Goal: Task Accomplishment & Management: Manage account settings

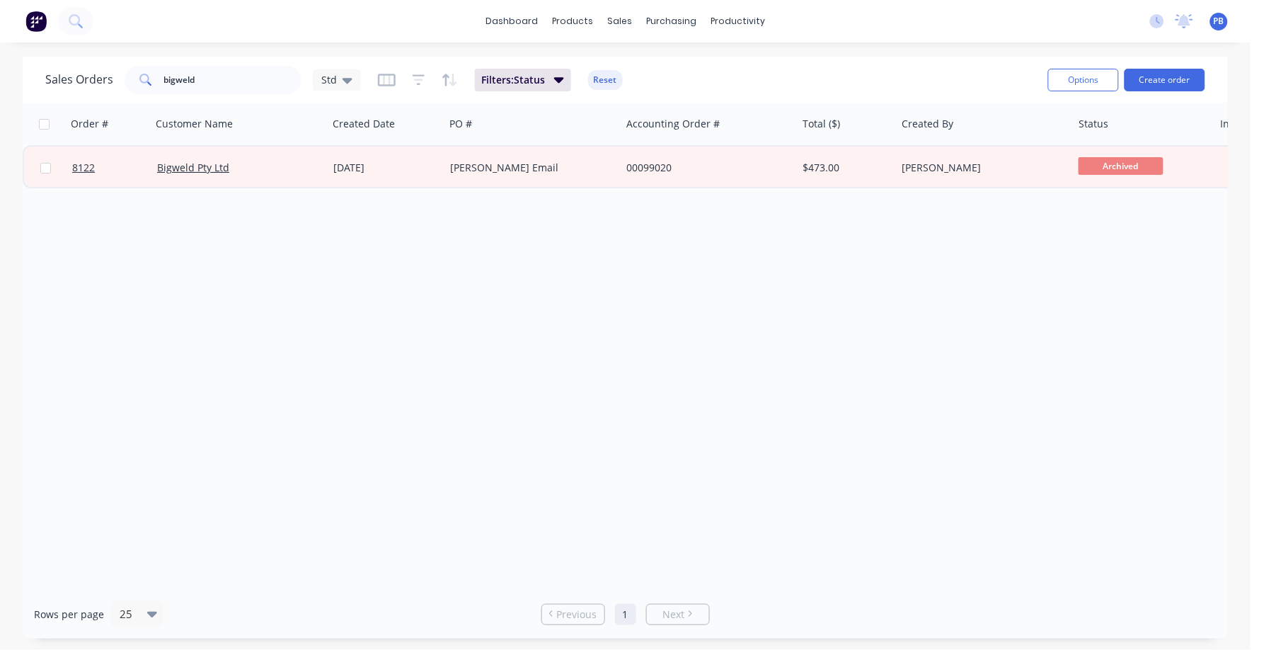
click at [263, 50] on div "dashboard products sales purchasing productivity dashboard products Product Cat…" at bounding box center [625, 325] width 1250 height 650
drag, startPoint x: 205, startPoint y: 79, endPoint x: 148, endPoint y: 76, distance: 56.7
click at [148, 76] on div "bigweld" at bounding box center [213, 80] width 177 height 28
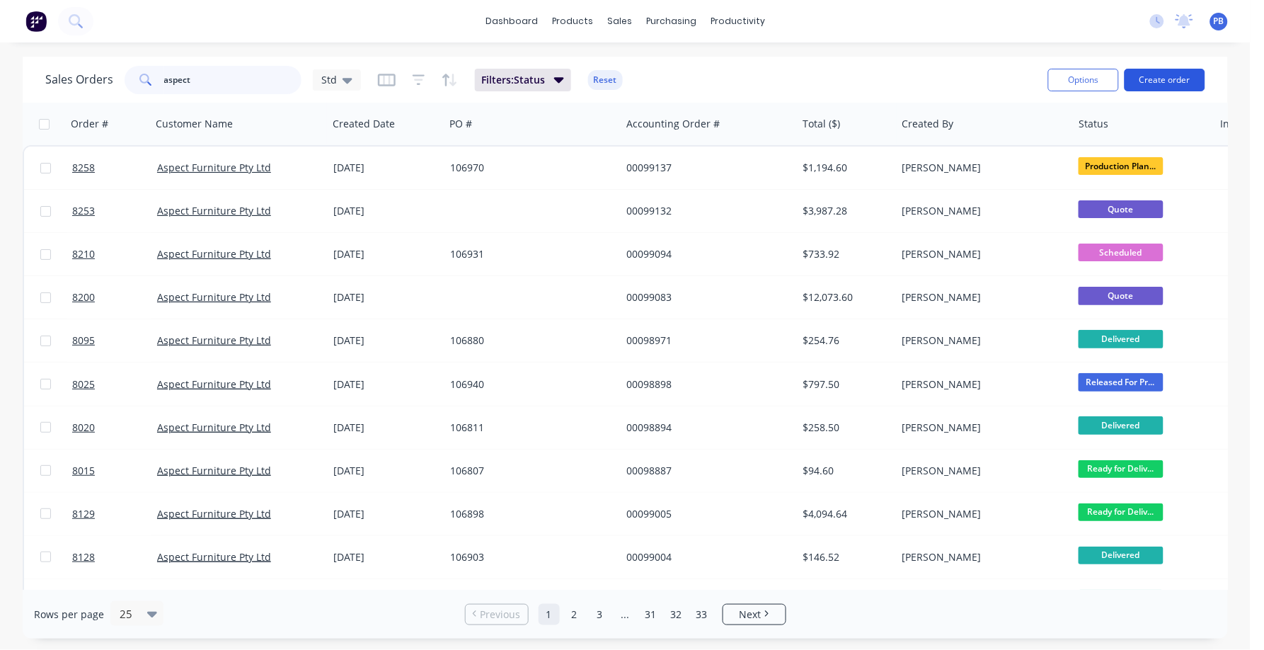
type input "aspect"
click at [1185, 78] on button "Create order" at bounding box center [1165, 80] width 81 height 23
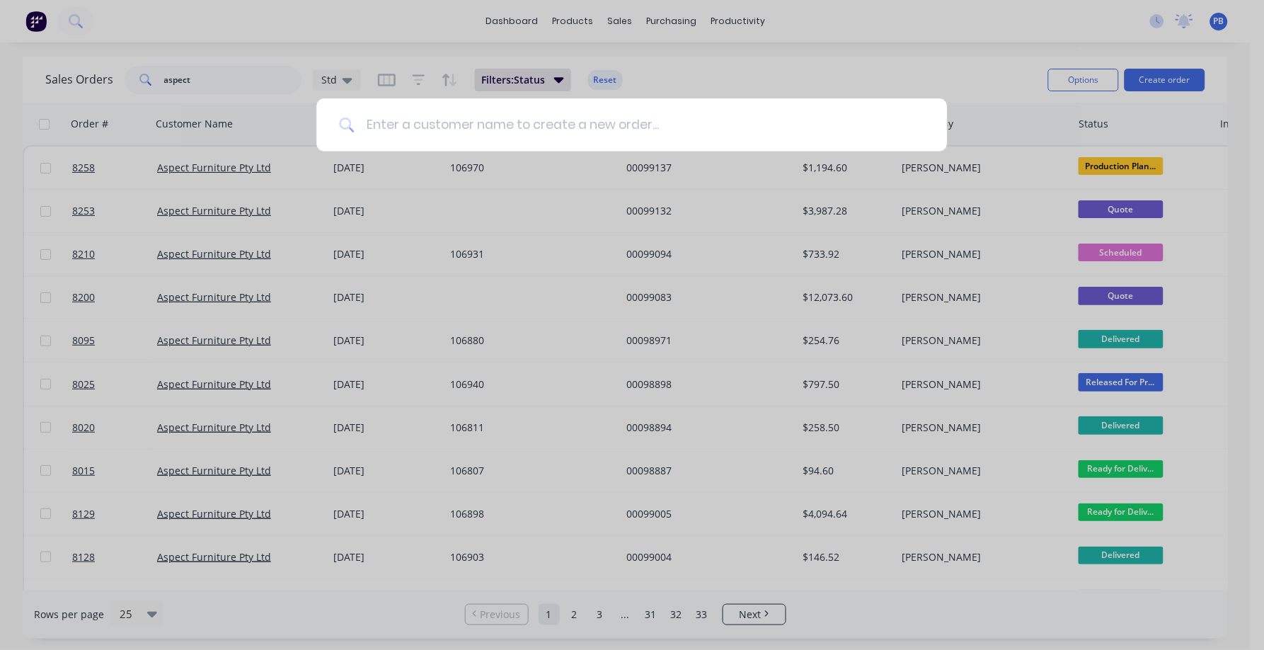
click at [604, 131] on input at bounding box center [640, 124] width 570 height 53
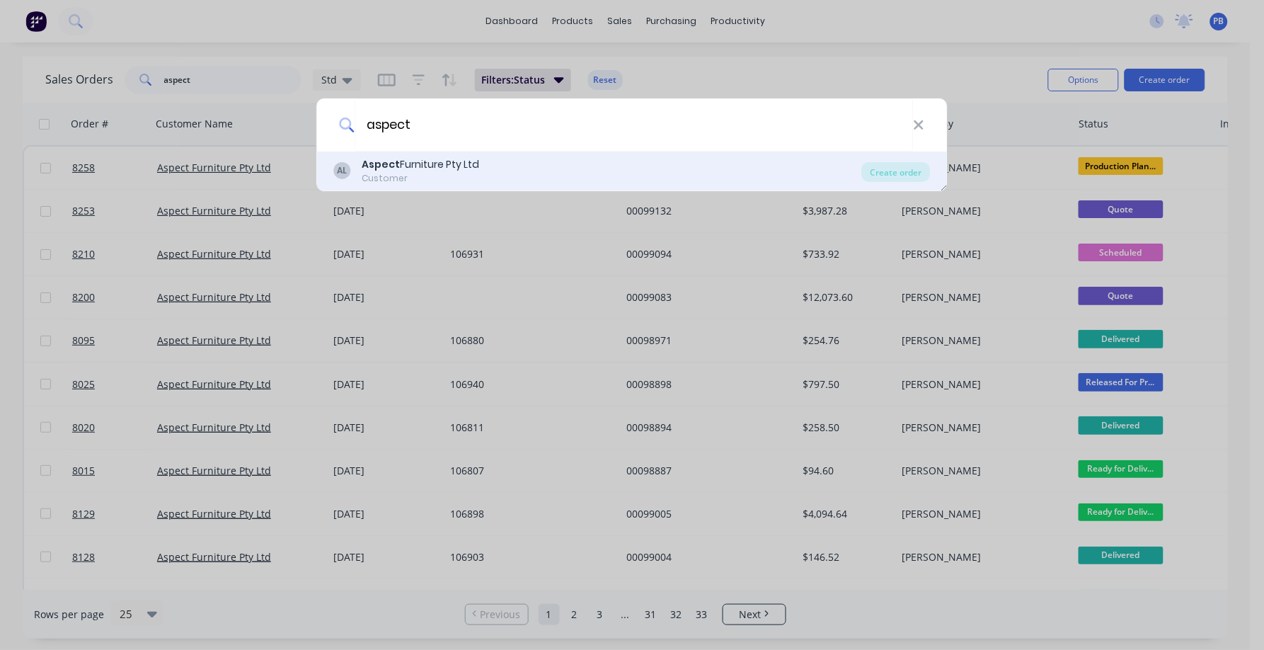
type input "aspect"
click at [404, 176] on div "Customer" at bounding box center [420, 178] width 117 height 13
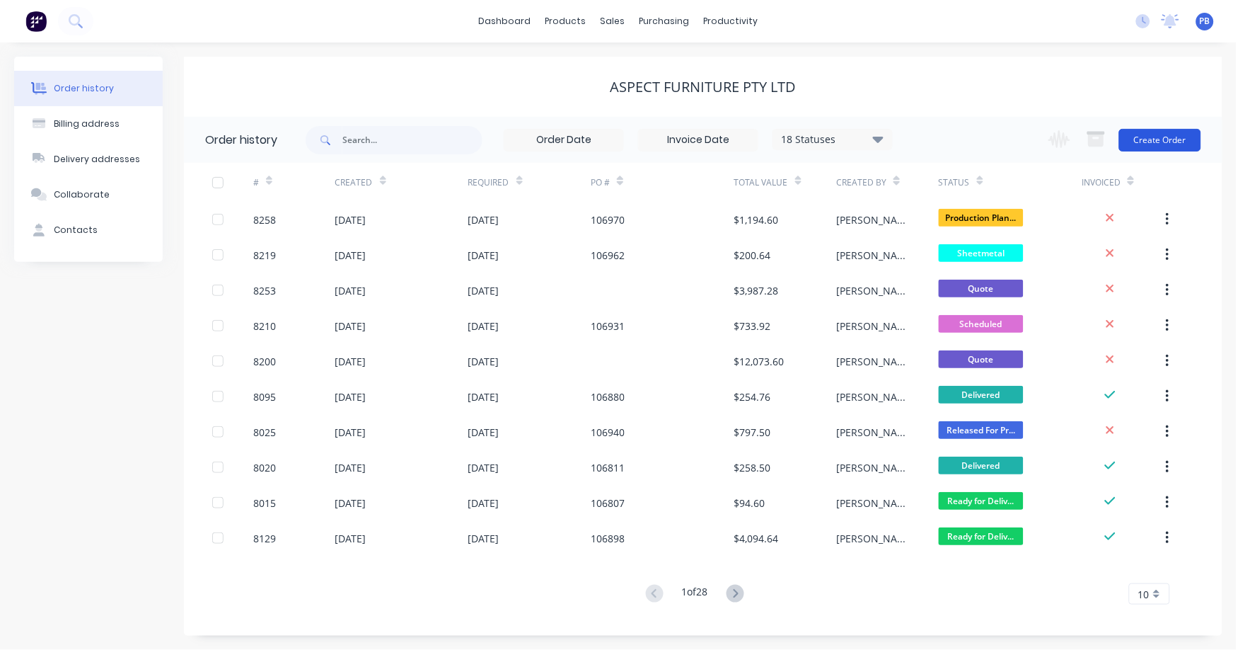
click at [1182, 146] on button "Create Order" at bounding box center [1161, 140] width 82 height 23
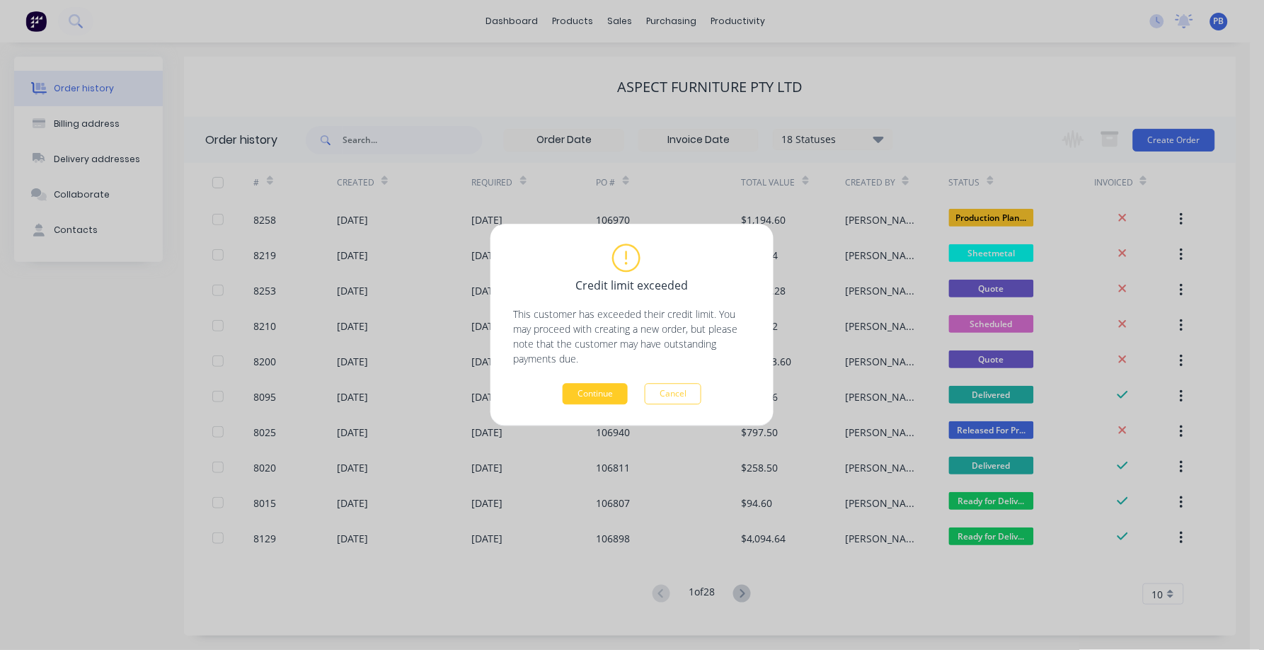
click at [594, 401] on button "Continue" at bounding box center [595, 394] width 65 height 21
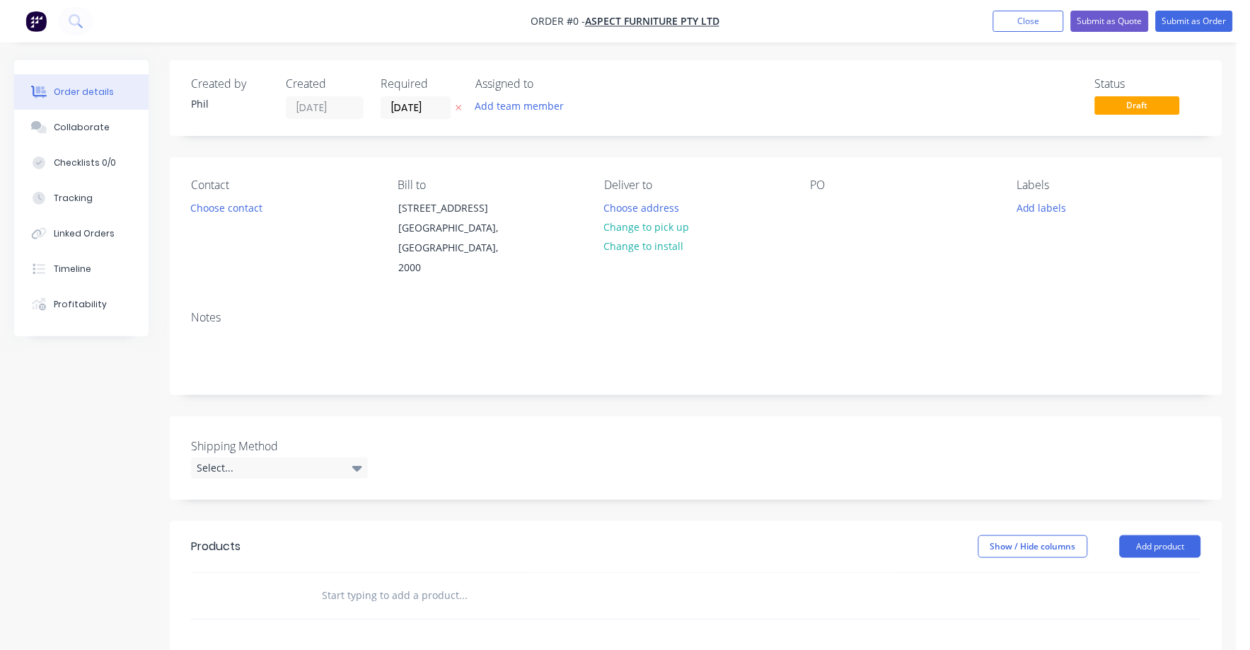
click at [372, 581] on input "text" at bounding box center [462, 595] width 283 height 28
click at [358, 460] on icon at bounding box center [357, 468] width 10 height 16
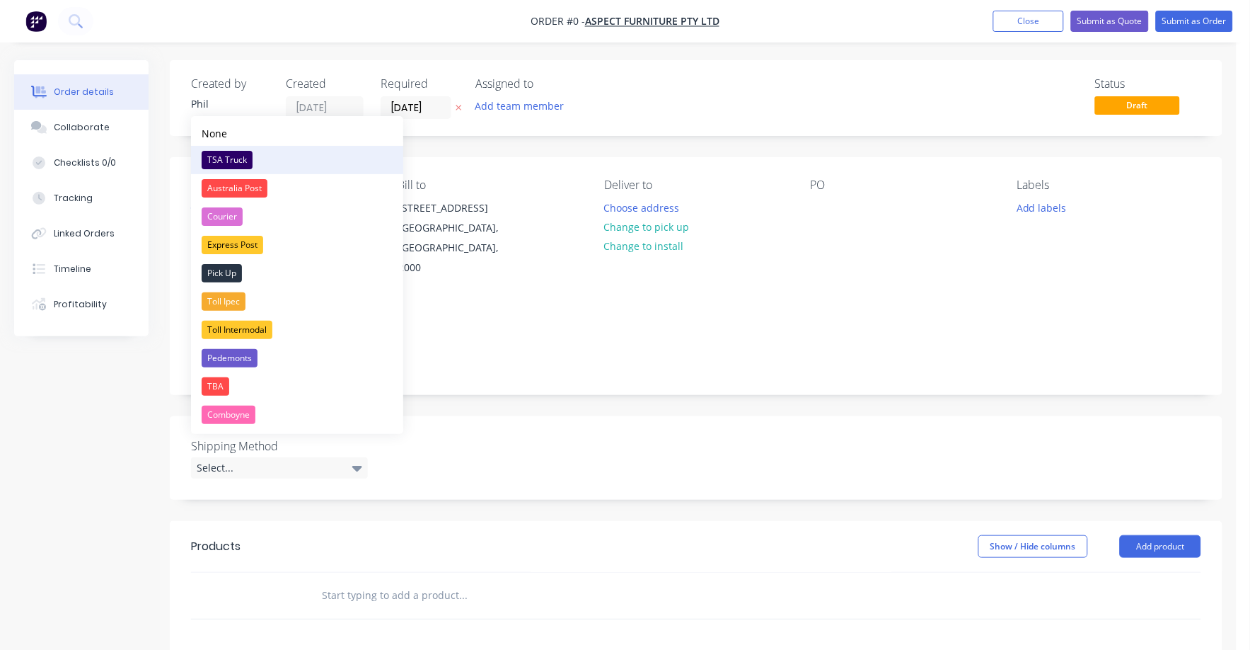
click at [215, 156] on div "TSA Truck" at bounding box center [227, 160] width 51 height 18
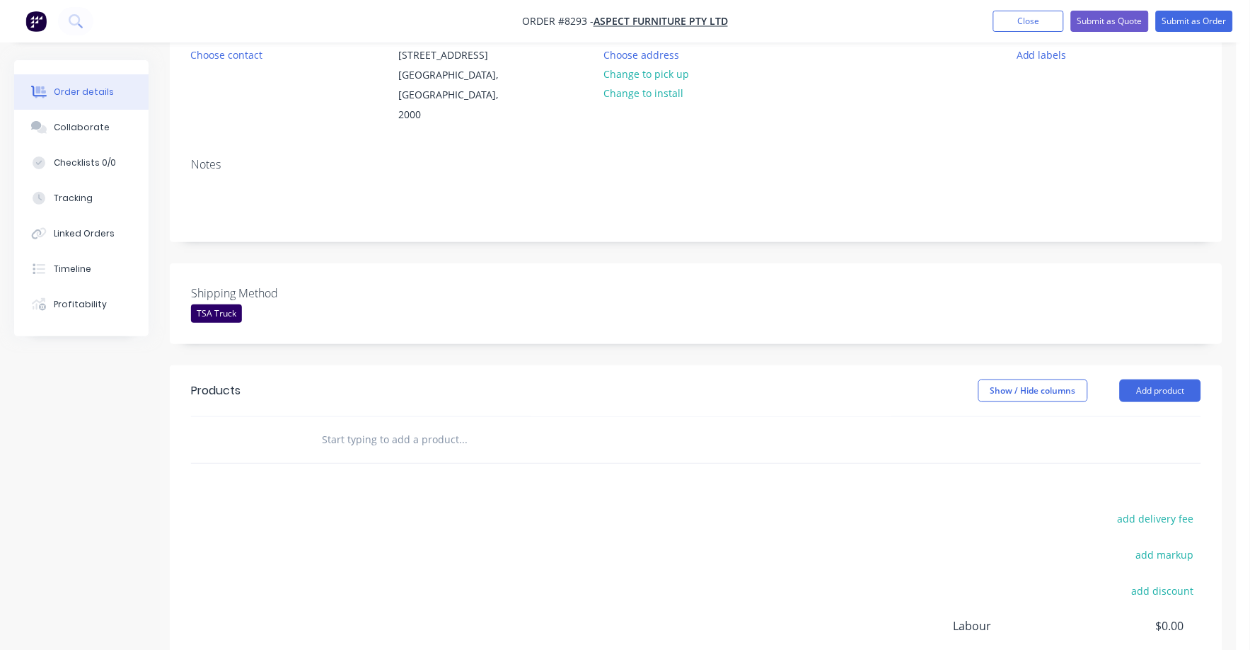
scroll to position [176, 0]
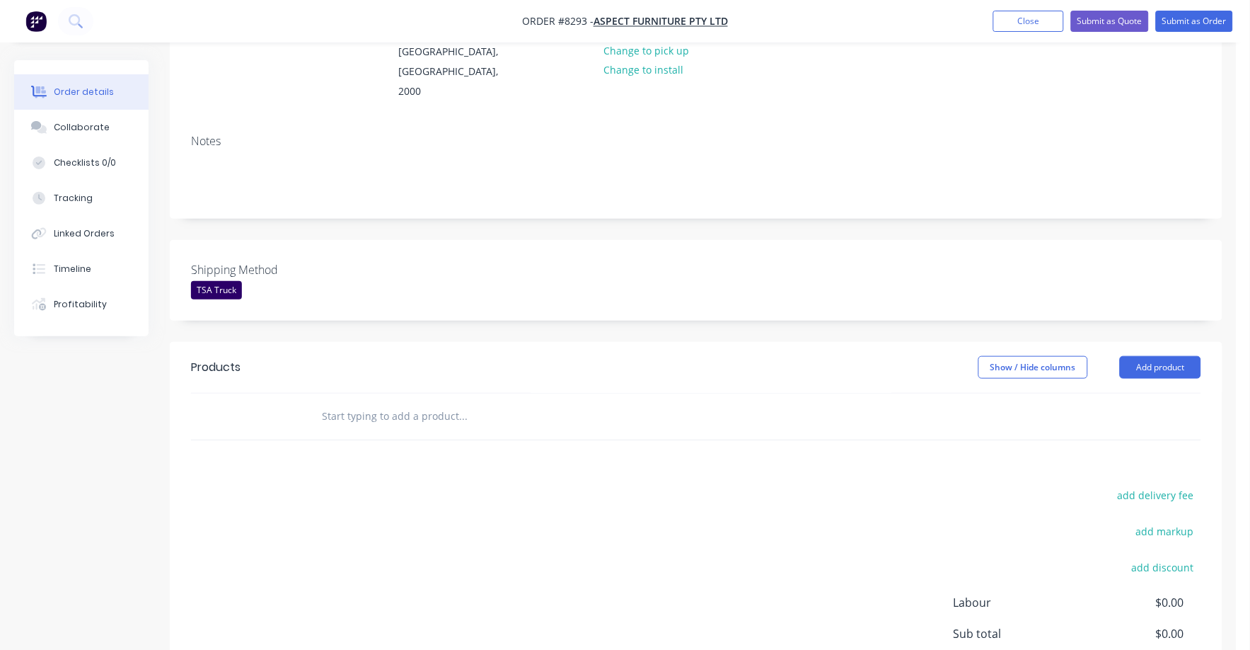
click at [327, 402] on input "text" at bounding box center [462, 416] width 283 height 28
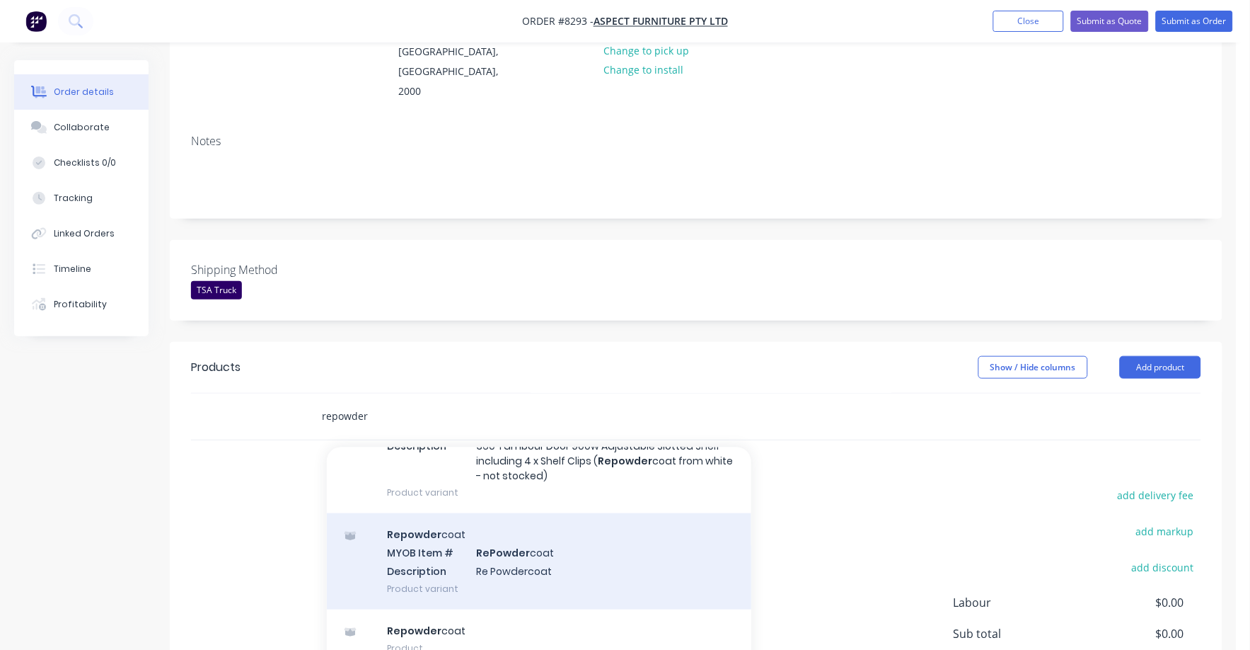
scroll to position [460, 0]
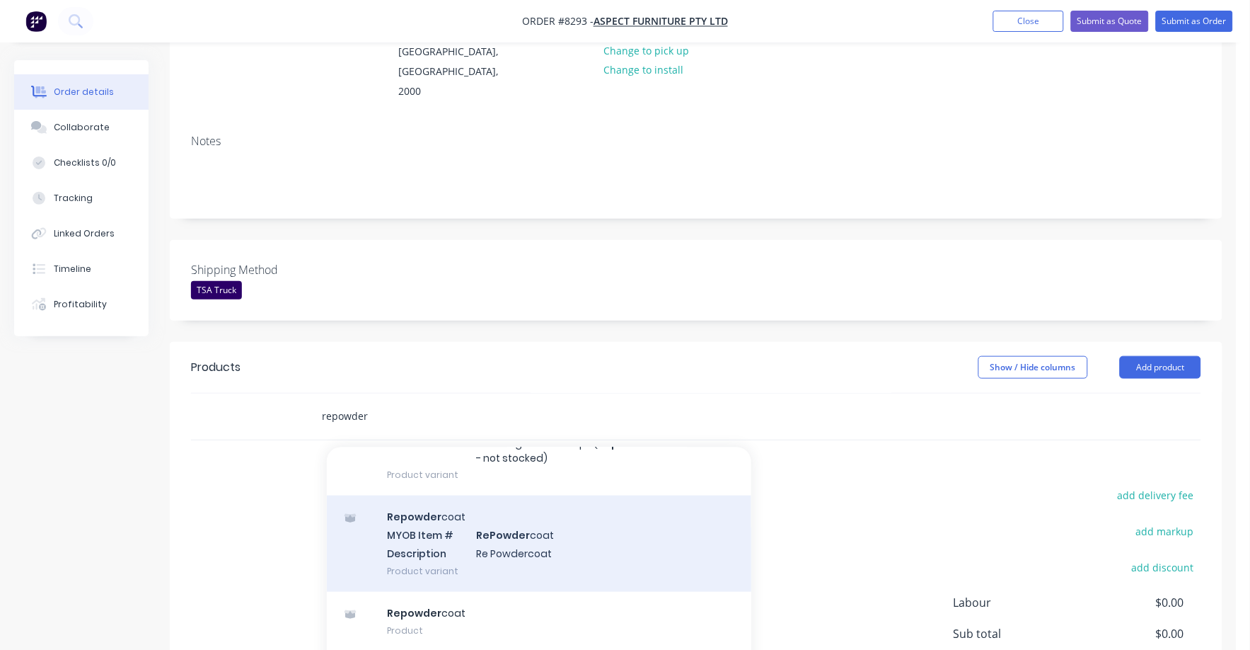
type input "repowder"
click at [506, 516] on div "Repowder coat MYOB Item # RePowder coat Description Re Powdercoat Product varia…" at bounding box center [539, 543] width 425 height 96
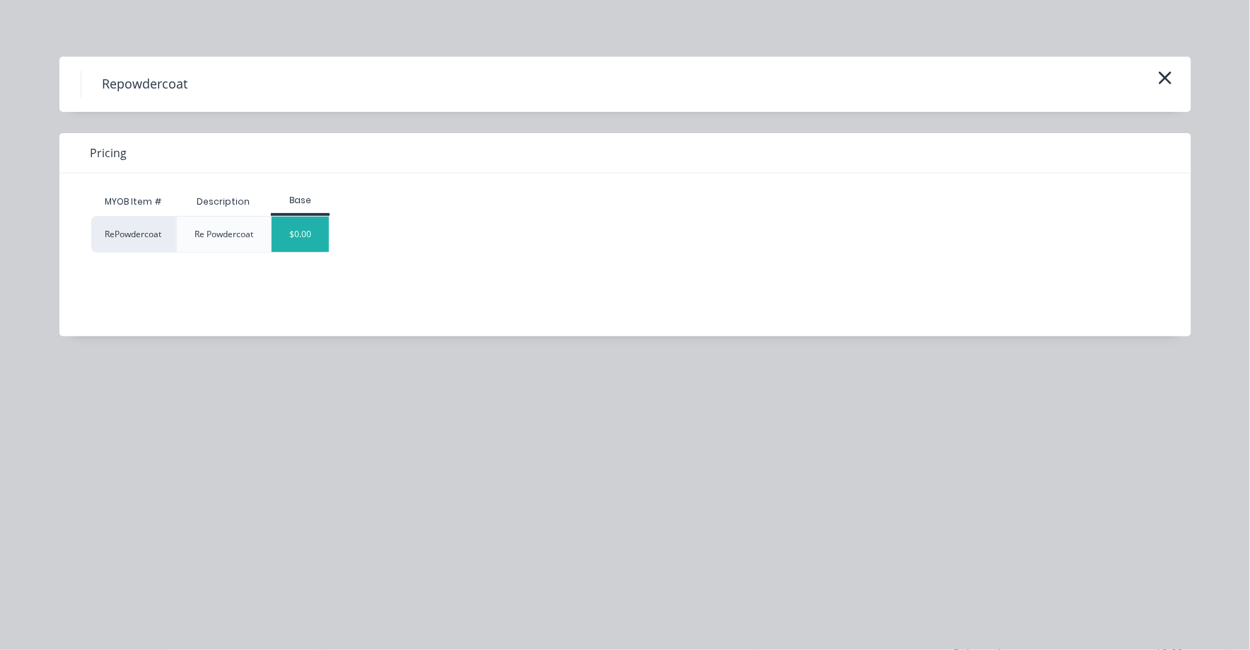
click at [315, 224] on div "$0.00" at bounding box center [300, 234] width 57 height 35
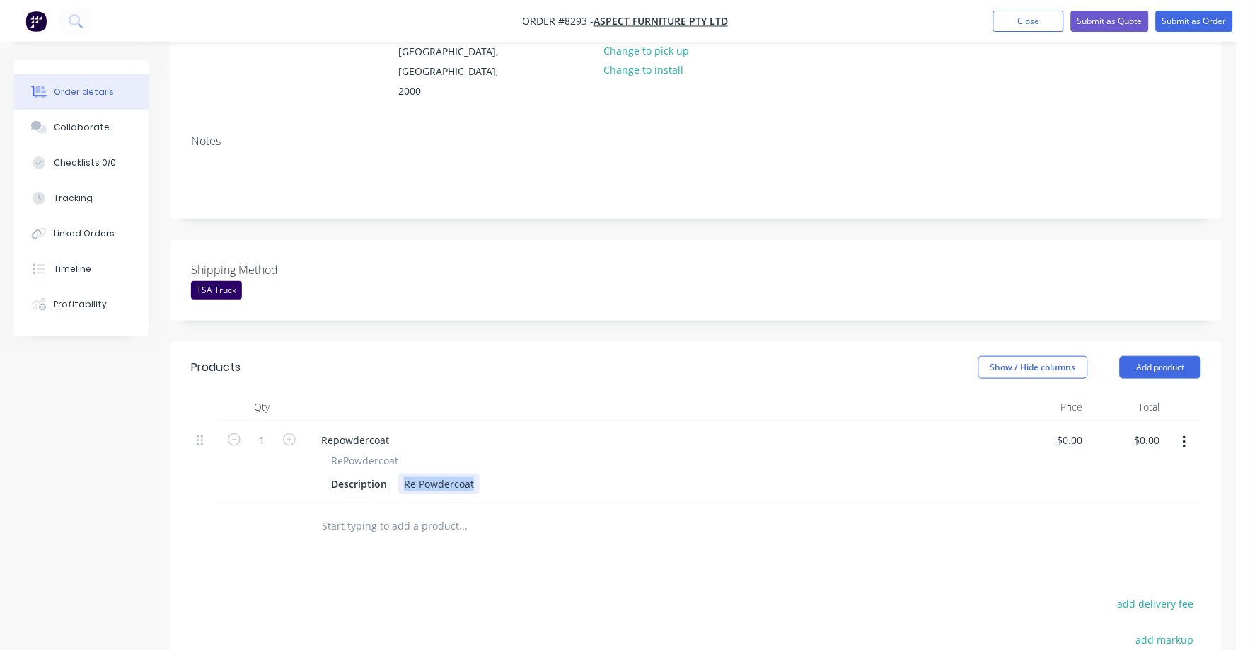
drag, startPoint x: 403, startPoint y: 464, endPoint x: 481, endPoint y: 466, distance: 77.2
click at [481, 473] on div "Description Re Powdercoat" at bounding box center [656, 483] width 660 height 21
paste div
type input "$136.00"
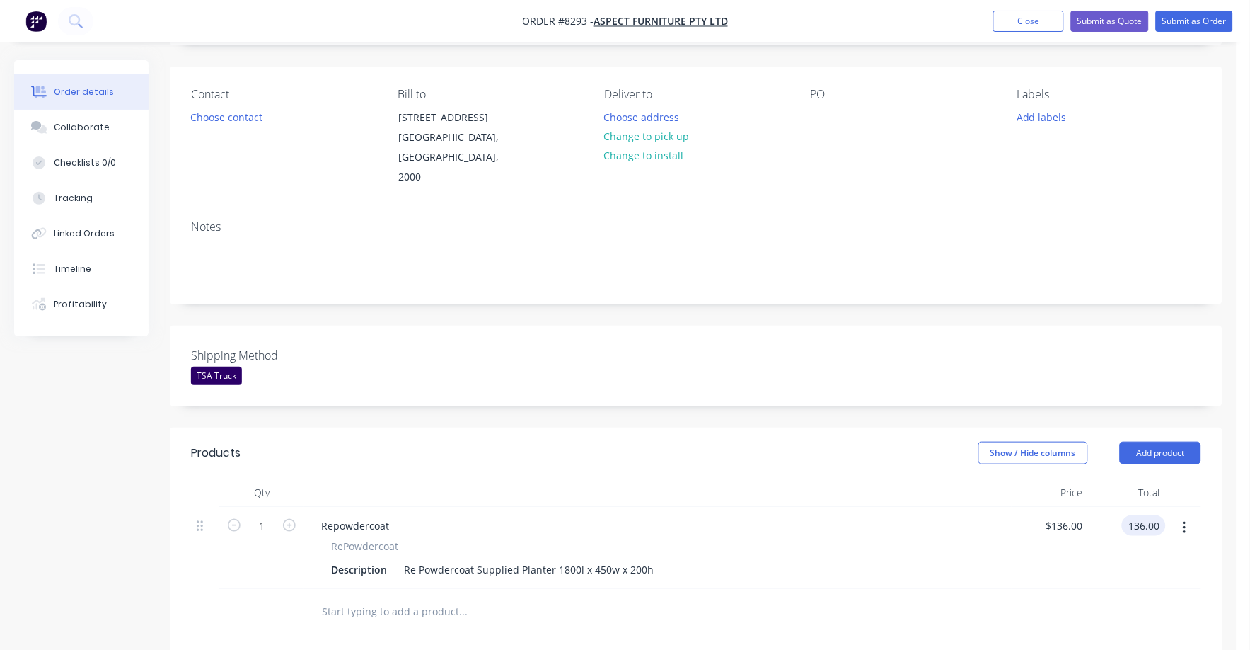
scroll to position [88, 0]
type input "$136.00"
click at [284, 522] on icon "button" at bounding box center [289, 528] width 13 height 13
type input "2"
type input "$272.00"
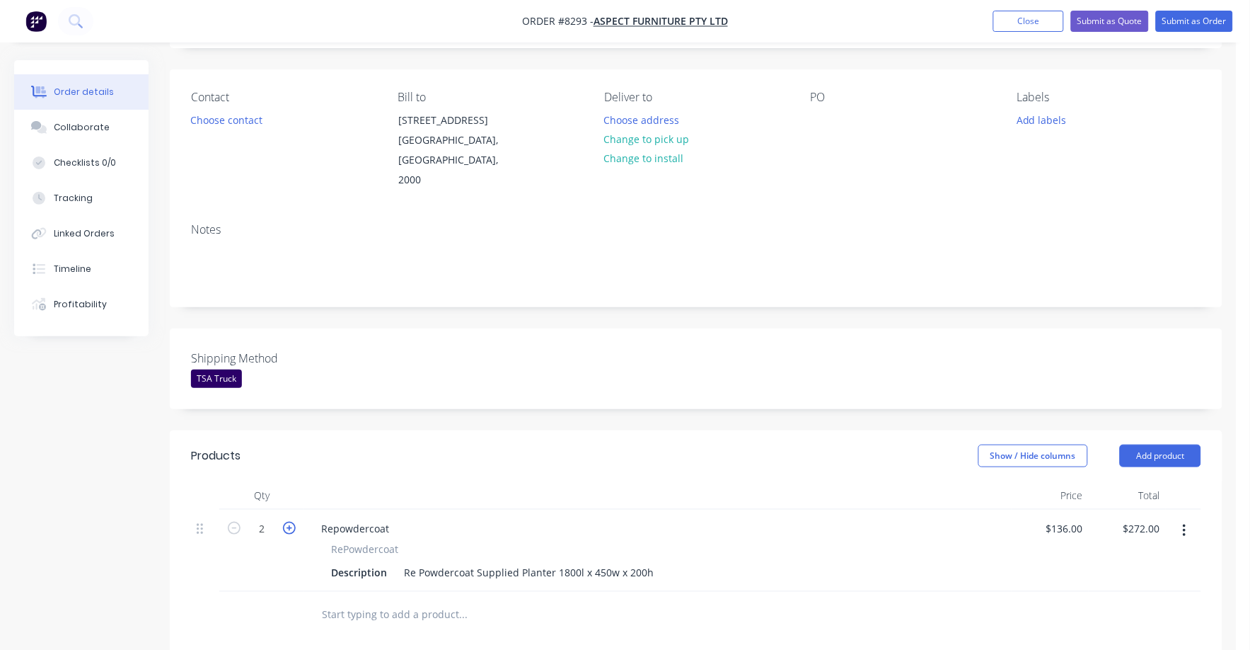
click at [287, 522] on icon "button" at bounding box center [289, 528] width 13 height 13
type input "3"
type input "$408.00"
click at [287, 522] on icon "button" at bounding box center [289, 528] width 13 height 13
type input "4"
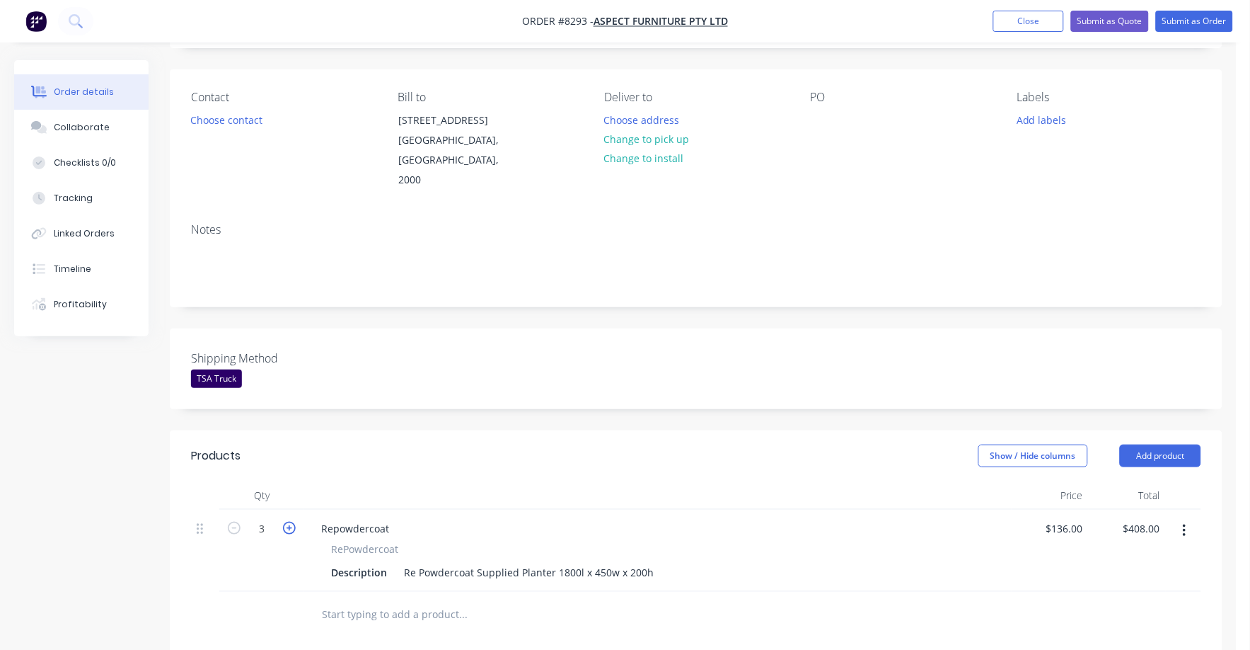
type input "$544.00"
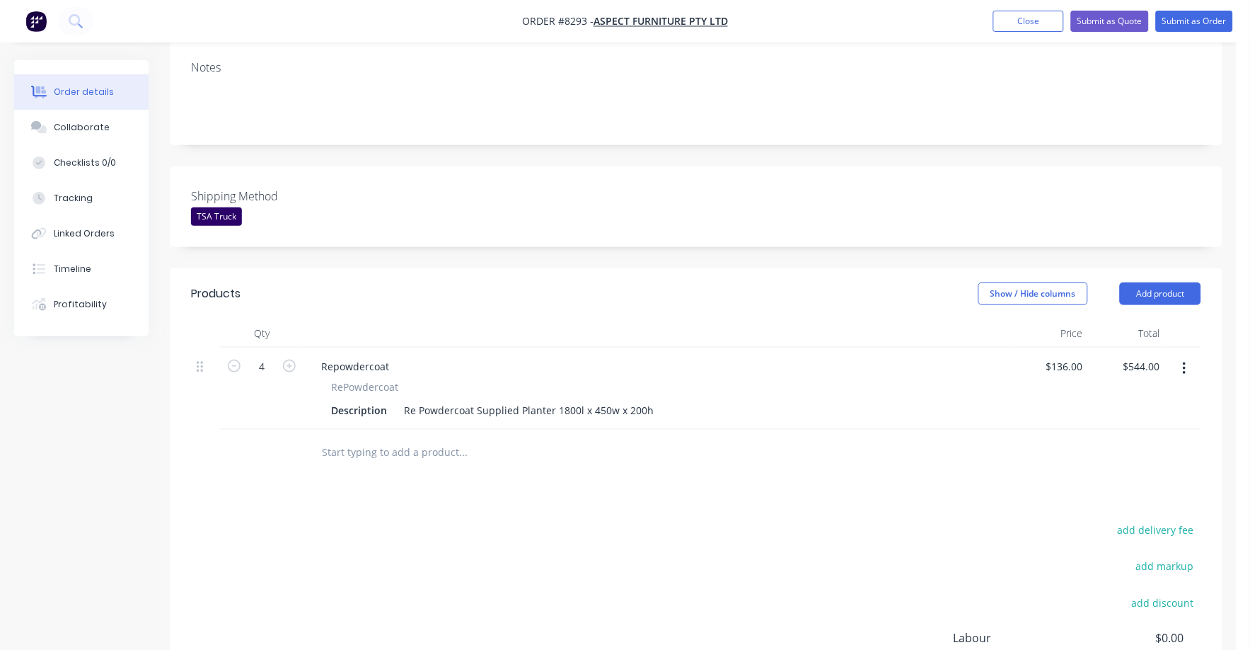
scroll to position [353, 0]
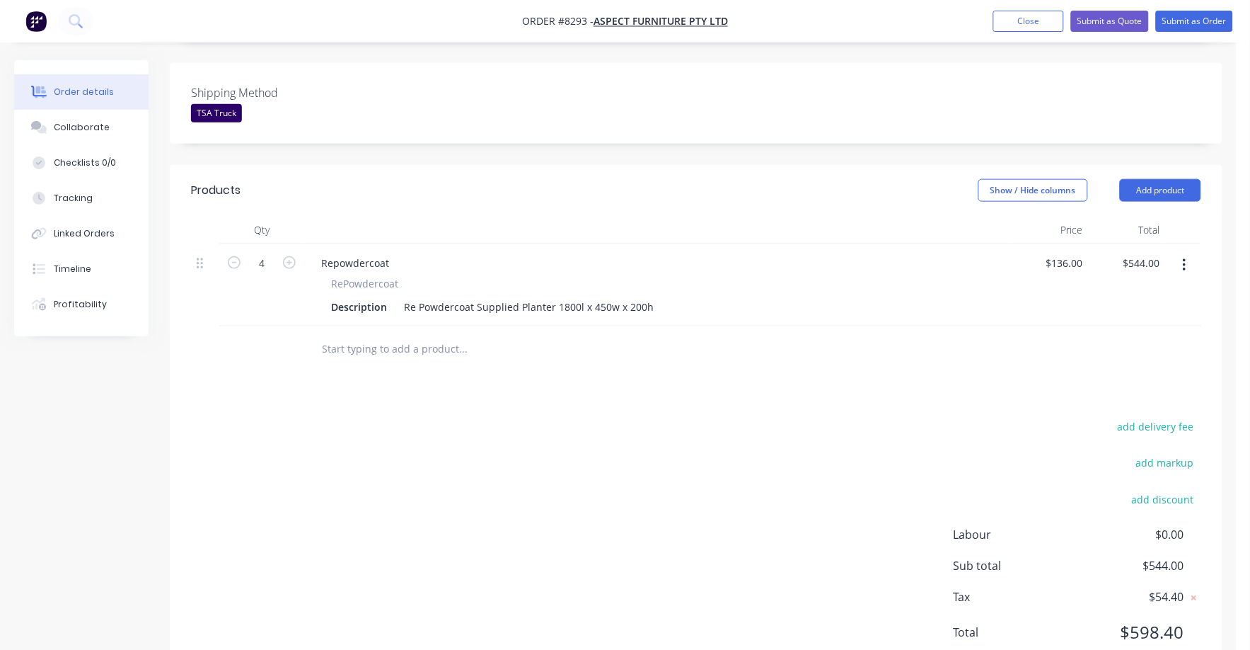
click at [317, 335] on div at bounding box center [522, 349] width 425 height 28
click at [349, 335] on input "text" at bounding box center [462, 349] width 283 height 28
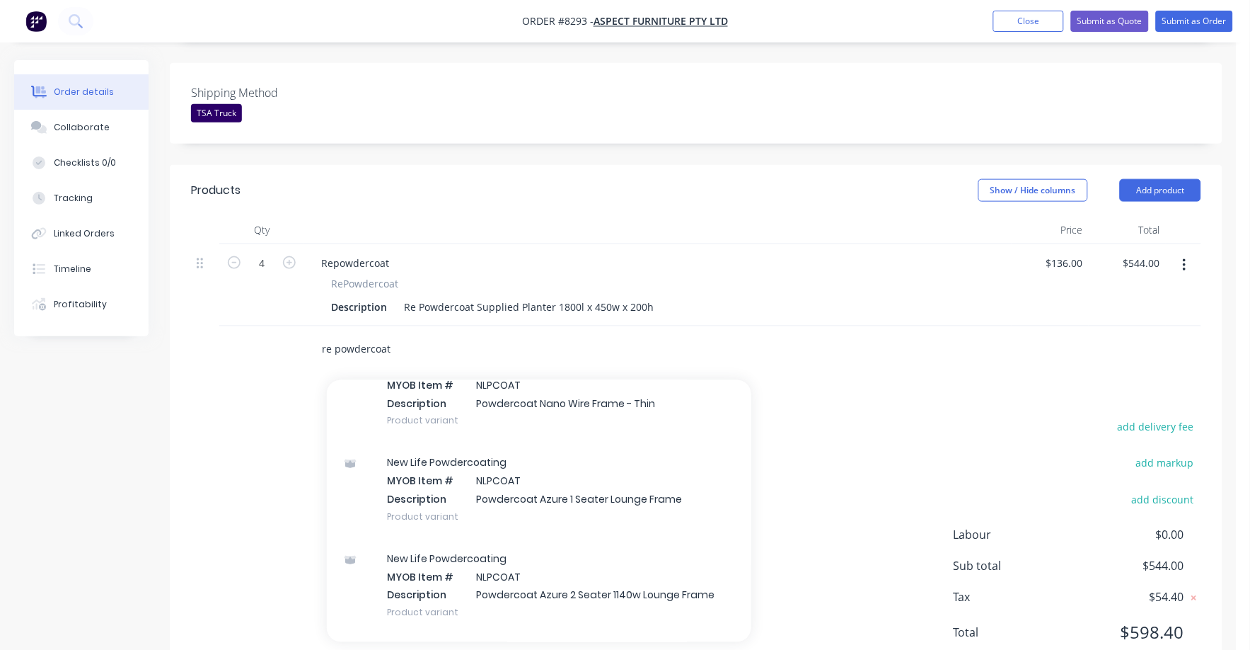
scroll to position [0, 0]
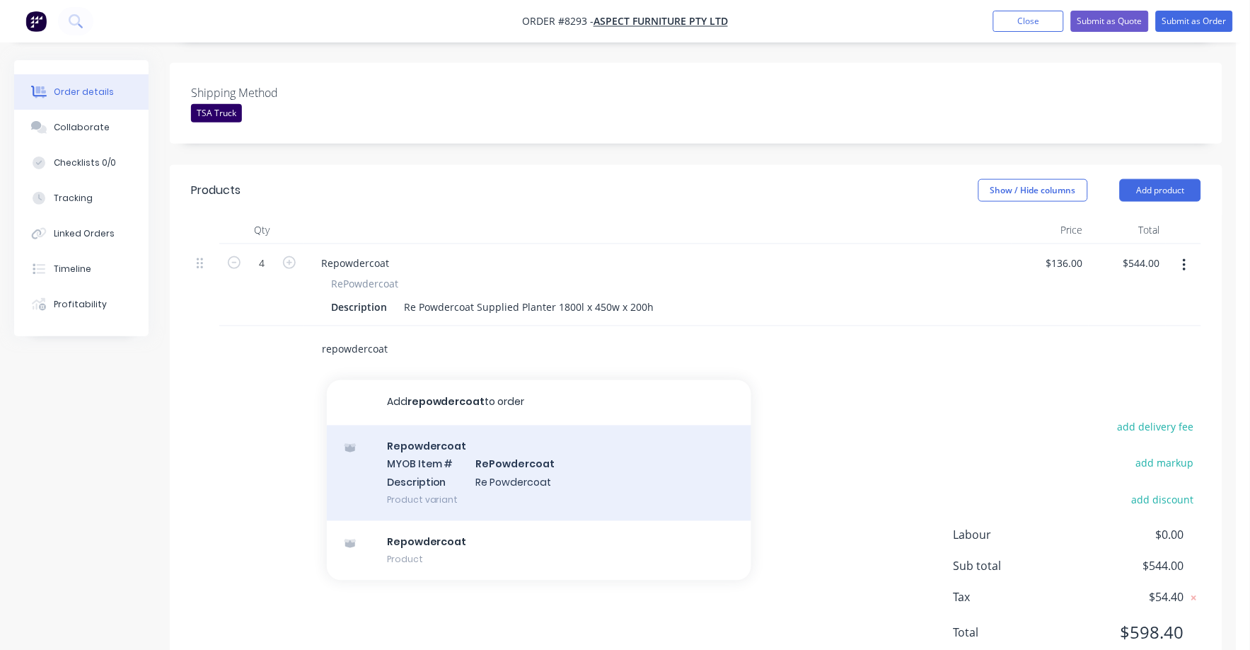
type input "repowdercoat"
click at [516, 464] on div "Repowdercoat MYOB Item # RePowdercoat Description Re Powdercoat Product variant" at bounding box center [539, 473] width 425 height 96
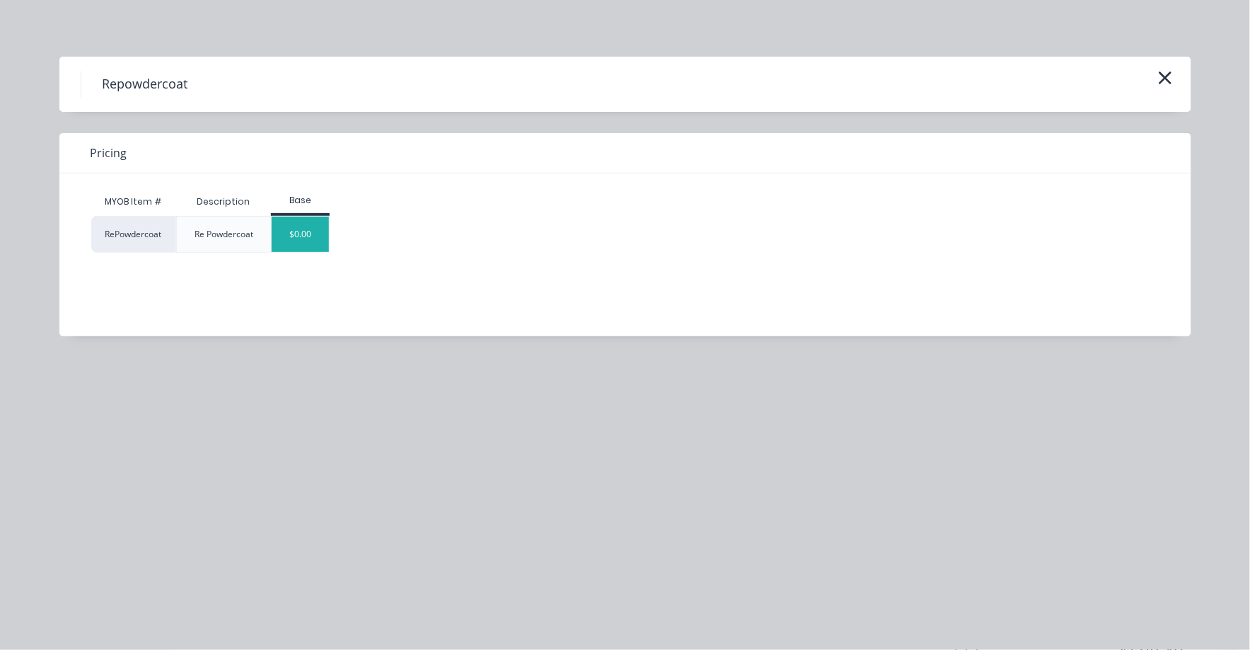
click at [302, 232] on div "$0.00" at bounding box center [300, 234] width 57 height 35
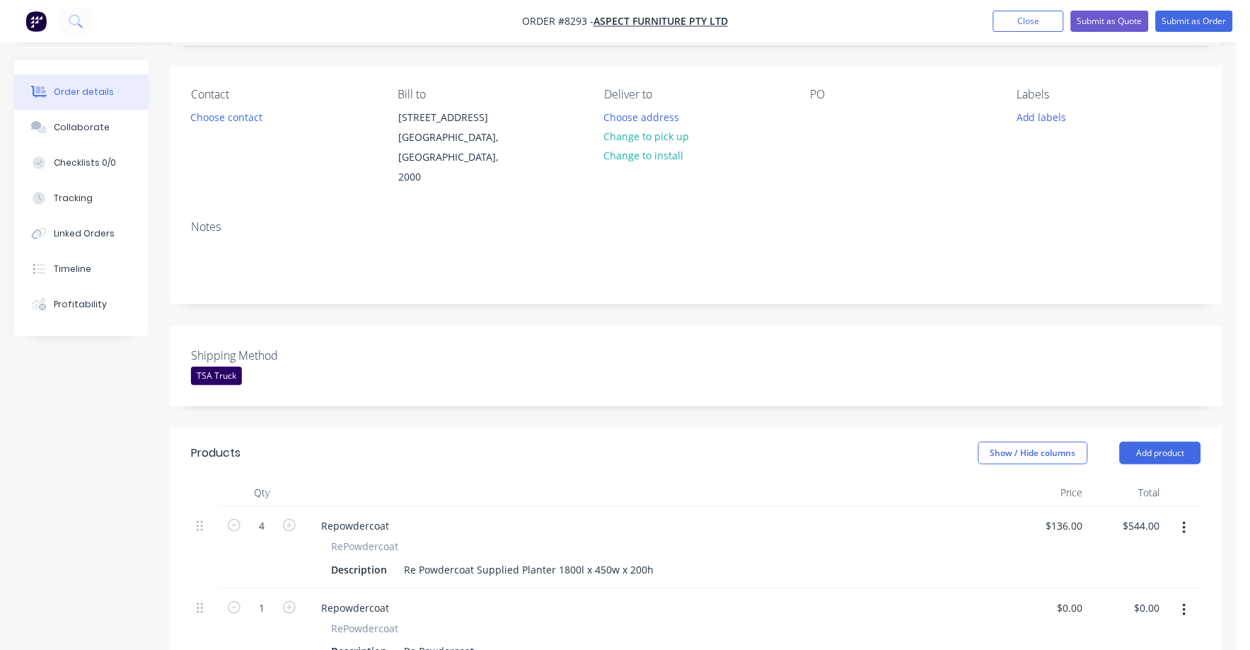
scroll to position [176, 0]
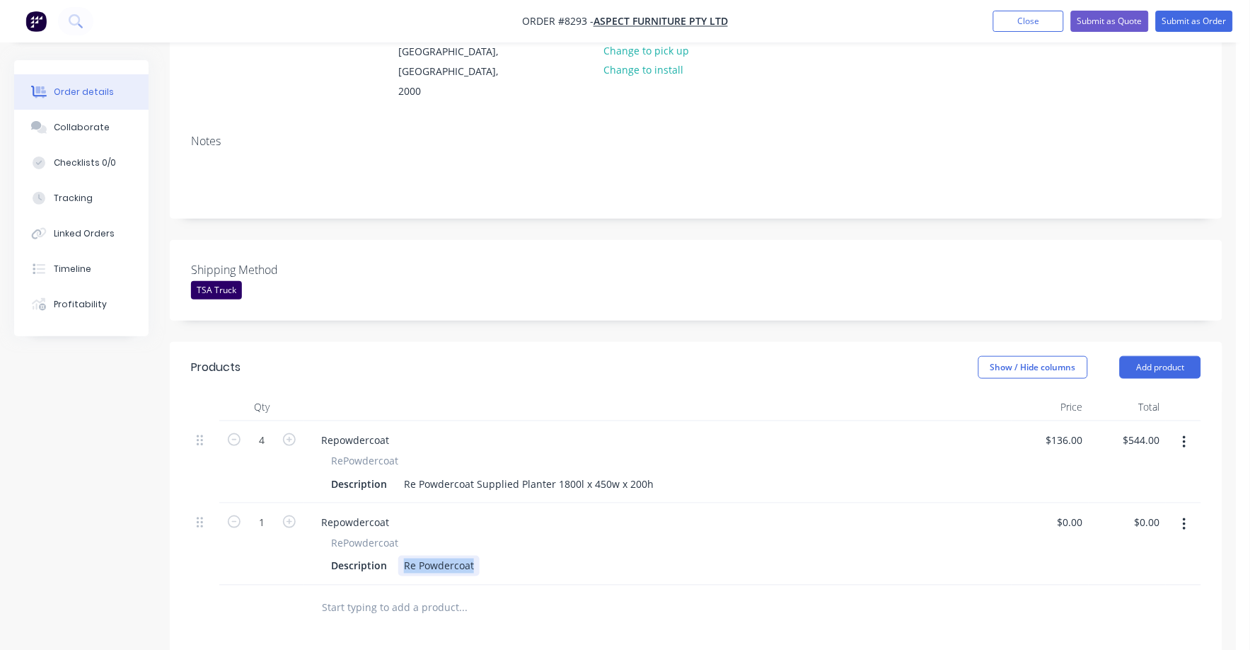
drag, startPoint x: 403, startPoint y: 541, endPoint x: 484, endPoint y: 548, distance: 81.7
click at [484, 556] on div "Description Re Powdercoat" at bounding box center [656, 566] width 660 height 21
paste div
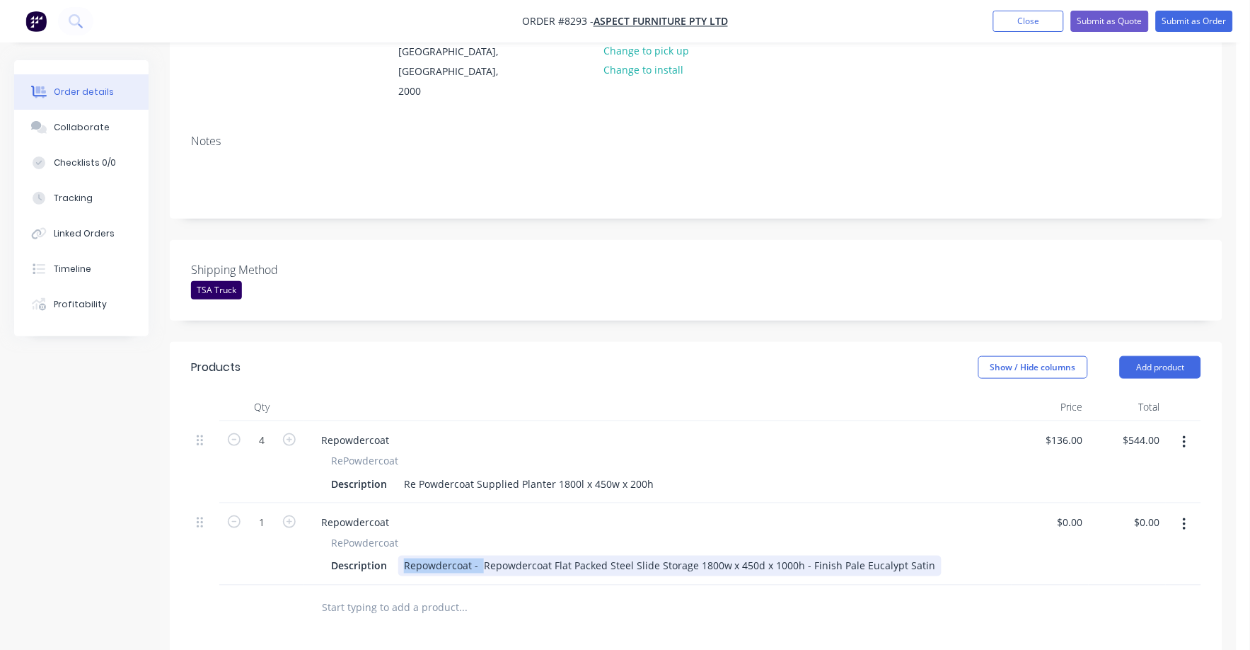
drag, startPoint x: 480, startPoint y: 544, endPoint x: 401, endPoint y: 546, distance: 79.3
click at [401, 556] on div "Repowdercoat - Repowdercoat Flat Packed Steel Slide Storage 1800w x 450d x 1000…" at bounding box center [670, 566] width 544 height 21
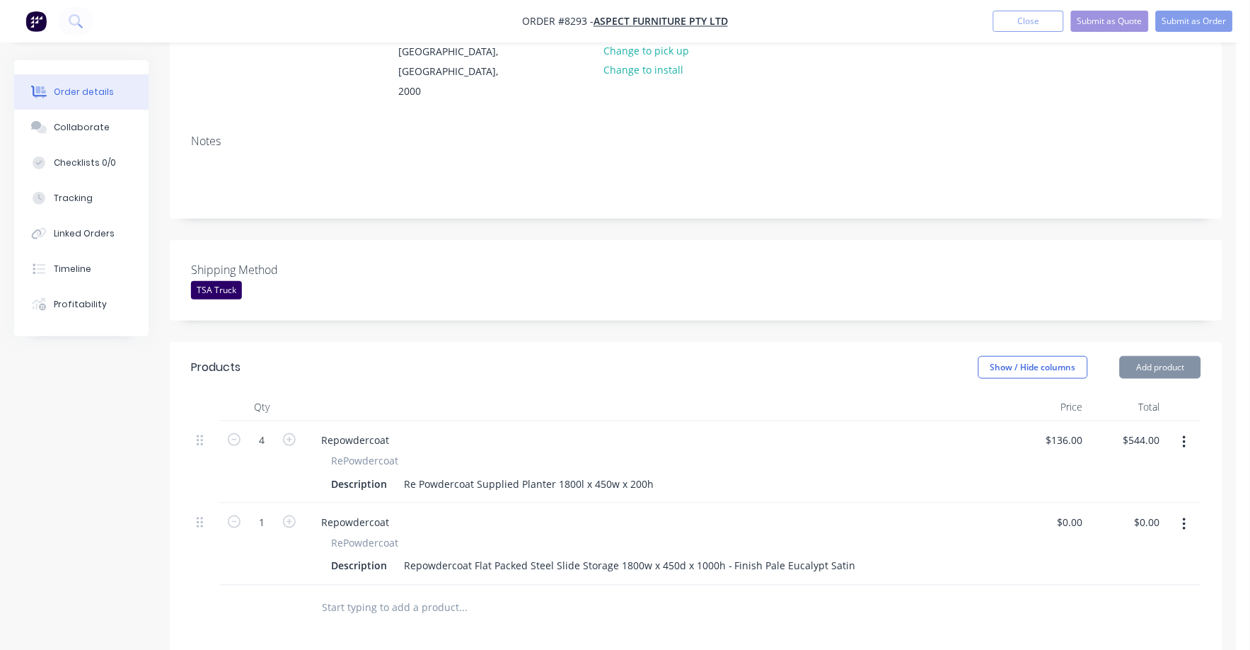
click at [616, 556] on div "Repowdercoat Flat Packed Steel Slide Storage 1800w x 450d x 1000h - Finish Pale…" at bounding box center [630, 566] width 464 height 21
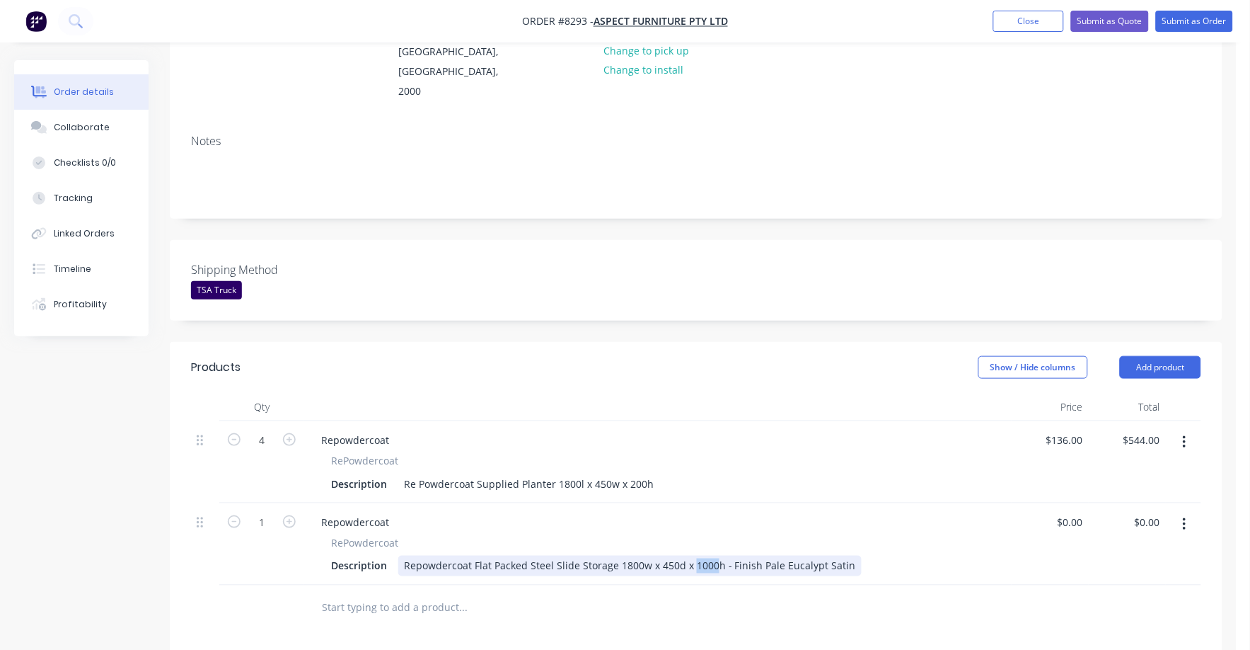
drag, startPoint x: 690, startPoint y: 543, endPoint x: 709, endPoint y: 544, distance: 19.1
click at [709, 556] on div "Repowdercoat Flat Packed Steel Slide Storage 1800w x 450d x 1000h - Finish Pale…" at bounding box center [630, 566] width 464 height 21
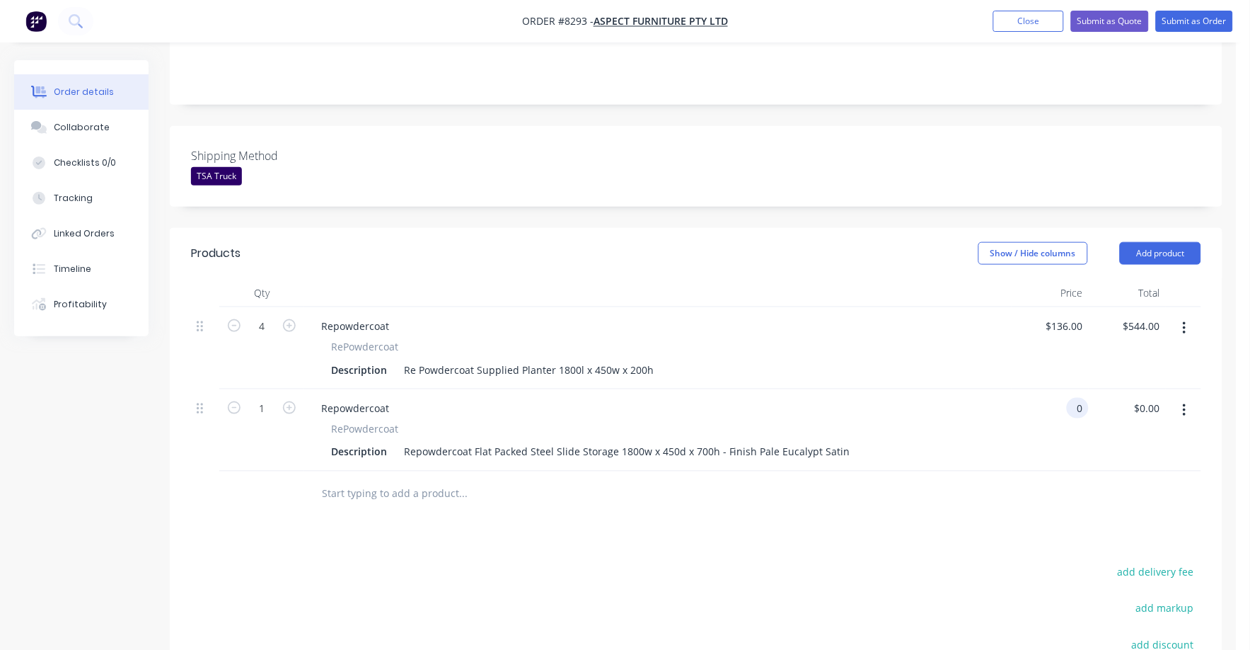
scroll to position [379, 0]
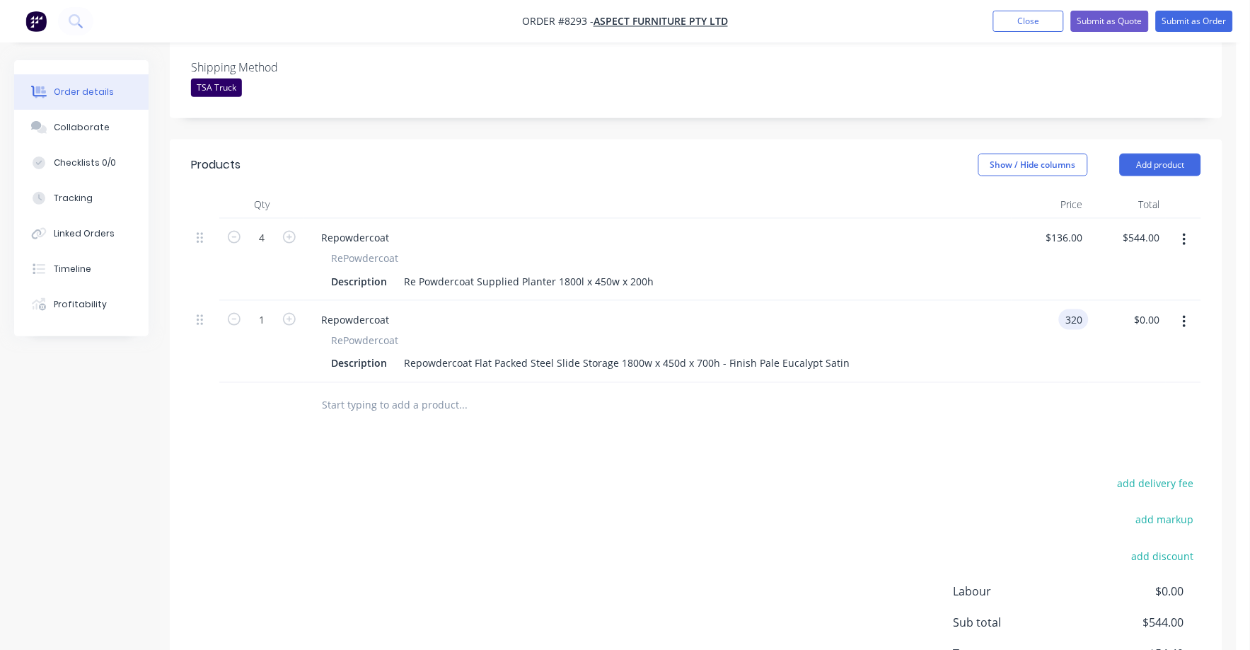
type input "$320.00"
click at [288, 313] on icon "button" at bounding box center [289, 319] width 13 height 13
type input "2"
type input "$640.00"
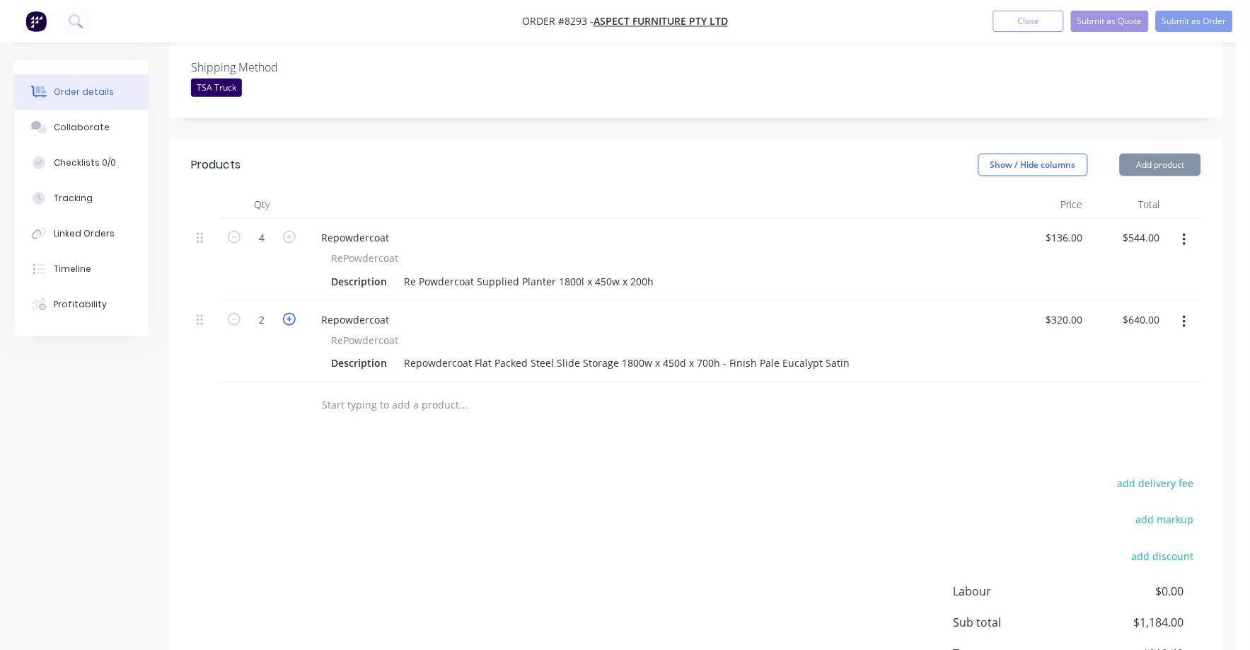
click at [288, 313] on icon "button" at bounding box center [289, 319] width 13 height 13
type input "3"
type input "$960.00"
click at [288, 313] on icon "button" at bounding box center [289, 319] width 13 height 13
type input "4"
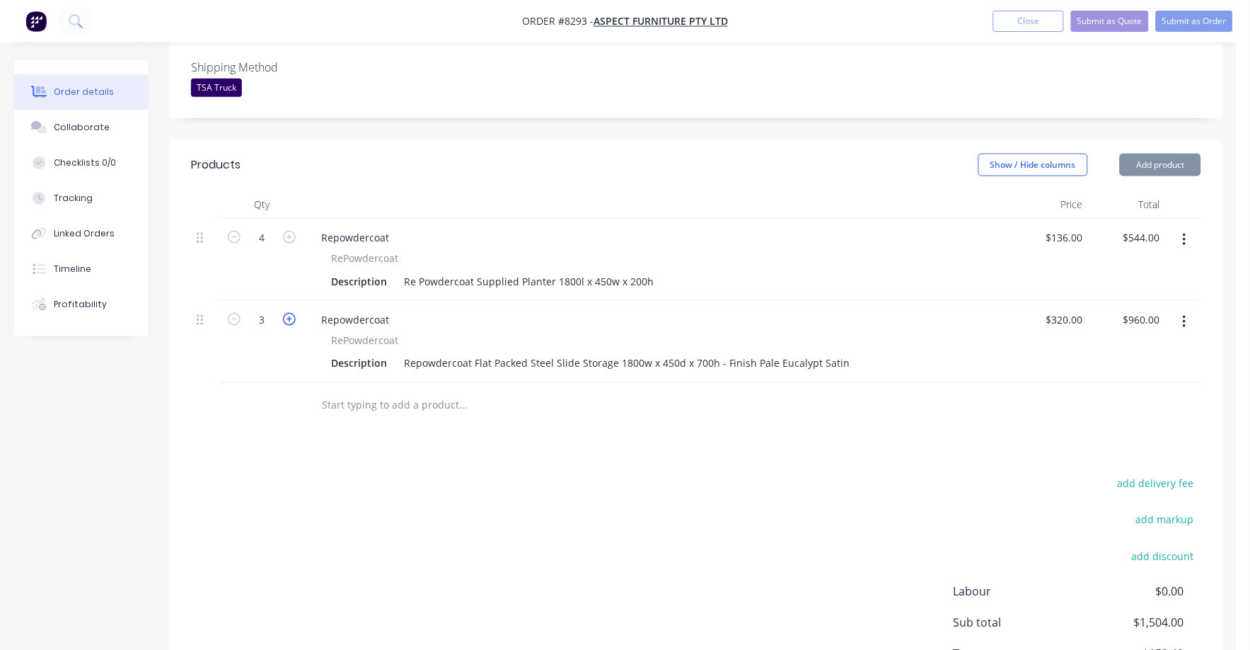
type input "$1,280.00"
click at [325, 391] on input "text" at bounding box center [462, 405] width 283 height 28
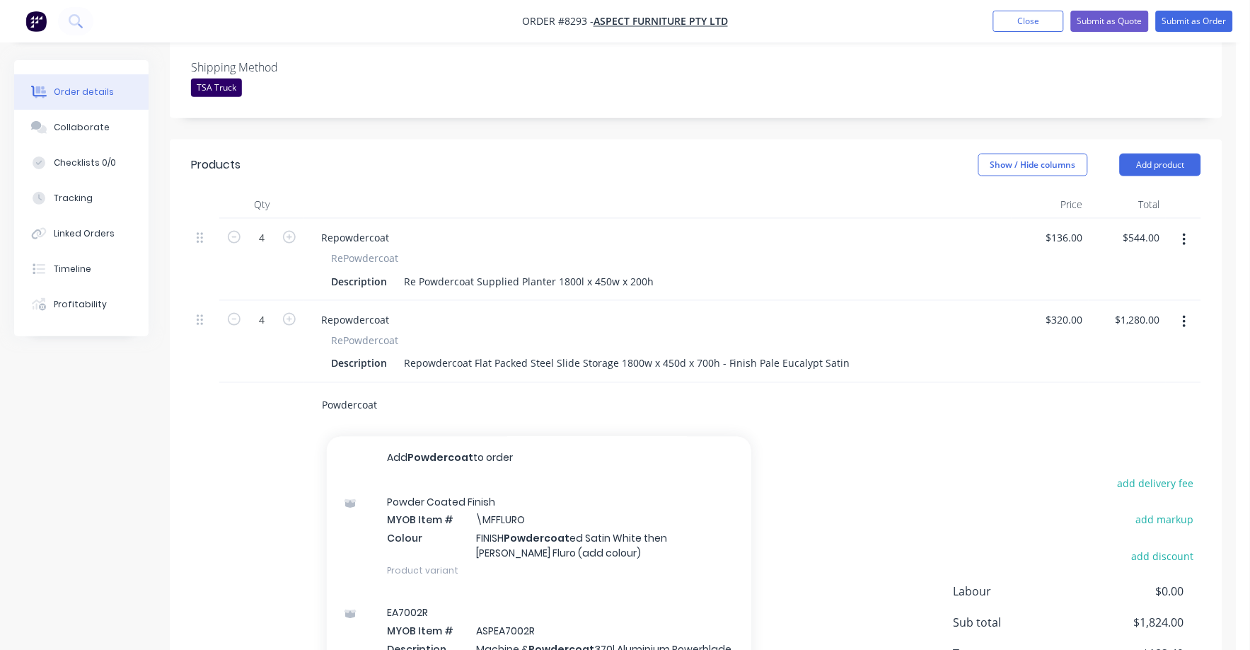
scroll to position [0, 0]
click at [408, 391] on input "Powdercoat" at bounding box center [462, 405] width 283 height 28
type input "P"
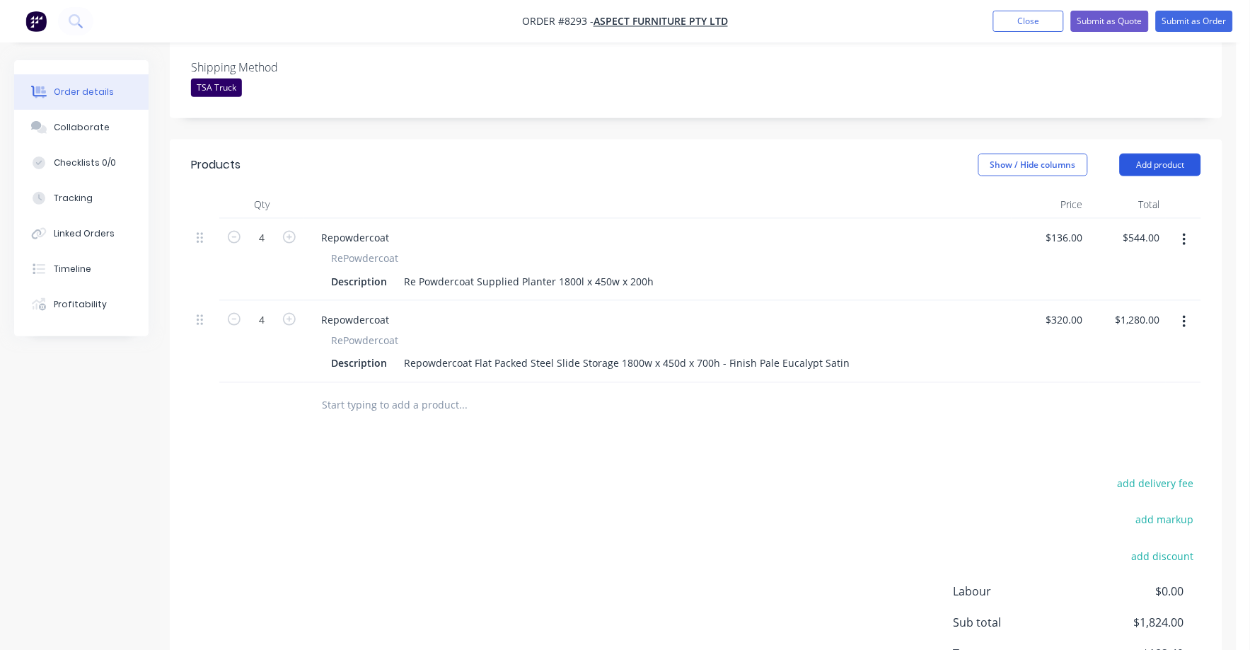
click at [1156, 154] on button "Add product" at bounding box center [1160, 165] width 81 height 23
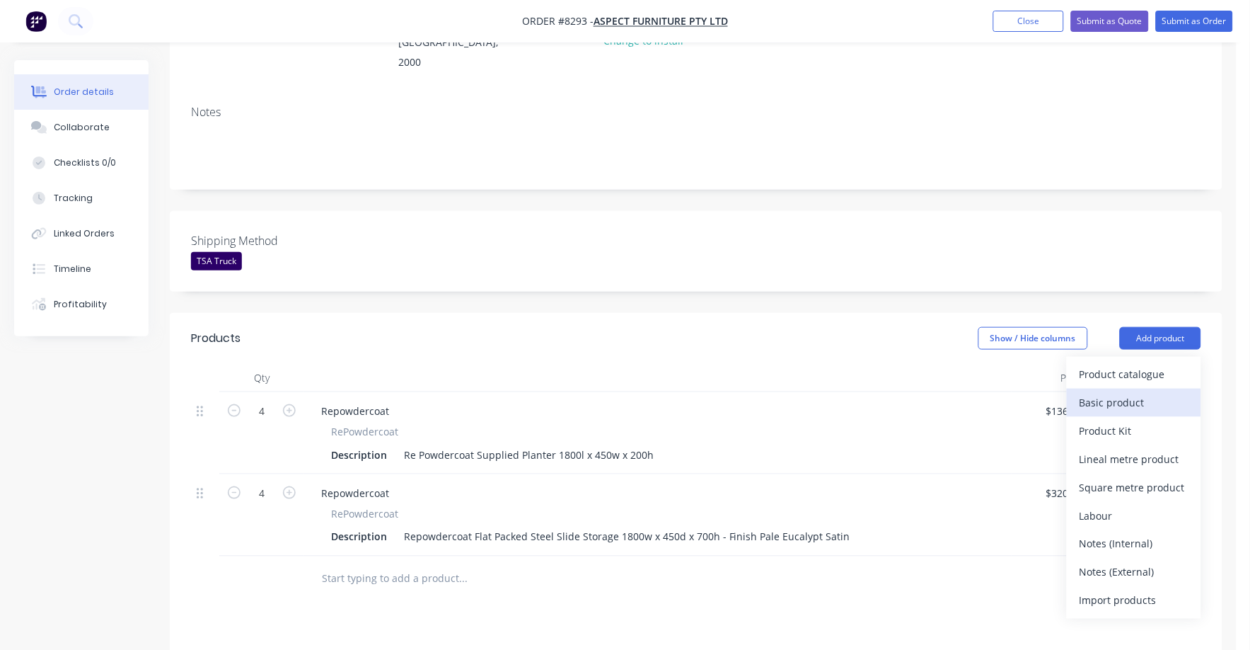
scroll to position [202, 0]
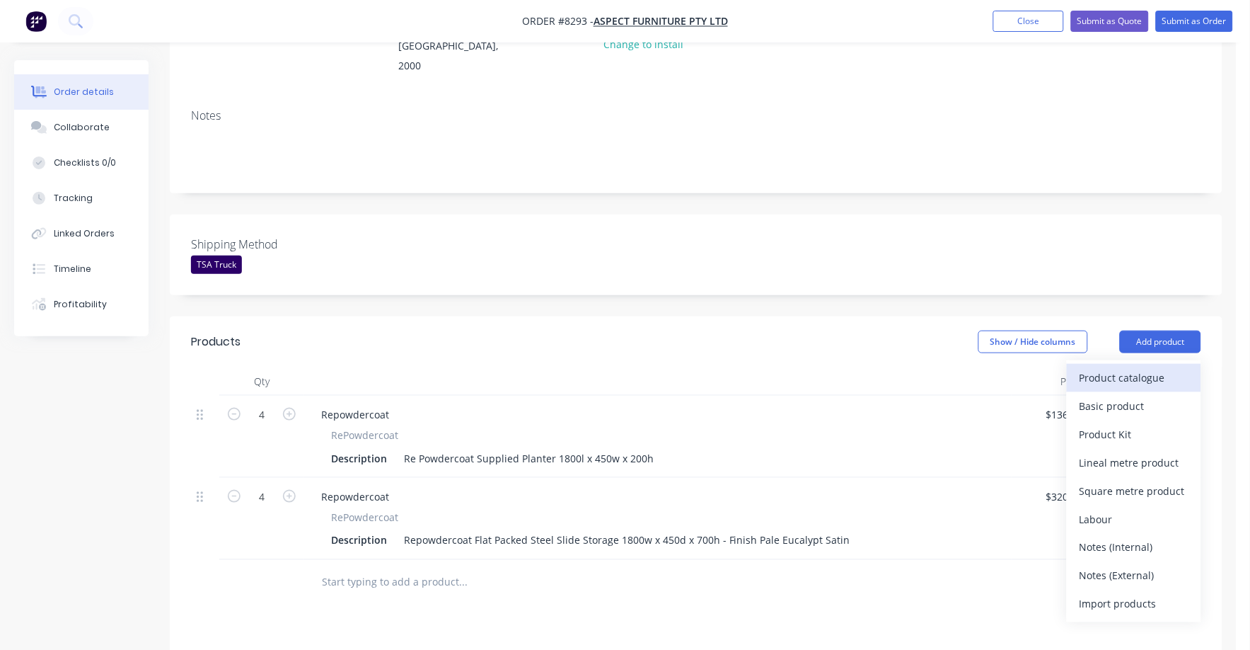
click at [1117, 367] on div "Product catalogue" at bounding box center [1134, 377] width 109 height 21
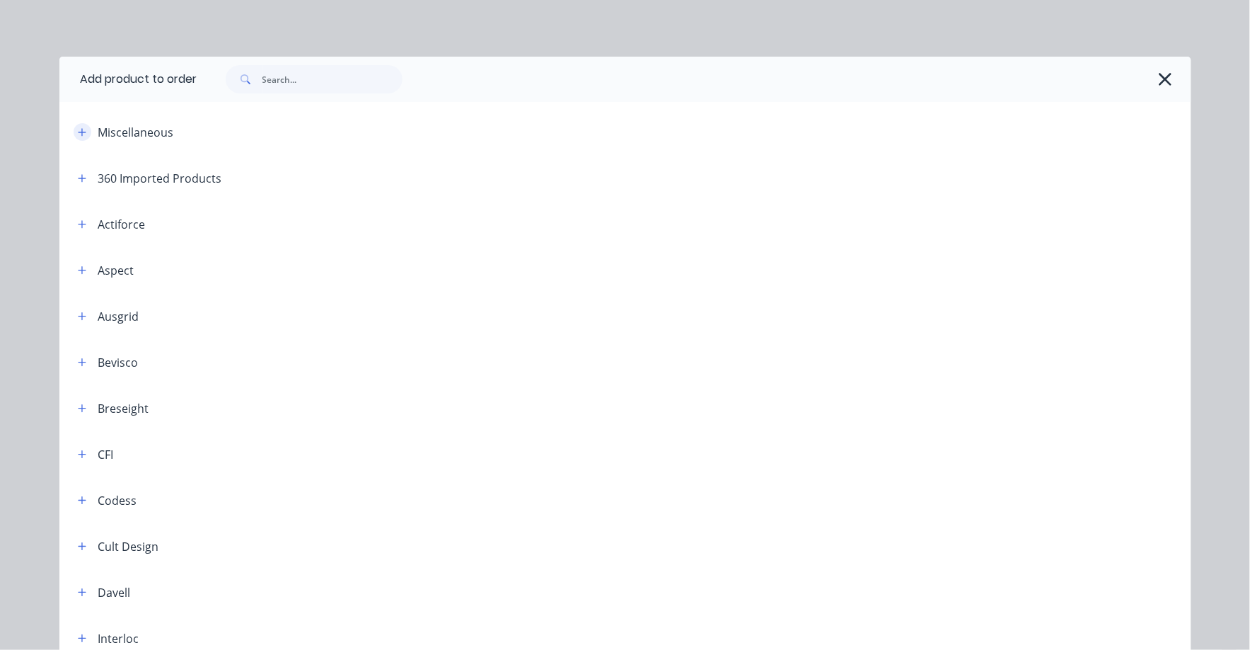
click at [78, 128] on icon "button" at bounding box center [82, 132] width 8 height 10
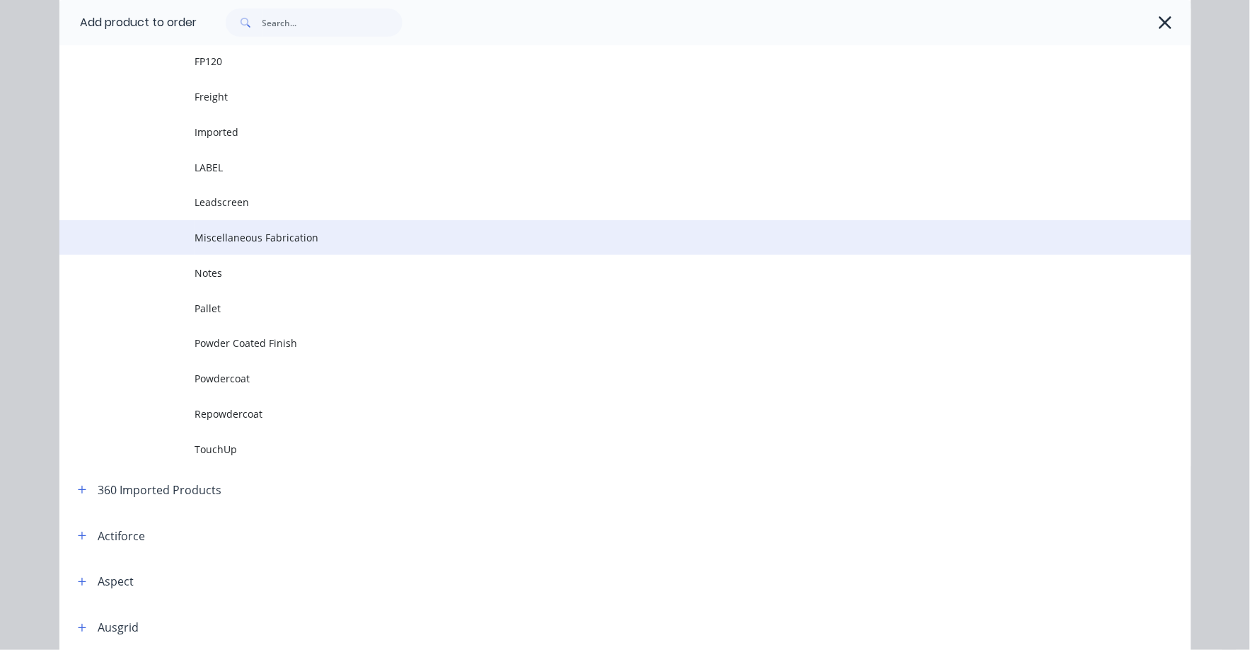
scroll to position [176, 0]
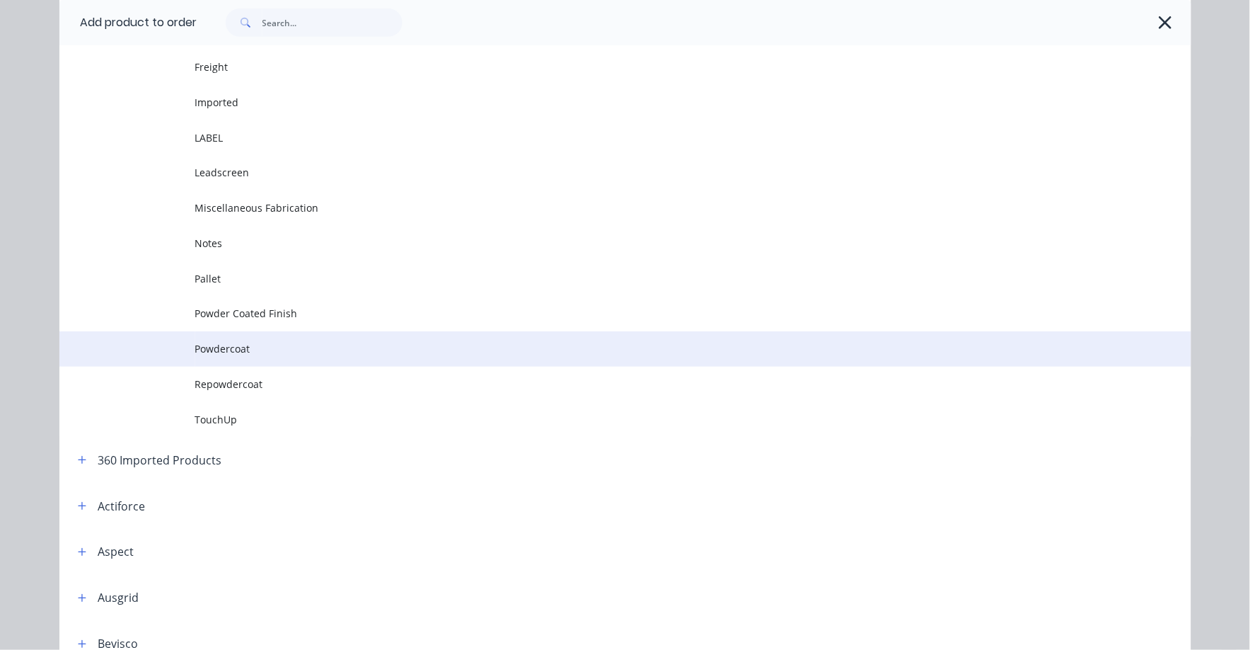
click at [223, 348] on span "Powdercoat" at bounding box center [593, 348] width 797 height 15
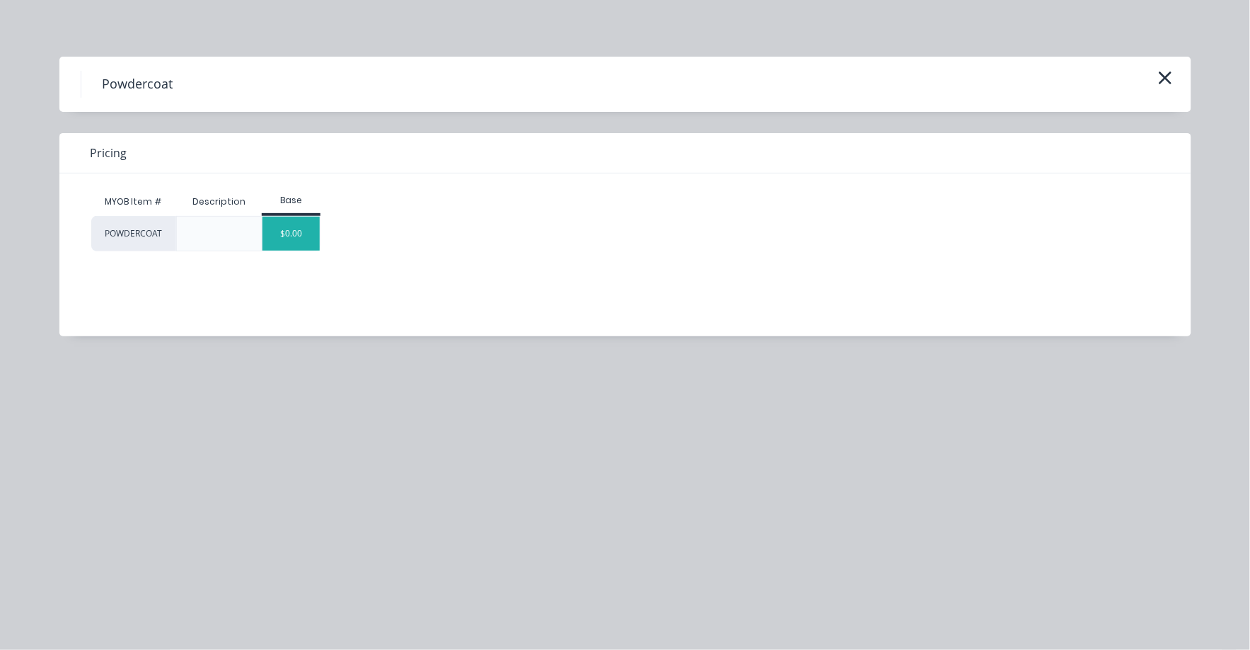
click at [288, 230] on div "$0.00" at bounding box center [291, 234] width 57 height 34
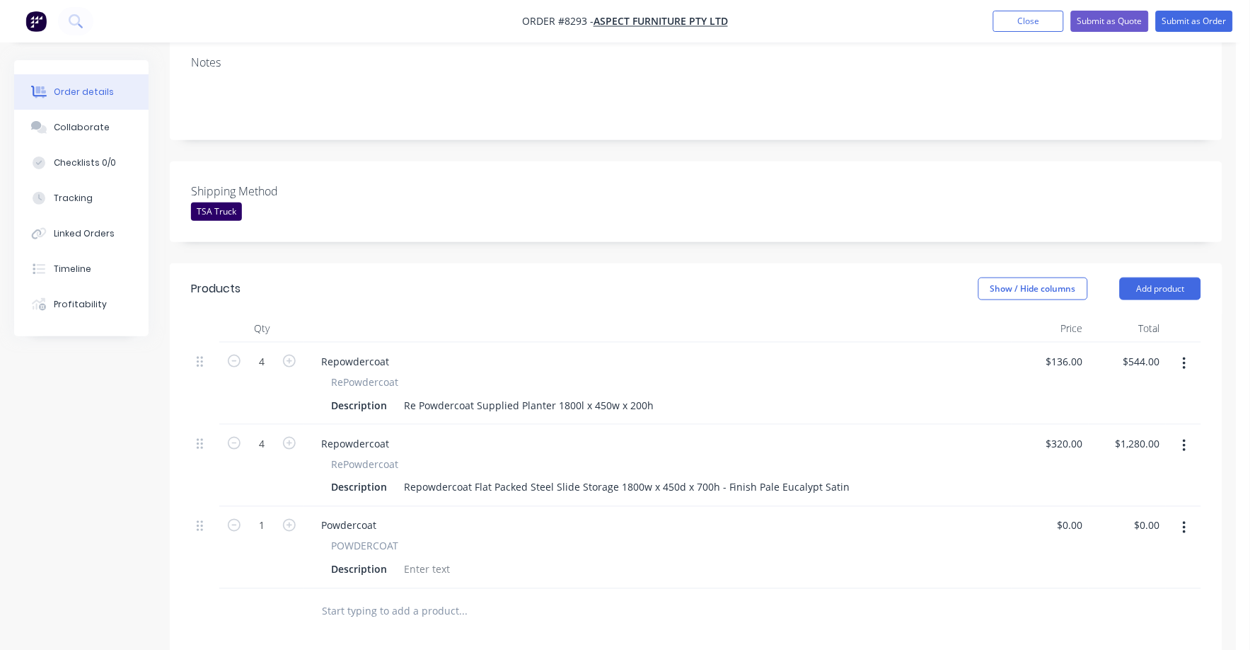
scroll to position [549, 0]
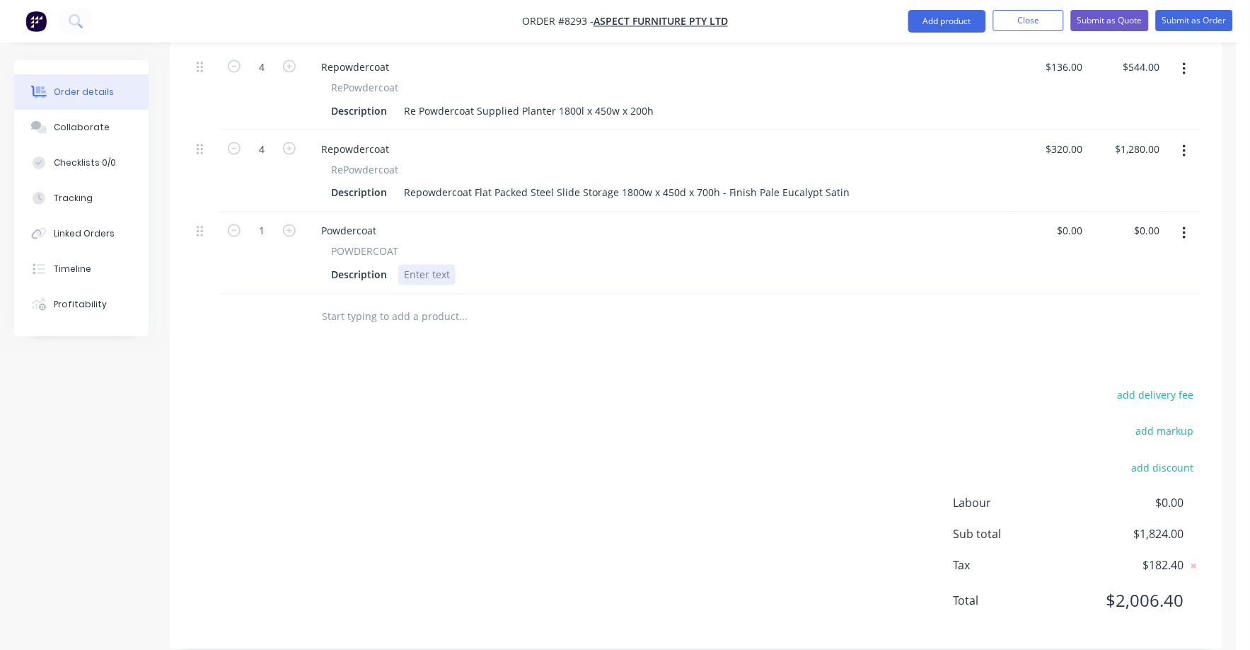
drag, startPoint x: 402, startPoint y: 251, endPoint x: 459, endPoint y: 254, distance: 57.4
click at [459, 265] on div "Description" at bounding box center [656, 275] width 660 height 21
click at [454, 265] on div "Description" at bounding box center [656, 275] width 660 height 21
click at [405, 265] on div at bounding box center [426, 275] width 57 height 21
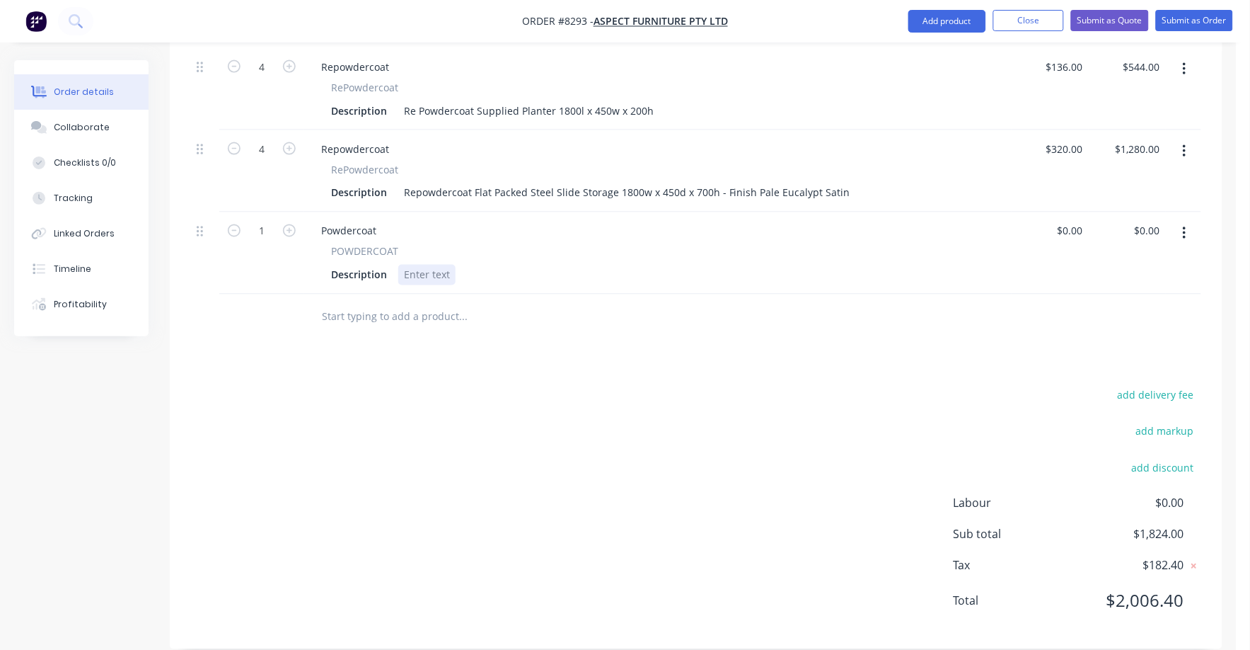
drag, startPoint x: 403, startPoint y: 251, endPoint x: 461, endPoint y: 253, distance: 57.3
click at [461, 265] on div "Description" at bounding box center [656, 275] width 660 height 21
type input "$1,131.00"
click at [1051, 318] on div at bounding box center [696, 317] width 1011 height 46
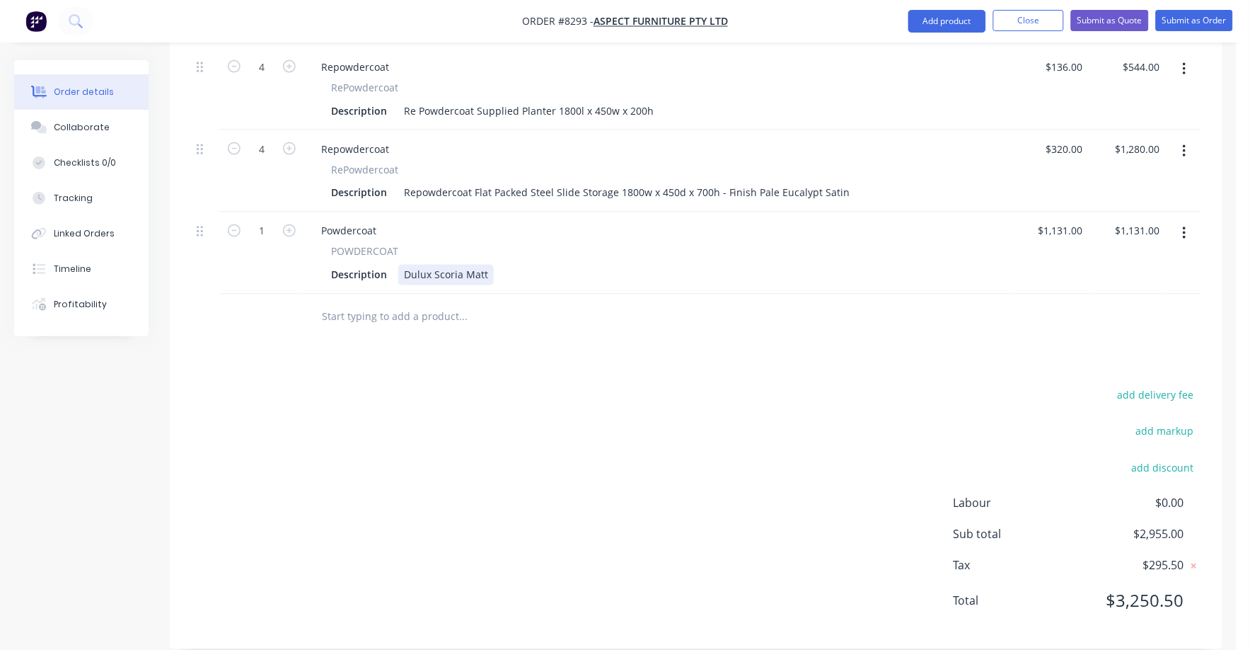
click at [492, 265] on div "Description Dulux Scoria Matt" at bounding box center [656, 275] width 660 height 21
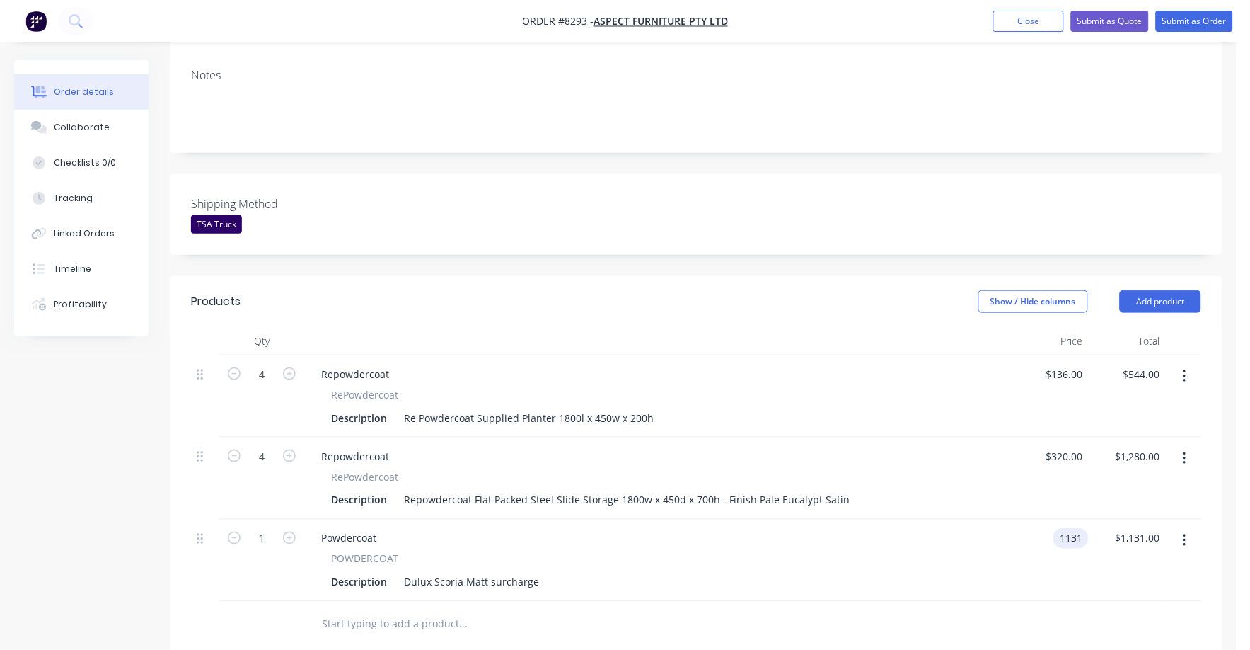
scroll to position [353, 0]
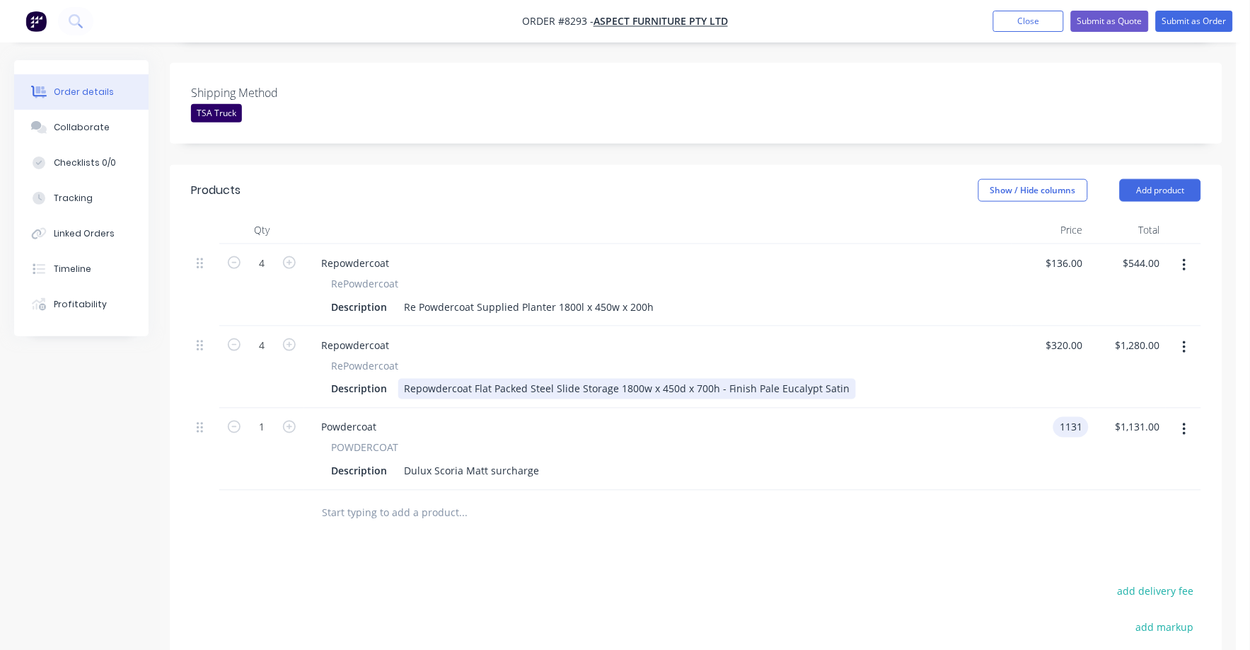
type input "$1,131.00"
click at [780, 379] on div "Repowdercoat Flat Packed Steel Slide Storage 1800w x 450d x 700h - Finish Pale …" at bounding box center [627, 389] width 458 height 21
drag, startPoint x: 715, startPoint y: 368, endPoint x: 858, endPoint y: 377, distance: 143.2
click at [858, 379] on div "Description Repowdercoat Flat Packed Steel Slide Storage 1800w x 450d x 700h - …" at bounding box center [656, 389] width 660 height 21
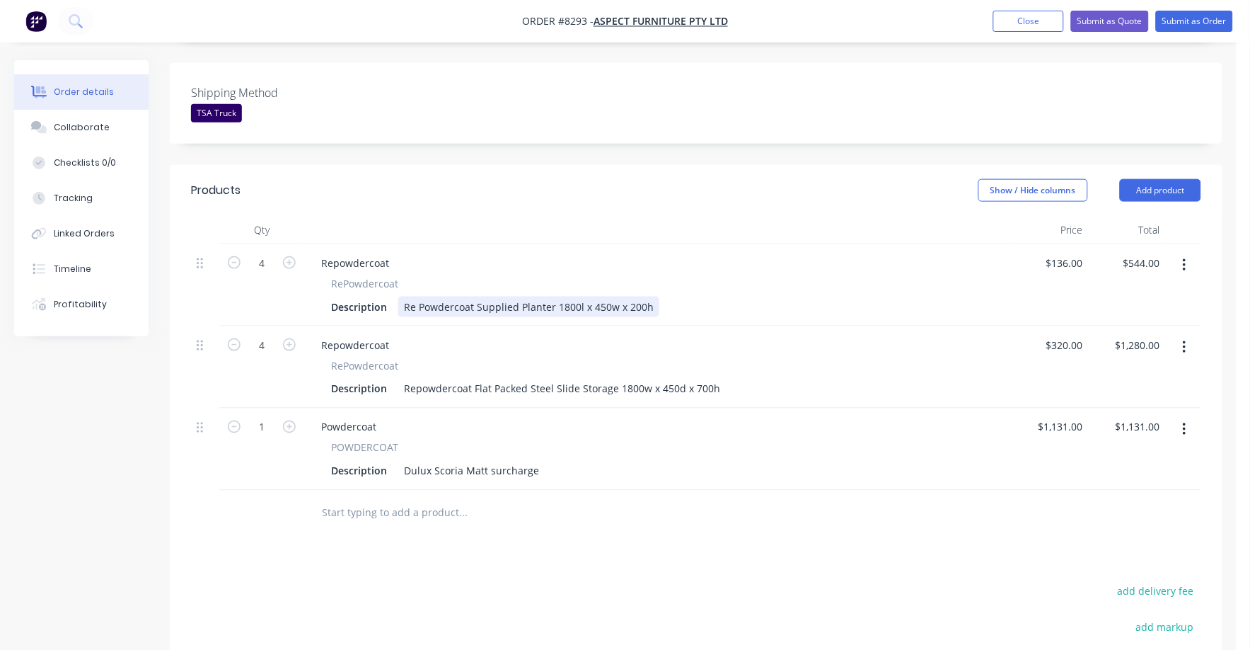
click at [670, 297] on div "Description Re Powdercoat Supplied Planter 1800l x 450w x 200h" at bounding box center [656, 307] width 660 height 21
click at [549, 461] on div "Description Dulux Scoria Matt surcharge" at bounding box center [656, 471] width 660 height 21
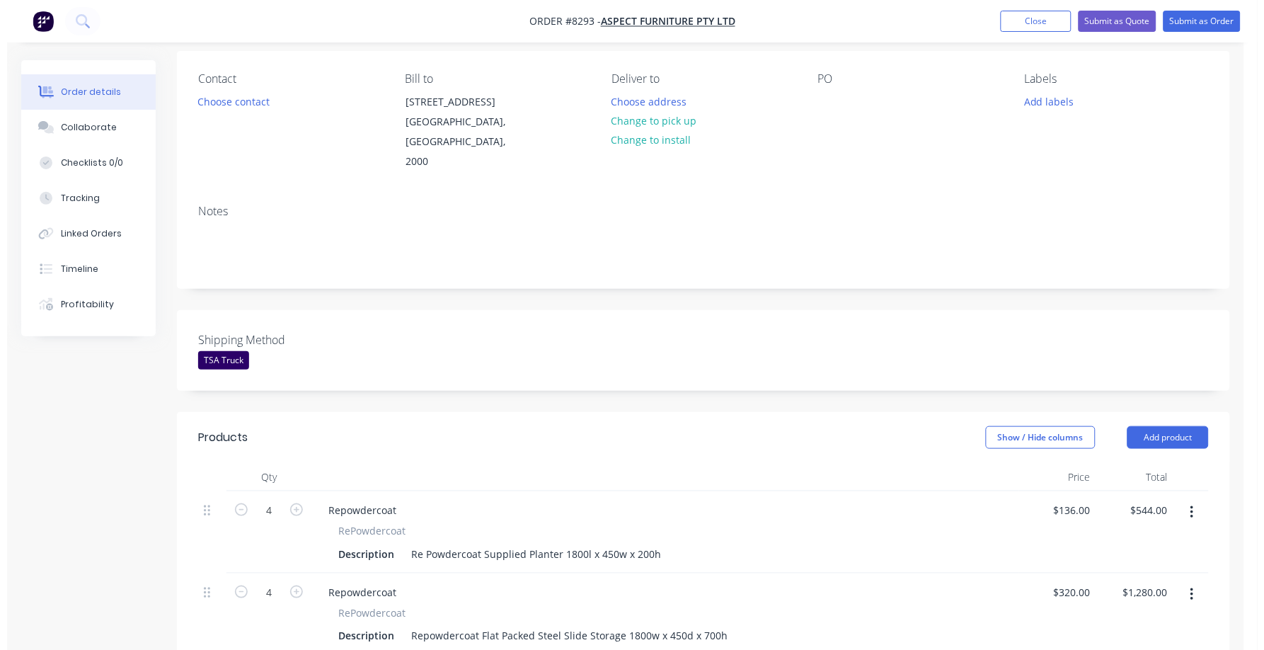
scroll to position [0, 0]
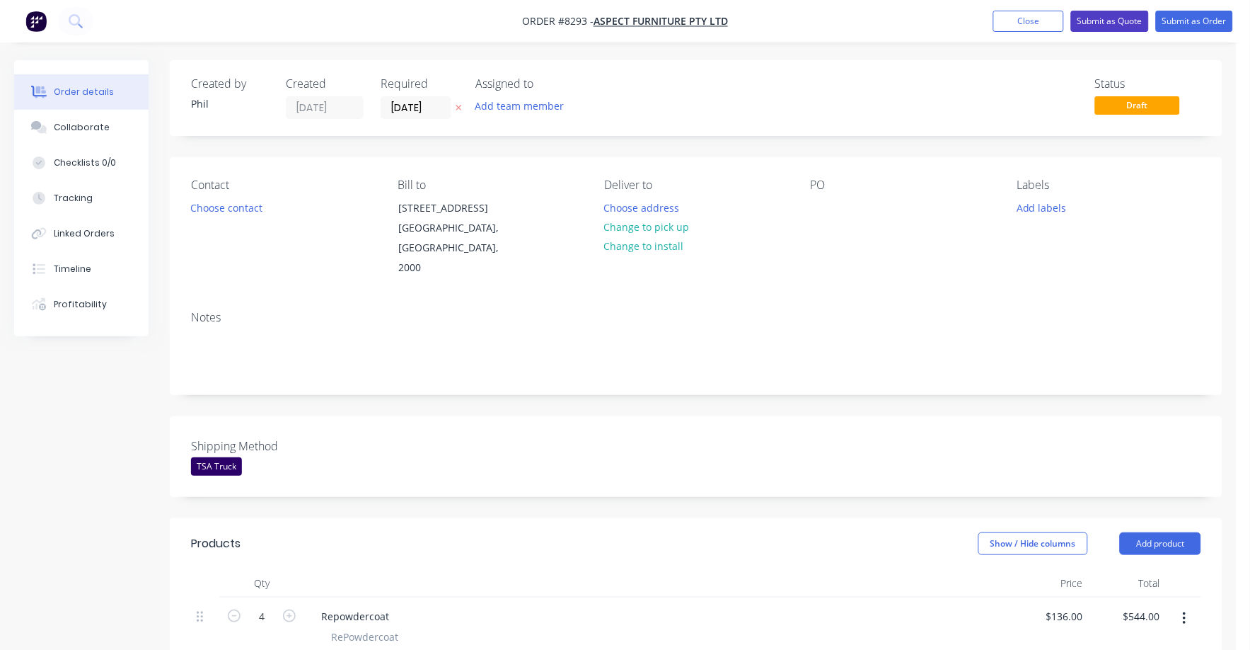
click at [1107, 18] on button "Submit as Quote" at bounding box center [1110, 21] width 78 height 21
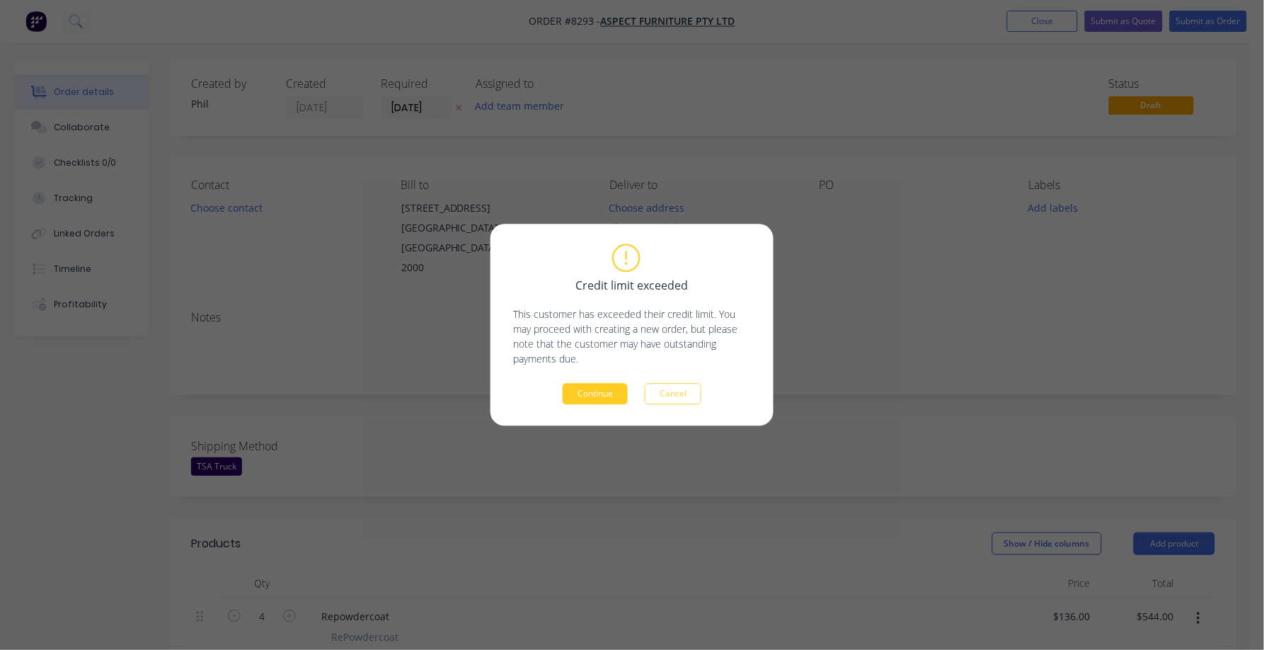
click at [590, 396] on button "Continue" at bounding box center [595, 394] width 65 height 21
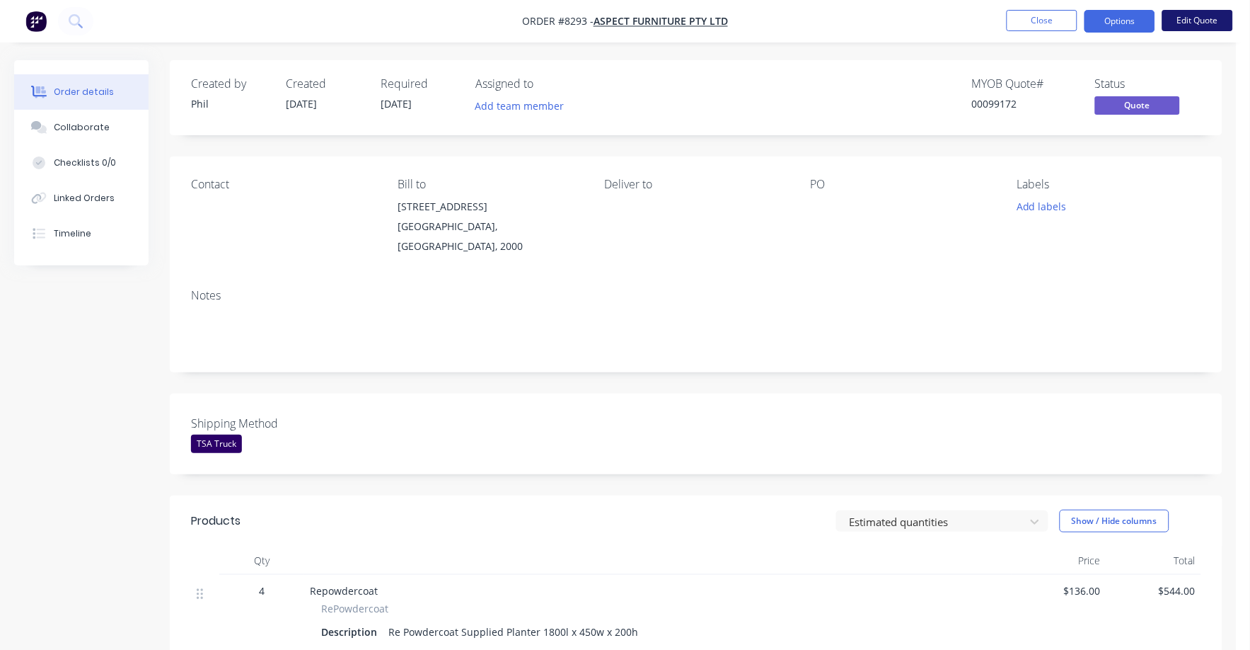
click at [1208, 23] on button "Edit Quote" at bounding box center [1198, 20] width 71 height 21
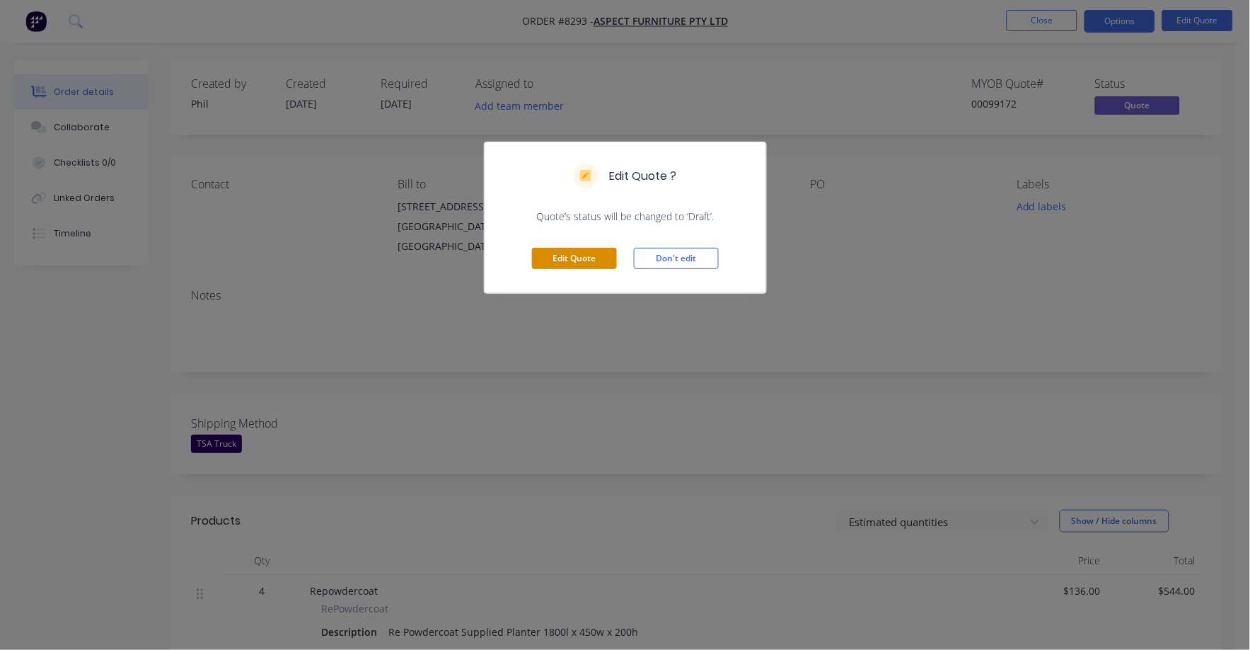
click at [580, 253] on button "Edit Quote" at bounding box center [574, 258] width 85 height 21
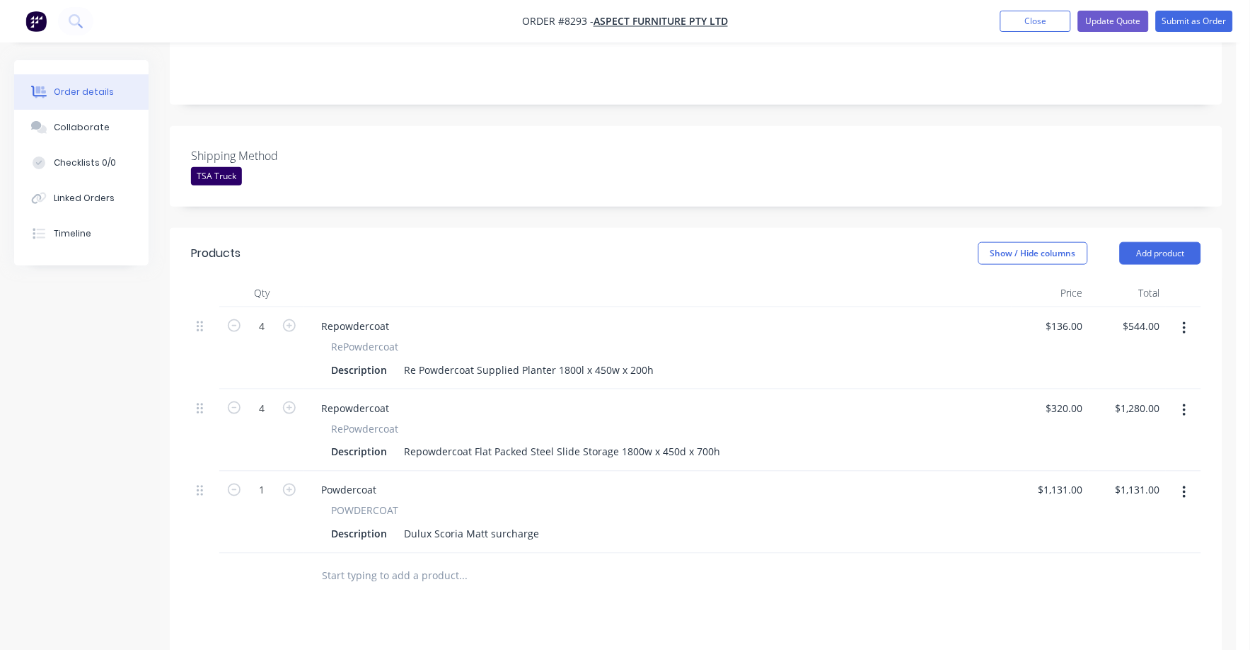
scroll to position [442, 0]
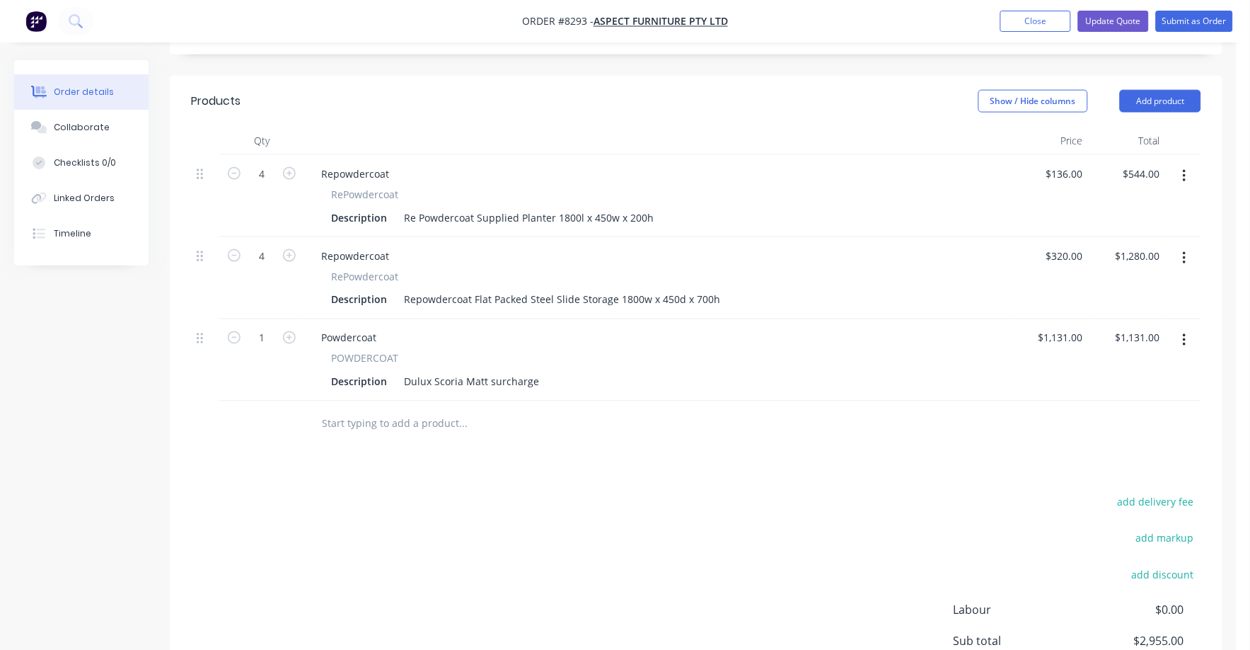
click at [226, 165] on button "button" at bounding box center [234, 172] width 18 height 15
type input "3"
type input "$408.00"
click at [233, 249] on icon "button" at bounding box center [234, 255] width 13 height 13
type input "3"
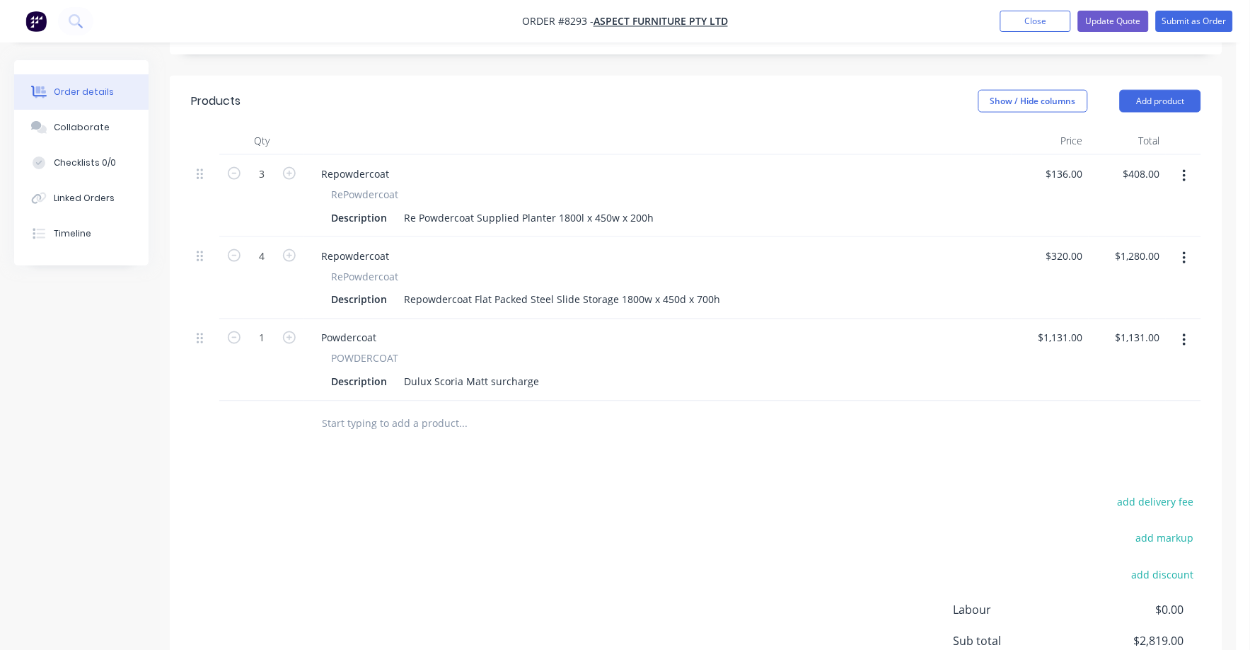
type input "$960.00"
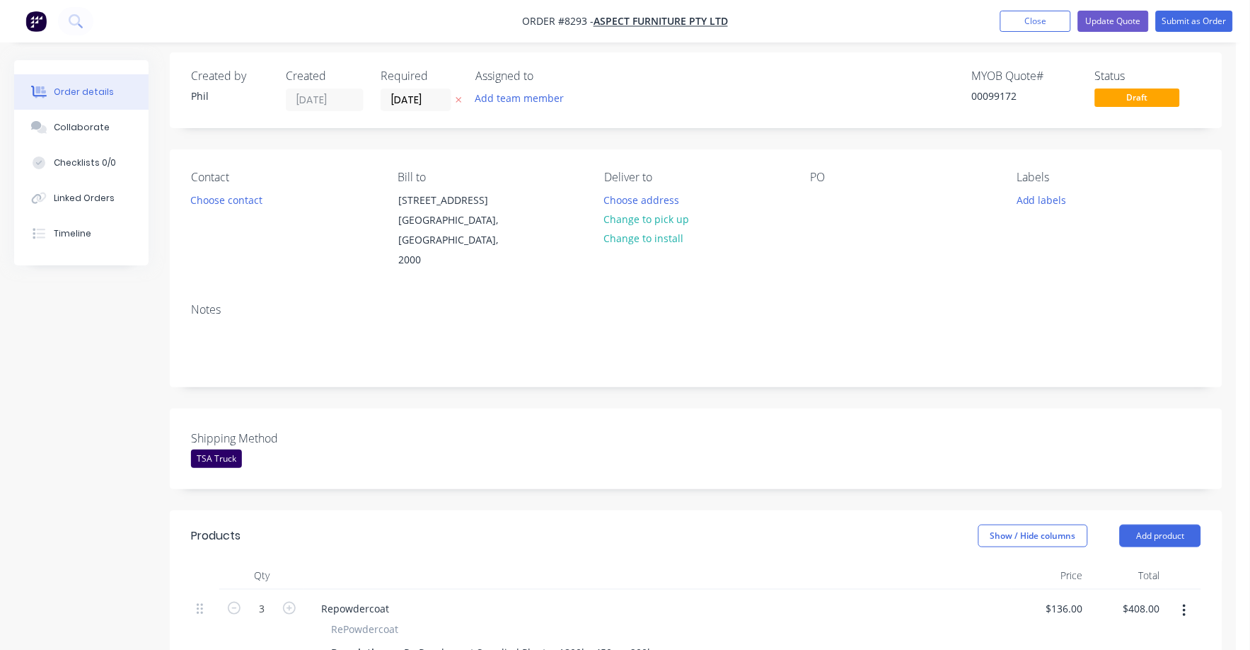
scroll to position [0, 0]
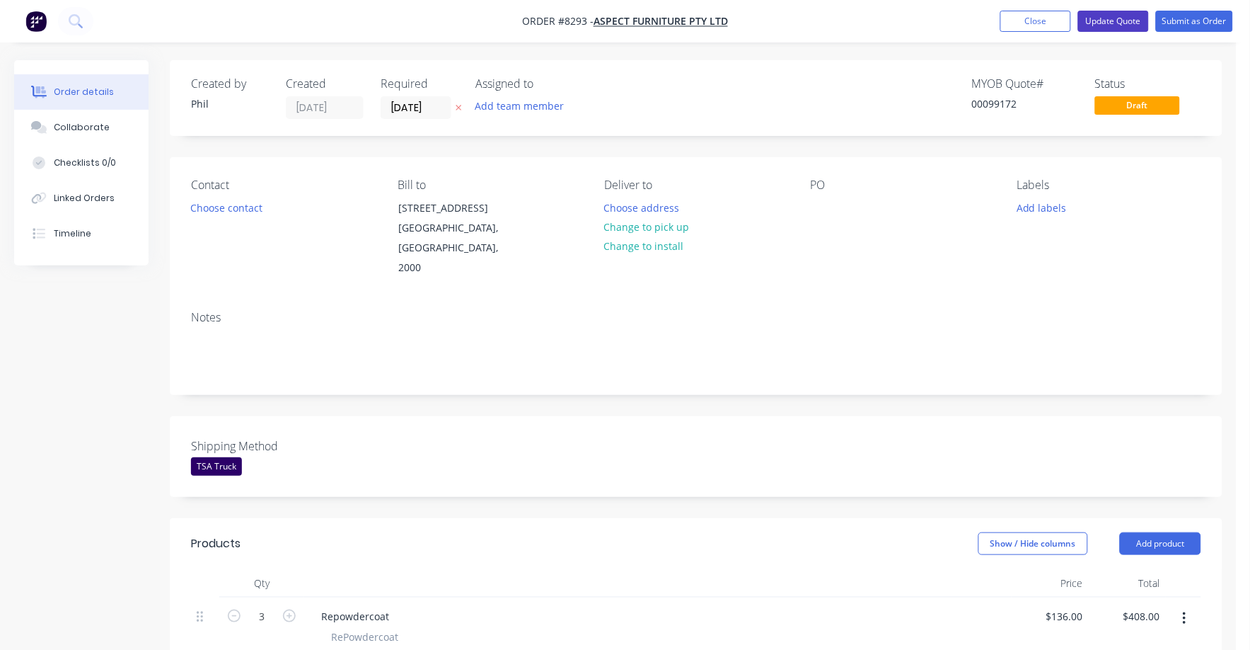
click at [1124, 17] on button "Update Quote" at bounding box center [1114, 21] width 71 height 21
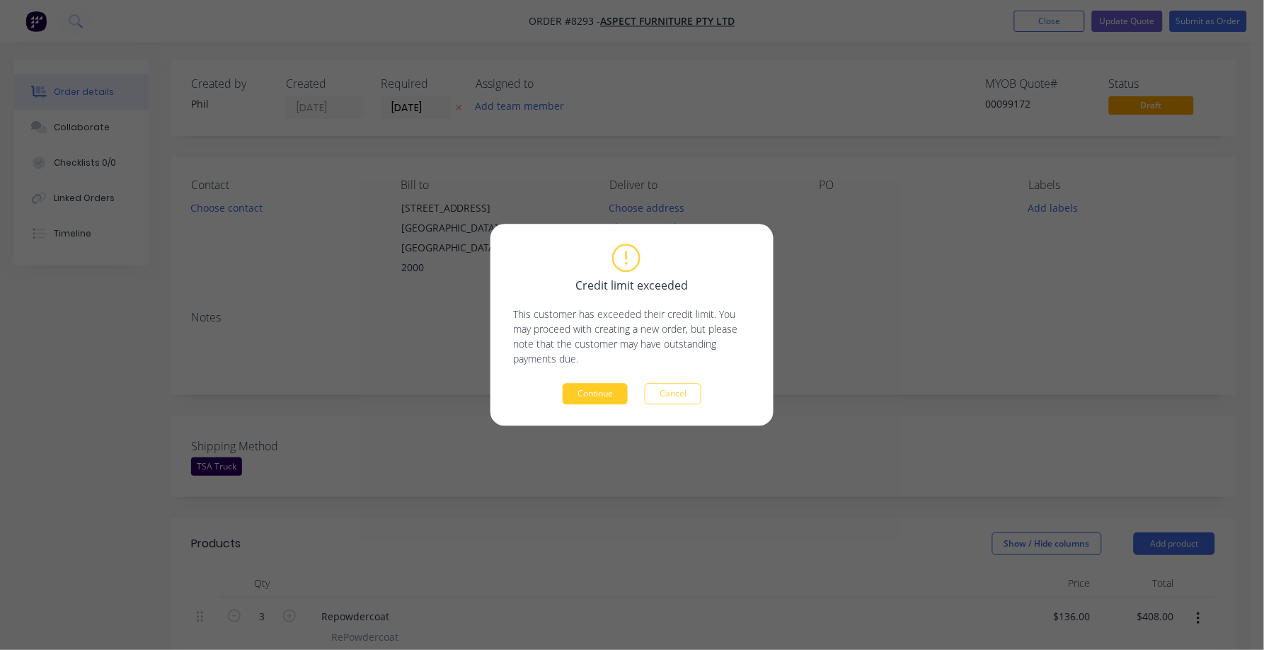
click at [602, 391] on button "Continue" at bounding box center [595, 394] width 65 height 21
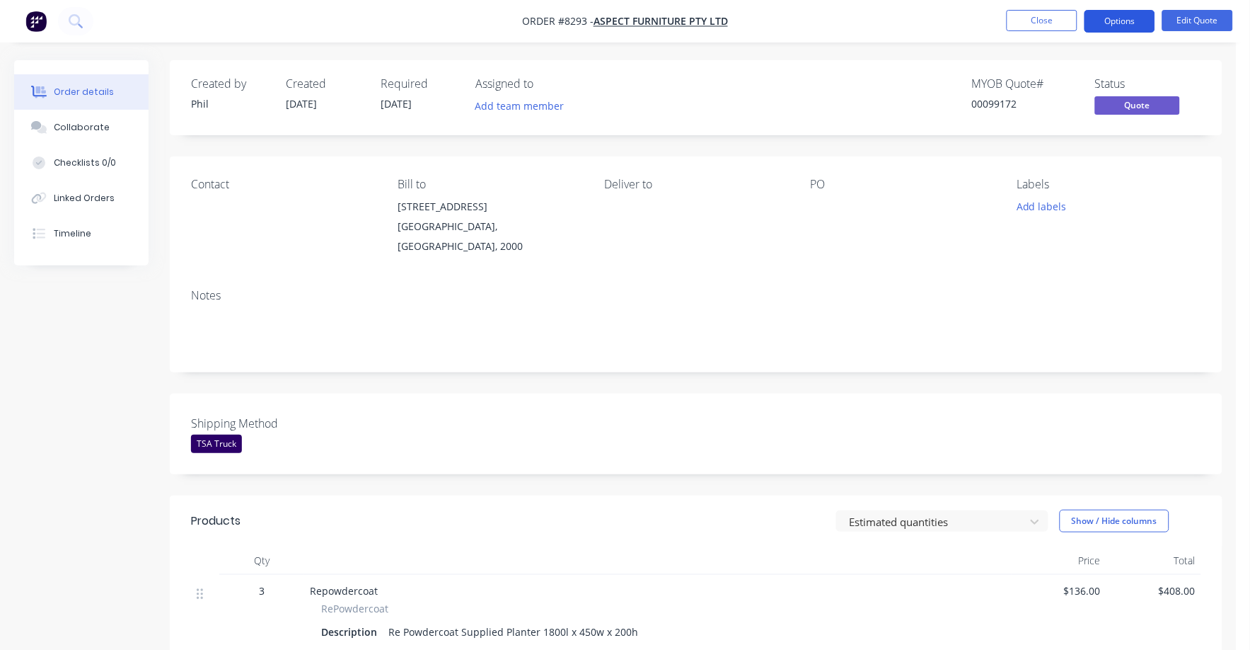
click at [1135, 20] on button "Options" at bounding box center [1120, 21] width 71 height 23
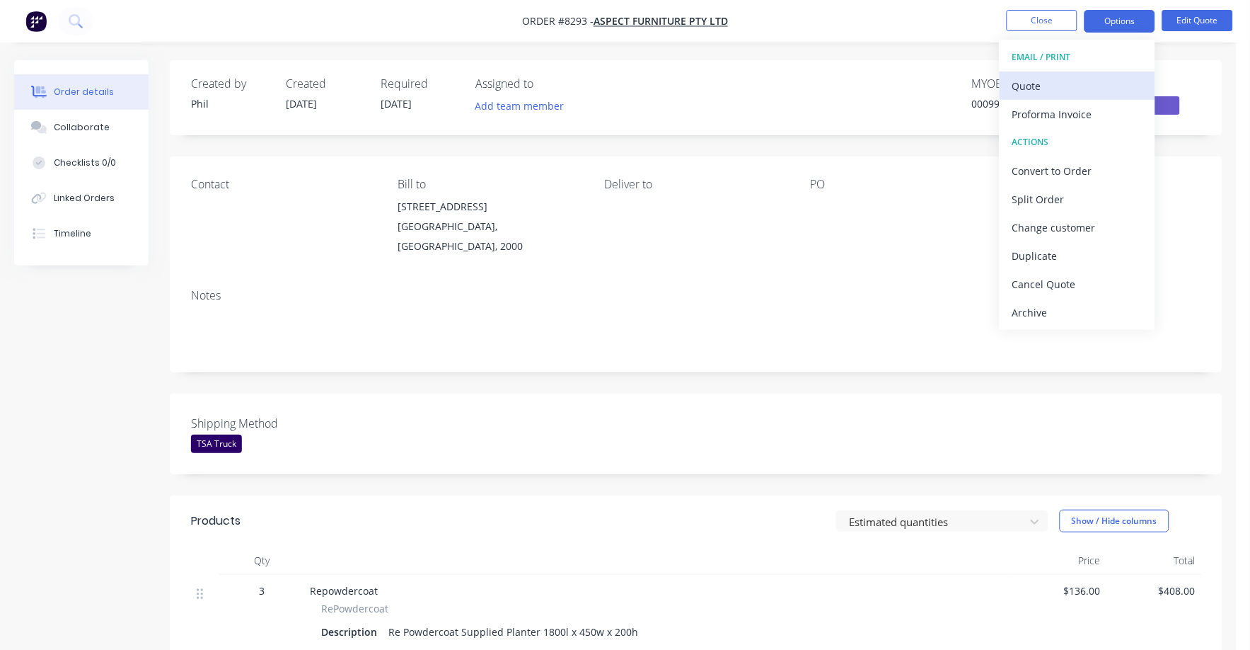
click at [1043, 83] on div "Quote" at bounding box center [1078, 86] width 130 height 21
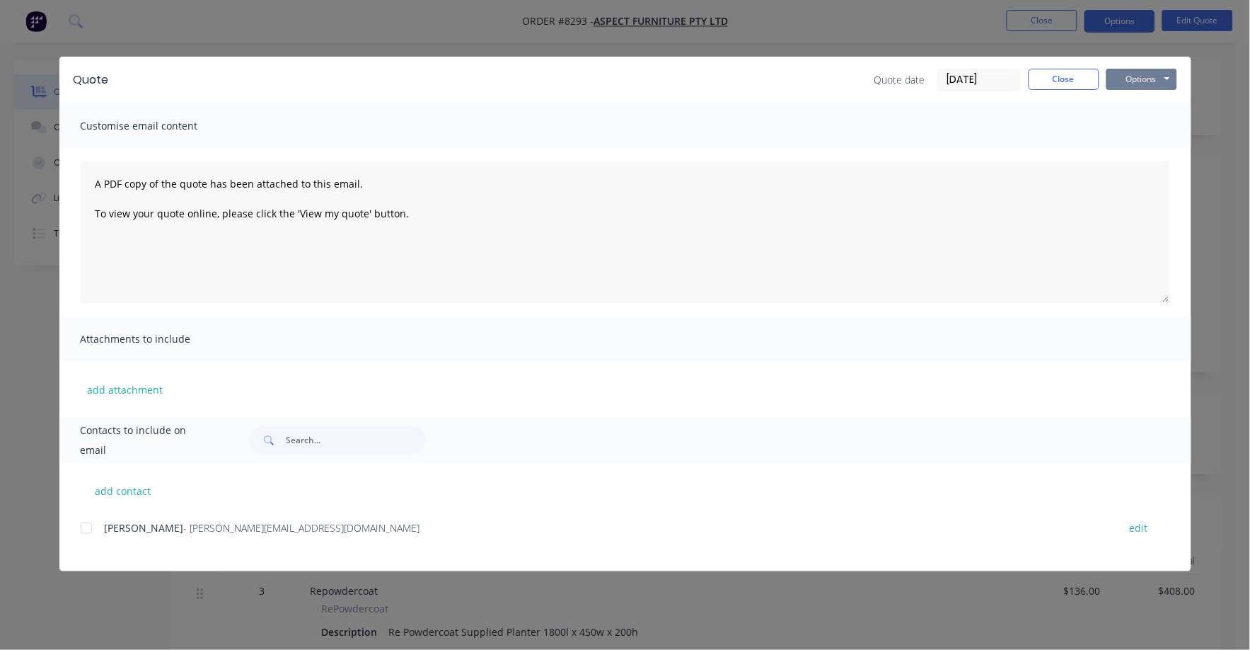
click at [1139, 81] on button "Options" at bounding box center [1142, 79] width 71 height 21
click at [1144, 127] on button "Print" at bounding box center [1152, 127] width 91 height 23
drag, startPoint x: 1055, startPoint y: 64, endPoint x: 1060, endPoint y: 86, distance: 23.2
click at [1056, 67] on div "Quote Quote date [DATE] Close Options Preview Print Email" at bounding box center [625, 80] width 1132 height 46
click at [1060, 88] on button "Close" at bounding box center [1064, 79] width 71 height 21
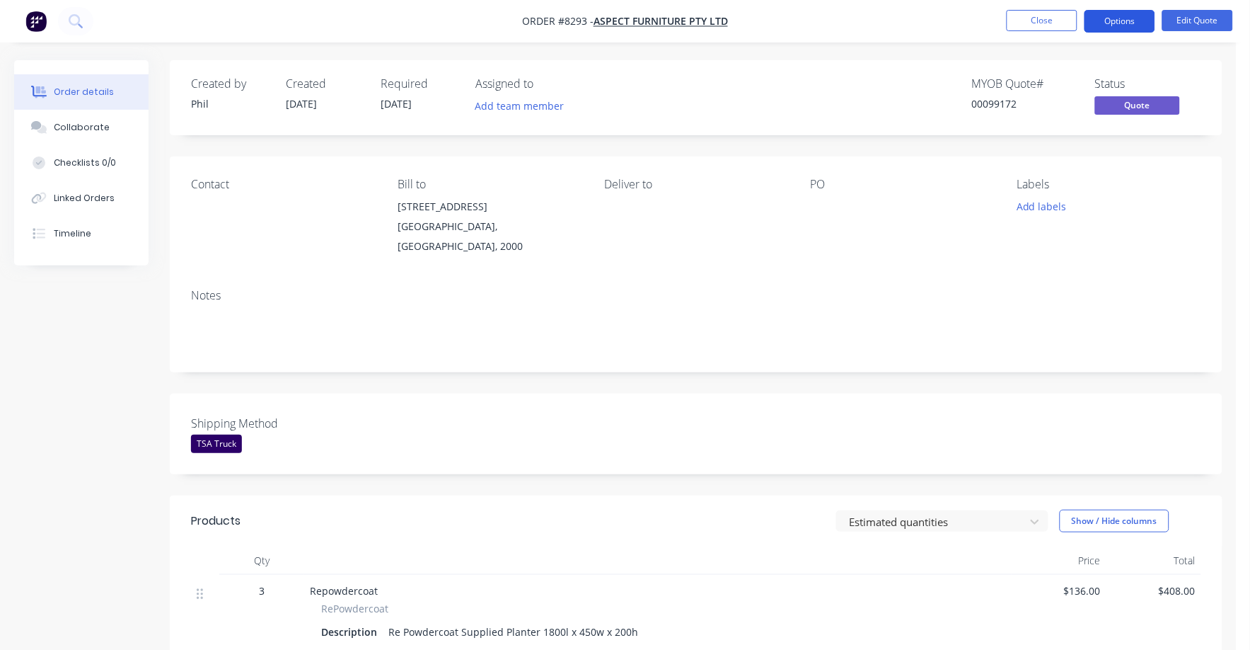
click at [1117, 25] on button "Options" at bounding box center [1120, 21] width 71 height 23
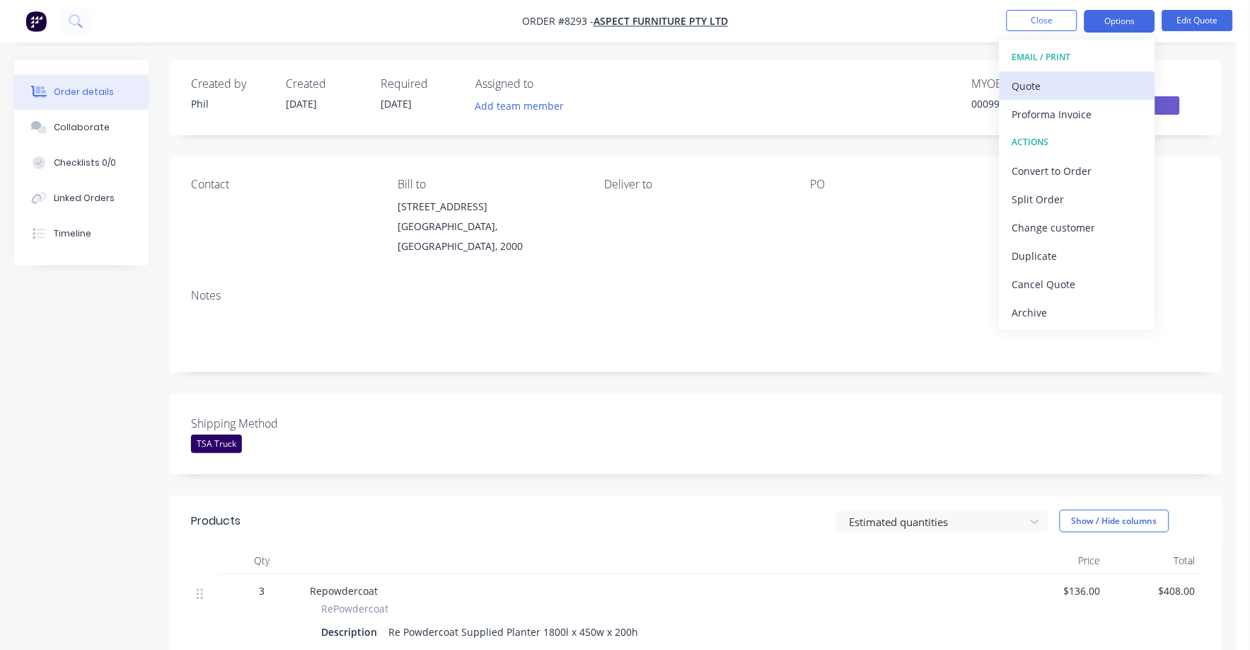
click at [1031, 81] on div "Quote" at bounding box center [1078, 86] width 130 height 21
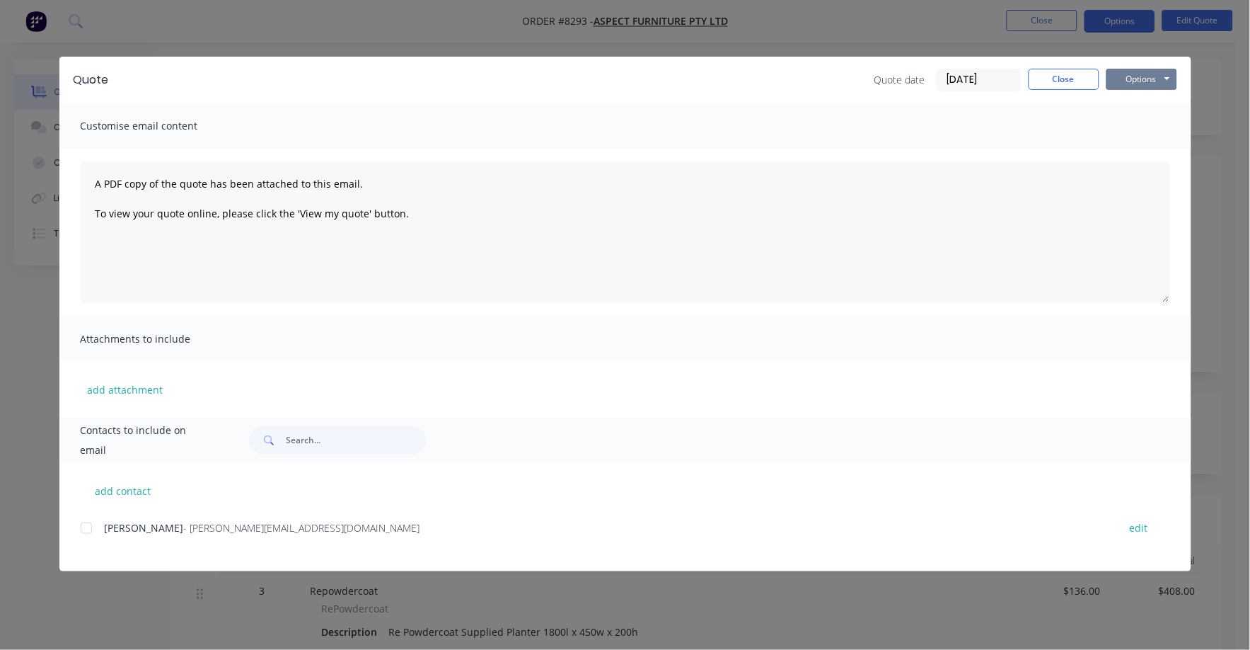
click at [1137, 76] on button "Options" at bounding box center [1142, 79] width 71 height 21
click at [1144, 120] on button "Print" at bounding box center [1152, 127] width 91 height 23
click at [1069, 76] on button "Close" at bounding box center [1064, 79] width 71 height 21
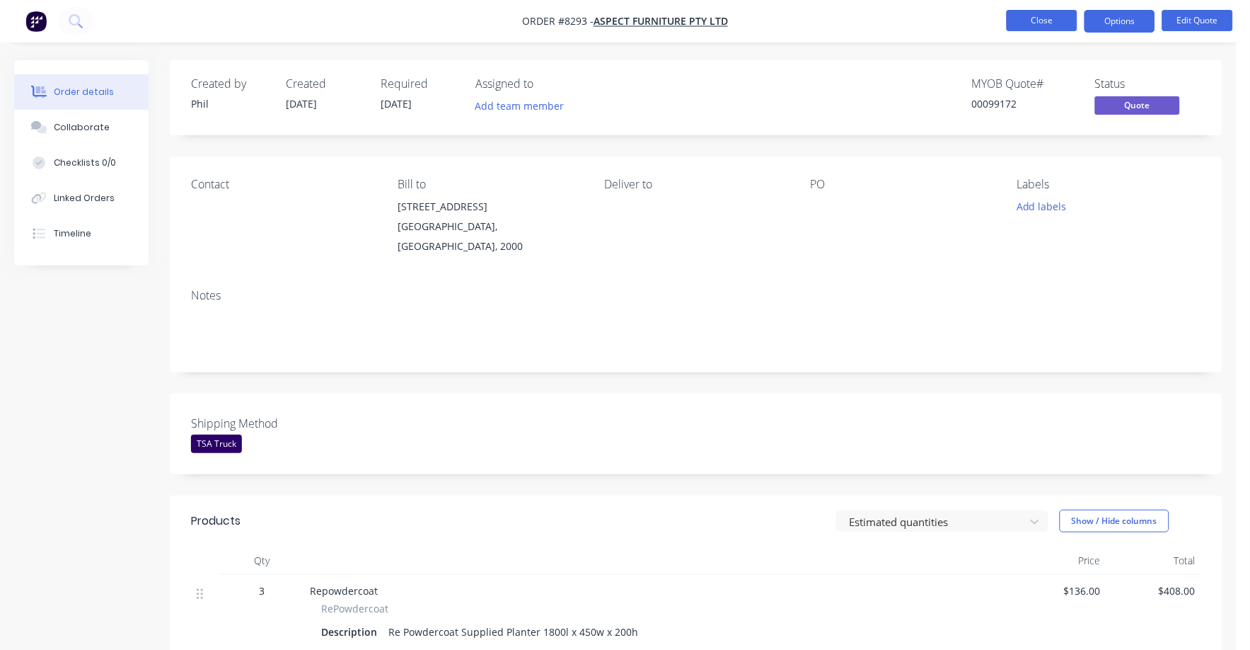
click at [1028, 23] on button "Close" at bounding box center [1042, 20] width 71 height 21
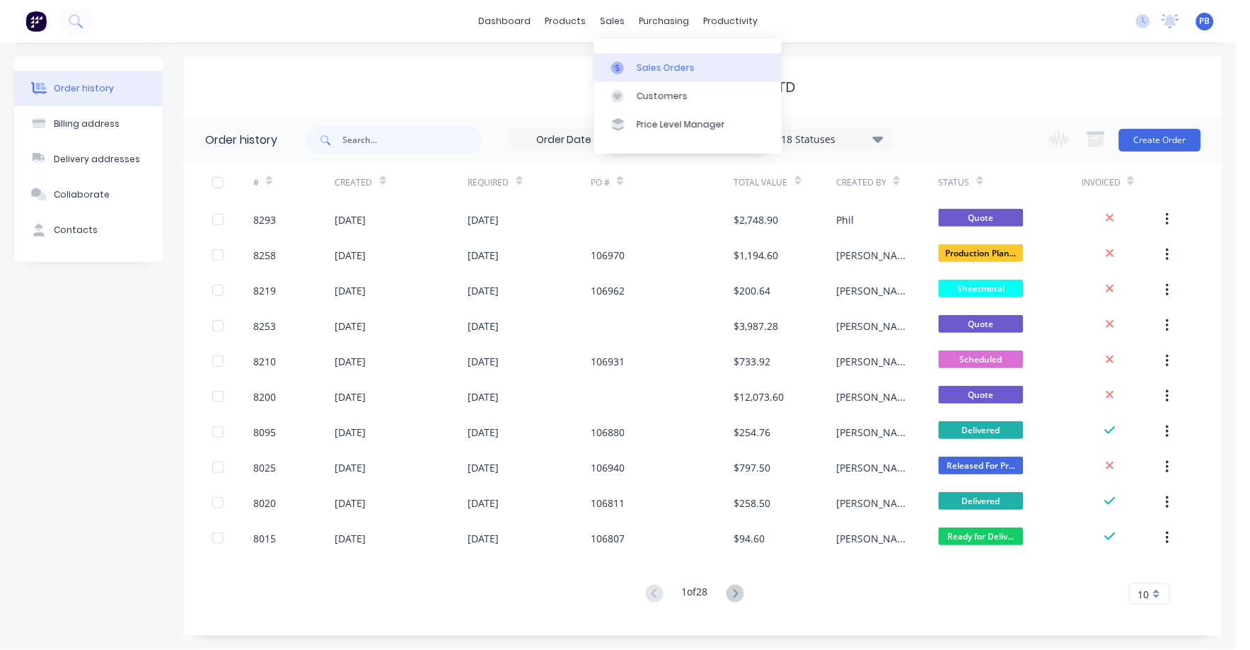
click at [654, 58] on link "Sales Orders" at bounding box center [688, 67] width 188 height 28
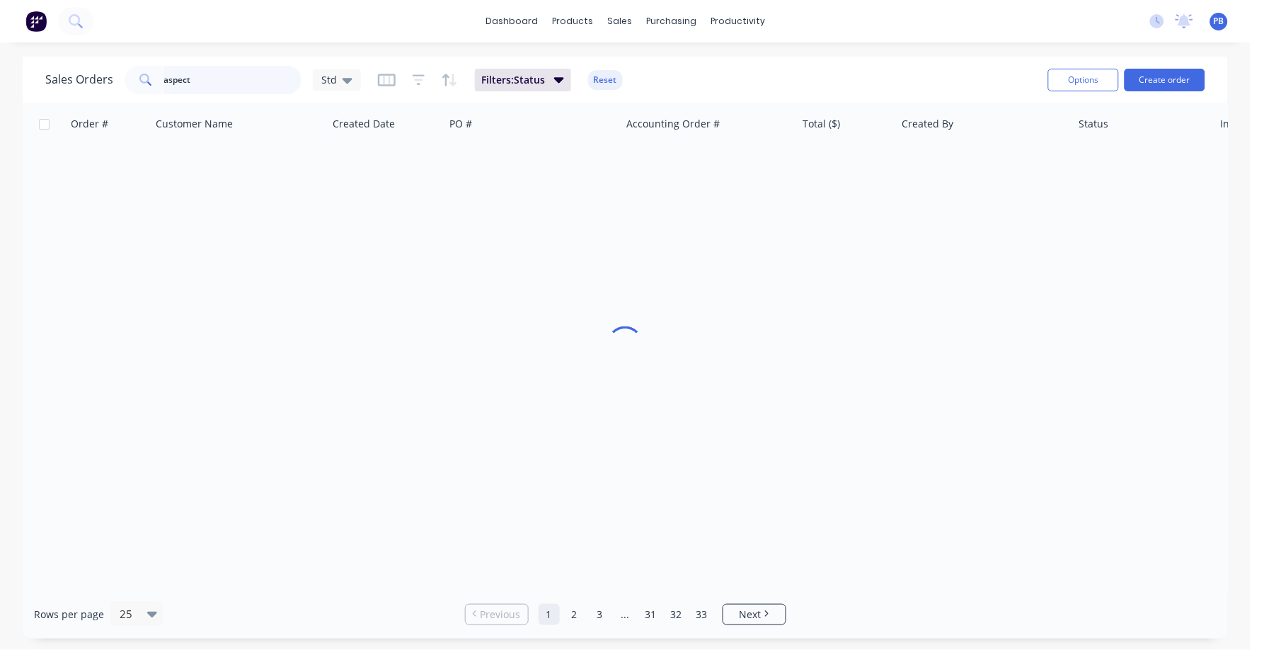
click at [265, 77] on input "aspect" at bounding box center [233, 80] width 138 height 28
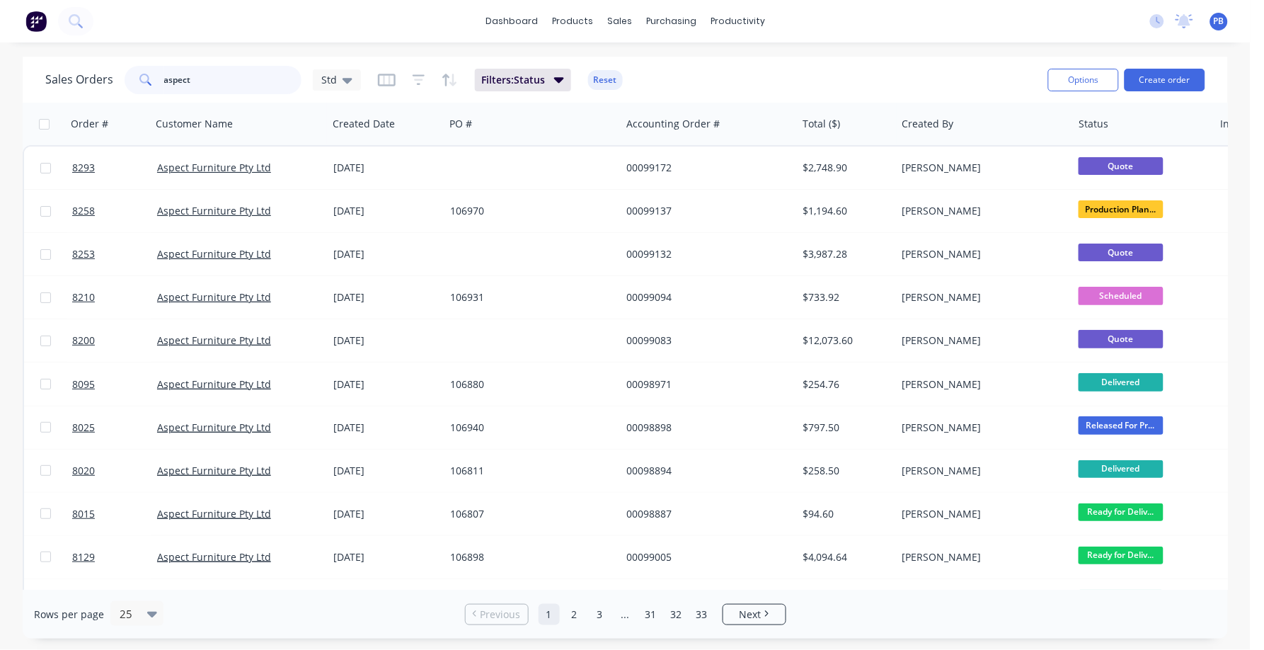
drag, startPoint x: 266, startPoint y: 77, endPoint x: 173, endPoint y: 67, distance: 93.3
click at [173, 67] on input "aspect" at bounding box center [233, 80] width 138 height 28
type input "98969"
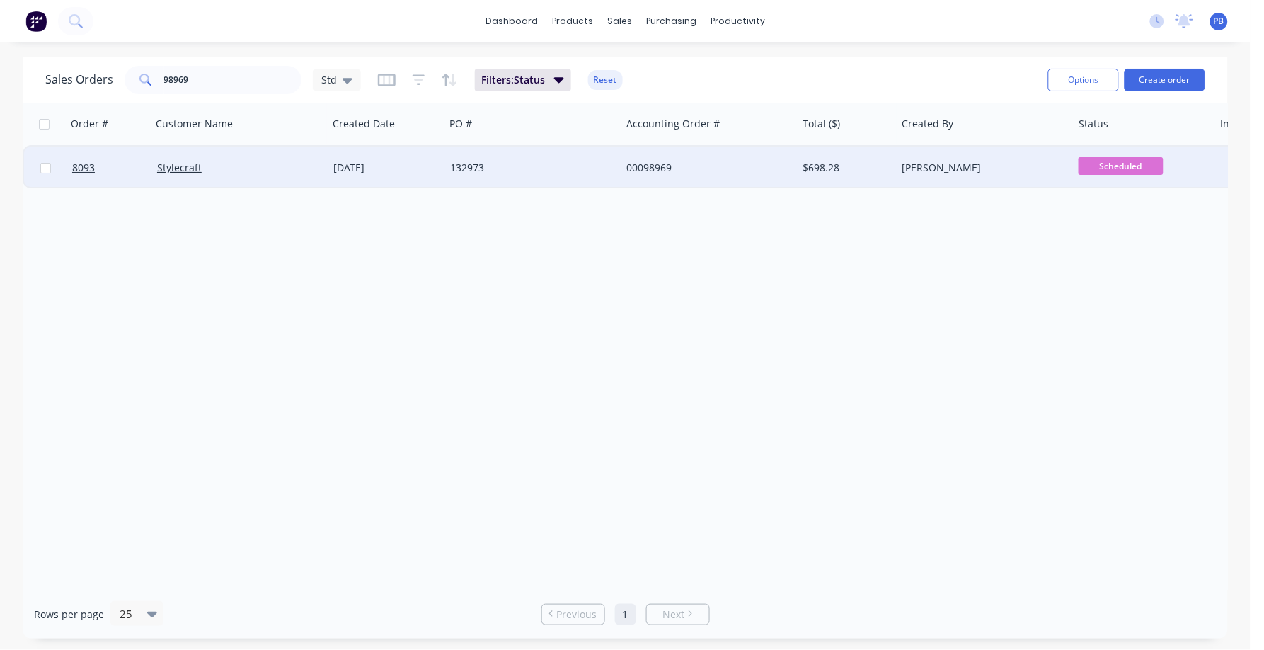
click at [647, 161] on div "00098969" at bounding box center [704, 168] width 157 height 14
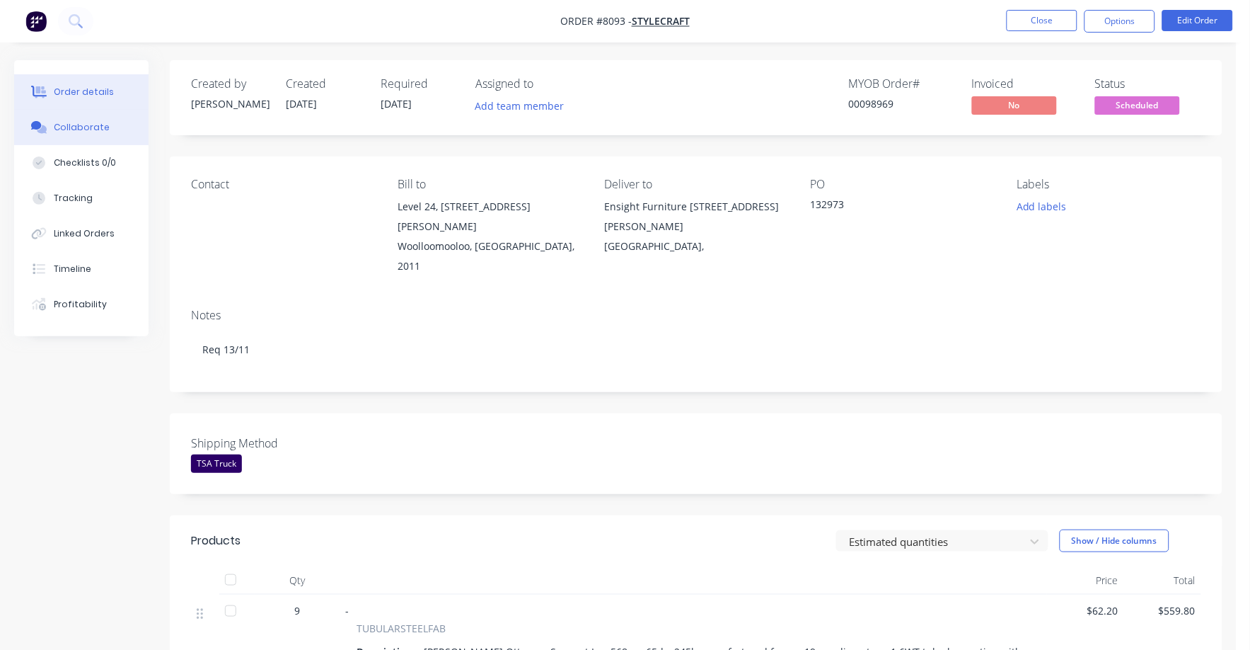
click at [86, 122] on div "Collaborate" at bounding box center [82, 127] width 56 height 13
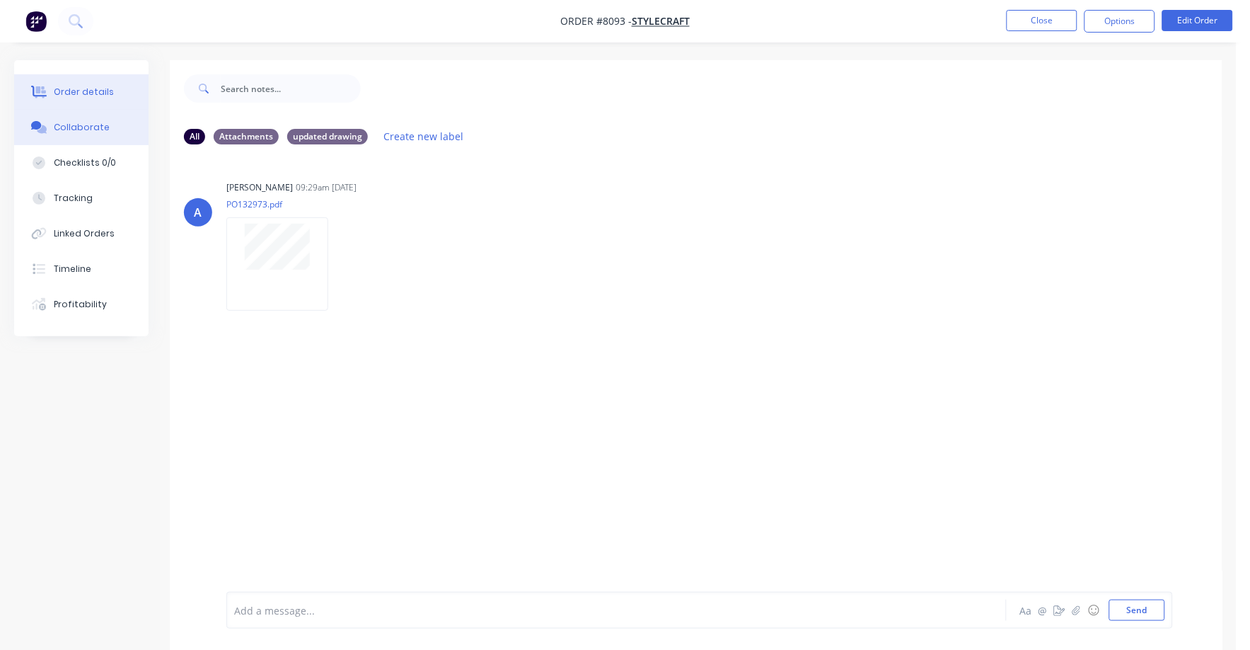
click at [91, 84] on button "Order details" at bounding box center [81, 91] width 134 height 35
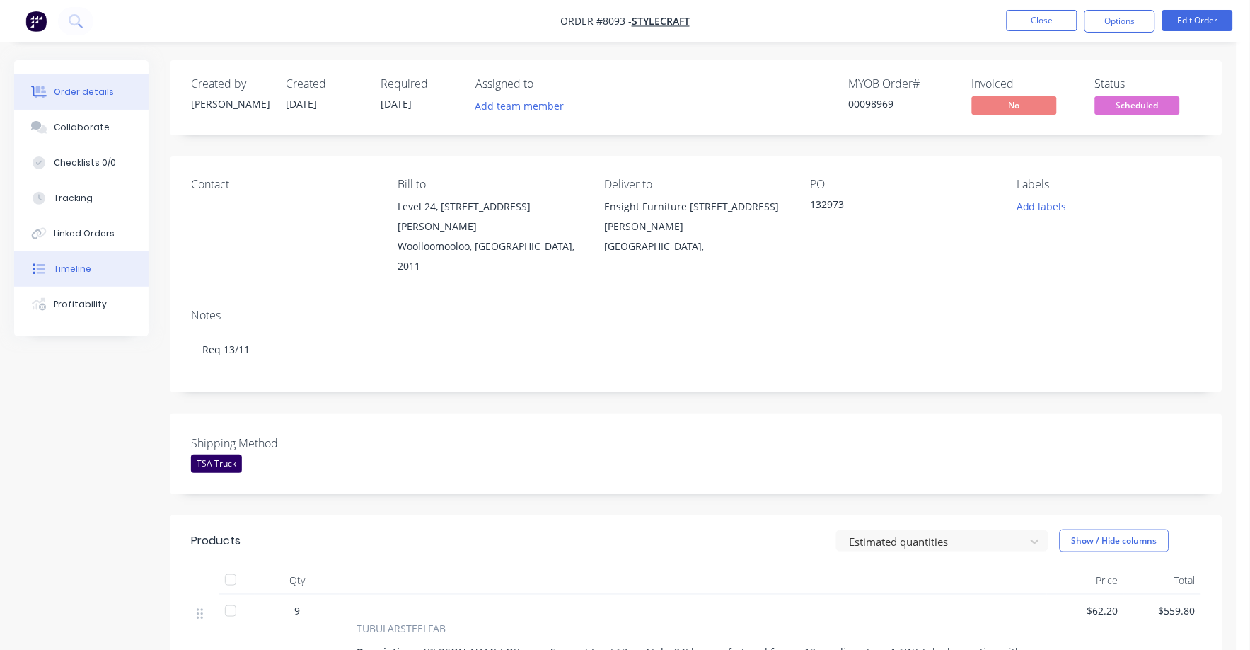
click at [63, 258] on button "Timeline" at bounding box center [81, 268] width 134 height 35
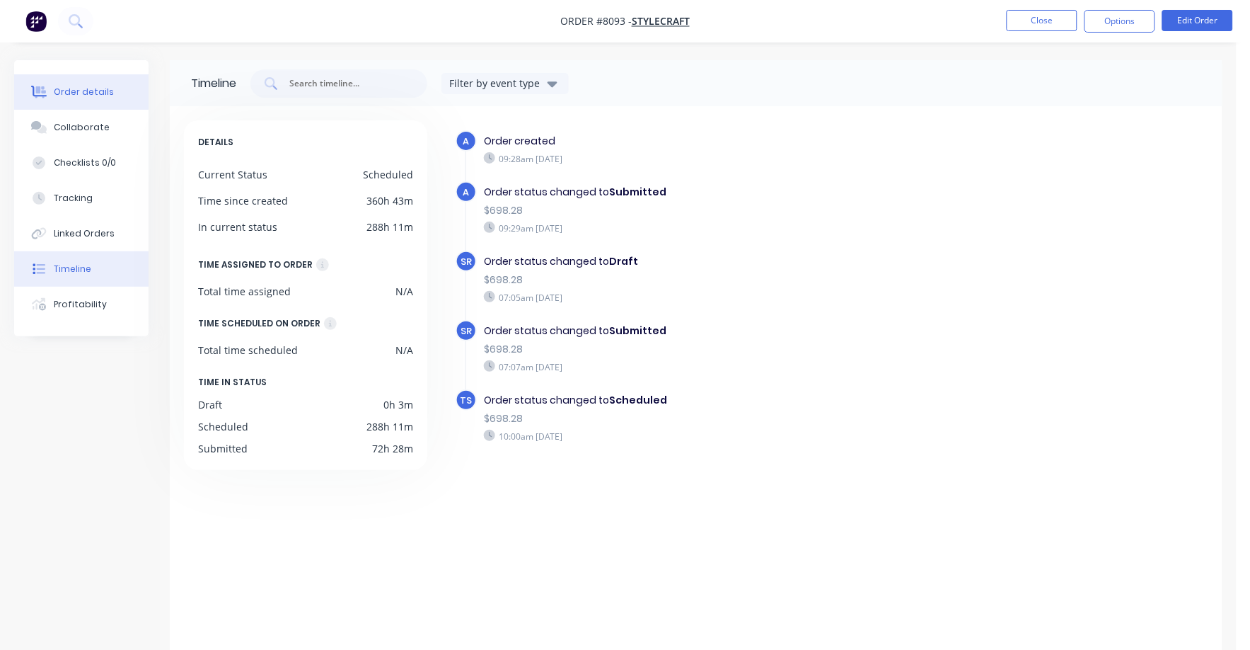
click at [76, 91] on div "Order details" at bounding box center [84, 92] width 60 height 13
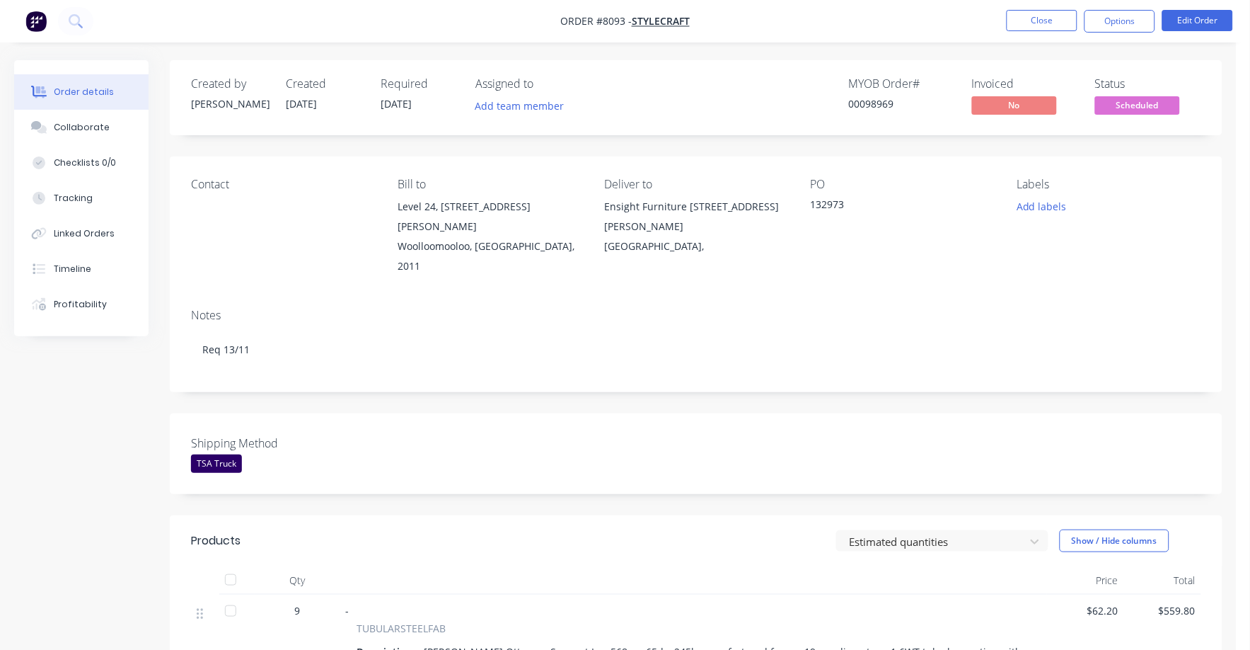
click at [1040, 249] on div "Labels Add labels" at bounding box center [1110, 227] width 184 height 98
click at [1049, 18] on button "Close" at bounding box center [1042, 20] width 71 height 21
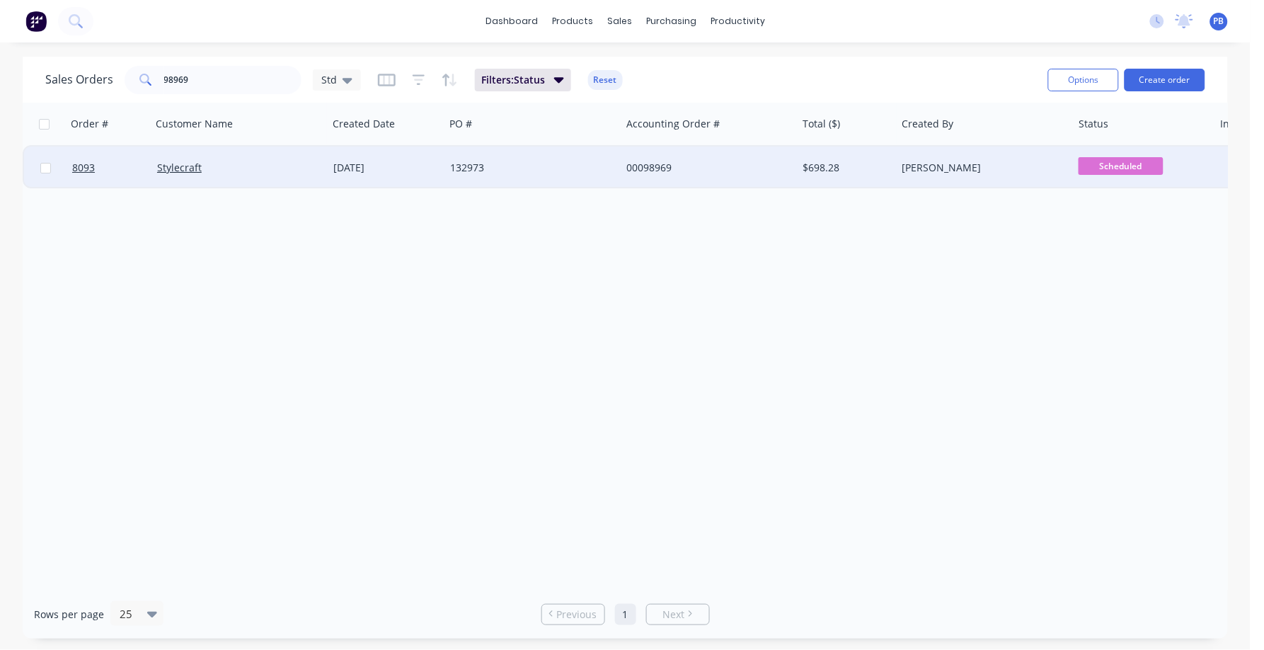
click at [1099, 162] on span "Scheduled" at bounding box center [1121, 166] width 85 height 18
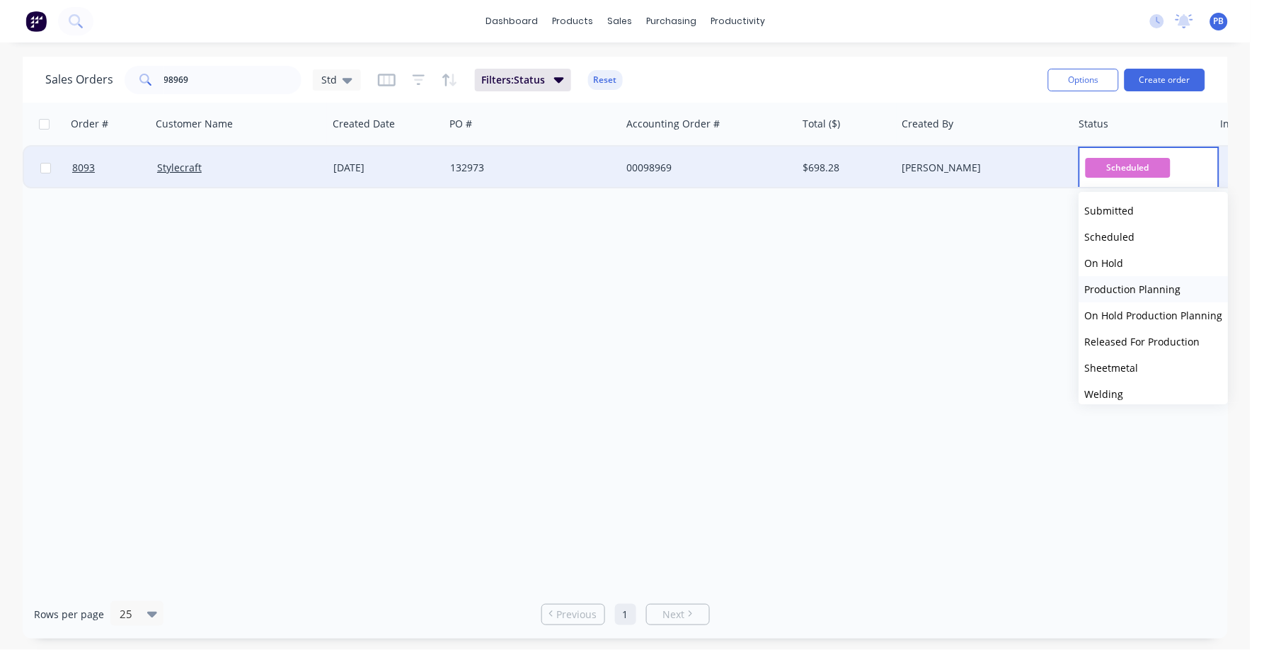
click at [1141, 280] on button "Production Planning" at bounding box center [1153, 289] width 149 height 26
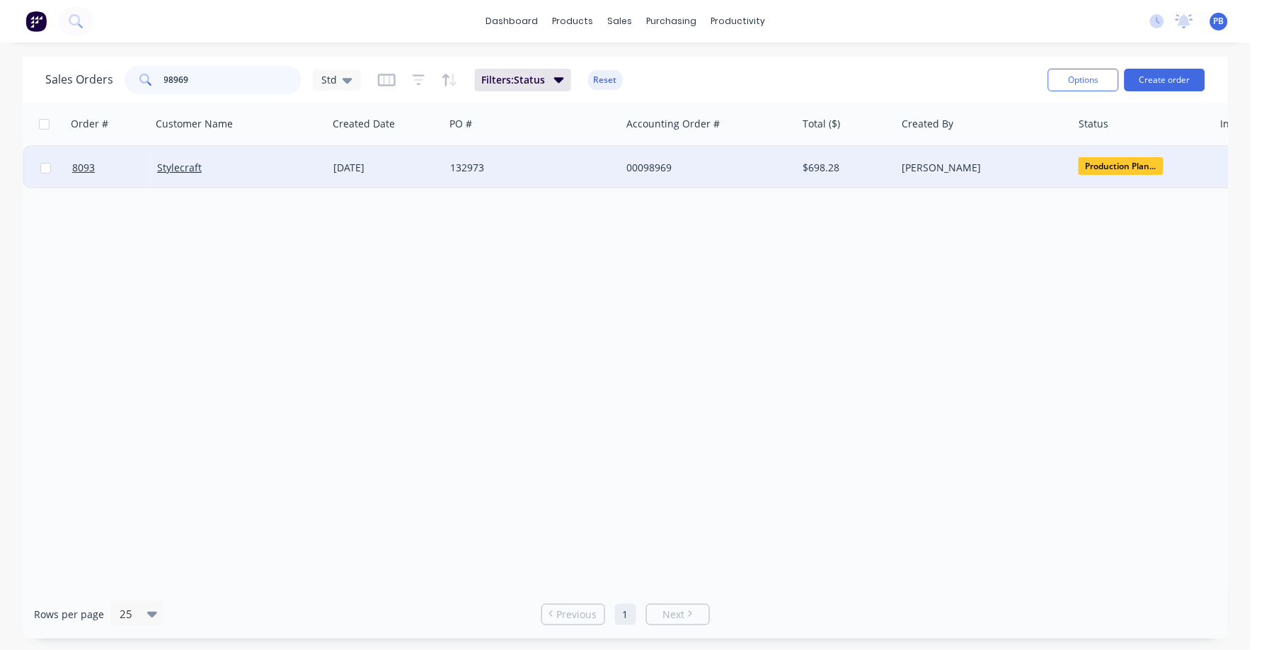
click at [199, 83] on input "98969" at bounding box center [233, 80] width 138 height 28
click at [199, 81] on input "98969" at bounding box center [233, 80] width 138 height 28
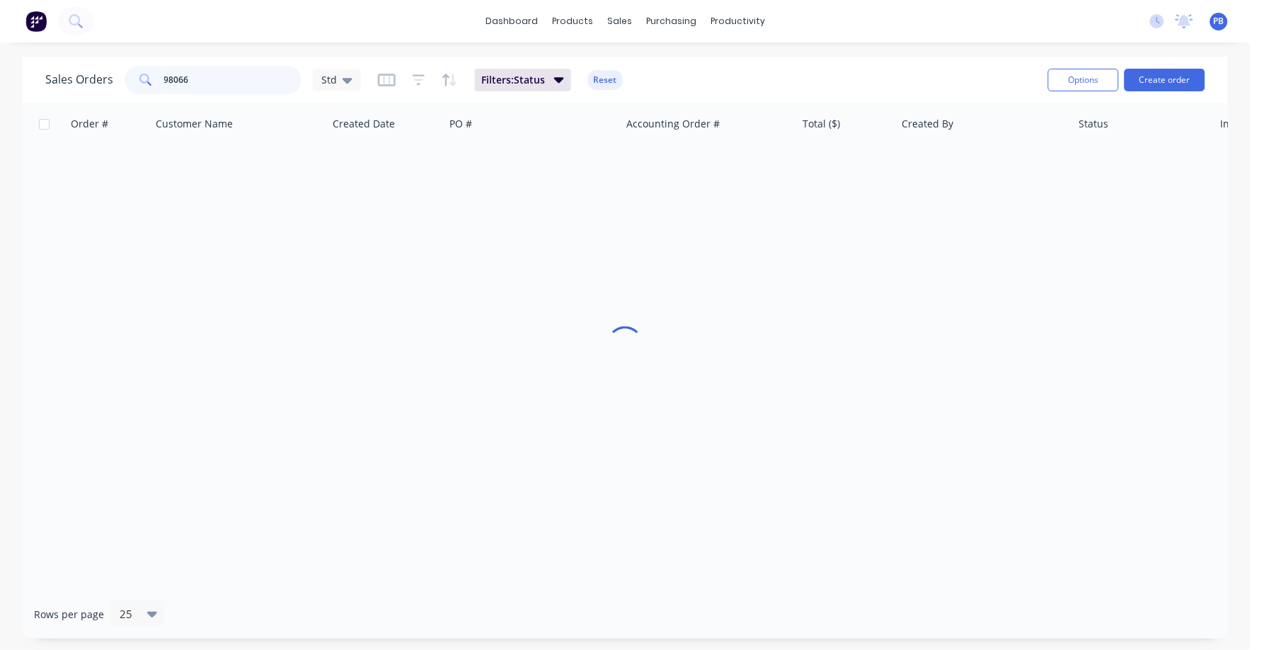
type input "98066"
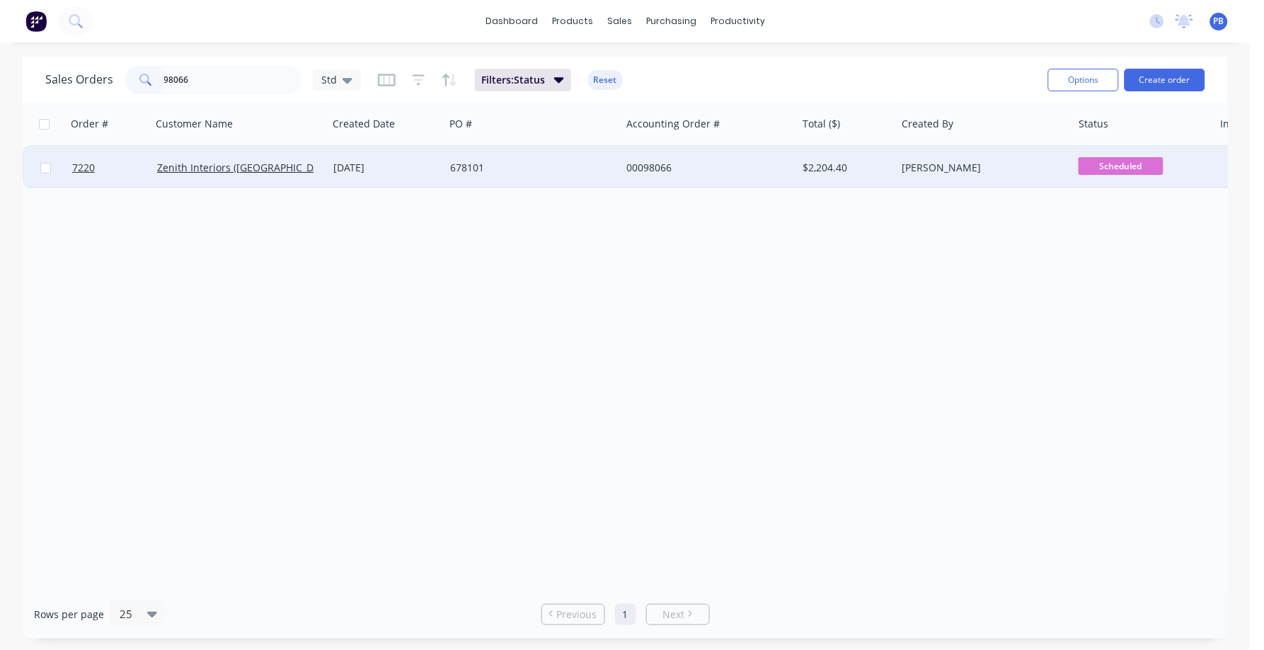
click at [662, 170] on div "00098066" at bounding box center [704, 168] width 157 height 14
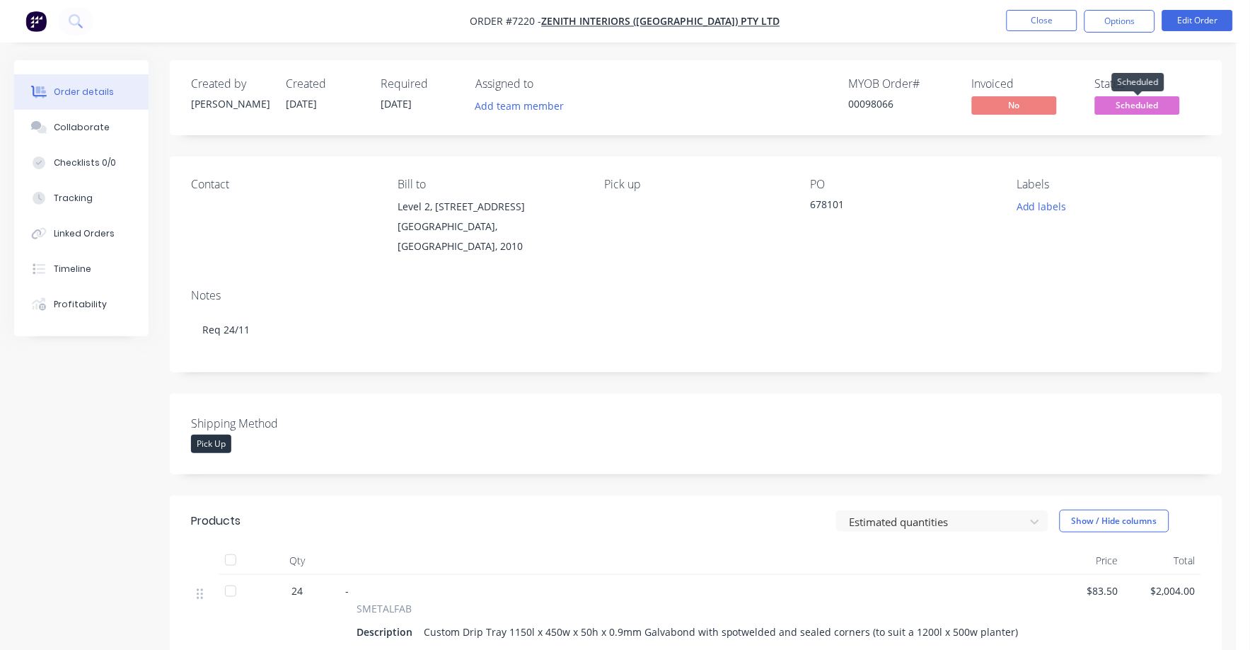
click at [1158, 100] on span "Scheduled" at bounding box center [1137, 105] width 85 height 18
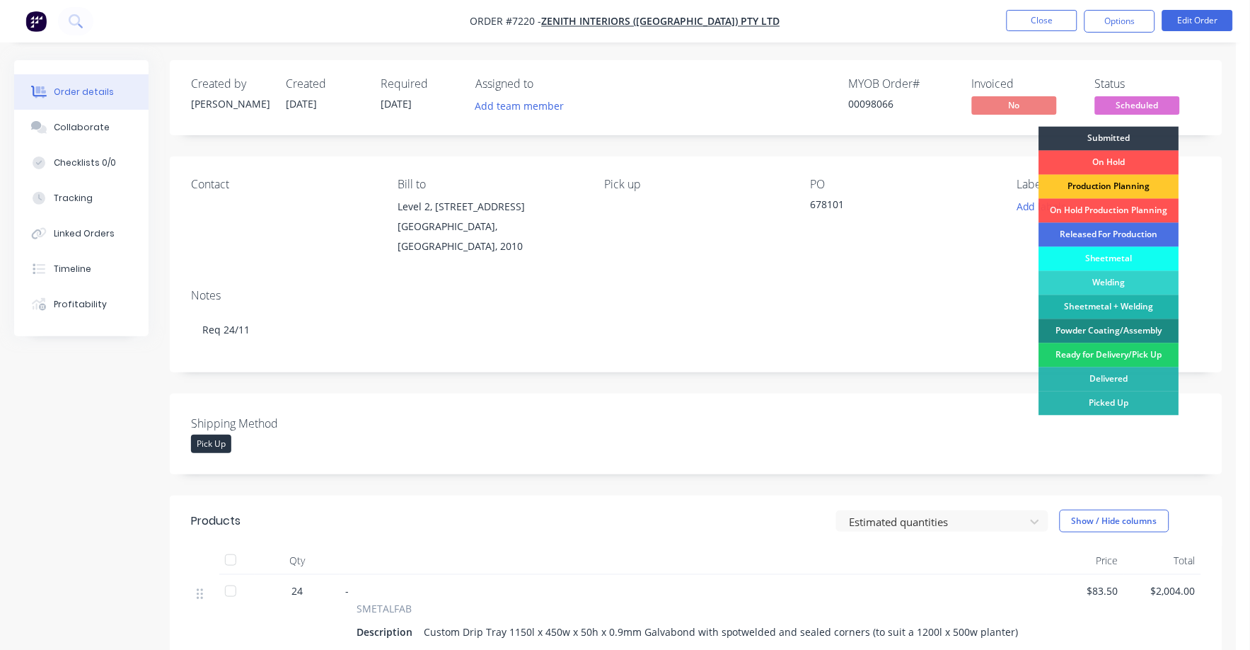
click at [1121, 182] on div "Production Planning" at bounding box center [1110, 187] width 140 height 24
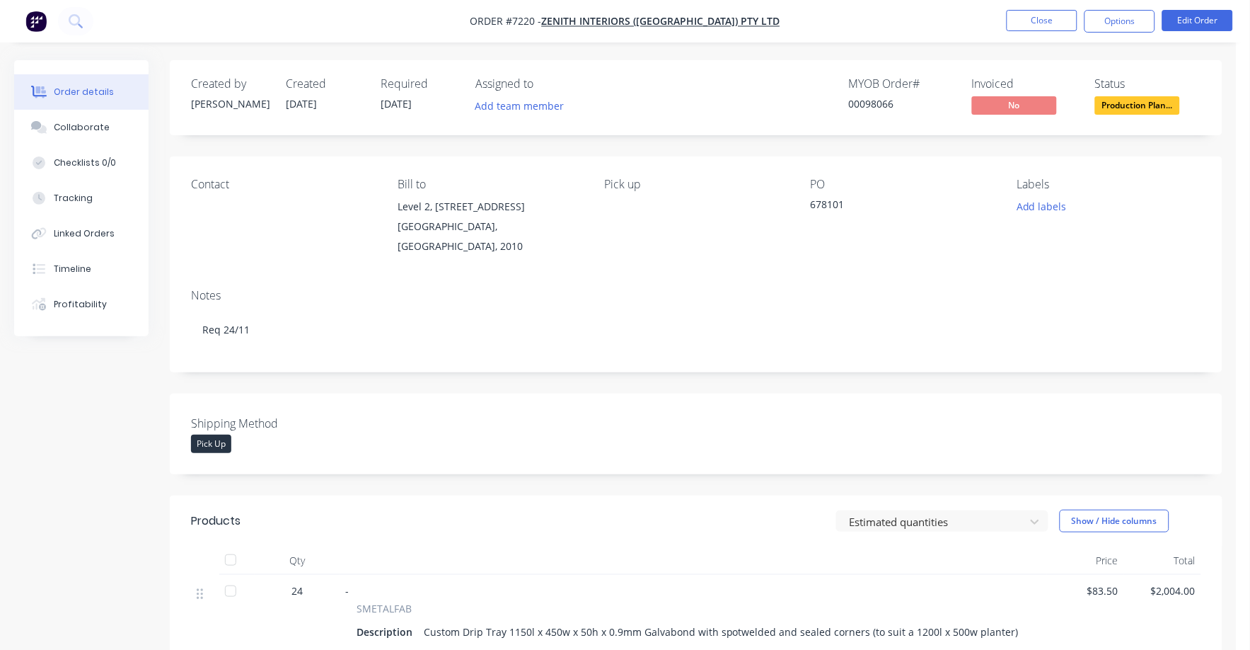
click at [924, 291] on div "Notes Req 24/11" at bounding box center [696, 324] width 1053 height 95
click at [76, 256] on button "Timeline" at bounding box center [81, 268] width 134 height 35
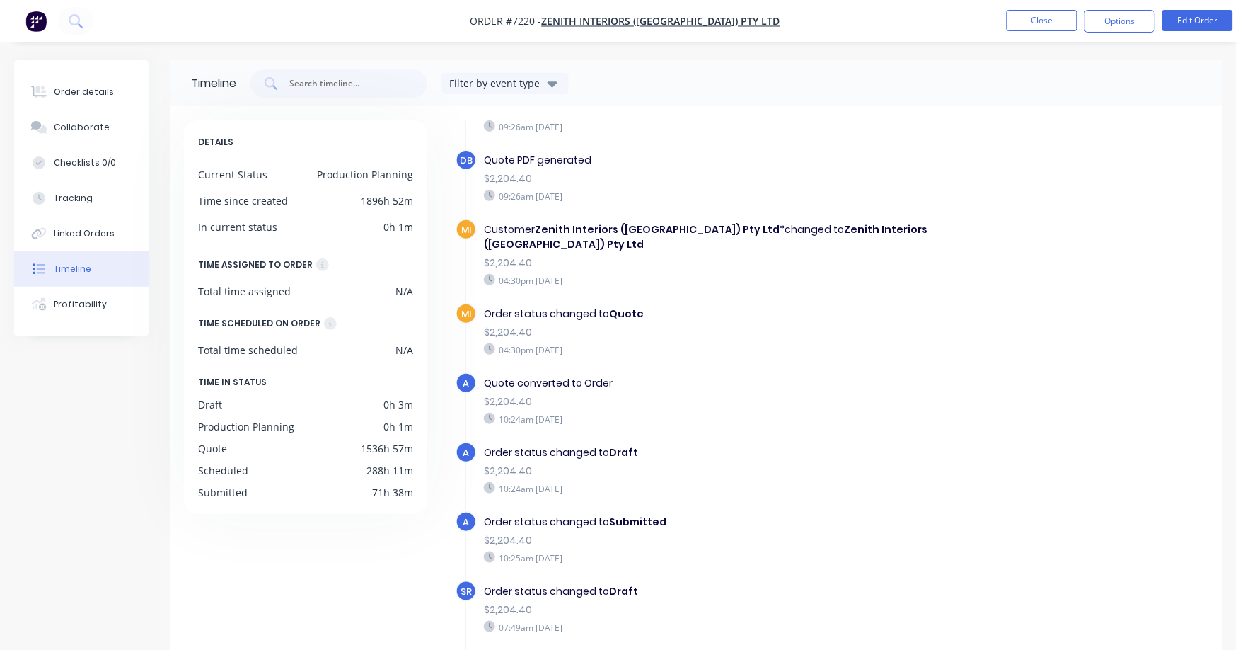
scroll to position [55, 0]
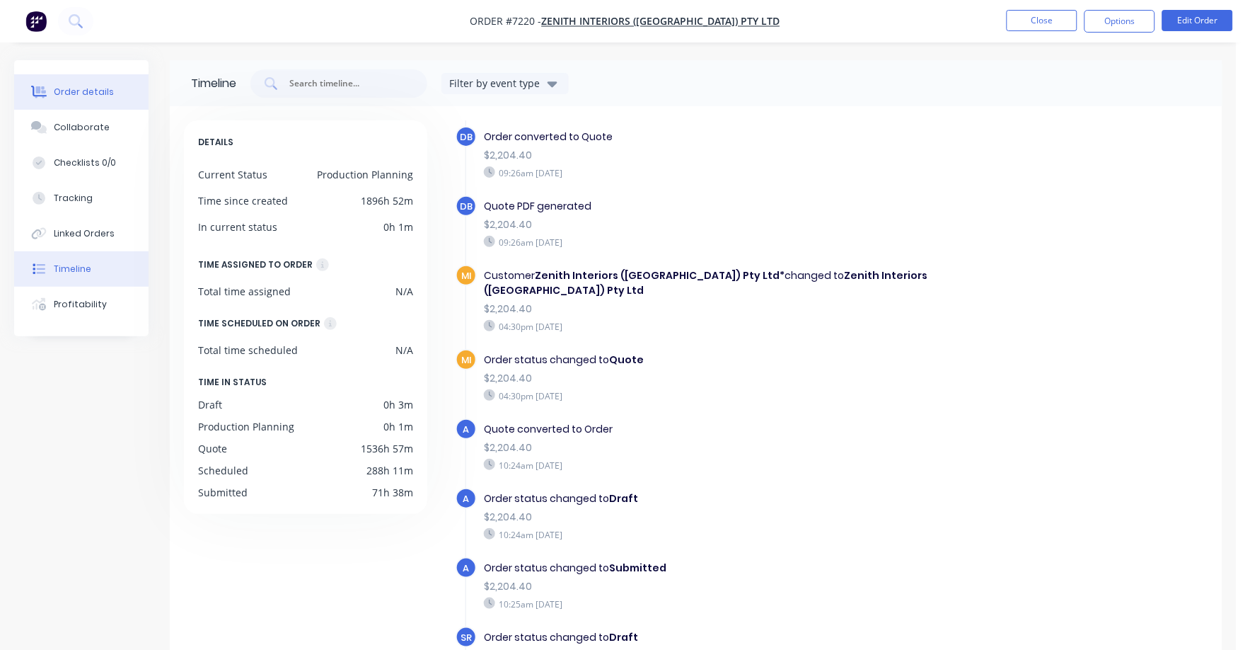
click at [46, 86] on icon at bounding box center [39, 92] width 16 height 13
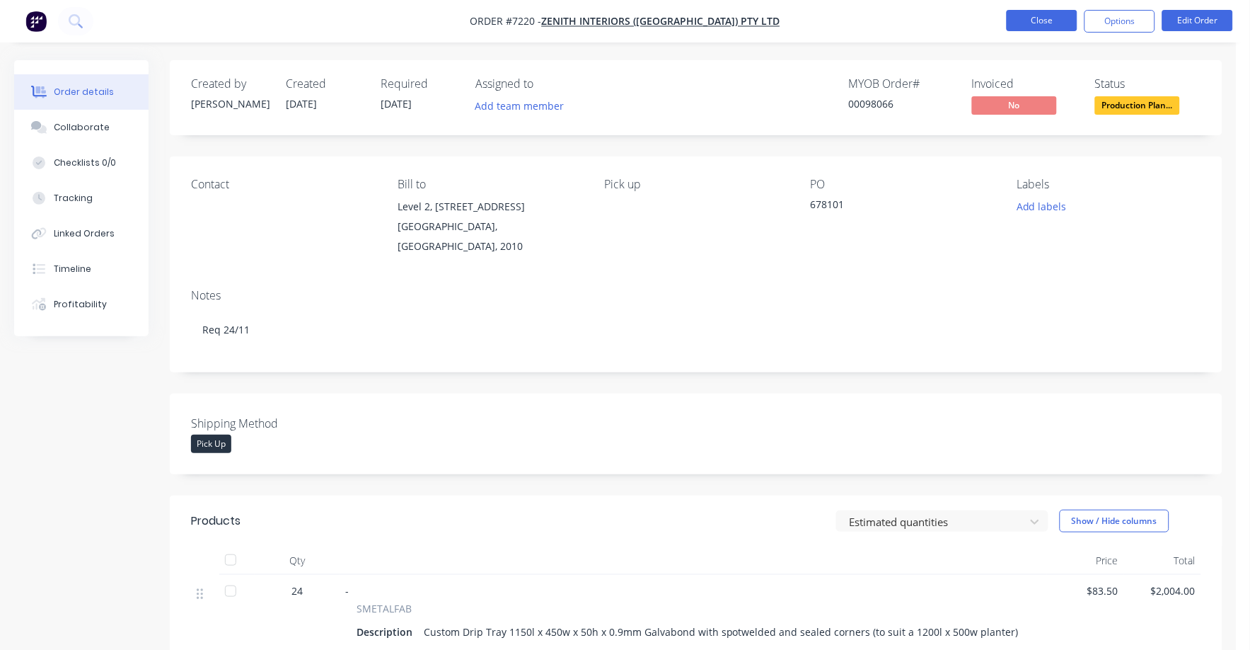
click at [1052, 26] on button "Close" at bounding box center [1042, 20] width 71 height 21
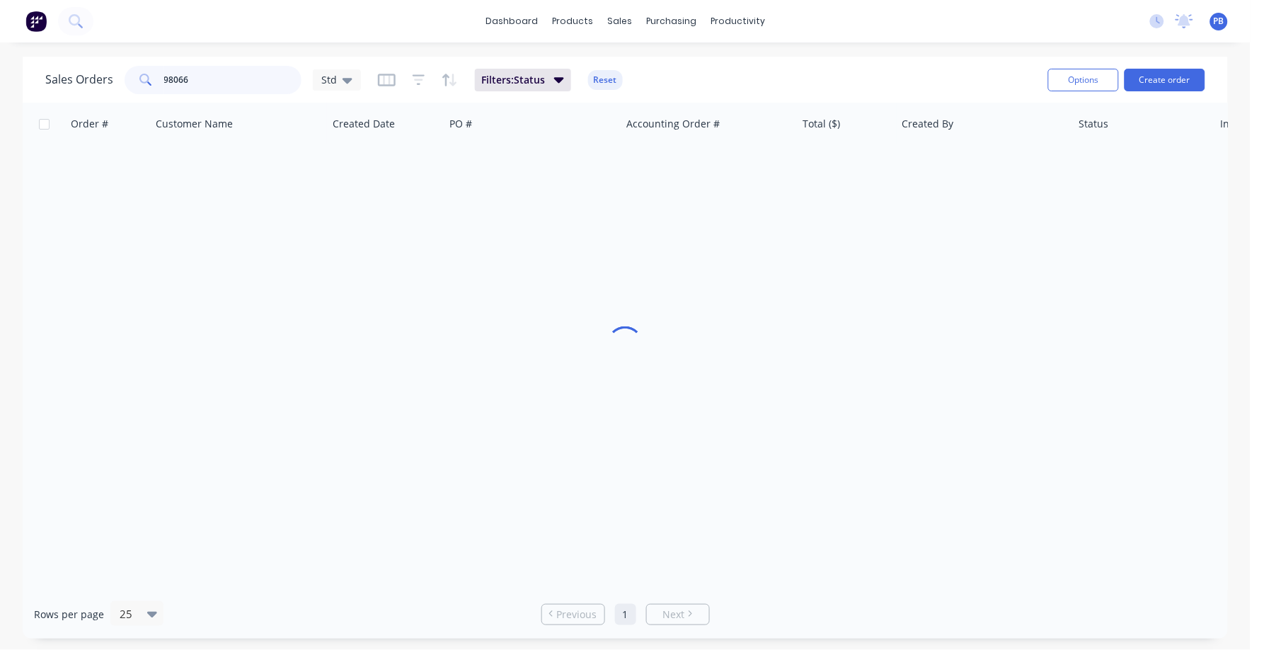
drag, startPoint x: 246, startPoint y: 92, endPoint x: 117, endPoint y: 80, distance: 128.7
click at [117, 80] on div "Sales Orders 98066 Std" at bounding box center [203, 80] width 316 height 28
type input "98256"
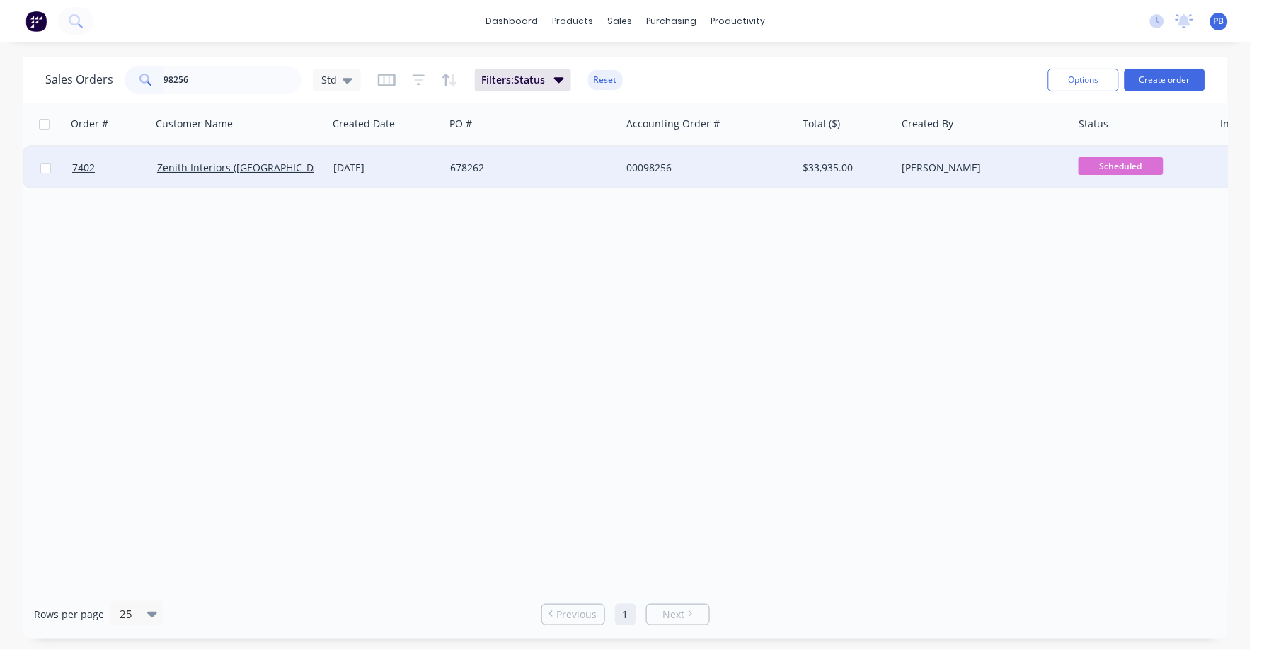
click at [661, 163] on div "00098256" at bounding box center [704, 168] width 157 height 14
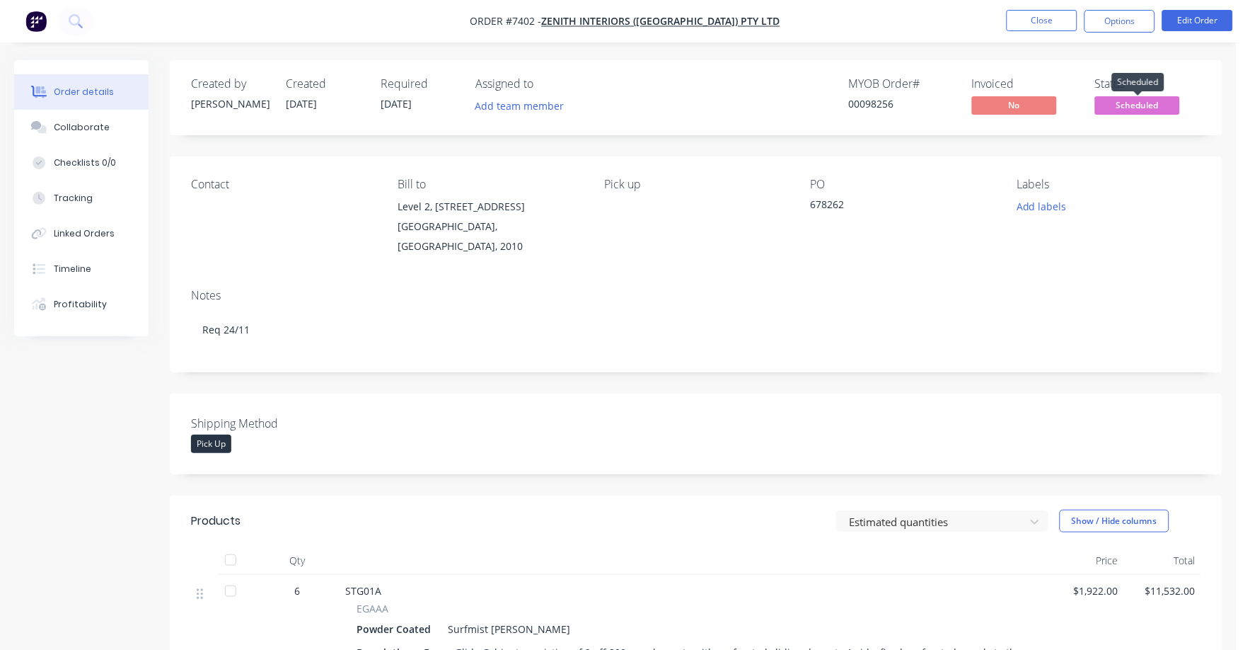
click at [1134, 103] on span "Scheduled" at bounding box center [1137, 105] width 85 height 18
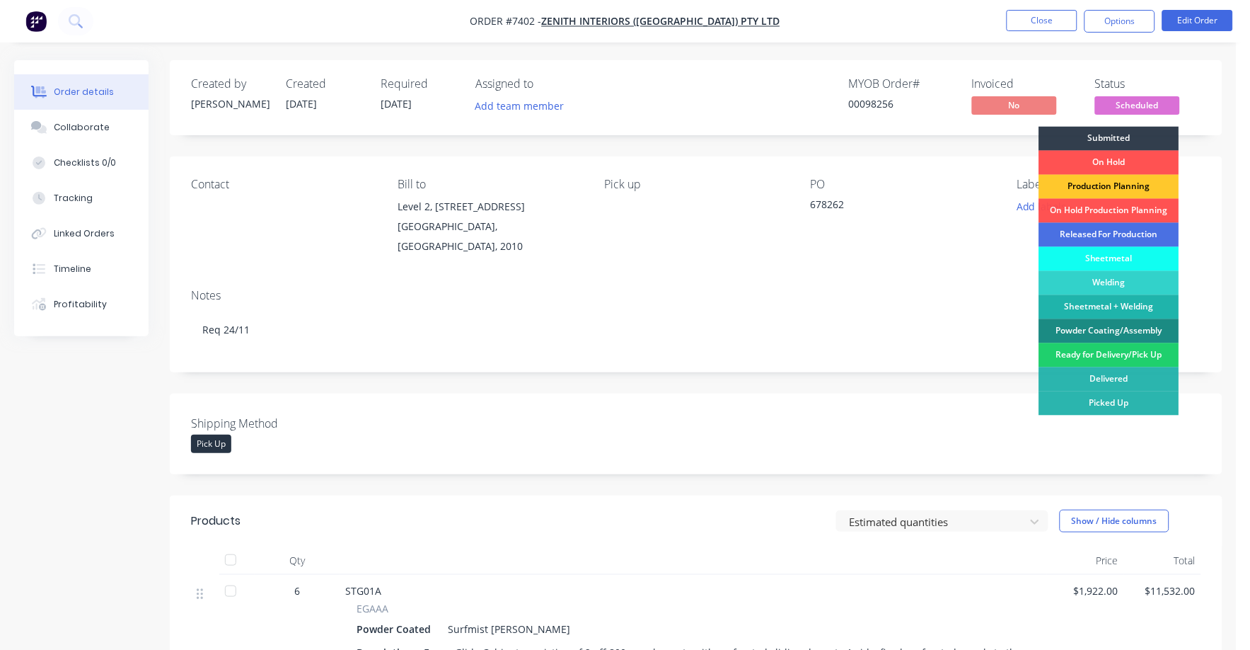
click at [1065, 180] on div "Production Planning" at bounding box center [1110, 187] width 140 height 24
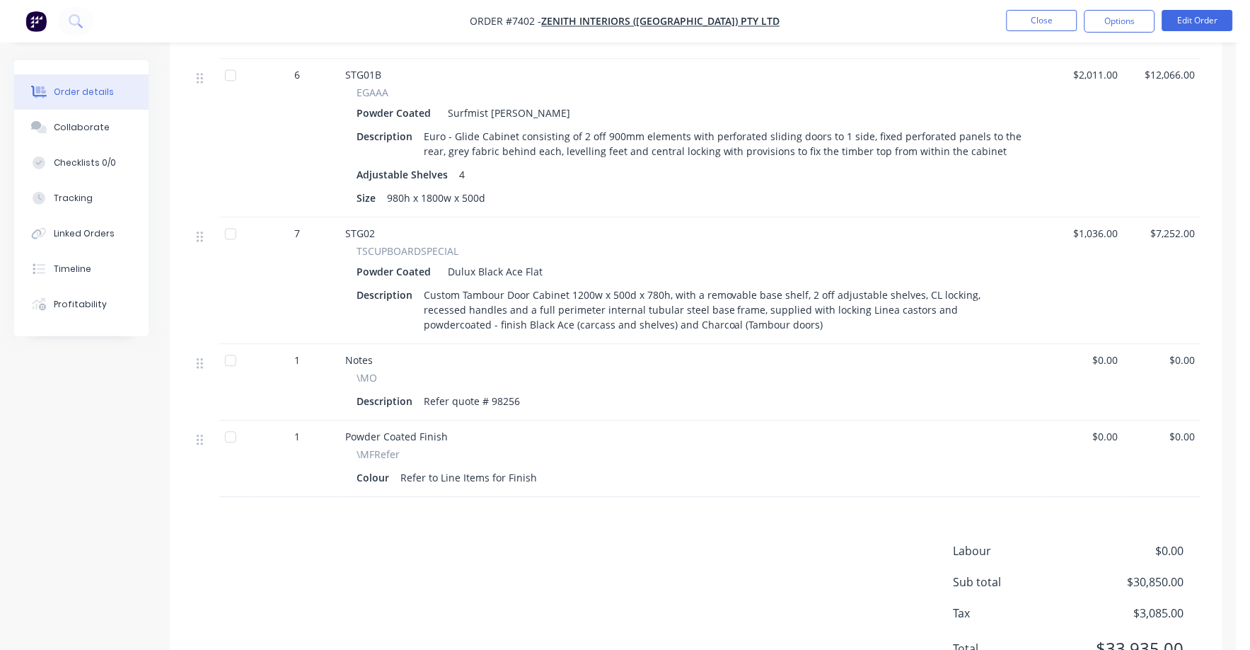
scroll to position [707, 0]
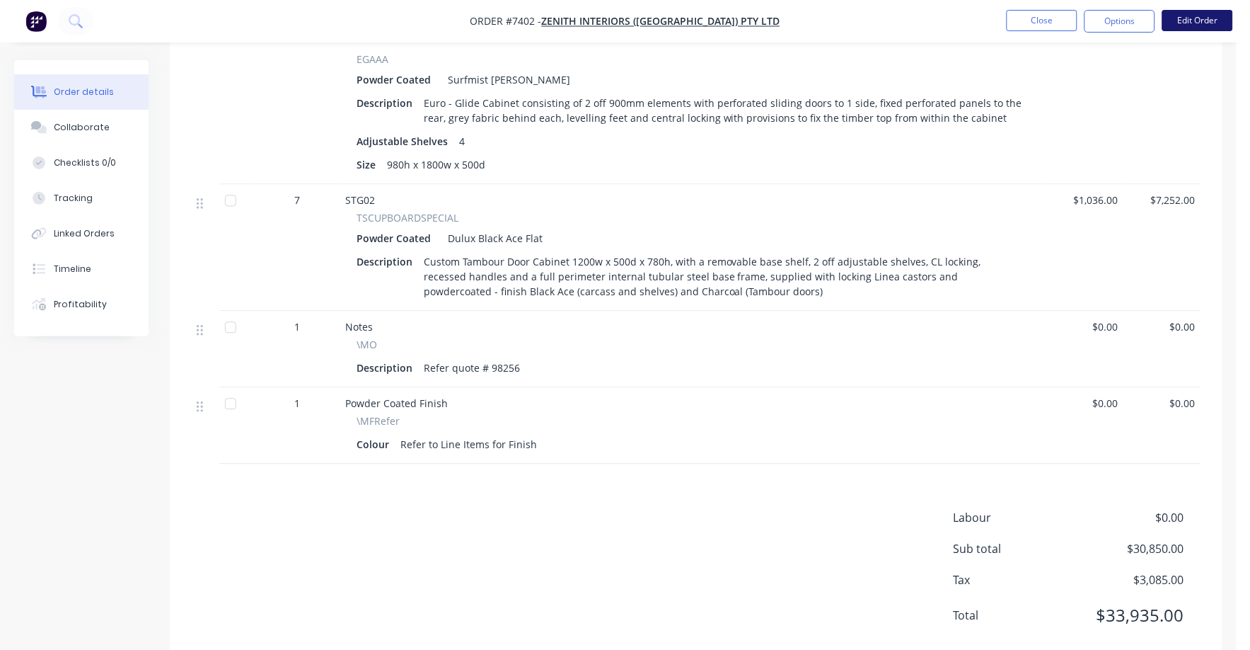
click at [1220, 25] on button "Edit Order" at bounding box center [1198, 20] width 71 height 21
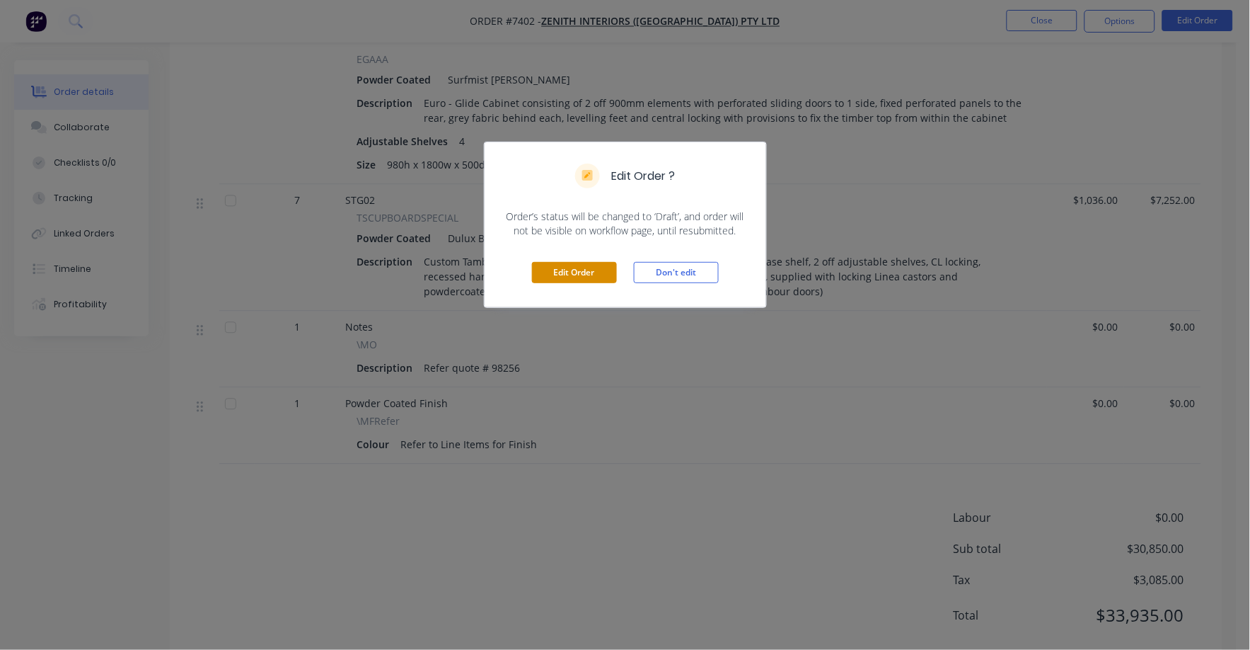
click at [568, 275] on button "Edit Order" at bounding box center [574, 272] width 85 height 21
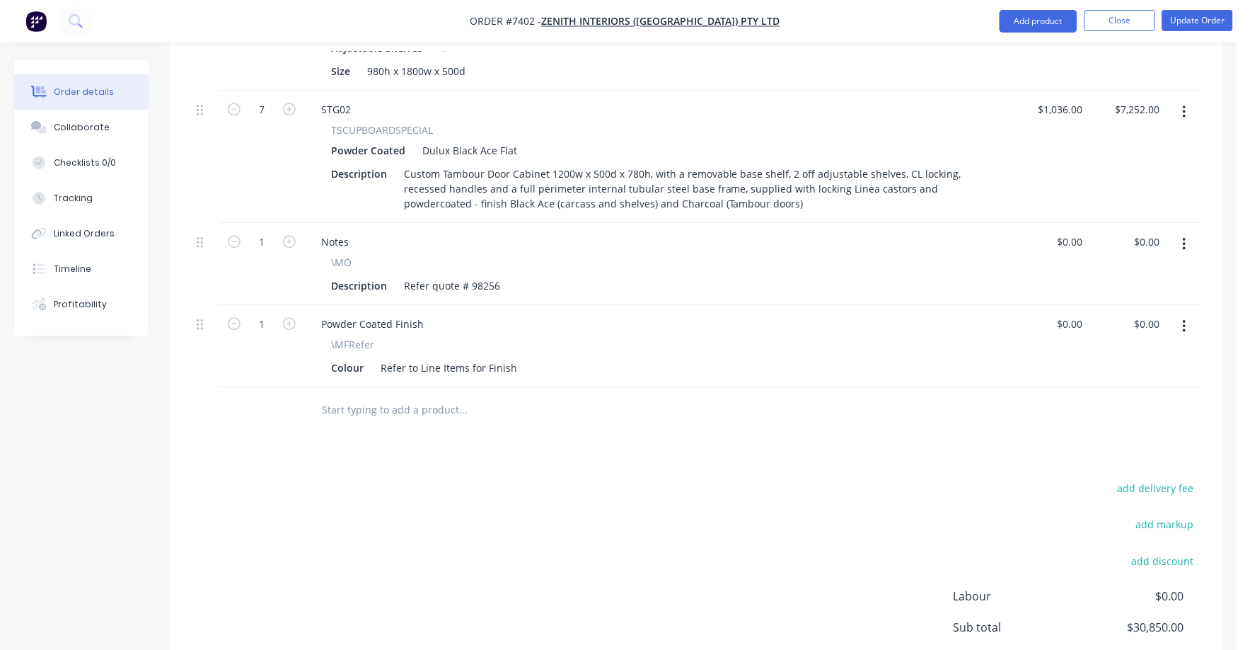
scroll to position [973, 0]
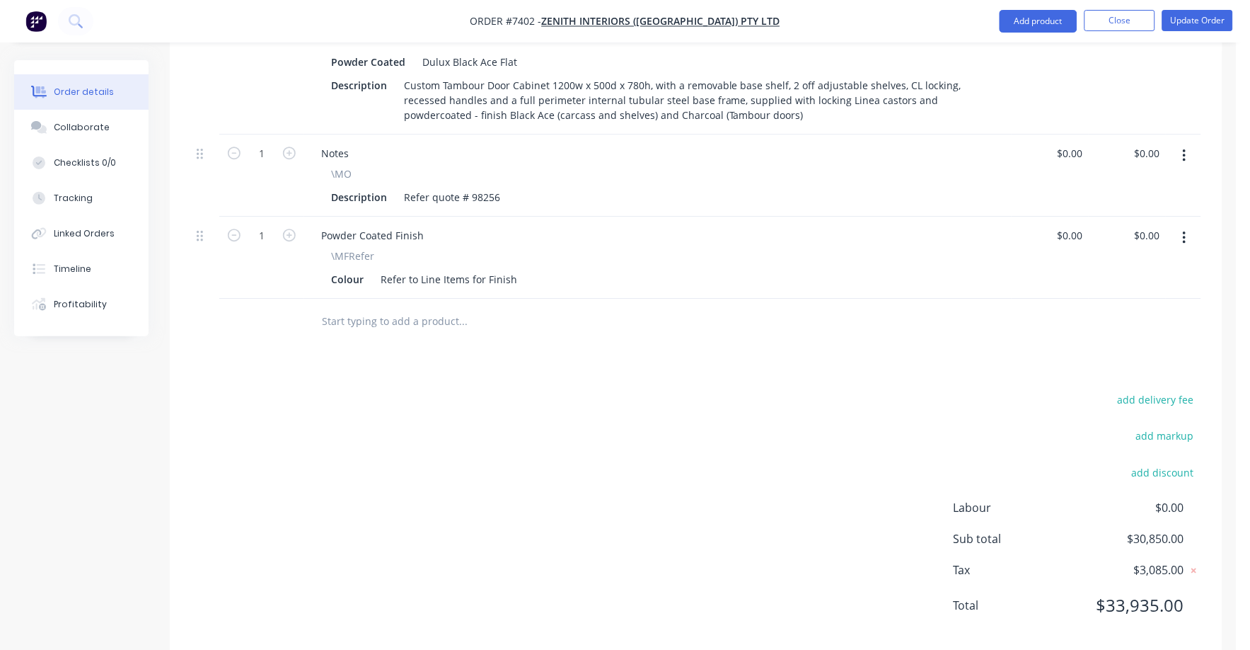
click at [383, 307] on input "text" at bounding box center [462, 321] width 283 height 28
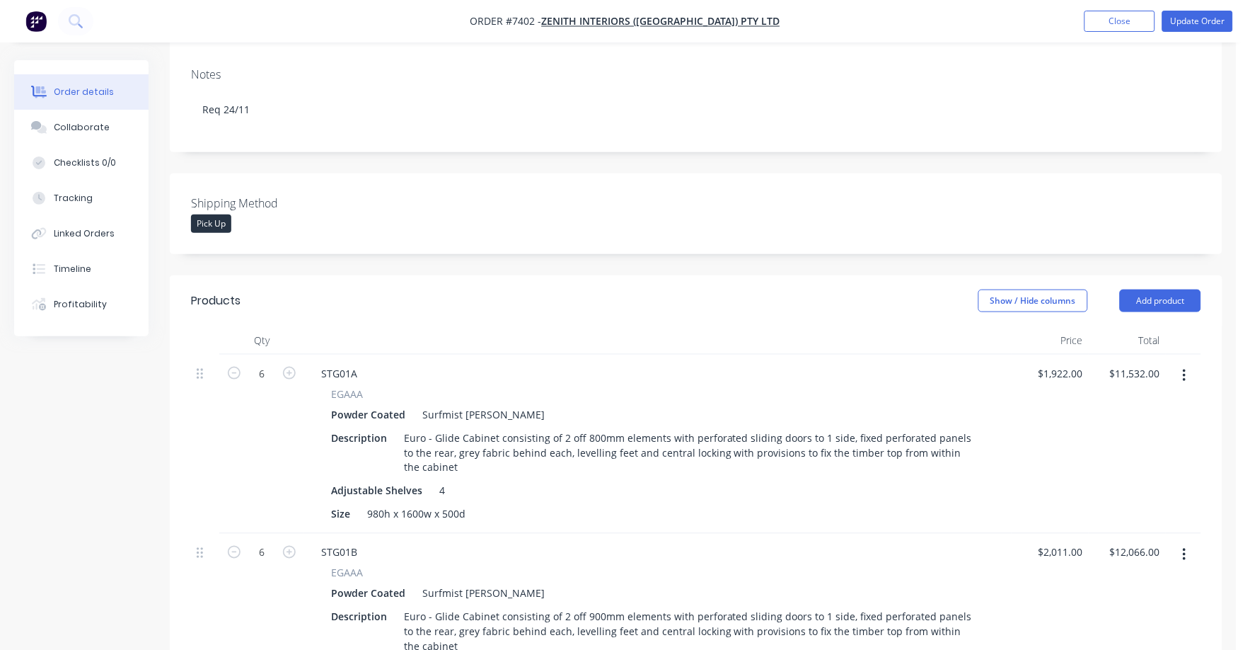
scroll to position [265, 0]
click at [1161, 287] on button "Add product" at bounding box center [1160, 298] width 81 height 23
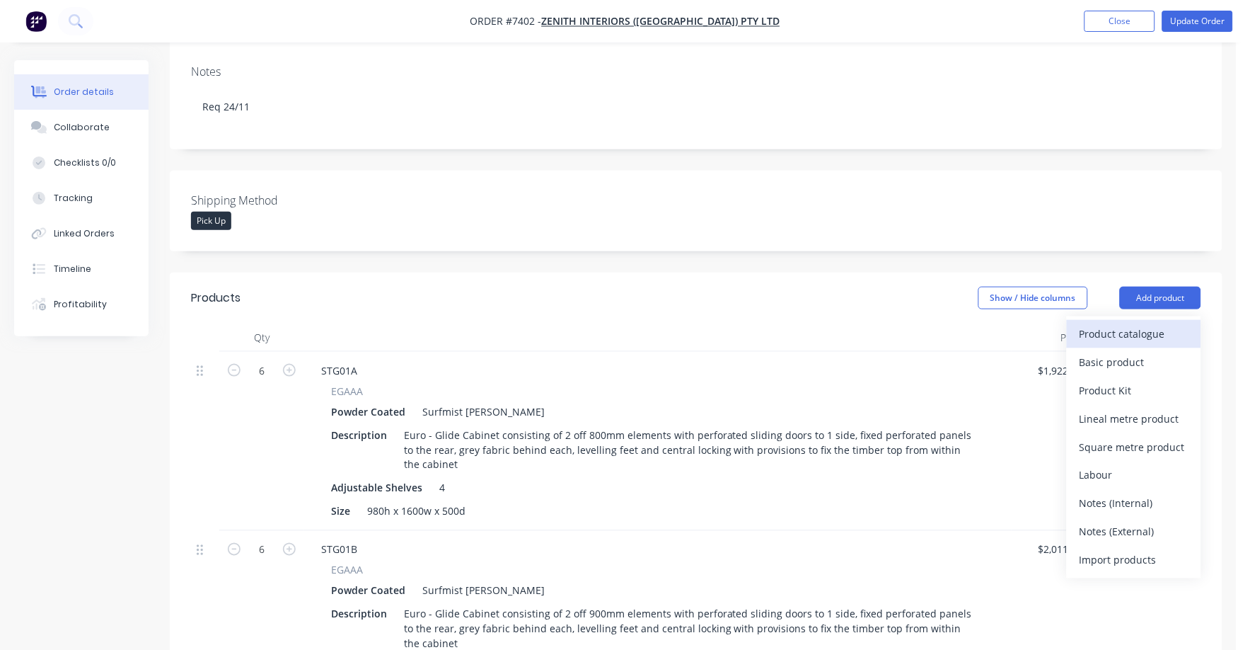
click at [1120, 323] on div "Product catalogue" at bounding box center [1134, 333] width 109 height 21
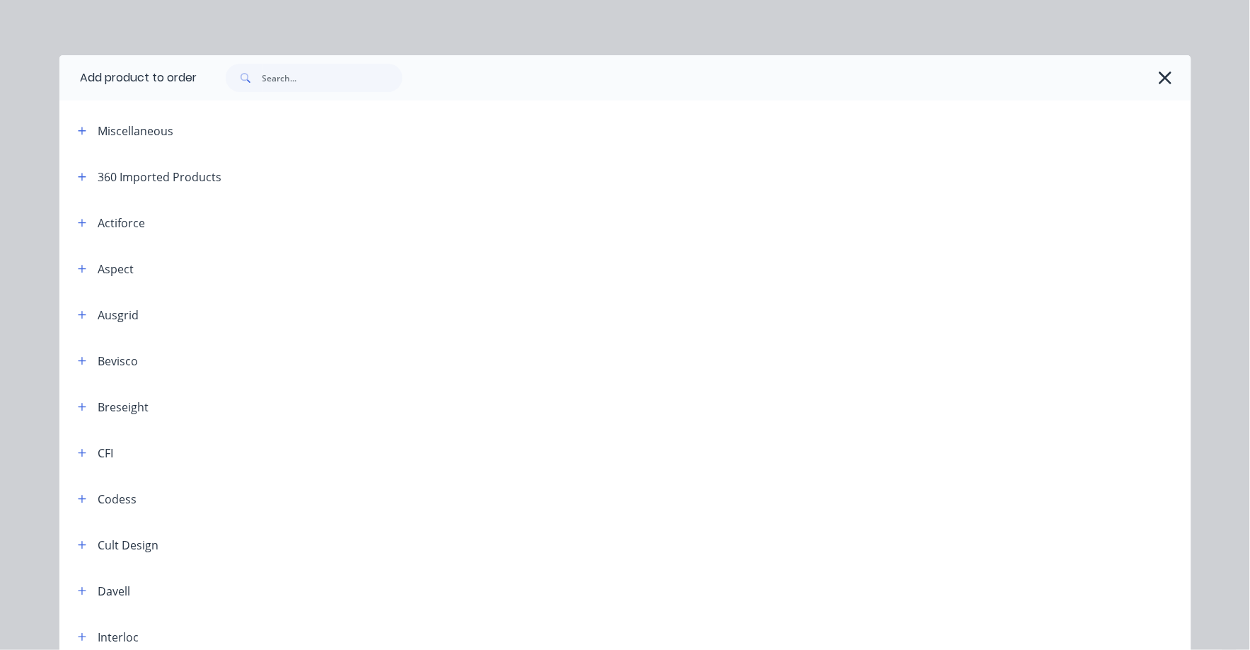
scroll to position [0, 0]
click at [78, 133] on icon "button" at bounding box center [82, 132] width 8 height 10
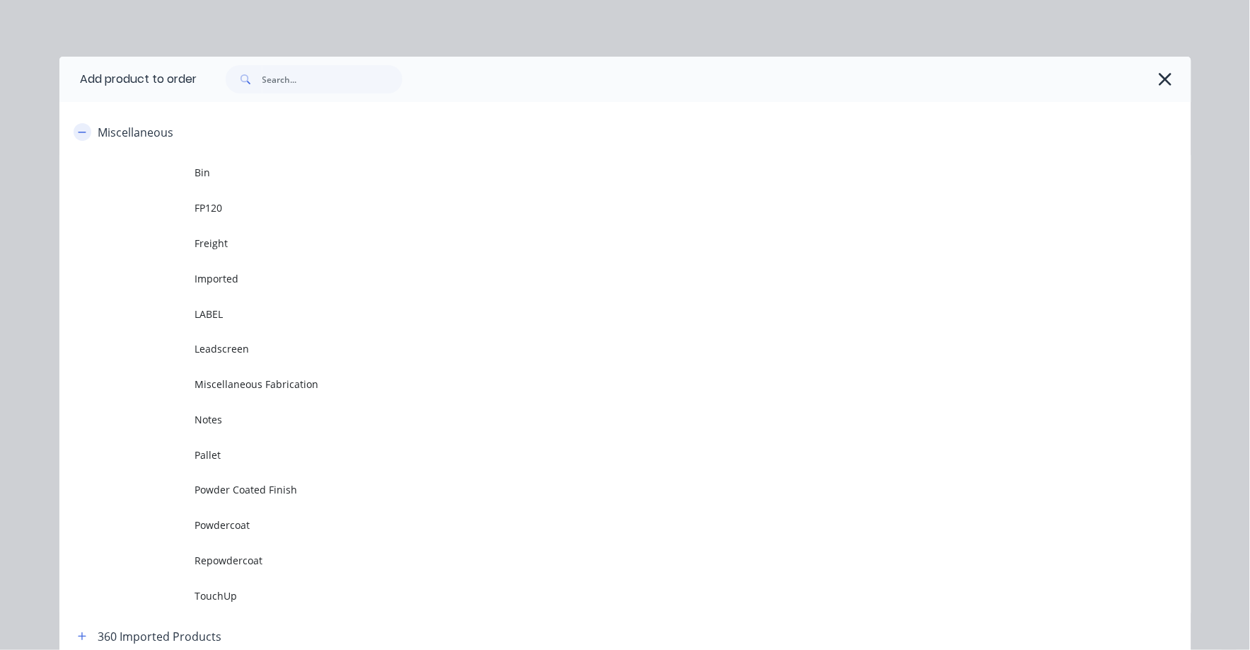
click at [78, 131] on icon "button" at bounding box center [82, 132] width 8 height 10
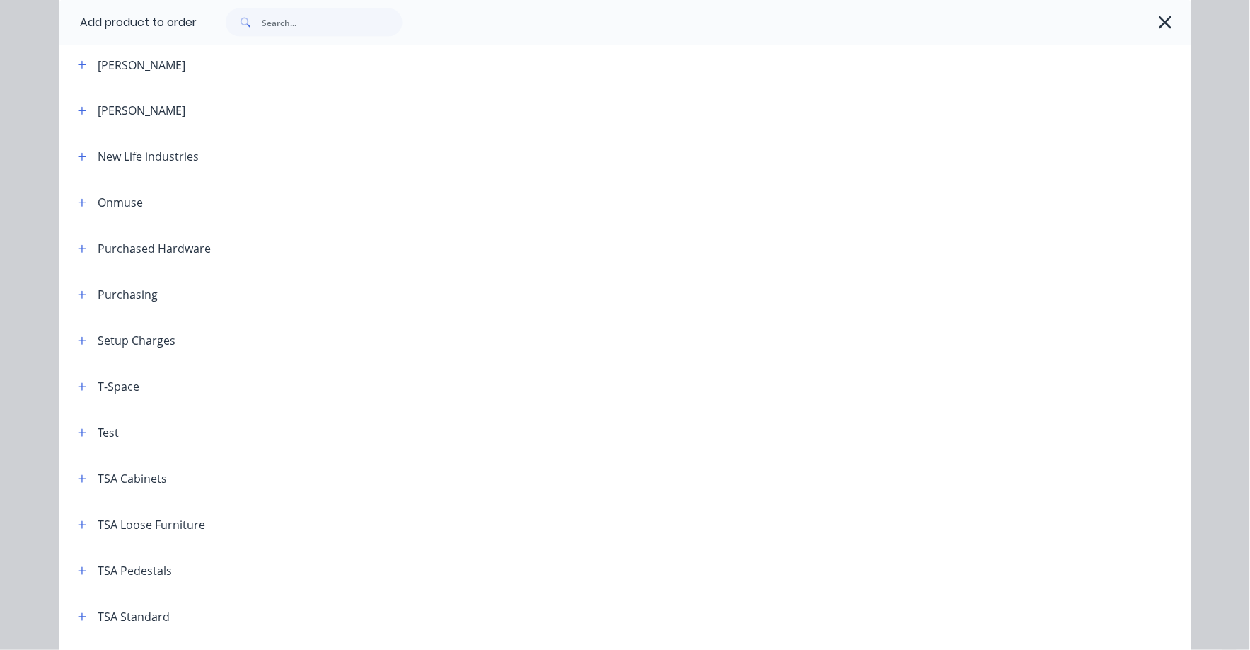
scroll to position [707, 0]
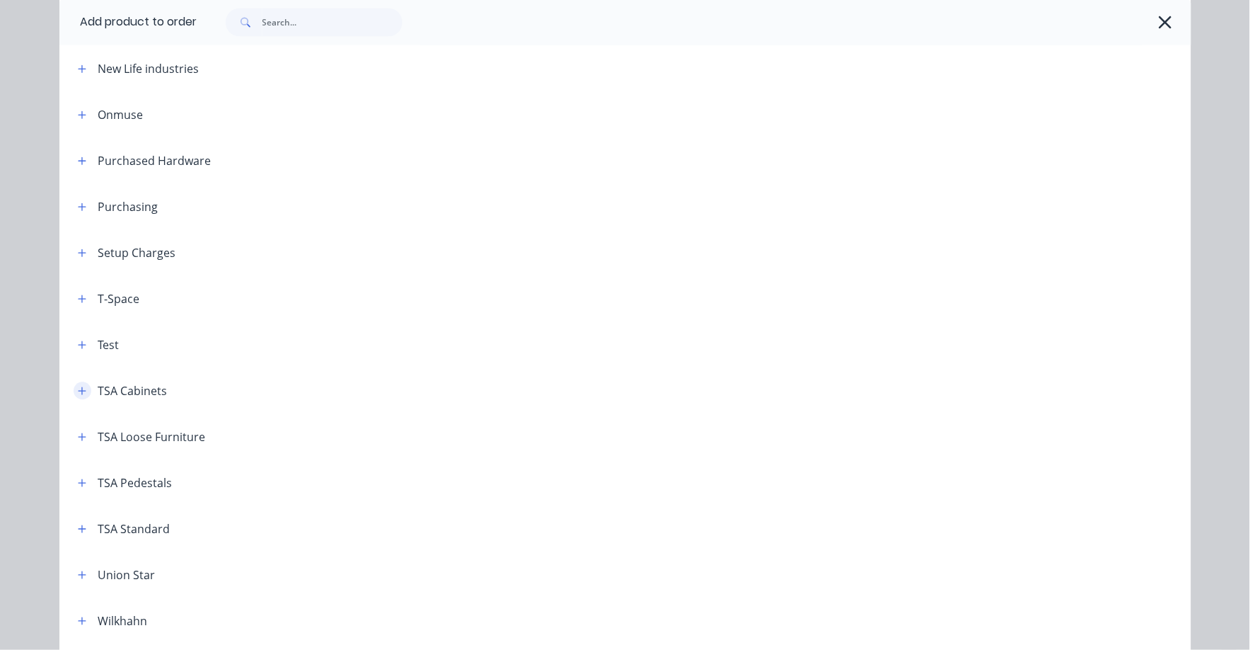
click at [78, 390] on icon "button" at bounding box center [82, 391] width 8 height 10
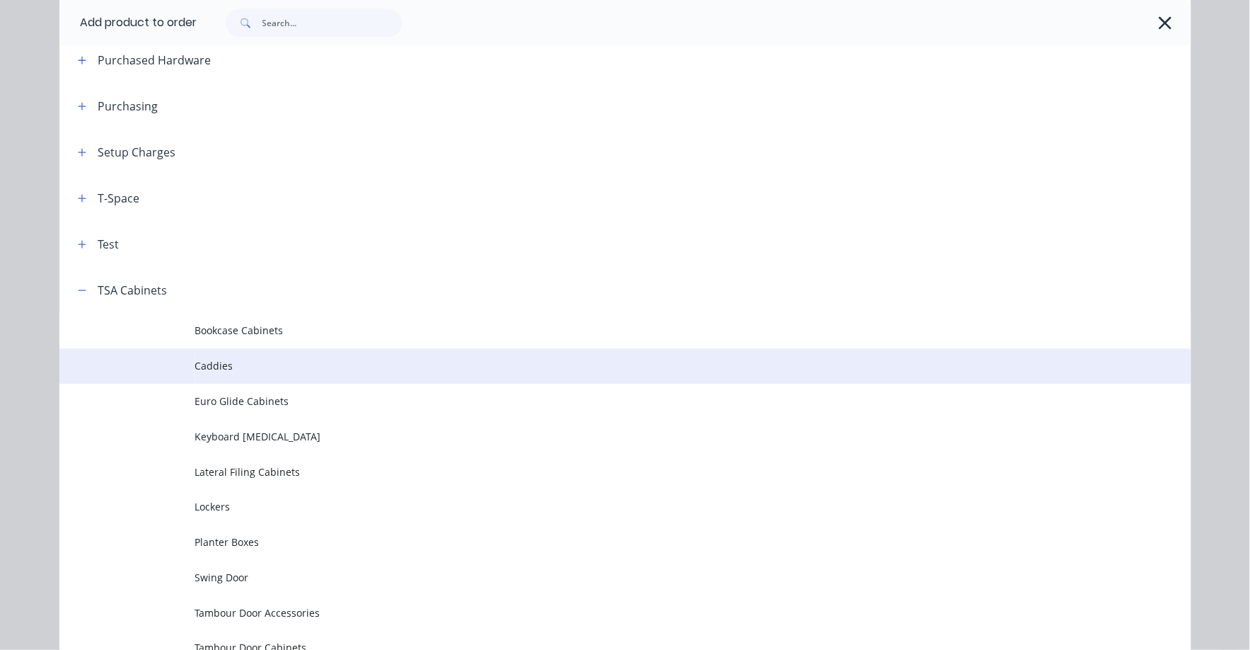
scroll to position [885, 0]
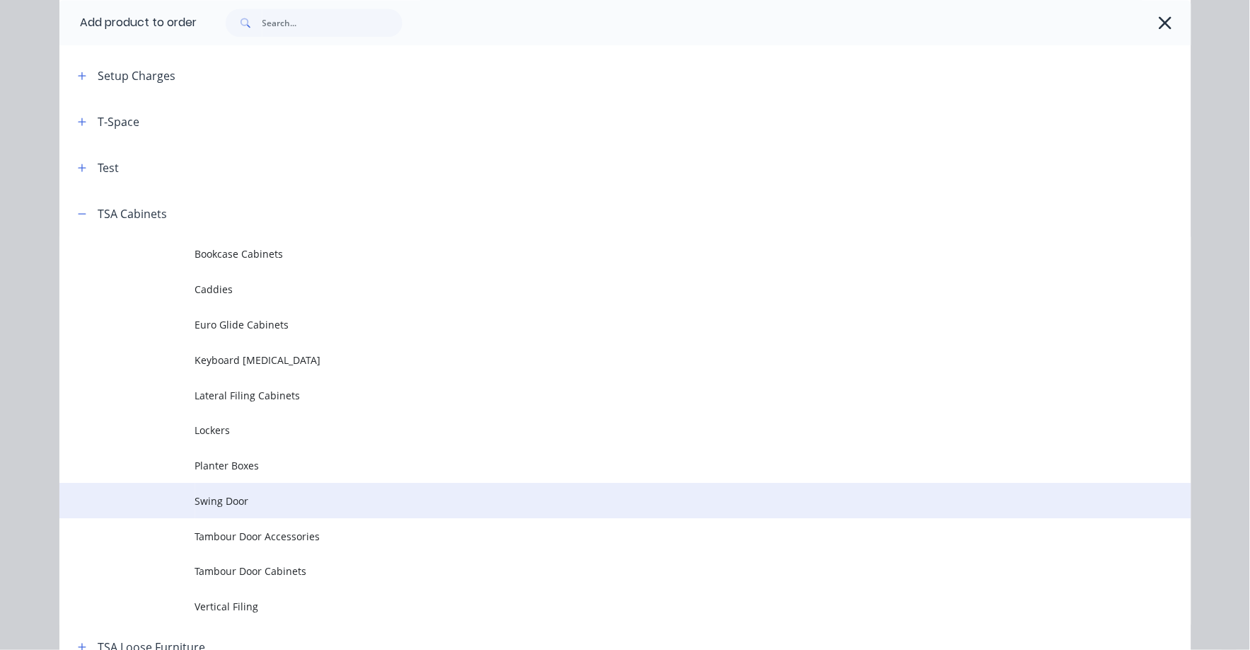
click at [227, 496] on span "Swing Door" at bounding box center [593, 500] width 797 height 15
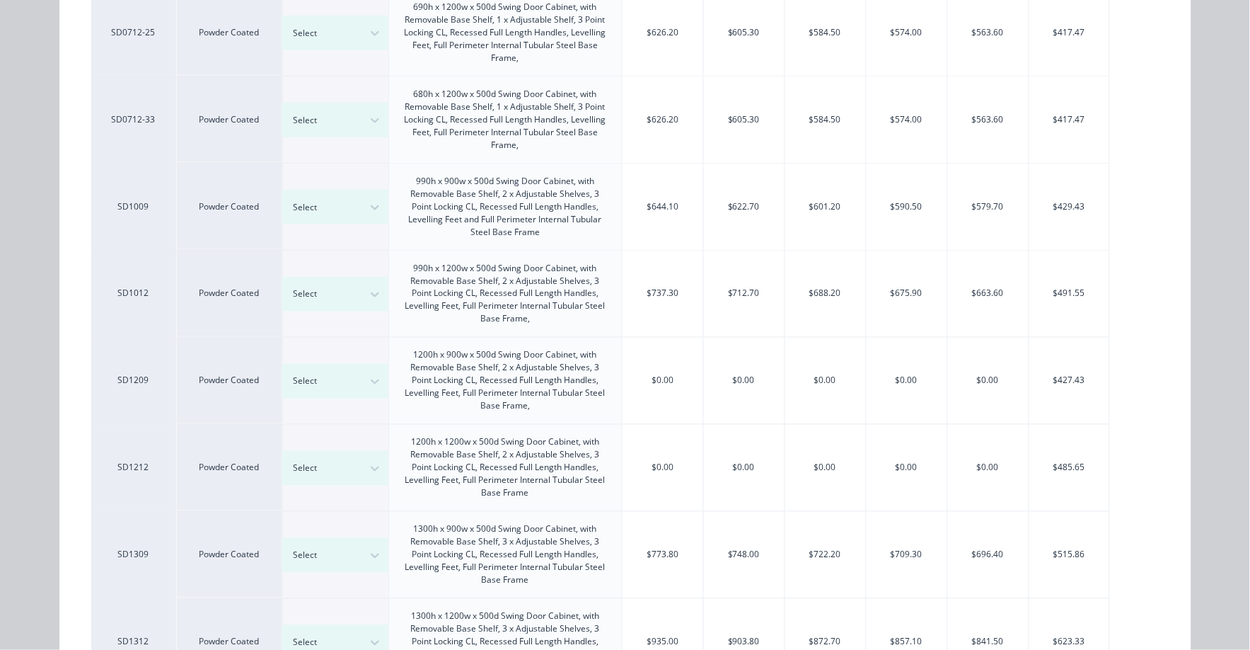
scroll to position [353, 0]
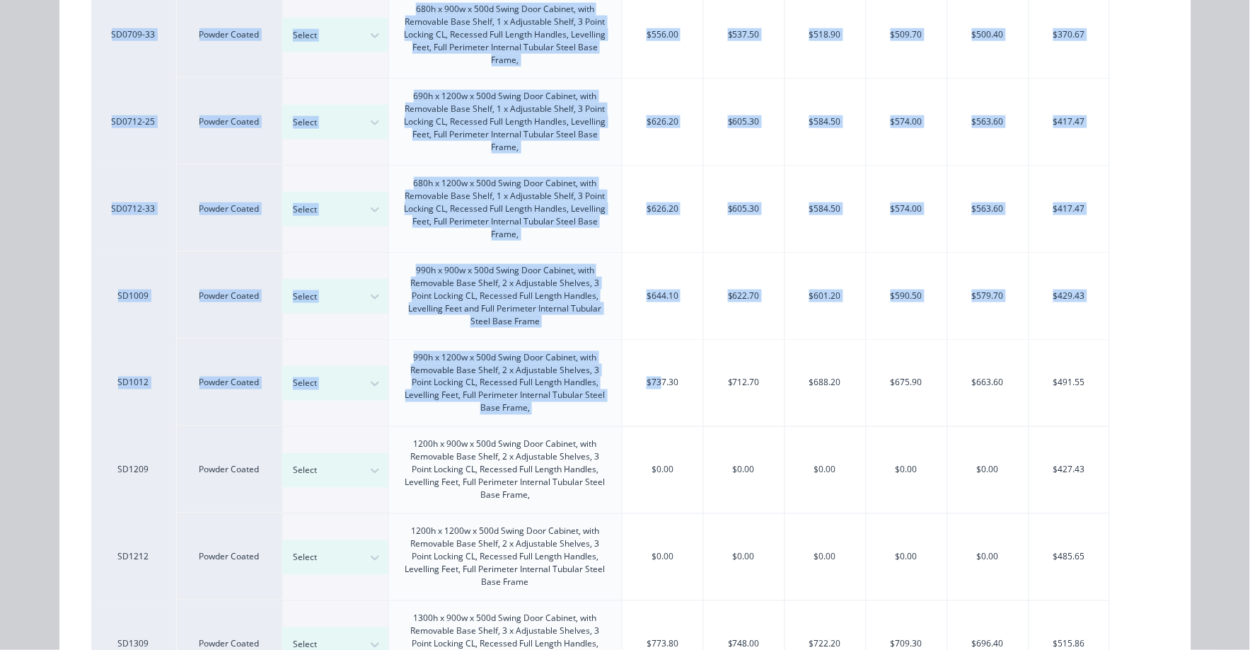
drag, startPoint x: 656, startPoint y: 372, endPoint x: 1263, endPoint y: 372, distance: 606.5
click at [1250, 372] on html "Order #7402 - Zenith Interiors ([GEOGRAPHIC_DATA]) Pty Ltd Add product Close Up…" at bounding box center [625, 568] width 1250 height 1667
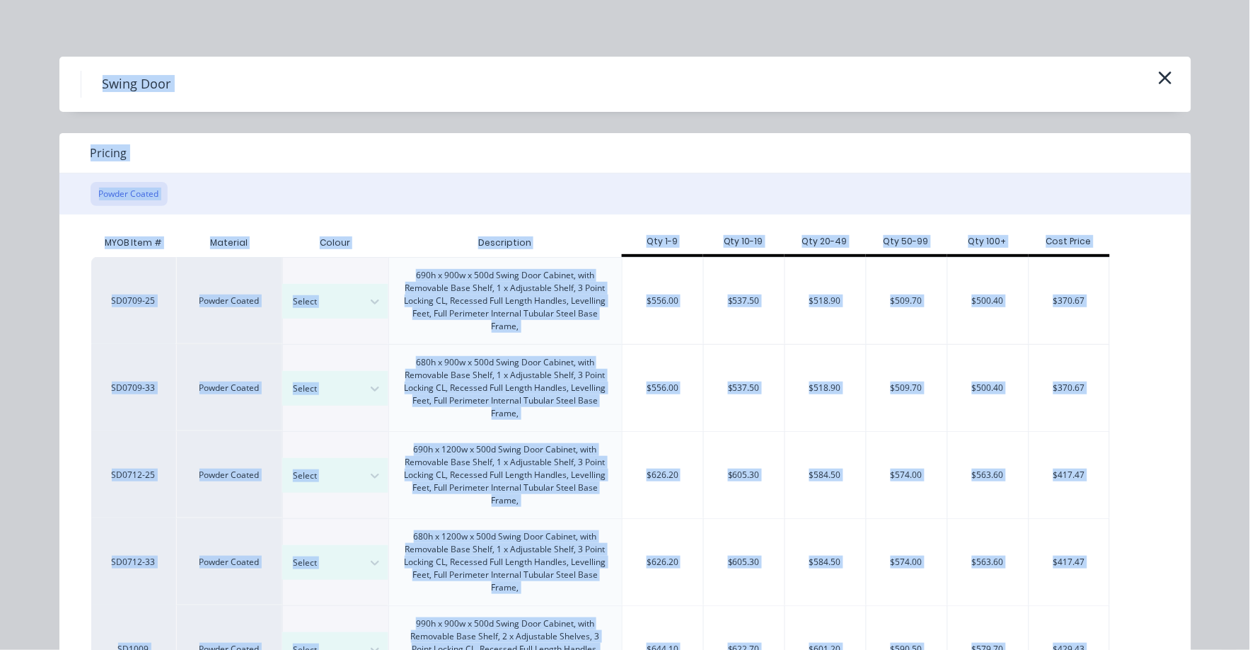
scroll to position [0, 0]
click at [1161, 79] on icon "button" at bounding box center [1165, 77] width 13 height 13
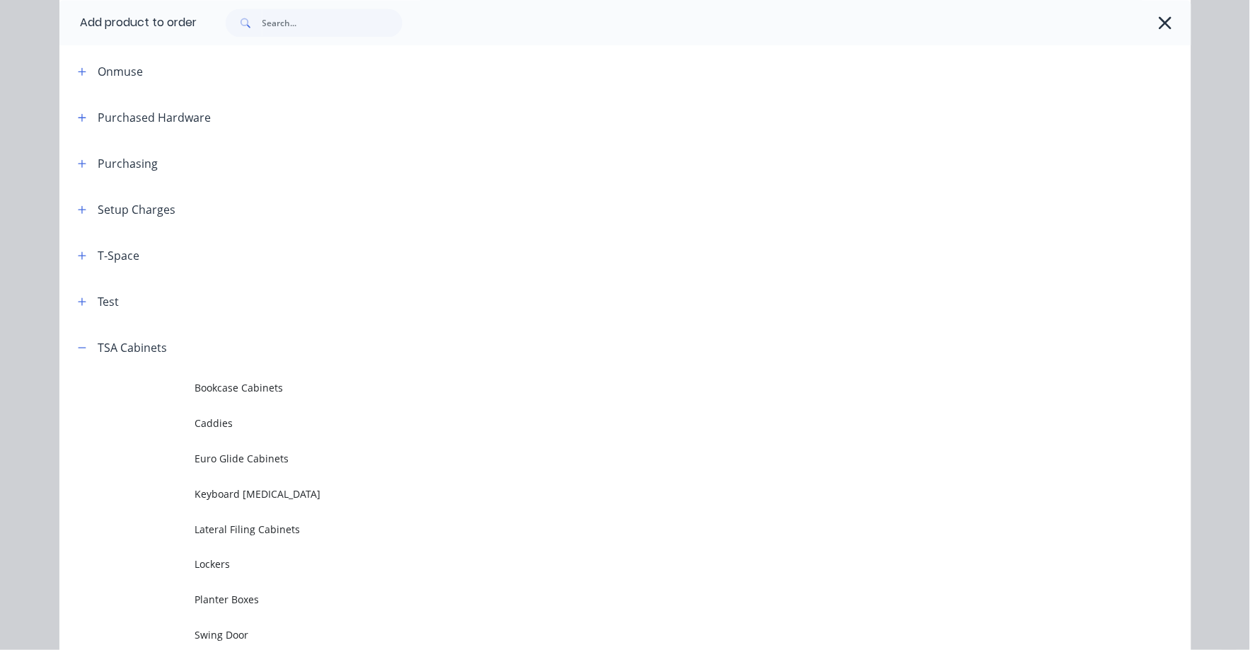
scroll to position [720, 0]
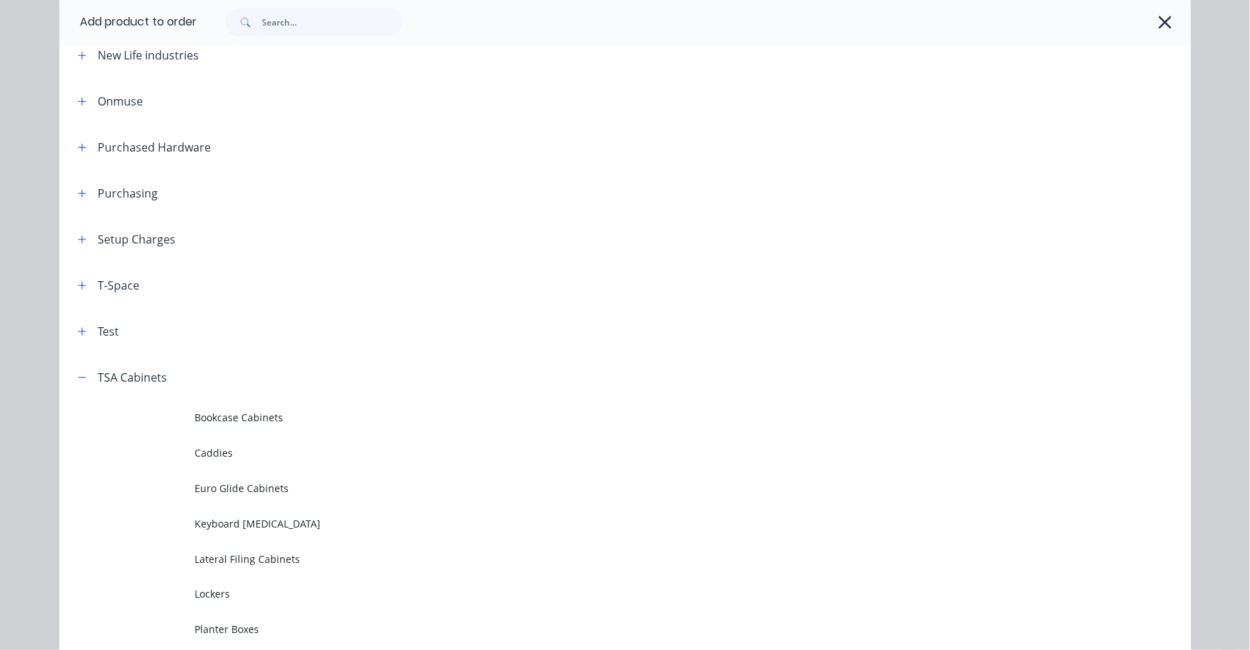
click at [1147, 18] on div at bounding box center [687, 22] width 980 height 28
click at [1160, 20] on icon "button" at bounding box center [1166, 22] width 13 height 13
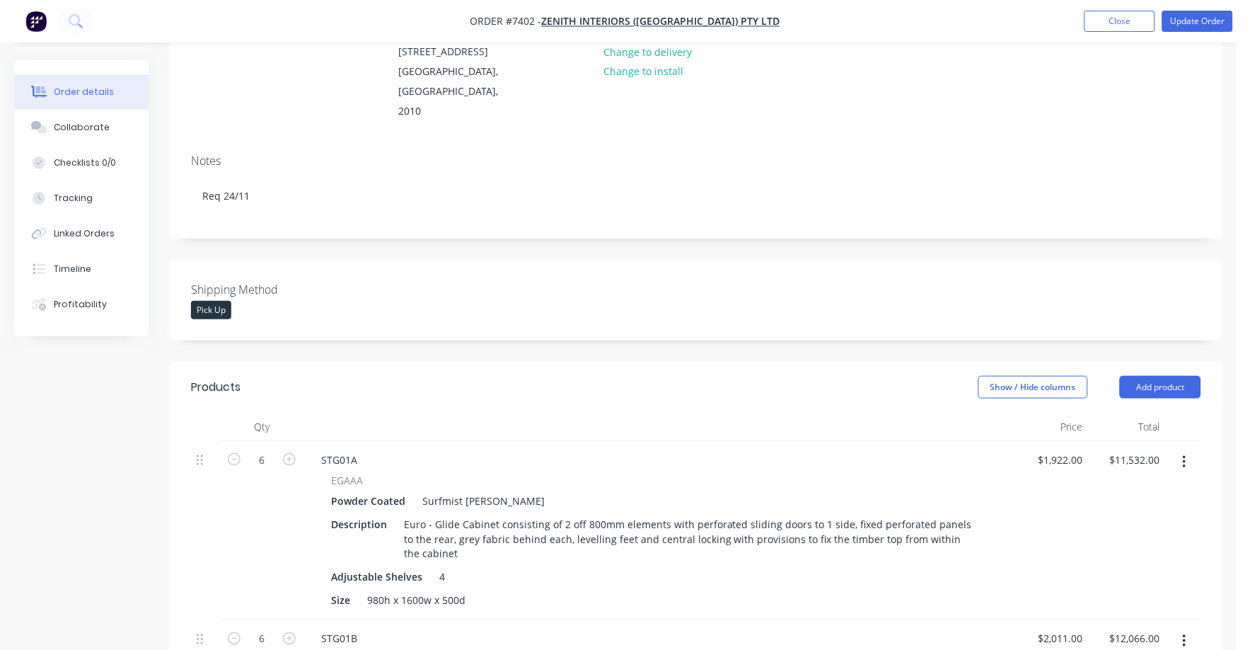
scroll to position [0, 0]
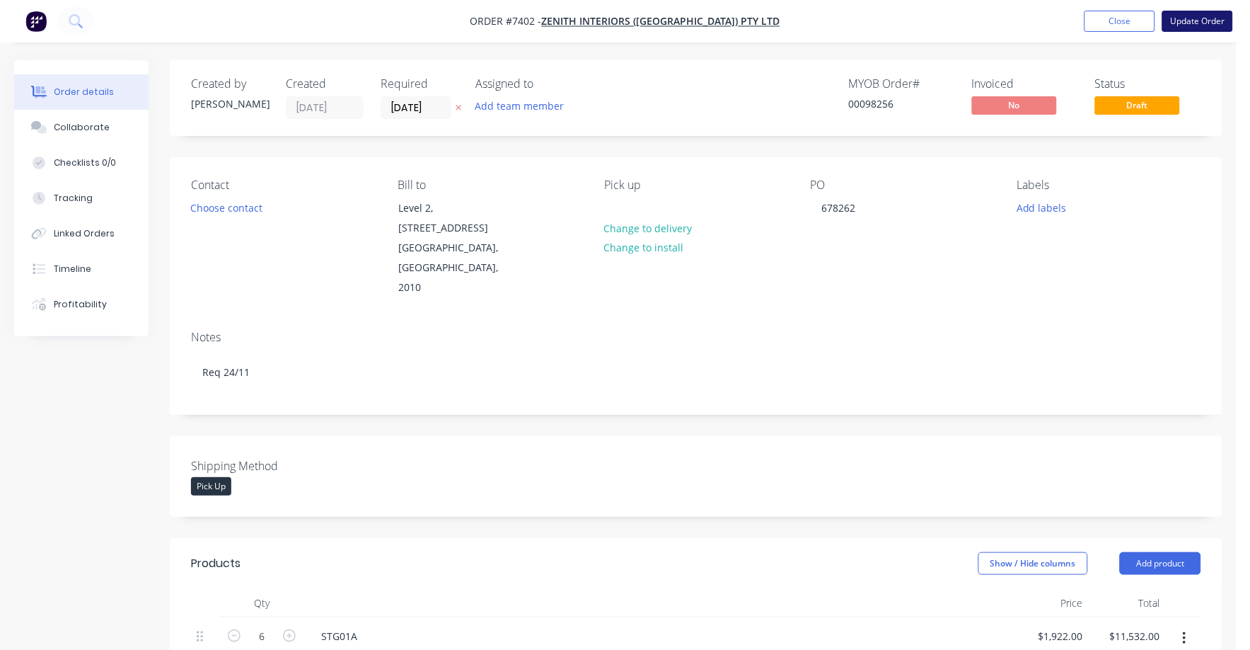
click at [1220, 18] on button "Update Order" at bounding box center [1198, 21] width 71 height 21
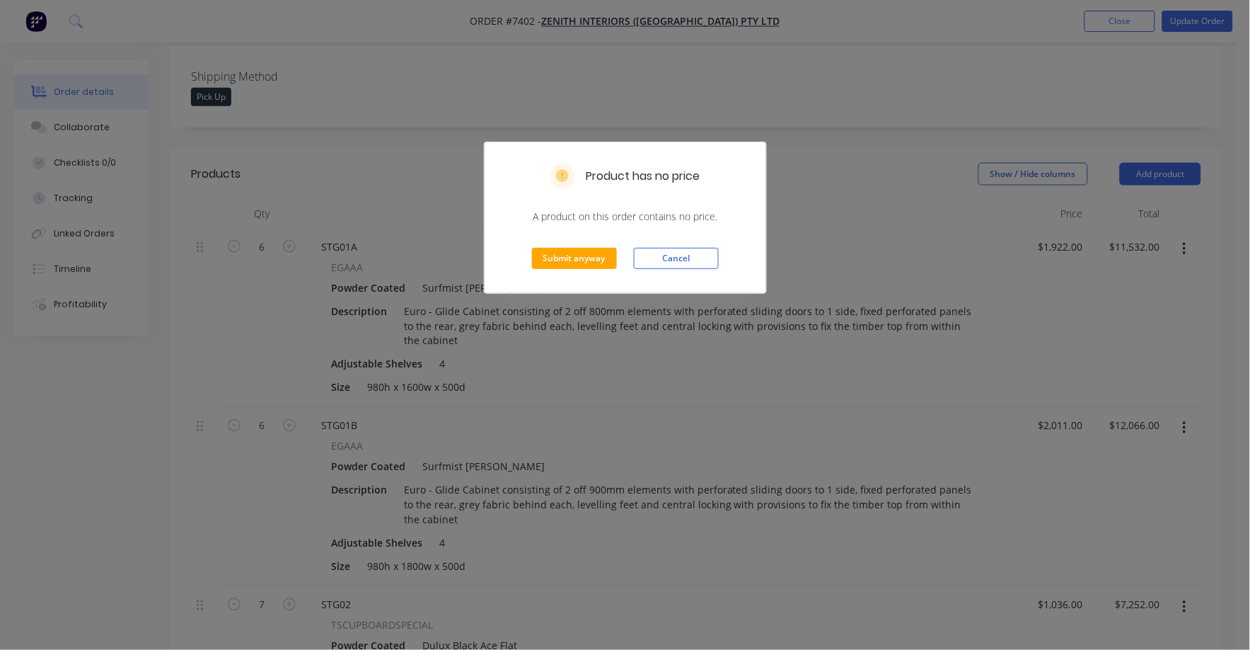
scroll to position [568, 0]
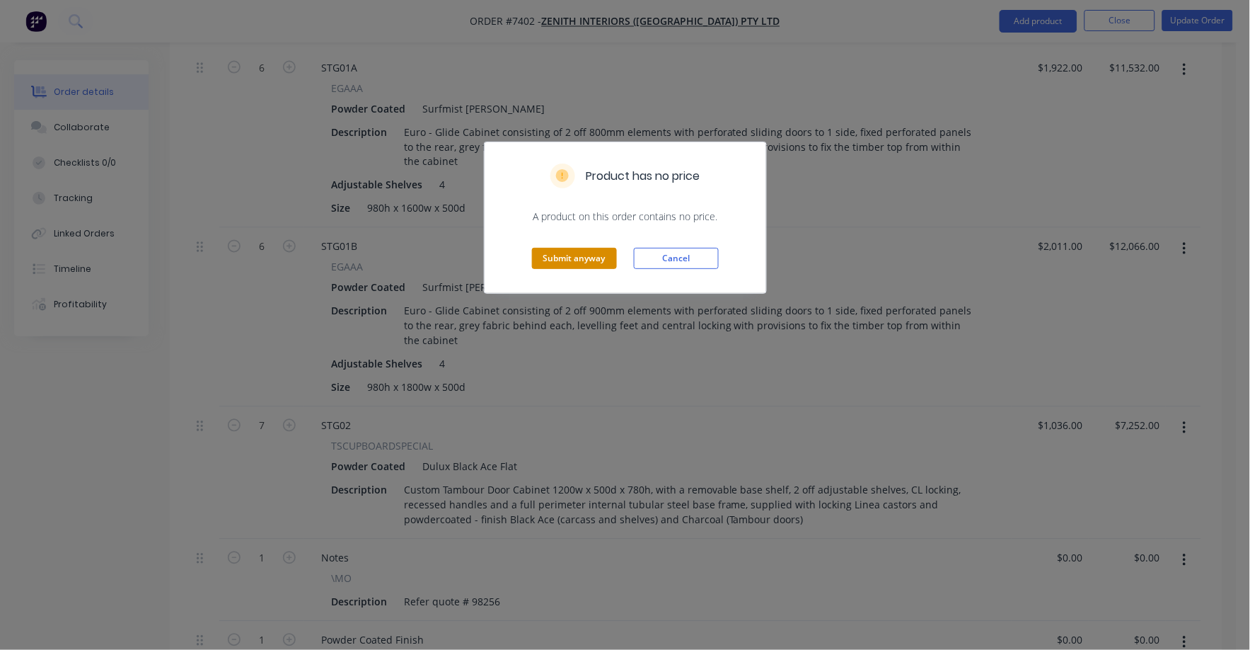
click at [580, 255] on button "Submit anyway" at bounding box center [574, 258] width 85 height 21
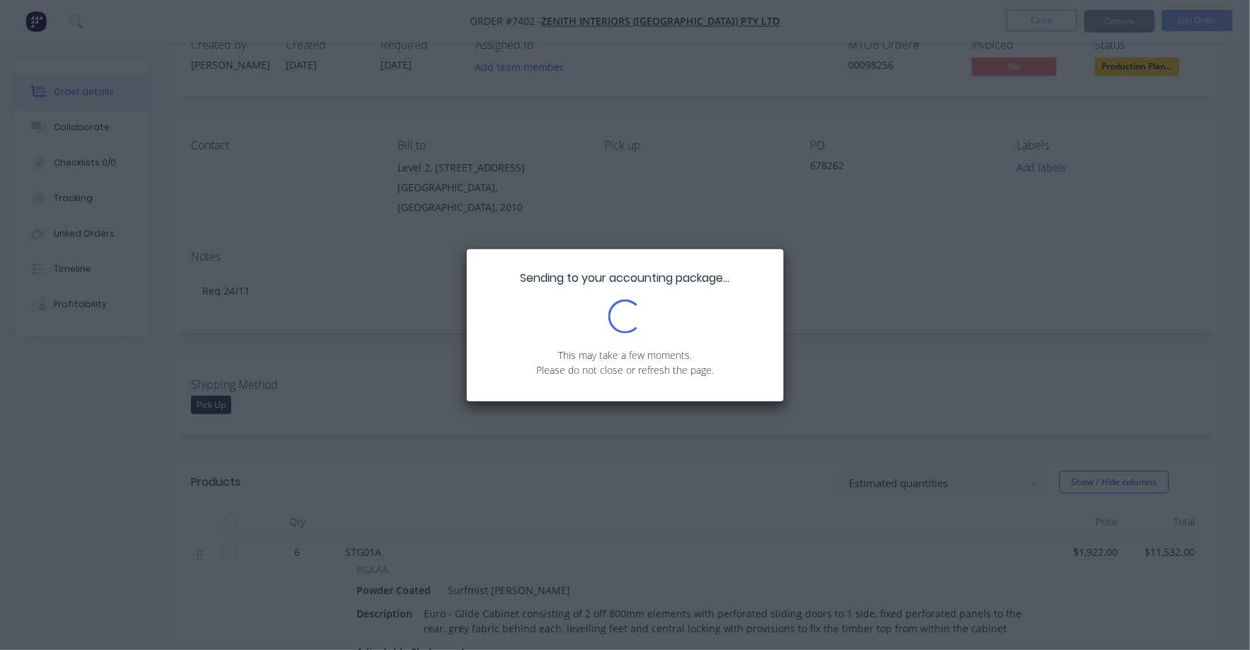
scroll to position [88, 0]
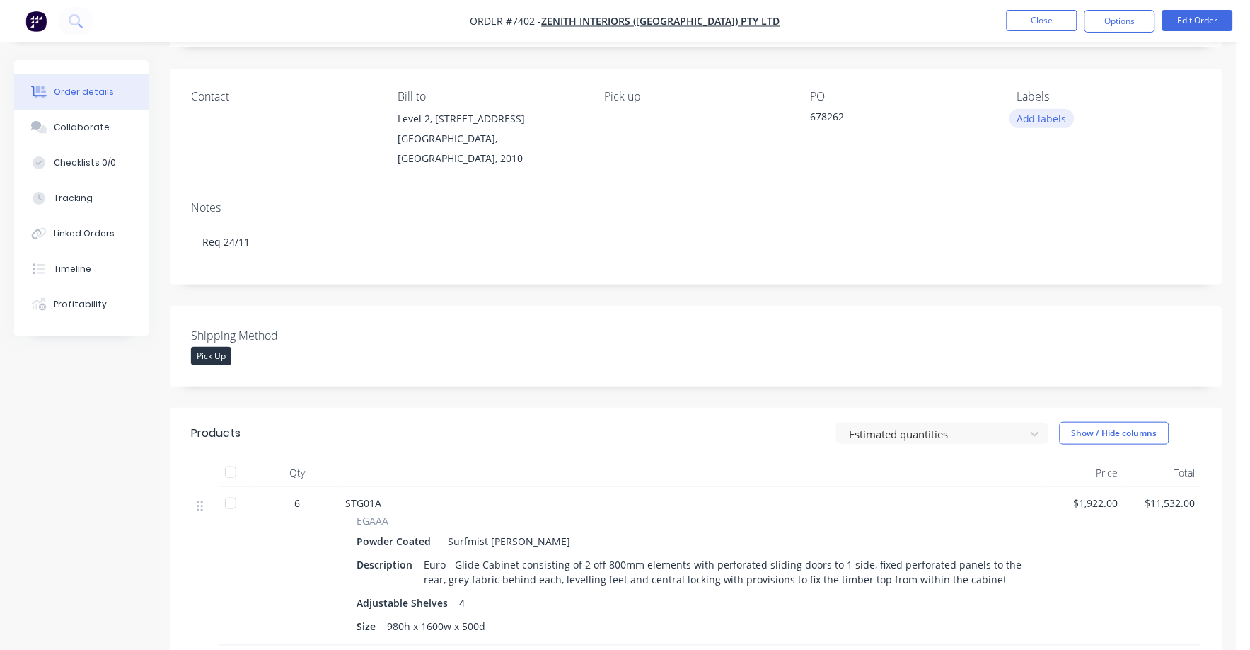
click at [1042, 114] on button "Add labels" at bounding box center [1042, 118] width 65 height 19
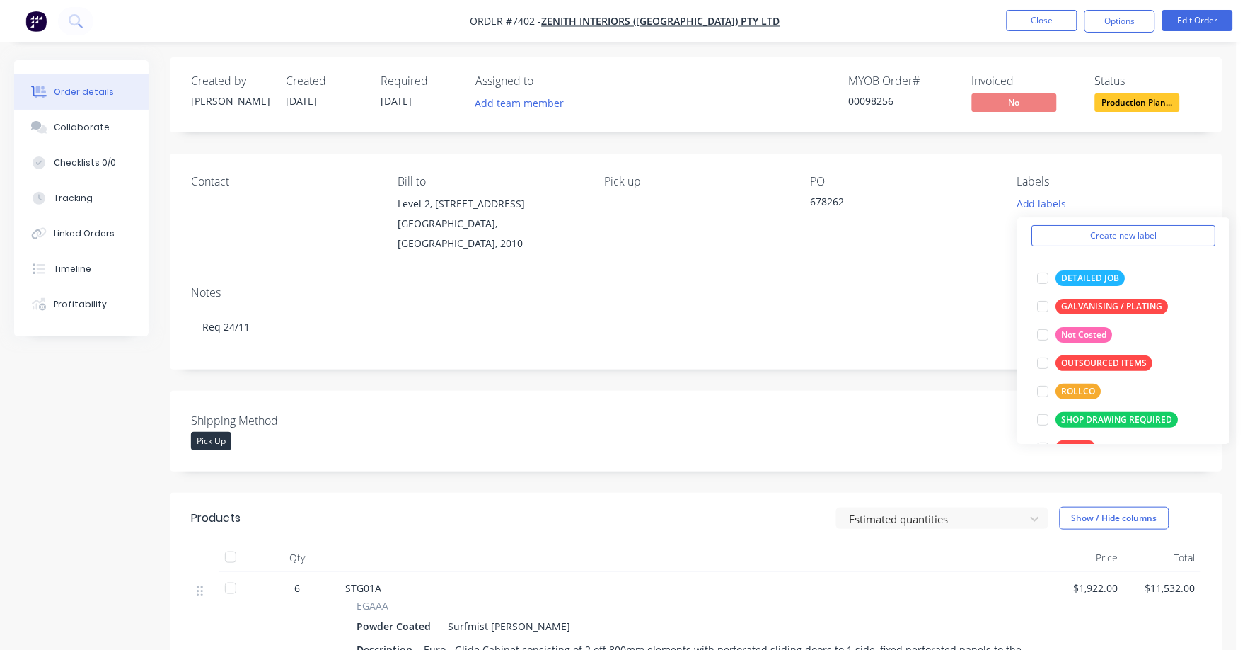
scroll to position [0, 0]
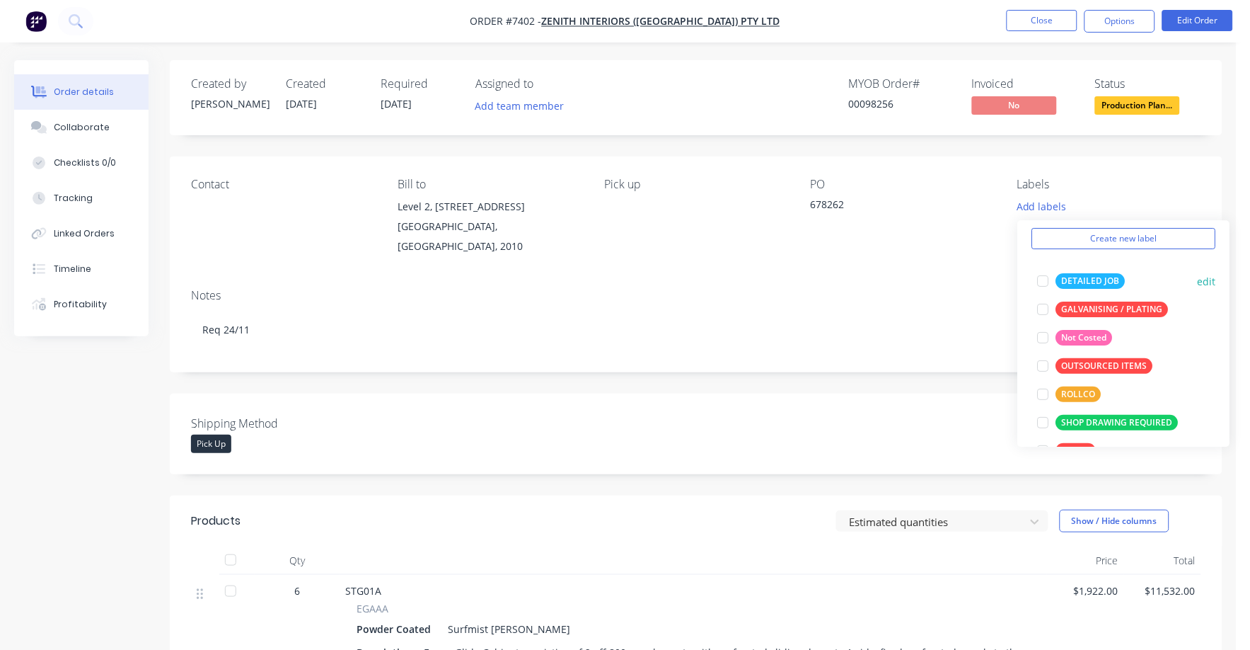
click at [1089, 276] on div "DETAILED JOB" at bounding box center [1091, 281] width 69 height 16
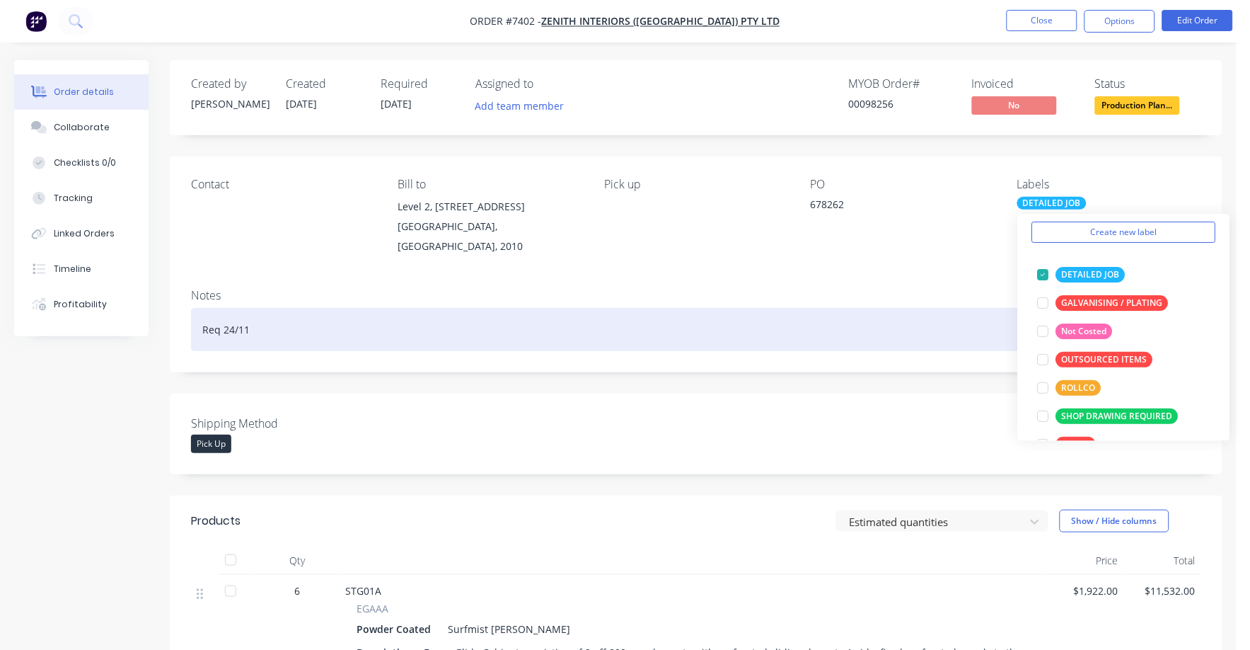
click at [866, 308] on div "Req 24/11" at bounding box center [696, 329] width 1011 height 43
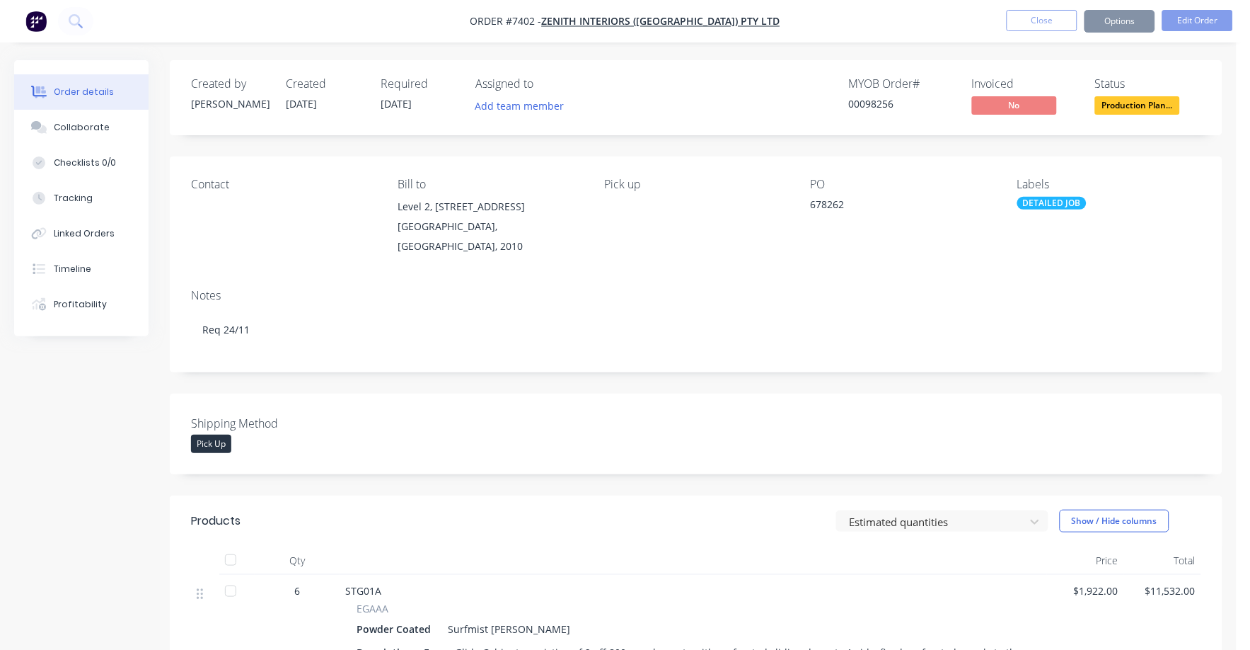
click at [1051, 202] on div "DETAILED JOB" at bounding box center [1052, 203] width 69 height 13
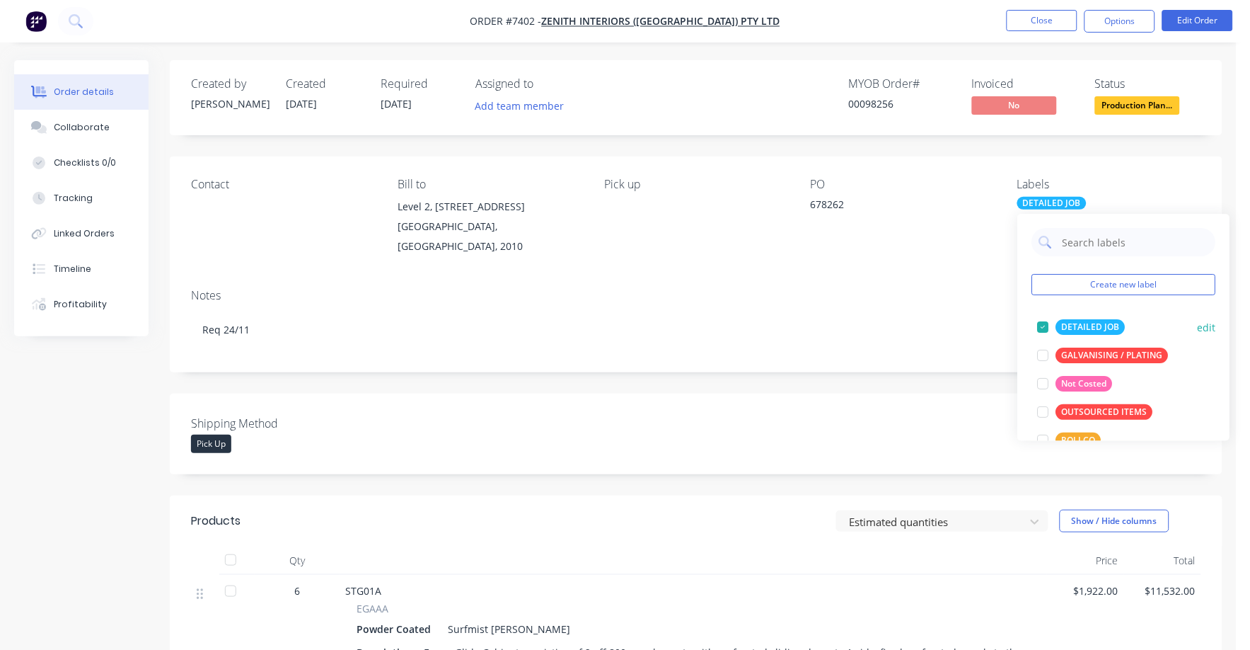
click at [1043, 323] on div at bounding box center [1044, 327] width 28 height 28
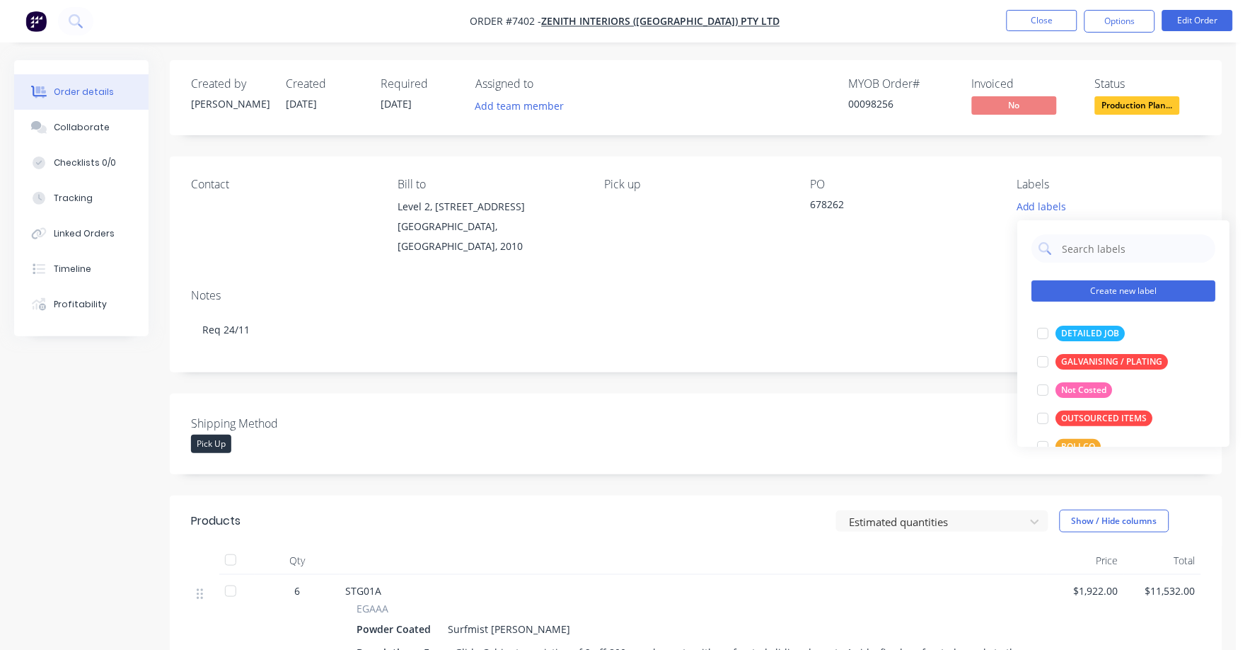
click at [1093, 291] on button "Create new label" at bounding box center [1125, 290] width 184 height 21
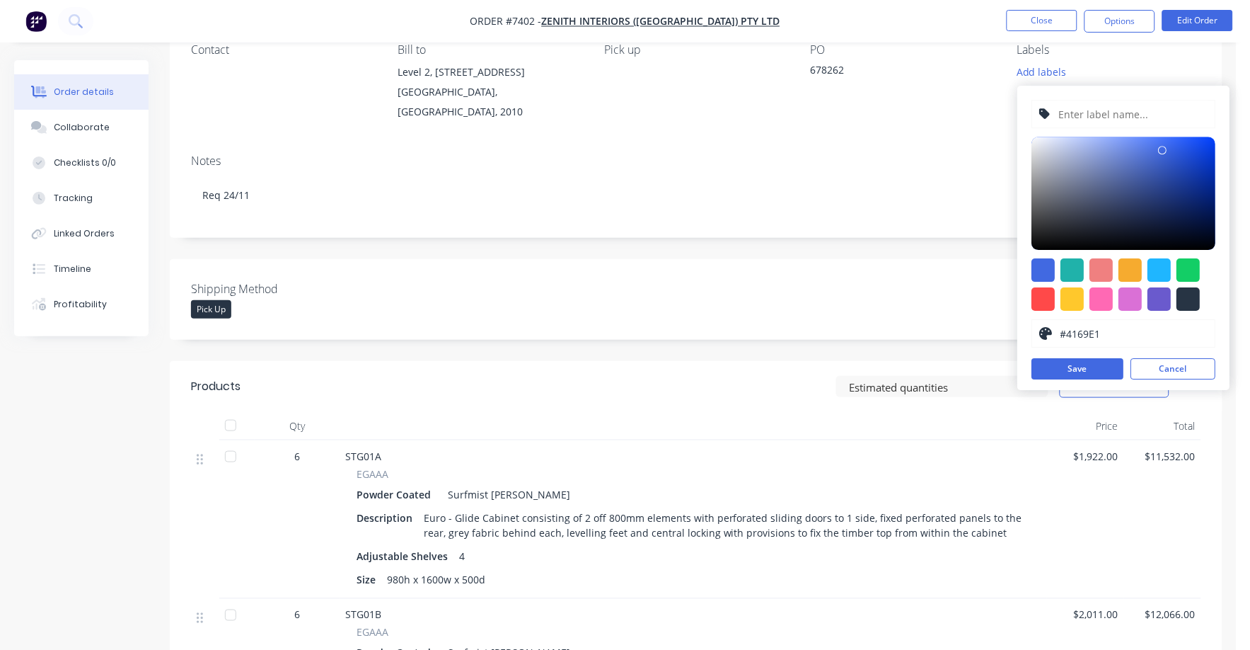
scroll to position [88, 0]
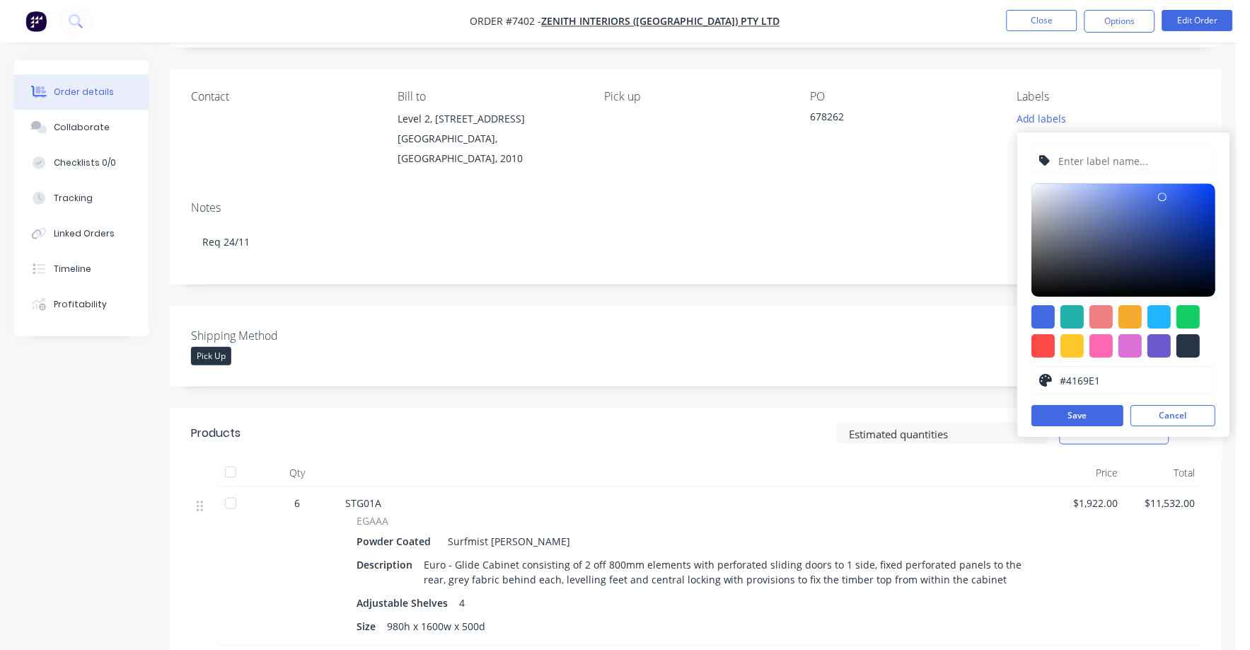
click at [1100, 160] on input "text" at bounding box center [1133, 160] width 151 height 27
click at [1067, 120] on button "Add labels" at bounding box center [1042, 118] width 65 height 19
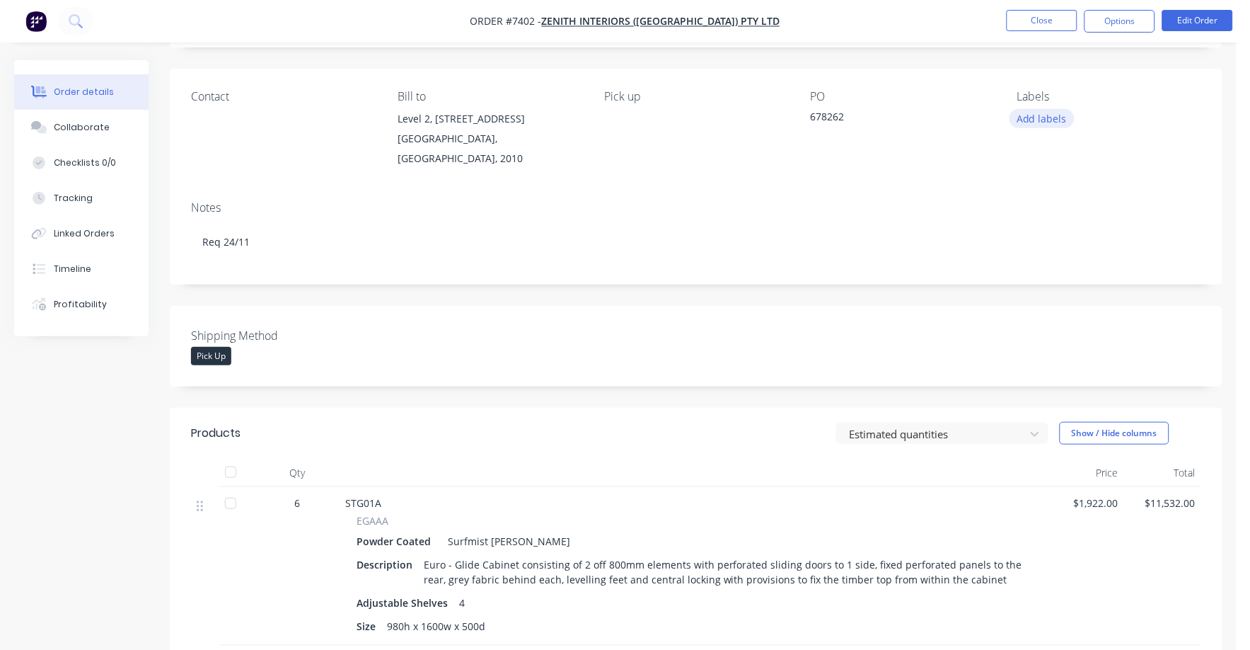
click at [1064, 118] on button "Add labels" at bounding box center [1042, 118] width 65 height 19
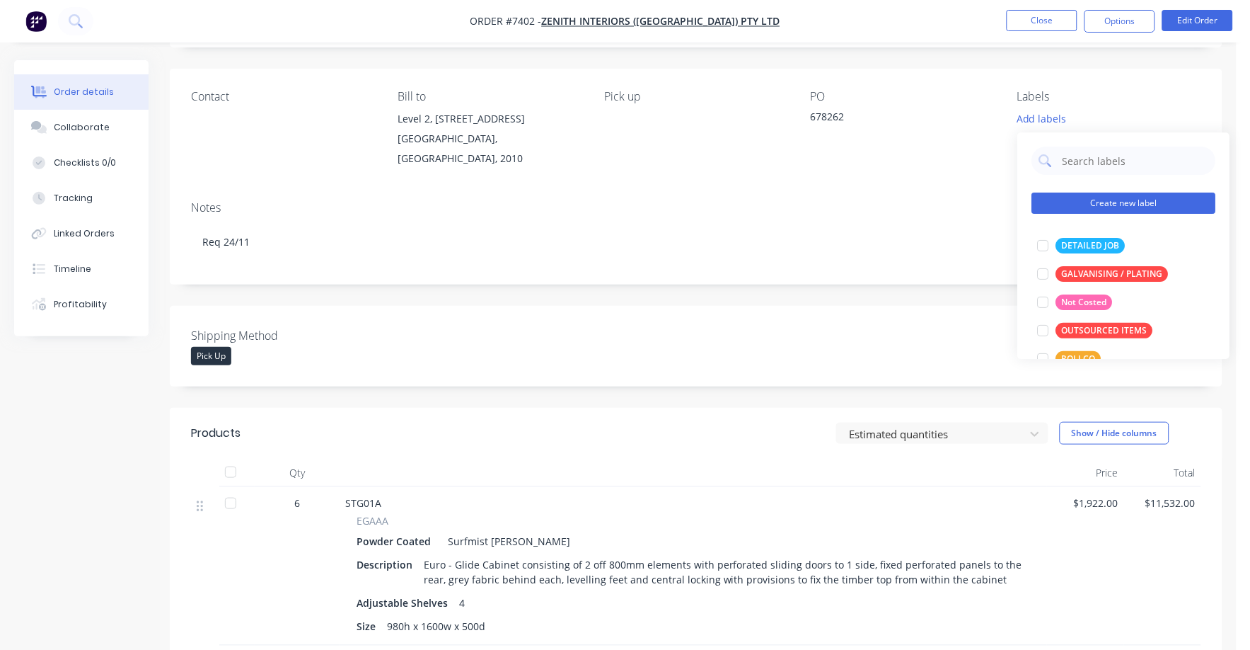
click at [1107, 202] on button "Create new label" at bounding box center [1125, 202] width 184 height 21
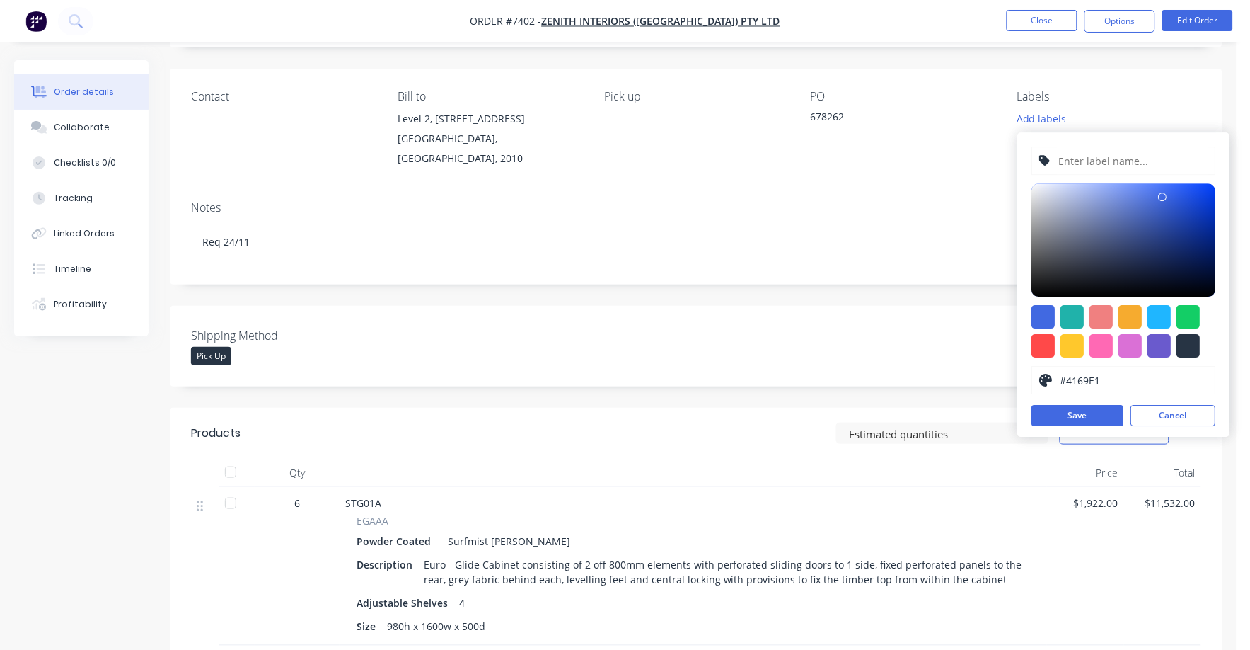
click at [1089, 157] on input "text" at bounding box center [1133, 160] width 151 height 27
type input "Custom Cabinets"
click at [1044, 345] on div at bounding box center [1044, 345] width 23 height 23
type input "#FF4949"
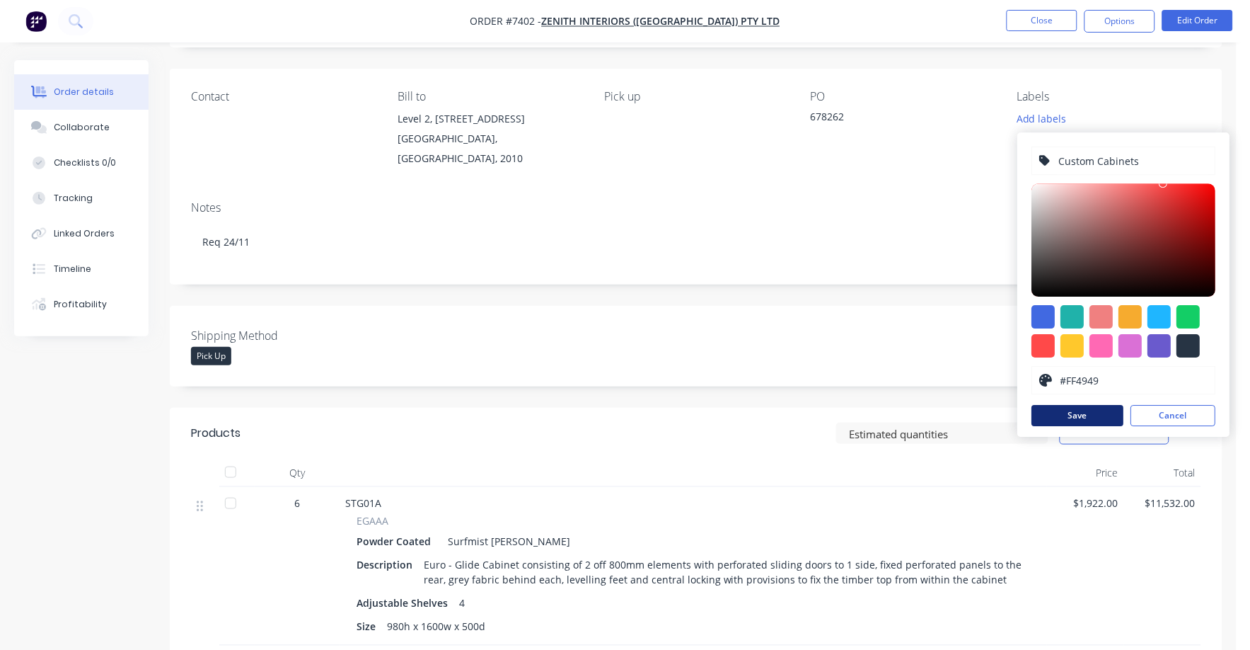
click at [1072, 412] on button "Save" at bounding box center [1079, 415] width 92 height 21
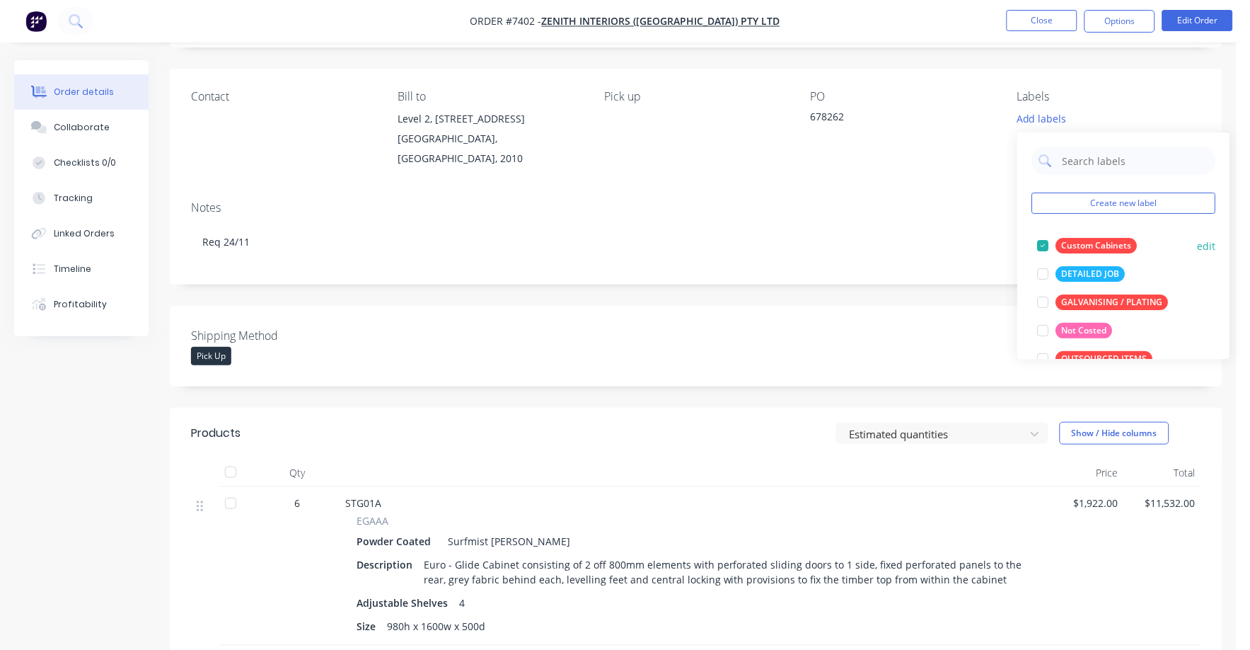
click at [1199, 246] on button "edit" at bounding box center [1207, 245] width 18 height 15
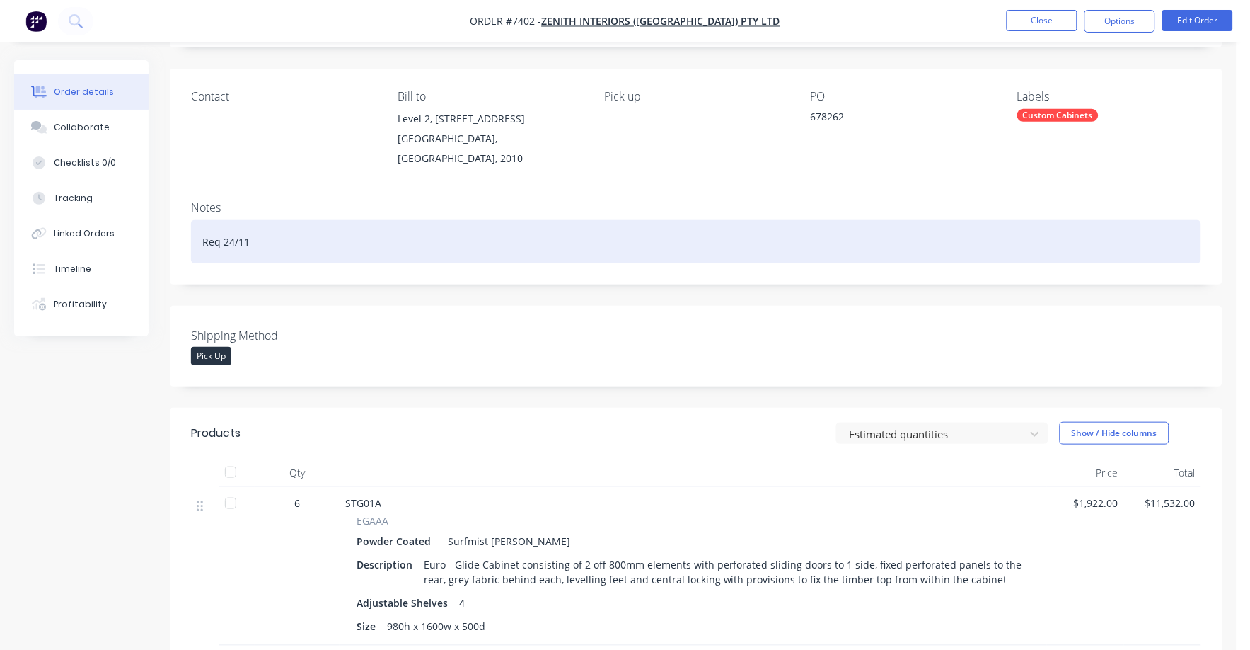
click at [807, 236] on div "Req 24/11" at bounding box center [696, 241] width 1011 height 43
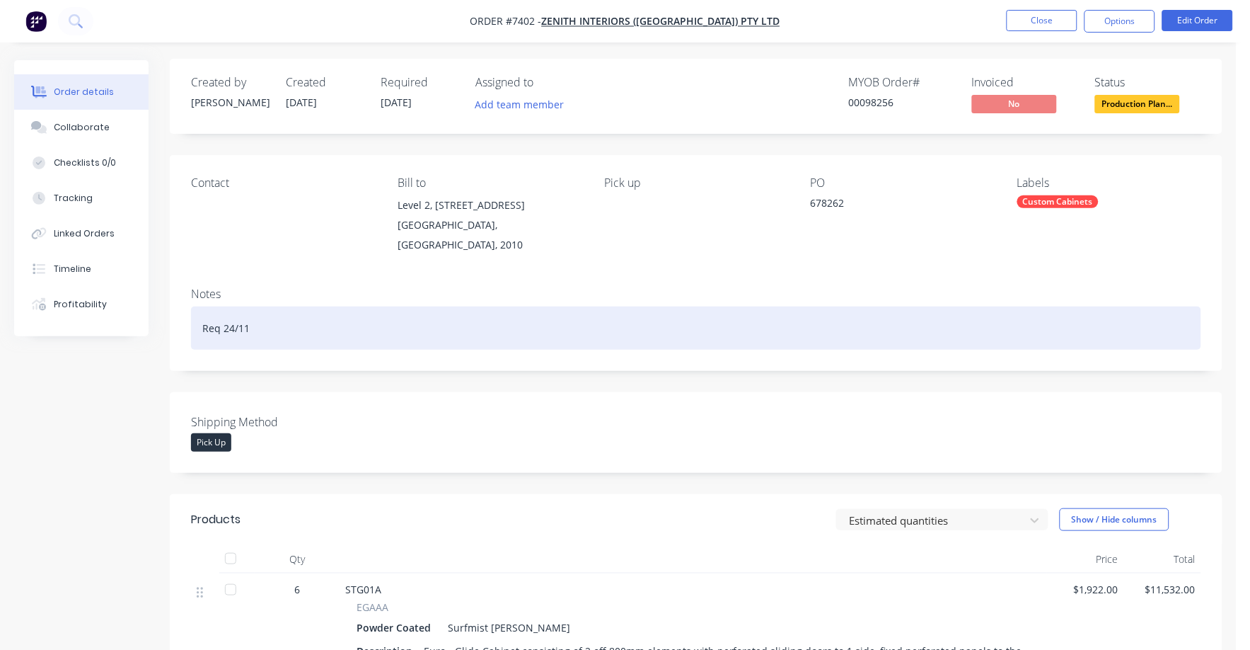
scroll to position [0, 0]
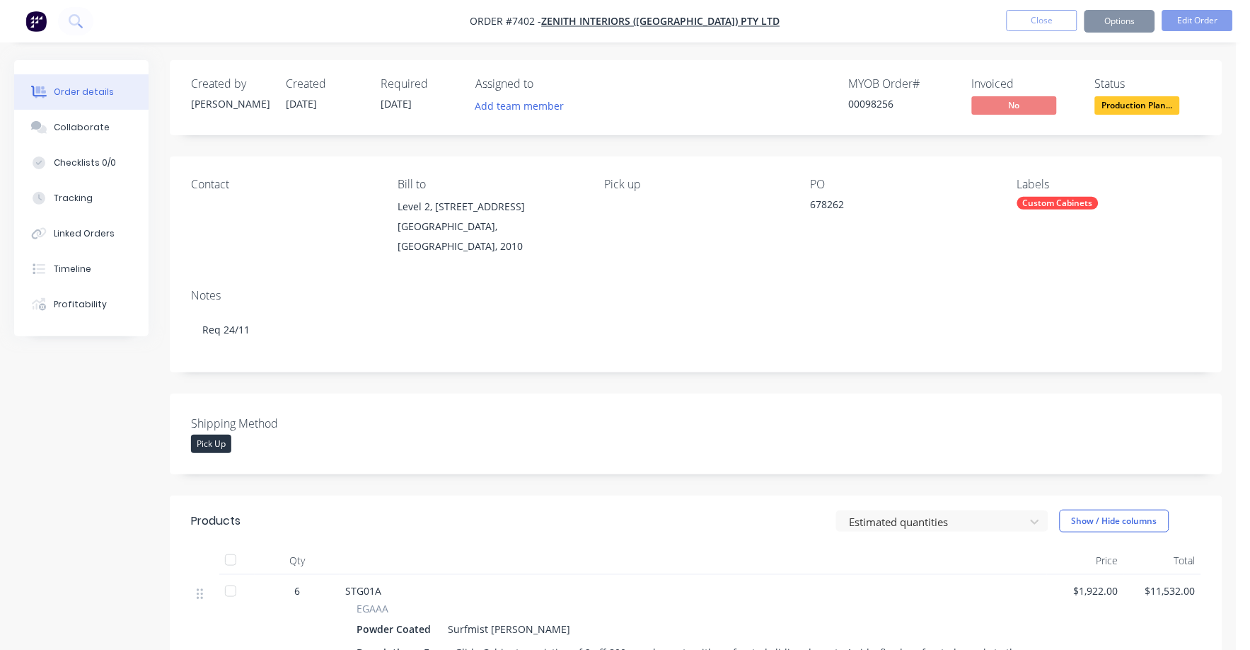
click at [1042, 202] on div "Custom Cabinets" at bounding box center [1058, 203] width 81 height 13
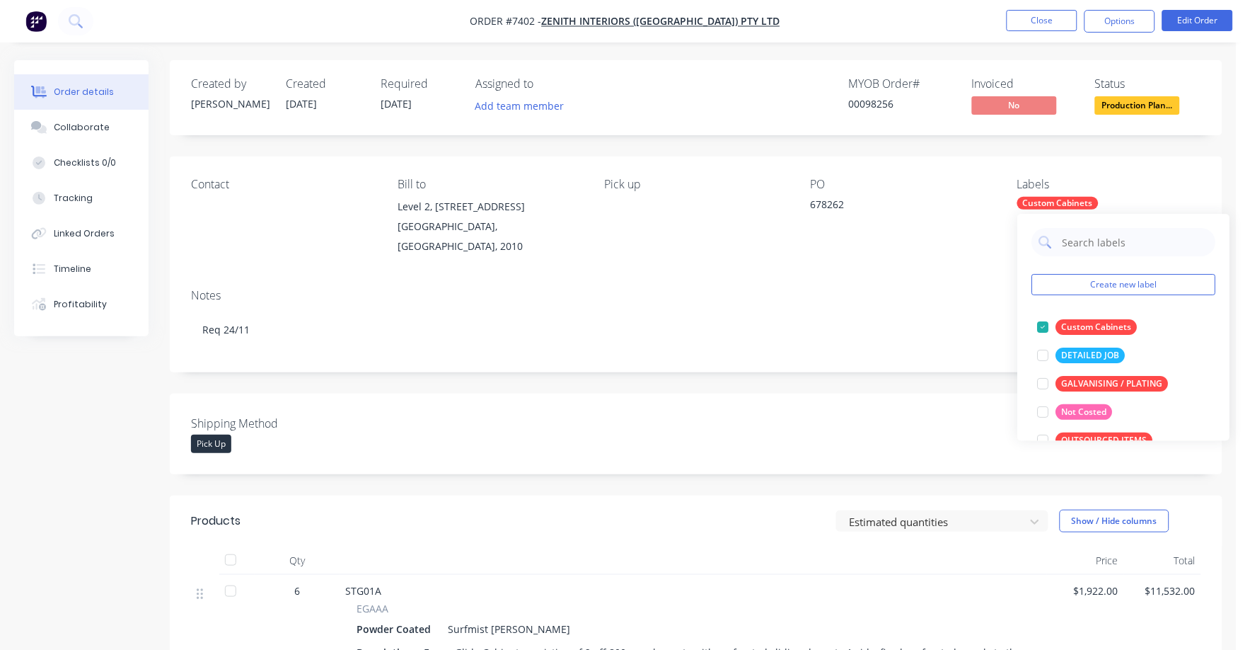
click at [1042, 203] on div "Custom Cabinets" at bounding box center [1058, 203] width 81 height 13
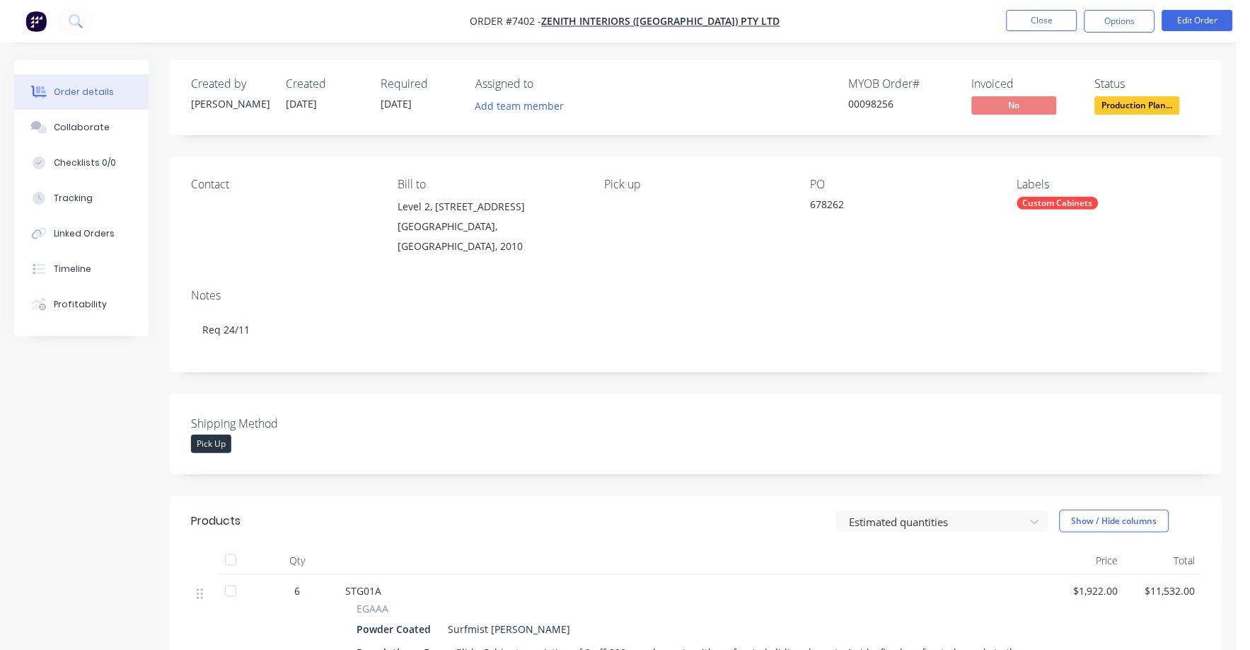
drag, startPoint x: 1064, startPoint y: 204, endPoint x: 936, endPoint y: 205, distance: 128.8
click at [936, 205] on div "678262" at bounding box center [899, 207] width 177 height 20
click at [1036, 202] on div "Custom Cabinets" at bounding box center [1058, 203] width 81 height 13
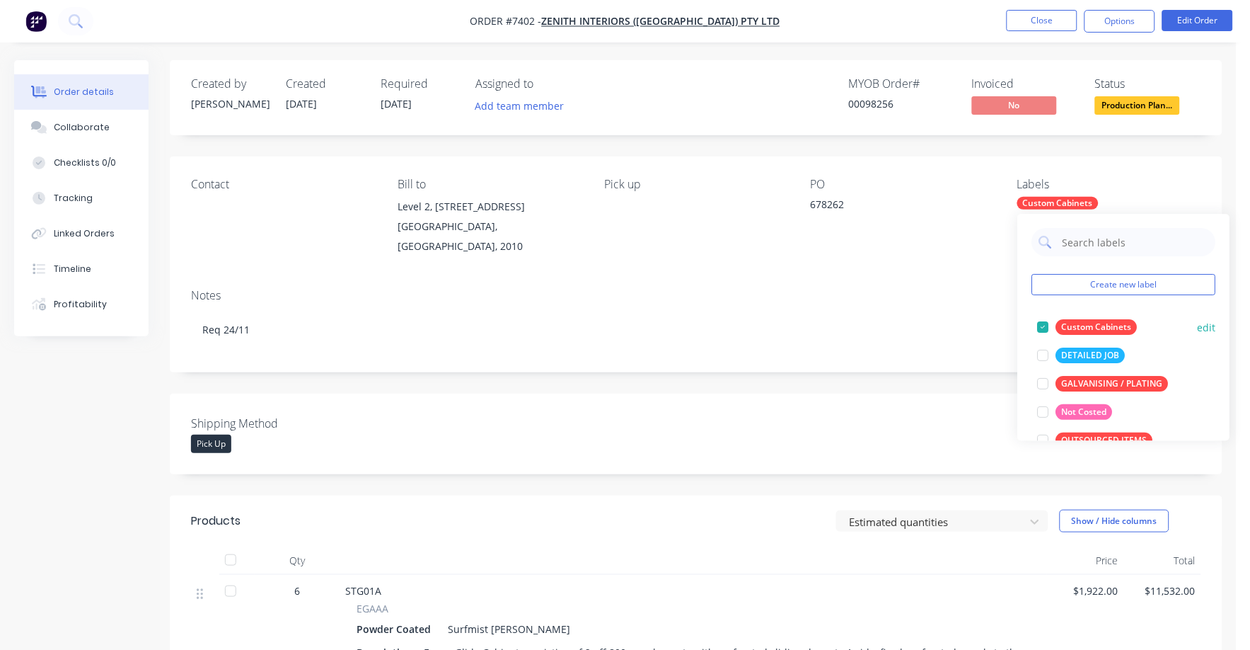
click at [1198, 321] on button "edit" at bounding box center [1207, 327] width 18 height 15
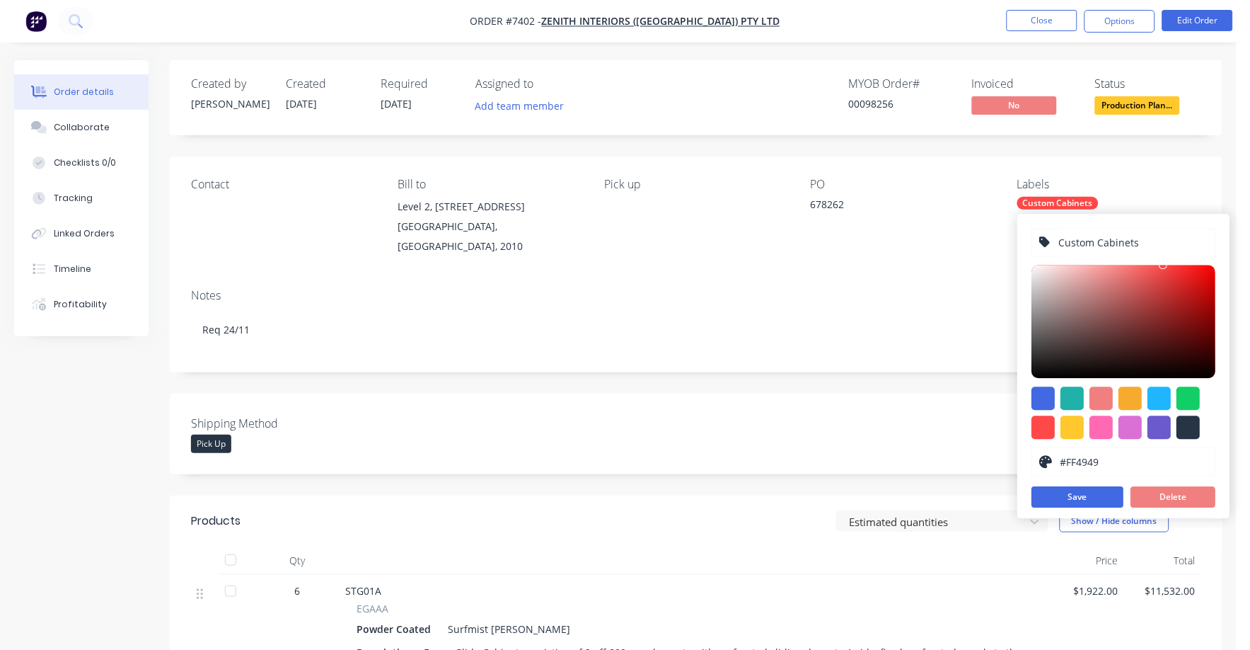
click at [1094, 243] on input "Custom Cabinets" at bounding box center [1133, 242] width 151 height 27
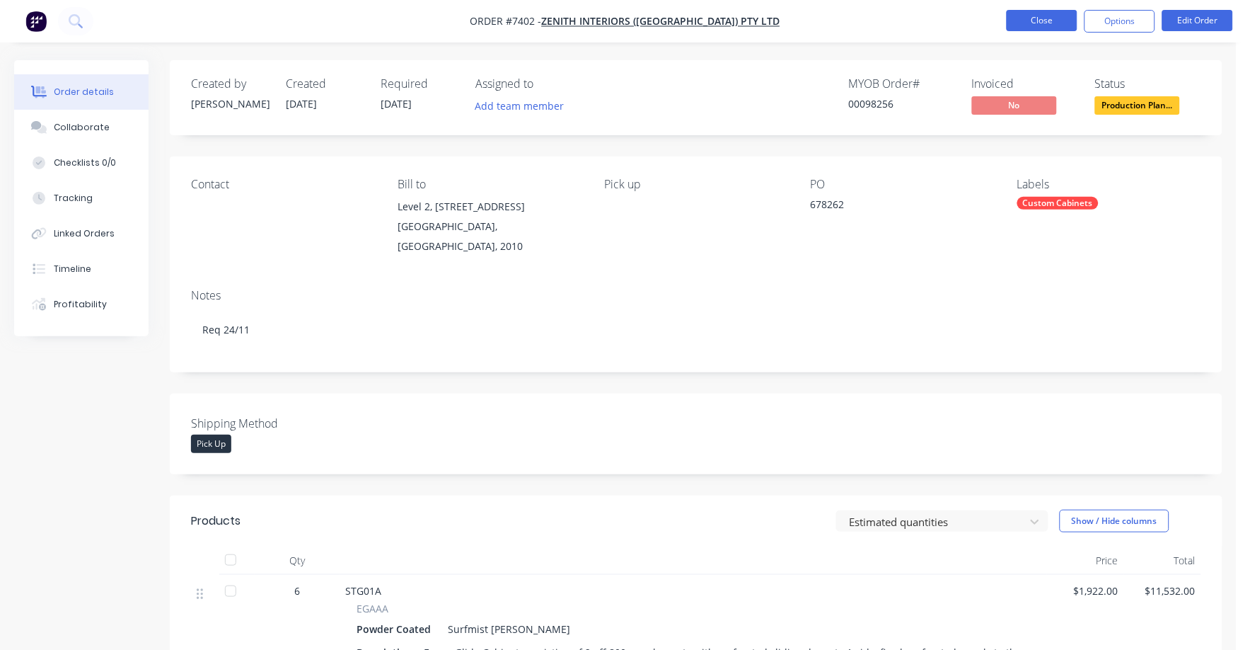
click at [1040, 17] on button "Close" at bounding box center [1042, 20] width 71 height 21
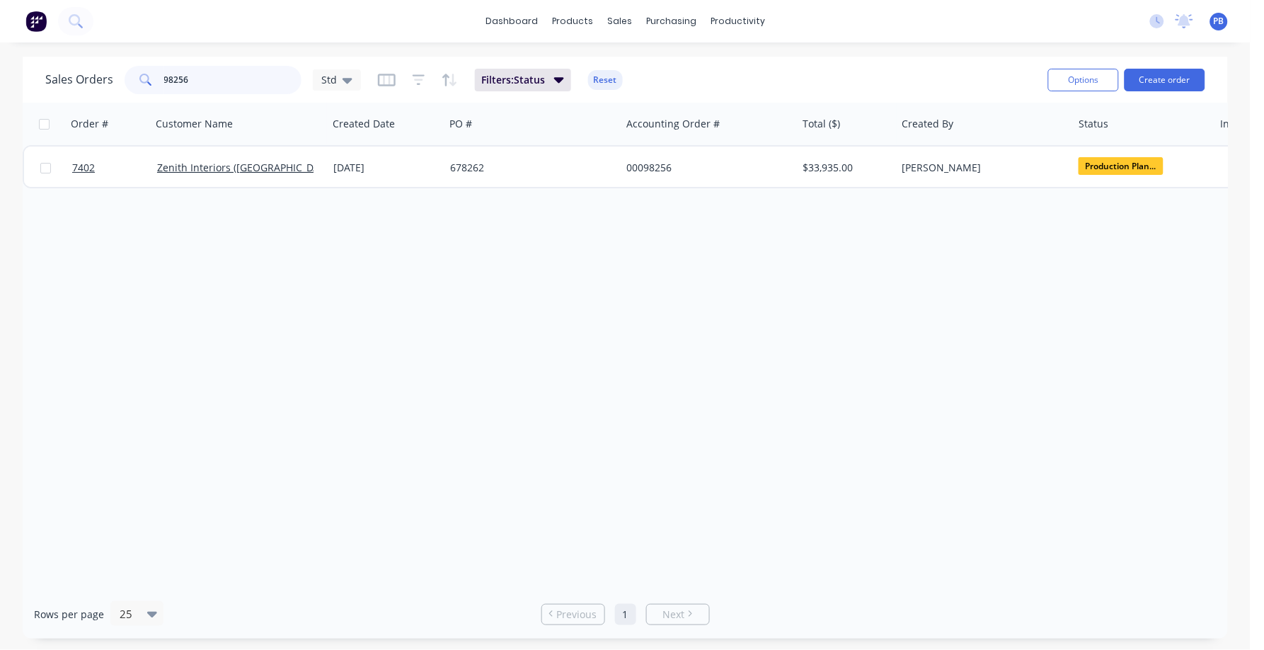
drag, startPoint x: 201, startPoint y: 72, endPoint x: 135, endPoint y: 74, distance: 65.8
click at [135, 74] on div "98256" at bounding box center [213, 80] width 177 height 28
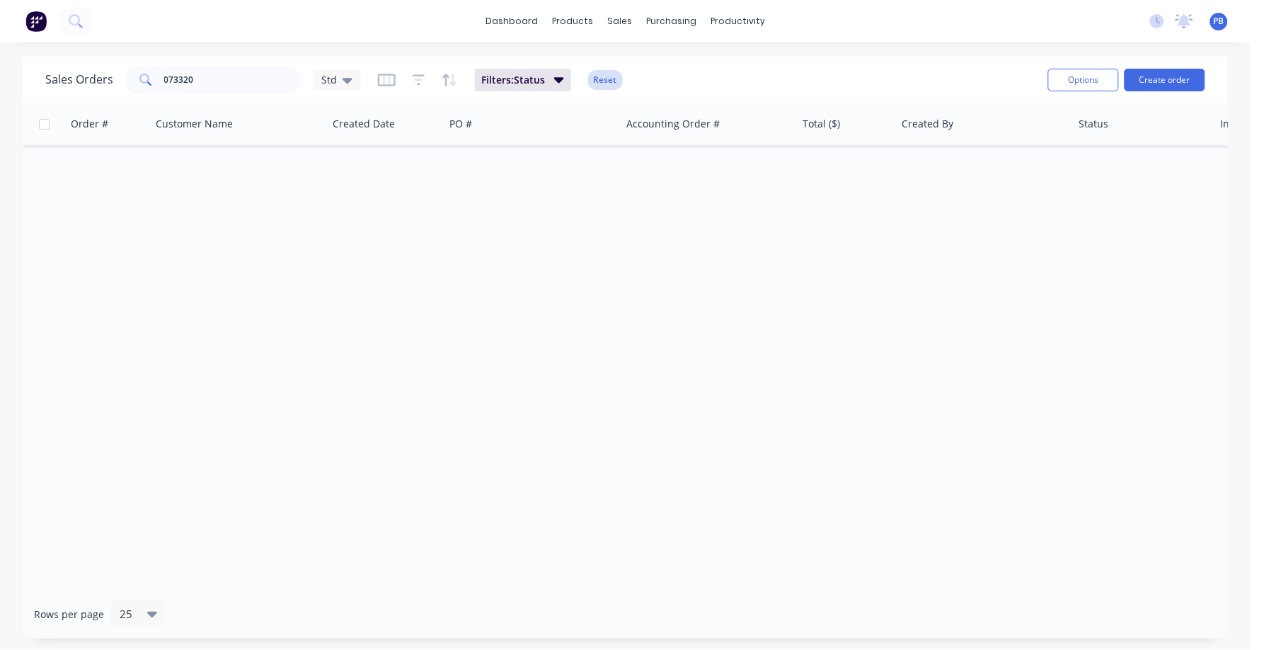
click at [604, 77] on button "Reset" at bounding box center [605, 80] width 35 height 20
drag, startPoint x: 199, startPoint y: 77, endPoint x: 130, endPoint y: 74, distance: 68.7
click at [130, 74] on div "073320" at bounding box center [213, 80] width 177 height 28
type input "73320"
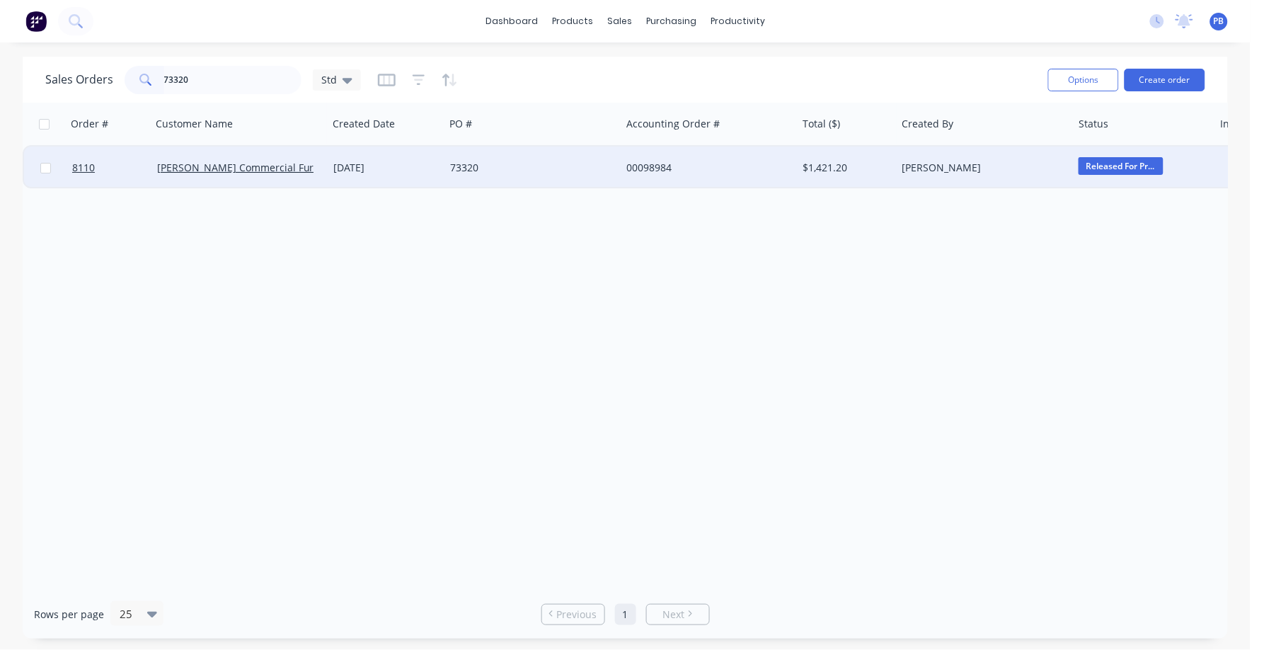
click at [633, 161] on div "00098984" at bounding box center [704, 168] width 157 height 14
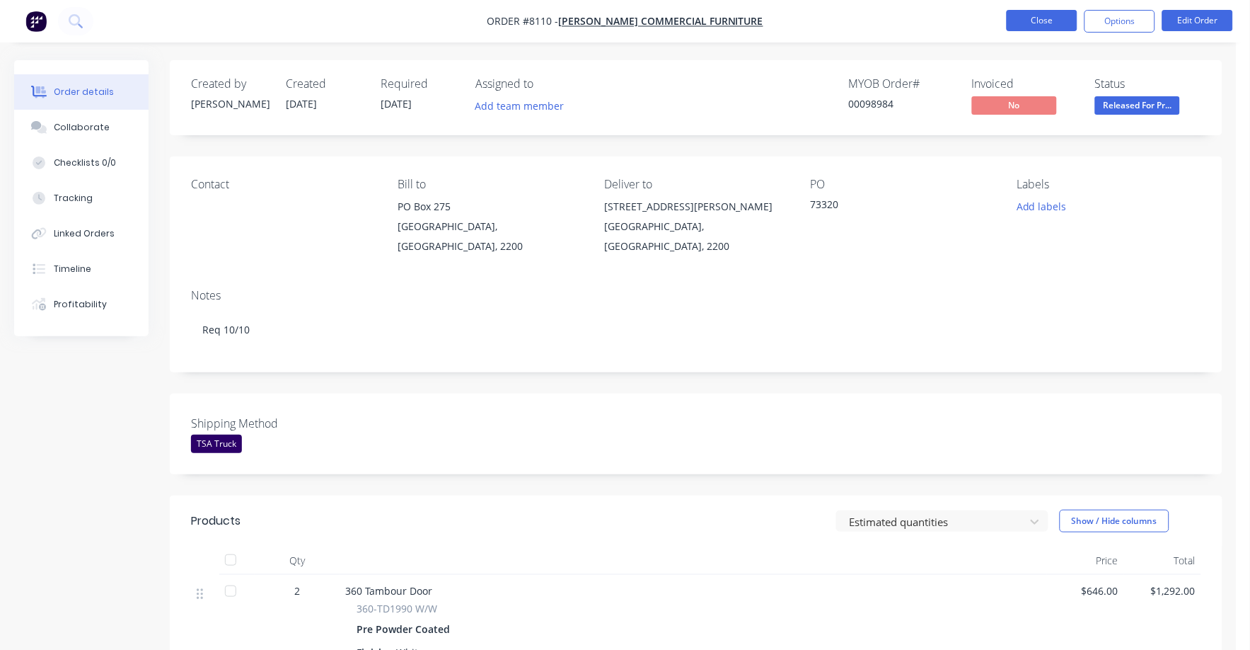
click at [1044, 13] on button "Close" at bounding box center [1042, 20] width 71 height 21
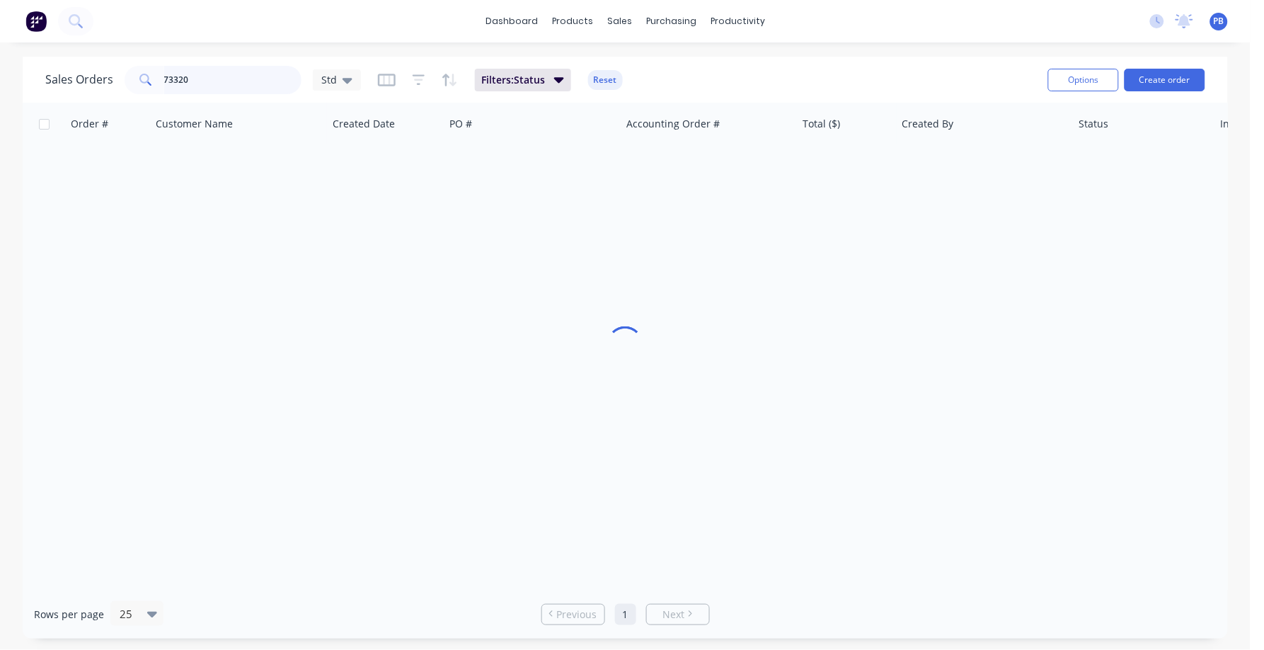
drag, startPoint x: 220, startPoint y: 81, endPoint x: 125, endPoint y: 71, distance: 95.3
click at [125, 71] on div "73320" at bounding box center [213, 80] width 177 height 28
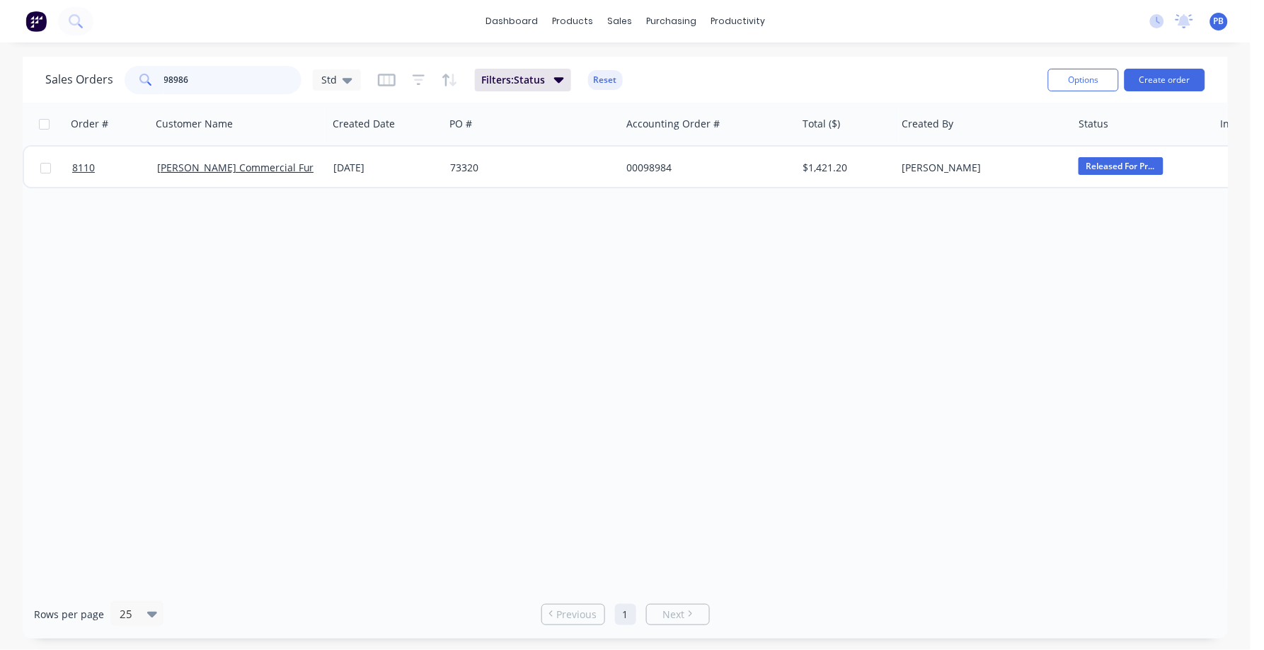
type input "98986"
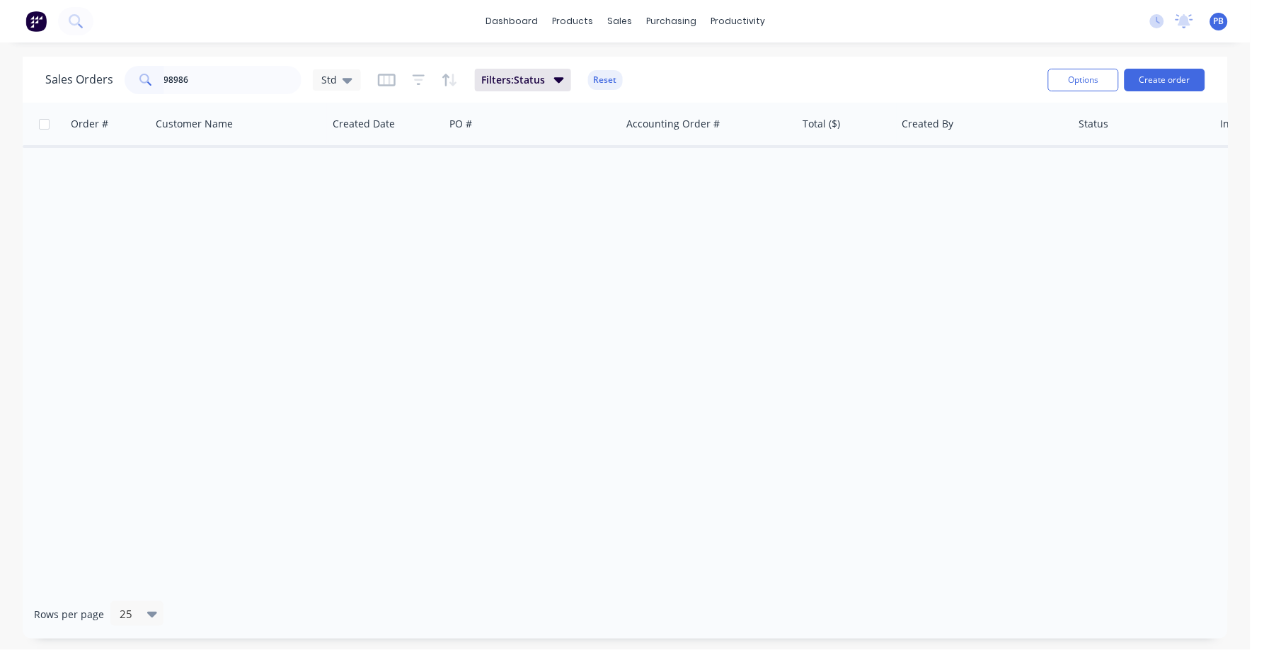
click at [604, 78] on button "Reset" at bounding box center [605, 80] width 35 height 20
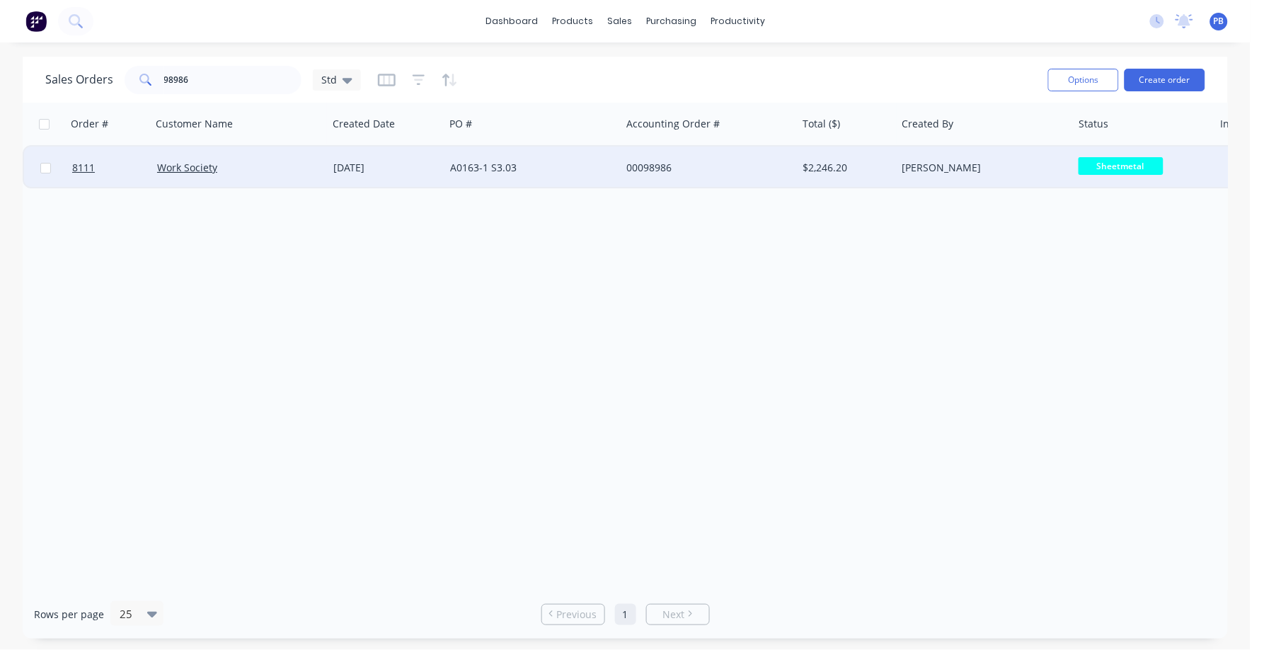
click at [649, 161] on div "00098986" at bounding box center [704, 168] width 157 height 14
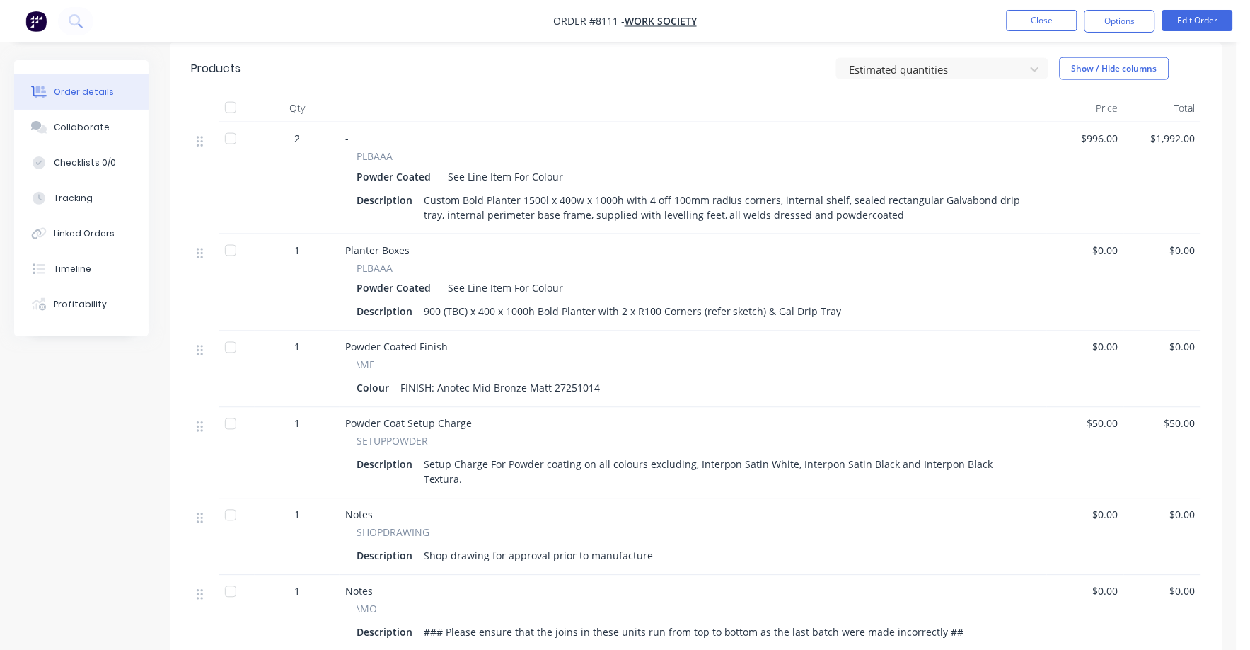
scroll to position [442, 0]
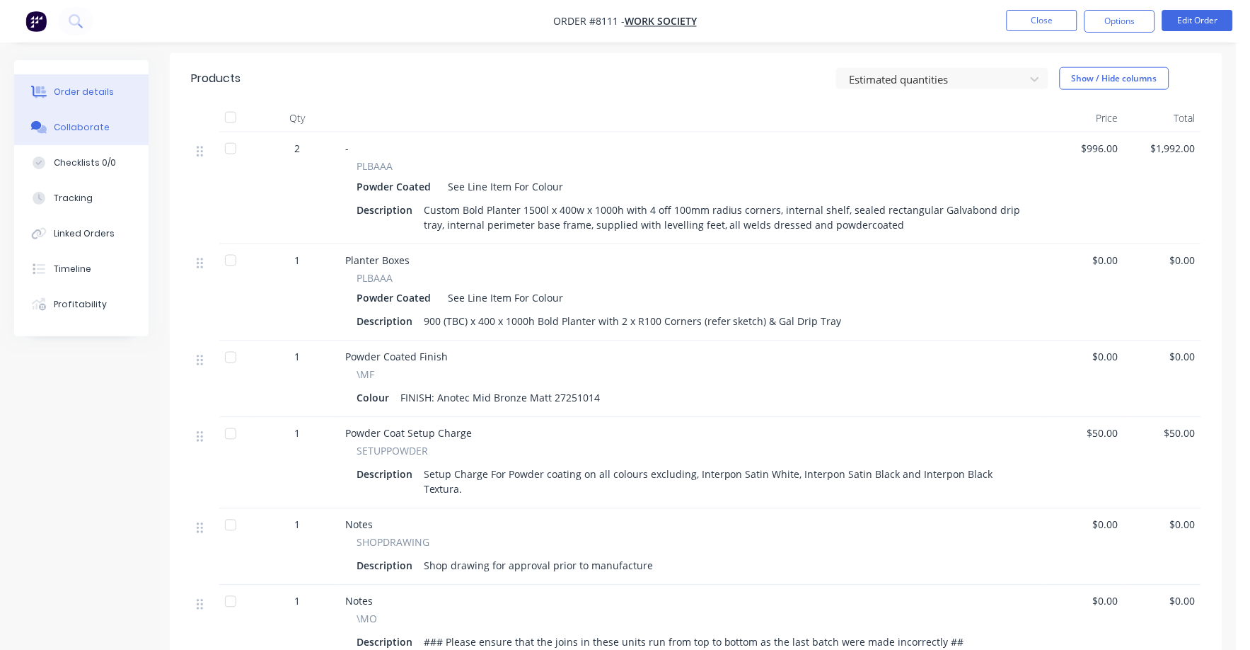
click at [79, 131] on div "Collaborate" at bounding box center [82, 127] width 56 height 13
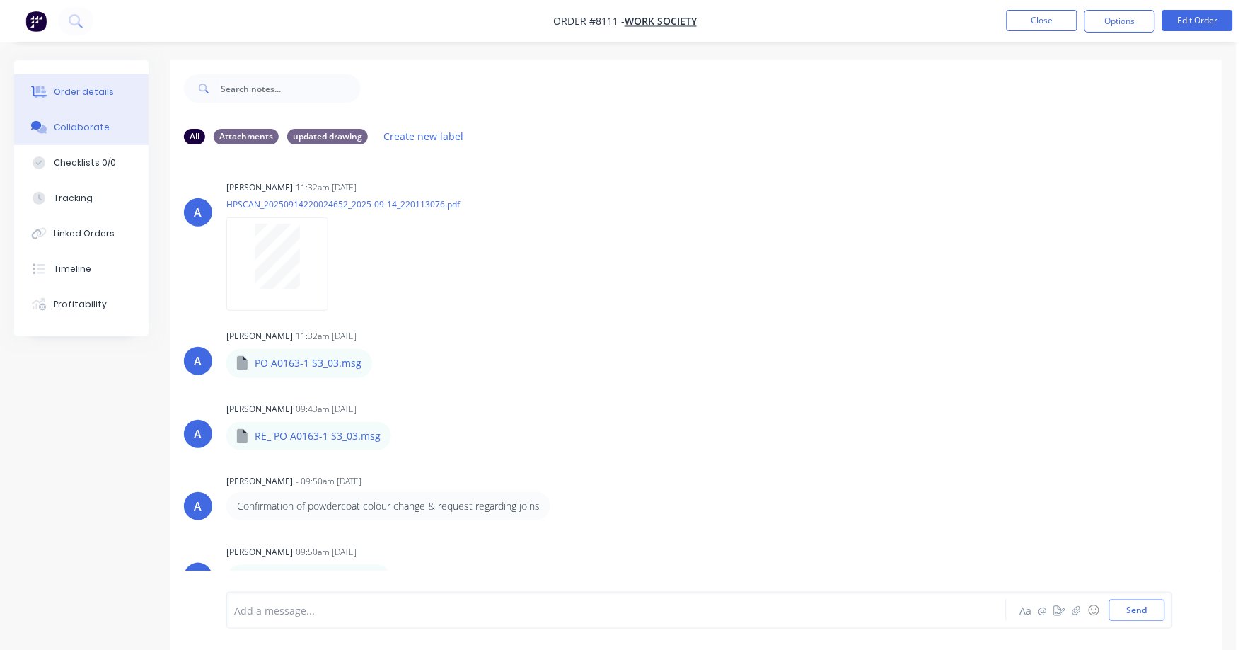
click at [93, 91] on div "Order details" at bounding box center [84, 92] width 60 height 13
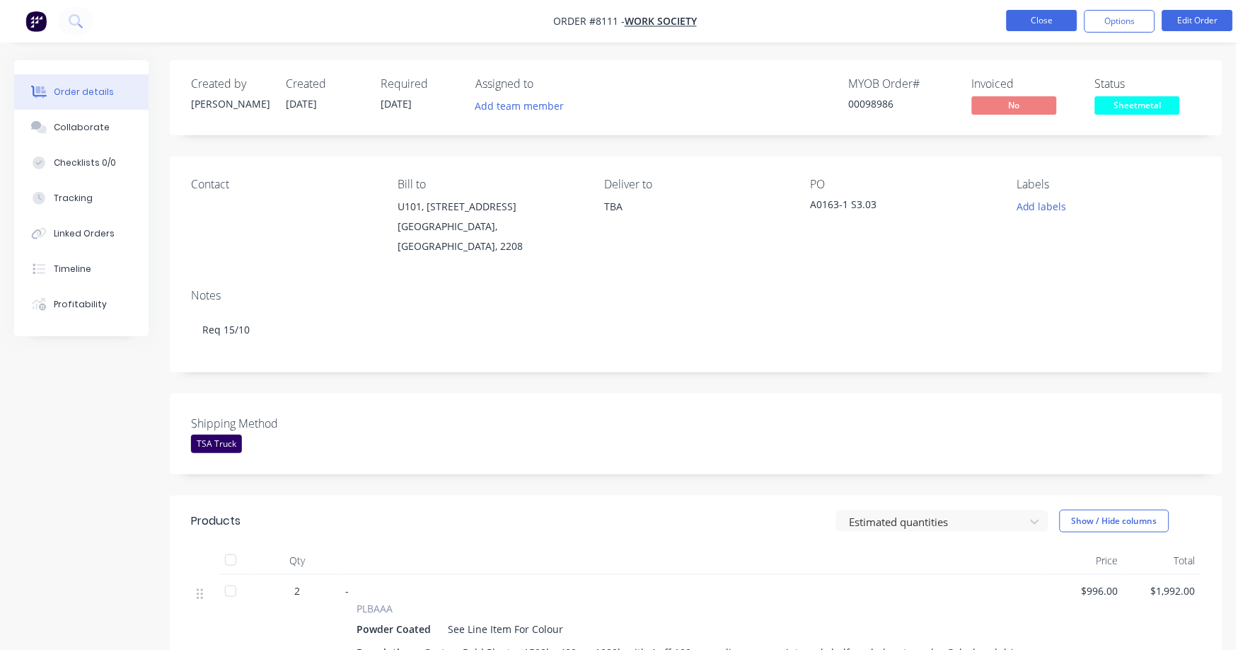
click at [1040, 13] on button "Close" at bounding box center [1042, 20] width 71 height 21
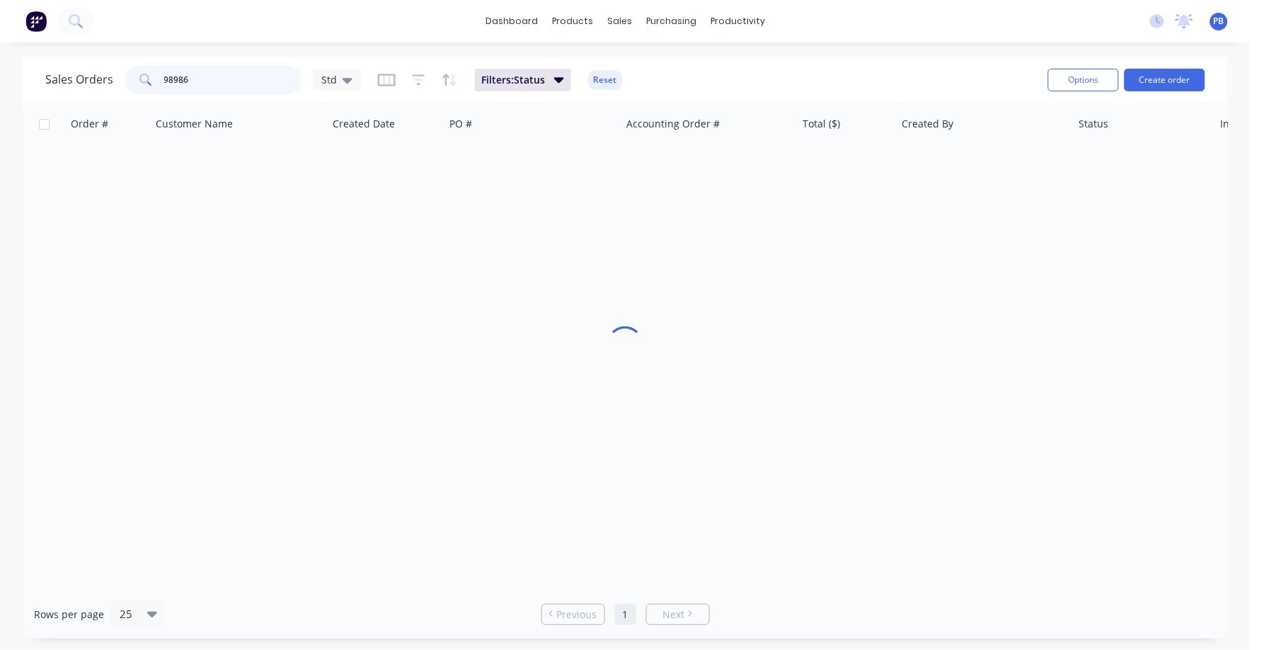
drag, startPoint x: 213, startPoint y: 73, endPoint x: 123, endPoint y: 71, distance: 89.9
click at [125, 71] on div "98986" at bounding box center [213, 80] width 177 height 28
click at [602, 65] on div "Sales Orders 971846 Std Filters: Status Reset" at bounding box center [540, 79] width 991 height 35
click at [609, 78] on button "Reset" at bounding box center [605, 80] width 35 height 20
drag, startPoint x: 212, startPoint y: 79, endPoint x: 115, endPoint y: 72, distance: 97.9
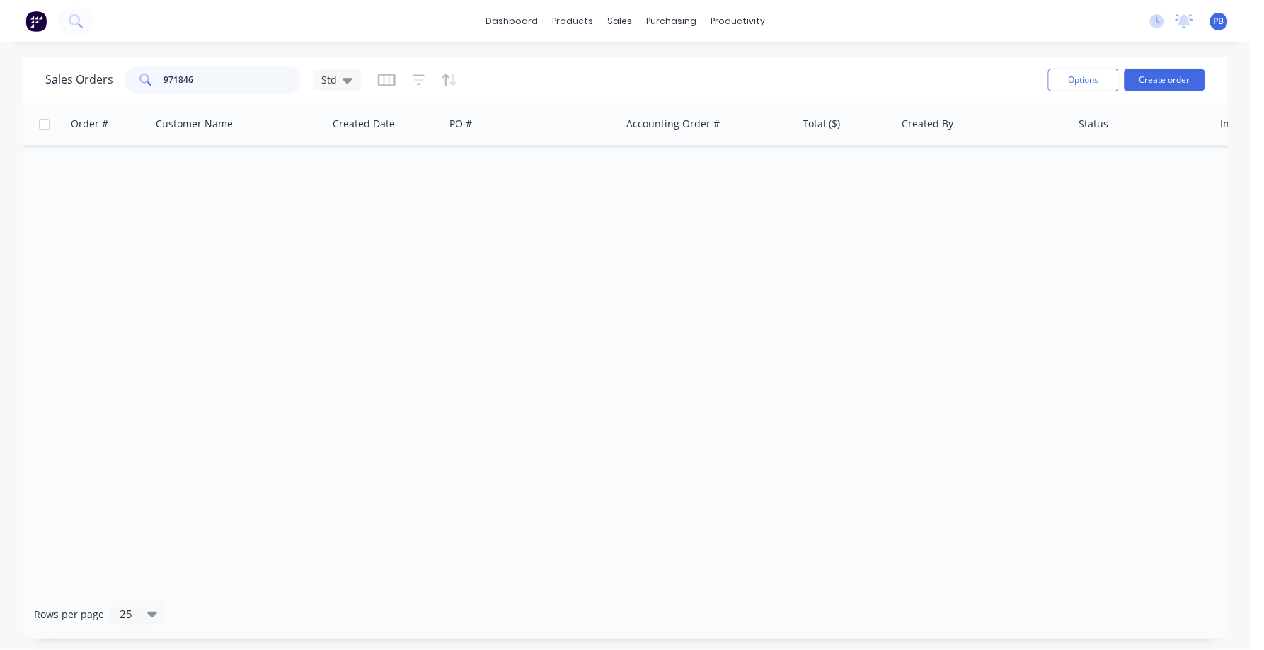
click at [115, 72] on div "Sales Orders 971846 Std" at bounding box center [203, 80] width 316 height 28
drag, startPoint x: 226, startPoint y: 65, endPoint x: 222, endPoint y: 71, distance: 7.7
click at [222, 71] on div "971846" at bounding box center [213, 80] width 177 height 28
click at [210, 74] on input "971846" at bounding box center [233, 80] width 138 height 28
click at [202, 79] on input "971846" at bounding box center [233, 80] width 138 height 28
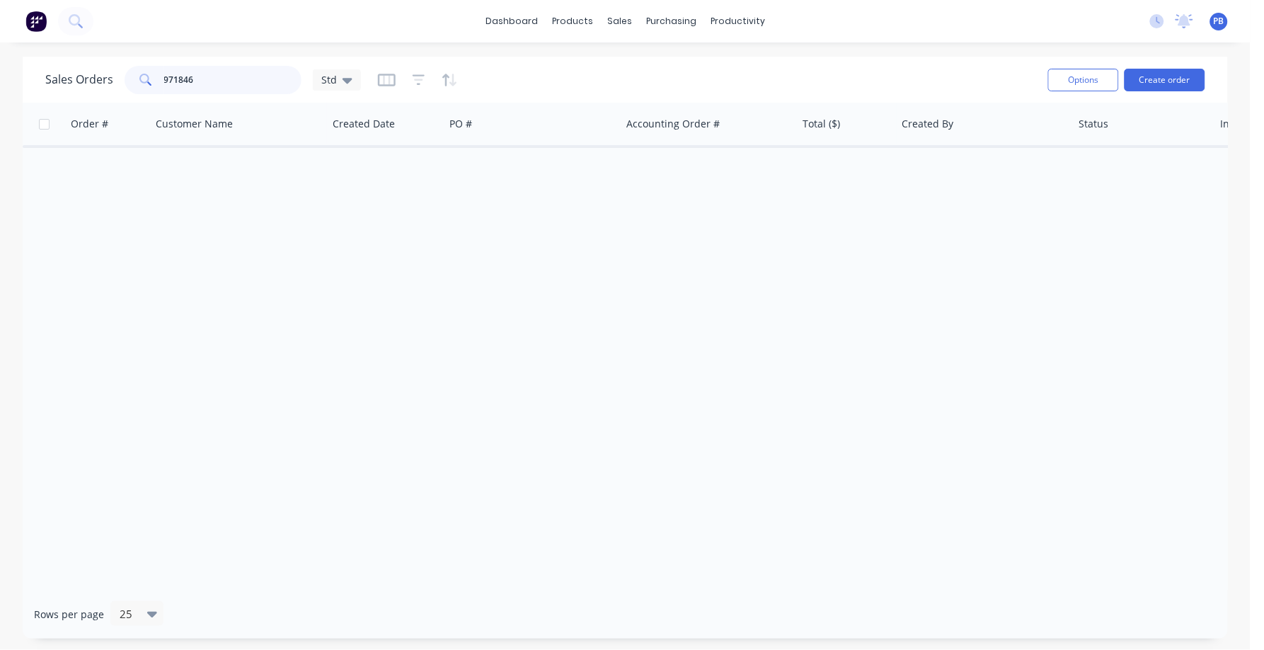
click at [202, 80] on input "971846" at bounding box center [233, 80] width 138 height 28
type input "98827"
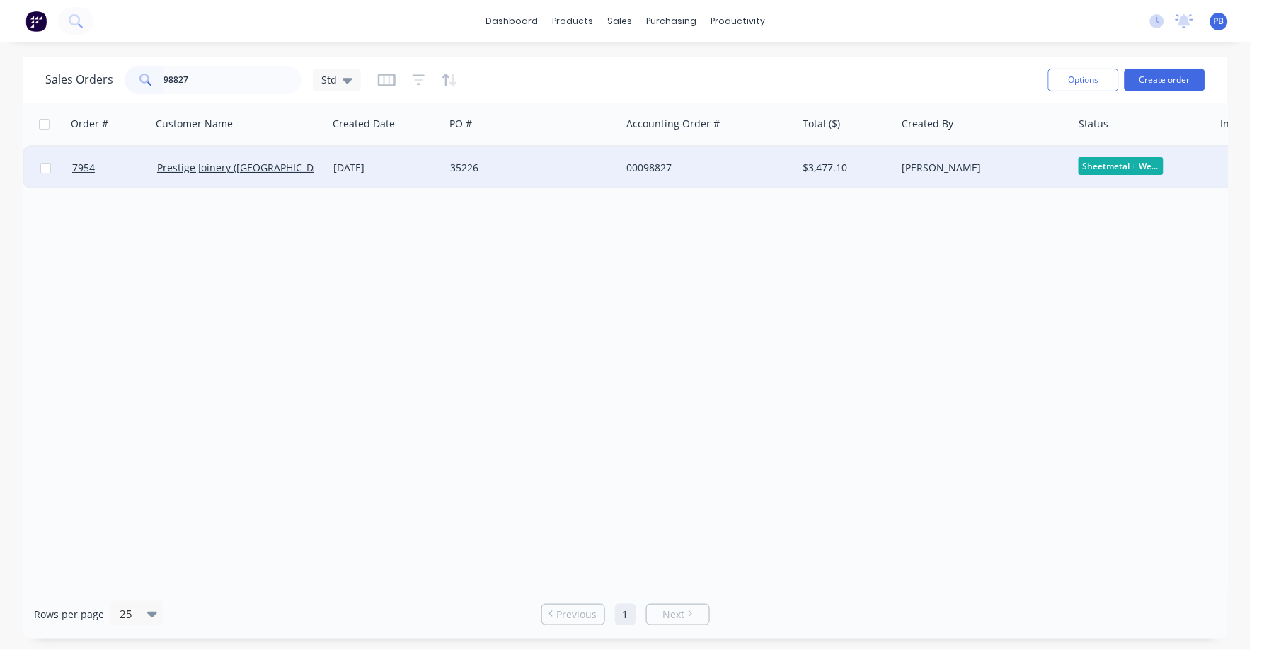
click at [642, 164] on div "00098827" at bounding box center [704, 168] width 157 height 14
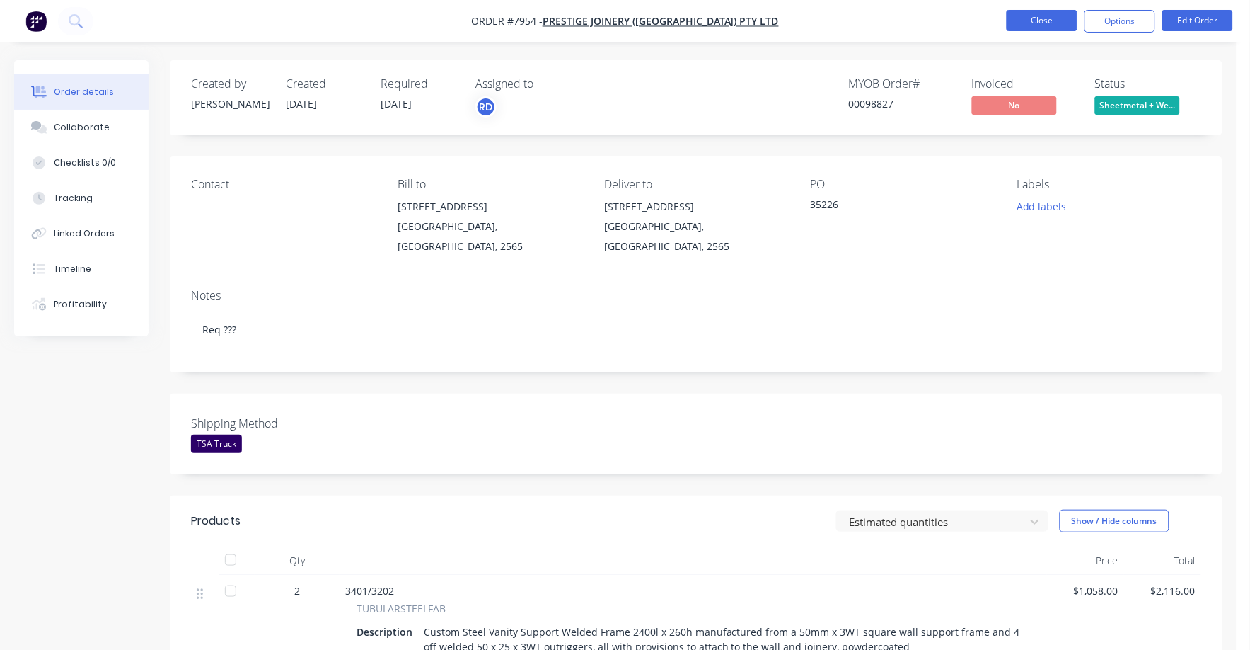
click at [1032, 13] on button "Close" at bounding box center [1042, 20] width 71 height 21
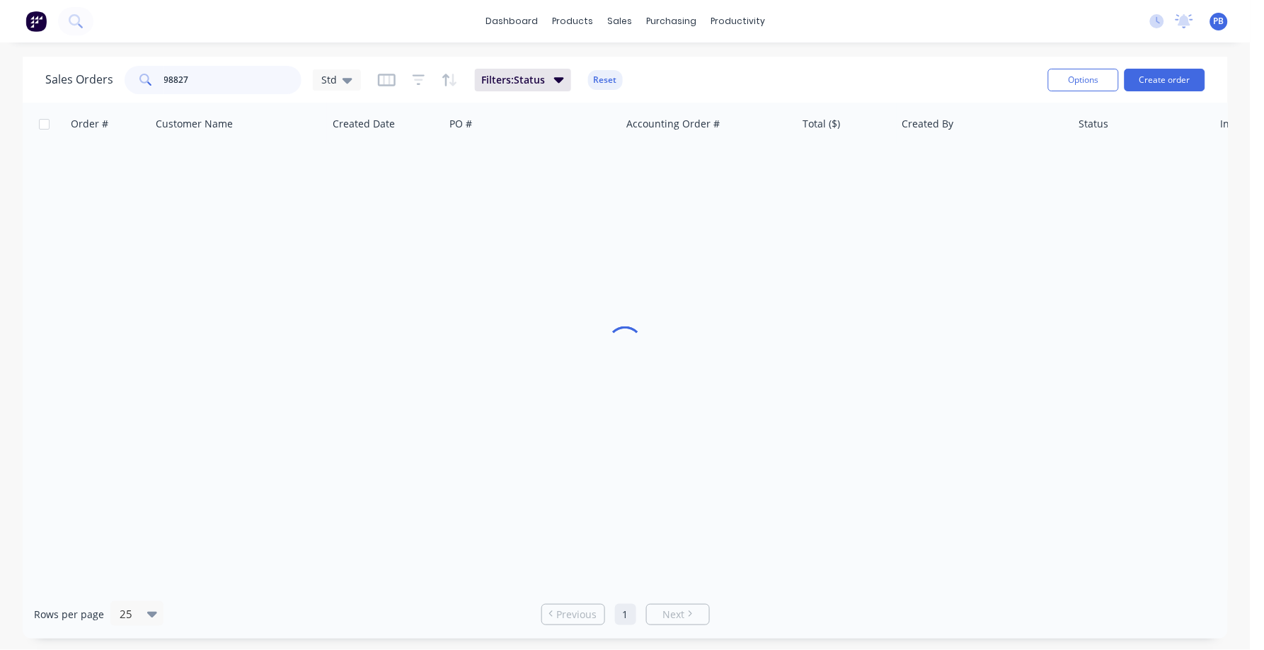
drag, startPoint x: 214, startPoint y: 79, endPoint x: 137, endPoint y: 74, distance: 77.3
click at [137, 74] on div "98827" at bounding box center [213, 80] width 177 height 28
type input "98300"
click at [603, 78] on button "Reset" at bounding box center [605, 80] width 35 height 20
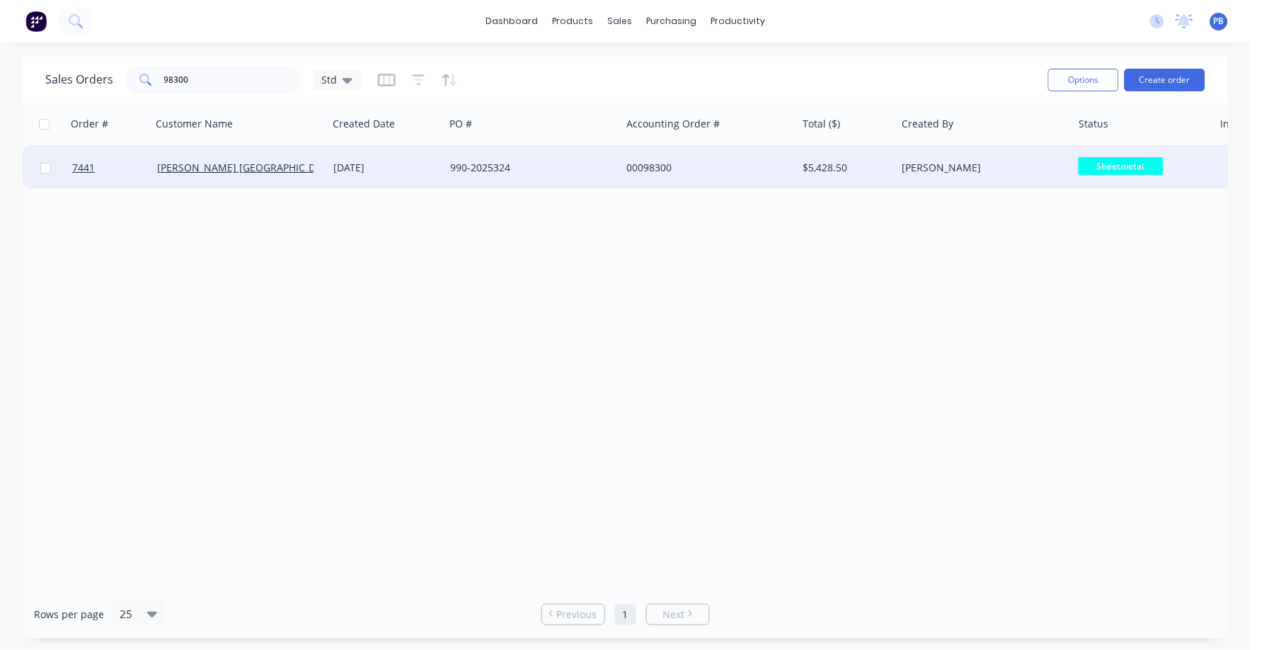
click at [644, 166] on div "00098300" at bounding box center [704, 168] width 157 height 14
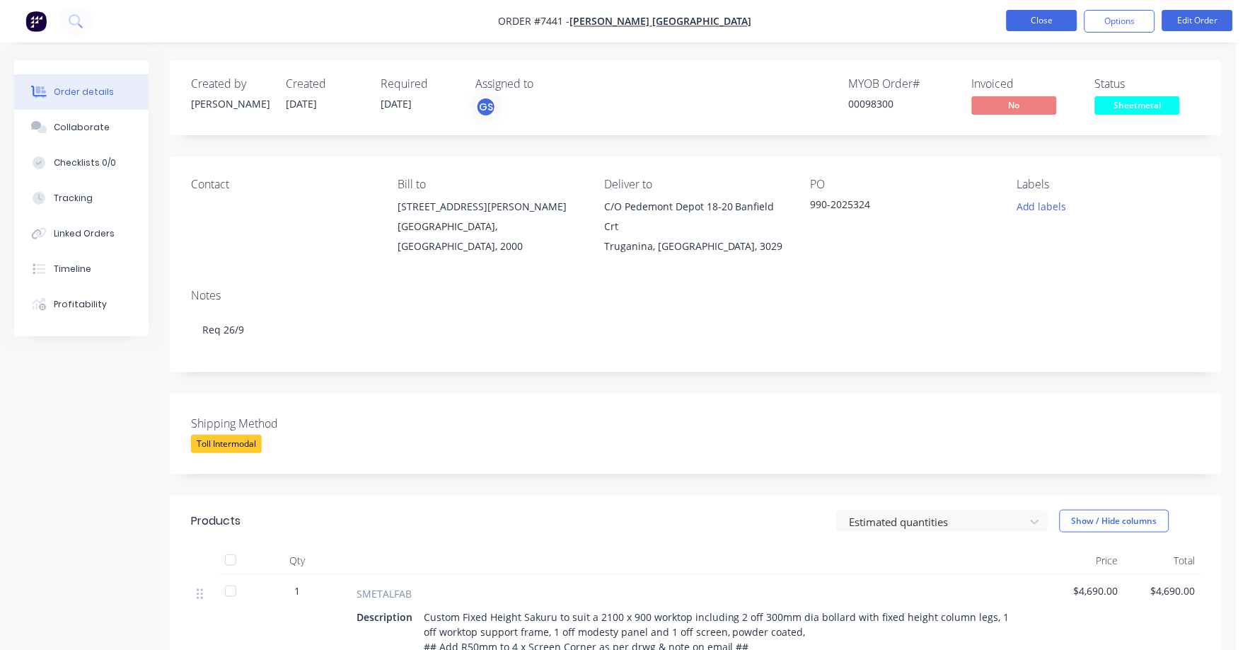
click at [1039, 15] on button "Close" at bounding box center [1042, 20] width 71 height 21
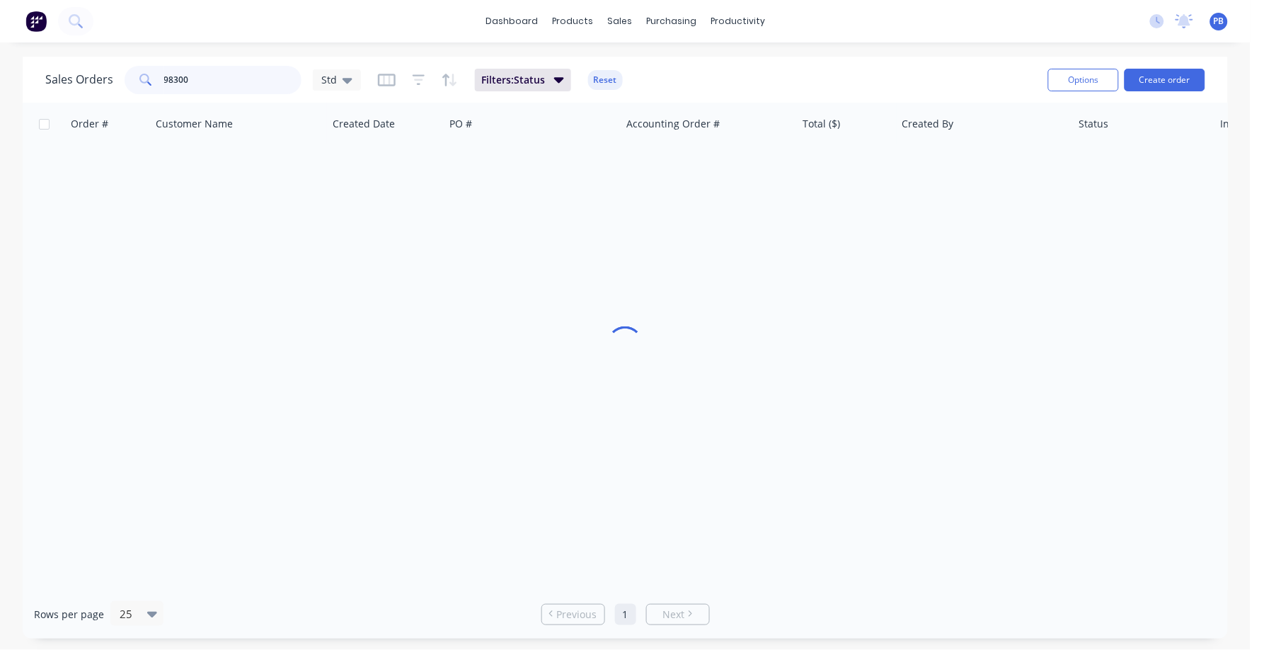
drag, startPoint x: 220, startPoint y: 85, endPoint x: 127, endPoint y: 70, distance: 94.6
click at [127, 70] on div "98300" at bounding box center [213, 80] width 177 height 28
click at [209, 86] on input "98300" at bounding box center [233, 80] width 138 height 28
click at [209, 85] on input "98300" at bounding box center [233, 80] width 138 height 28
type input "99016"
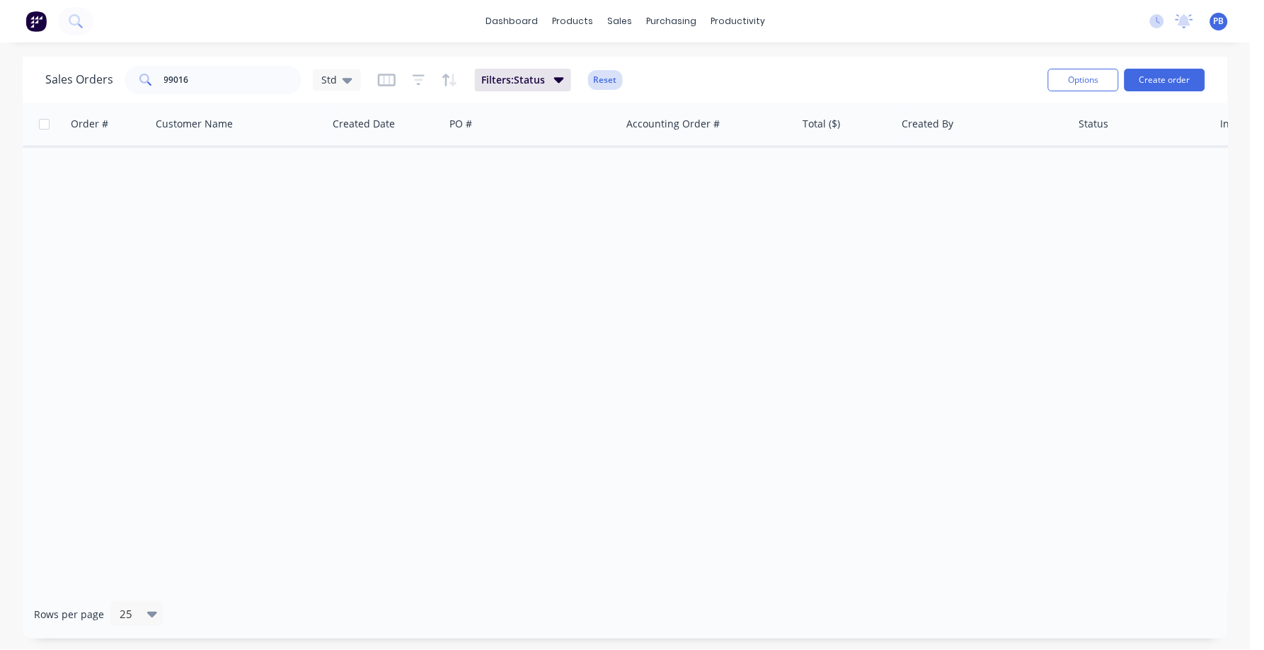
click at [608, 77] on button "Reset" at bounding box center [605, 80] width 35 height 20
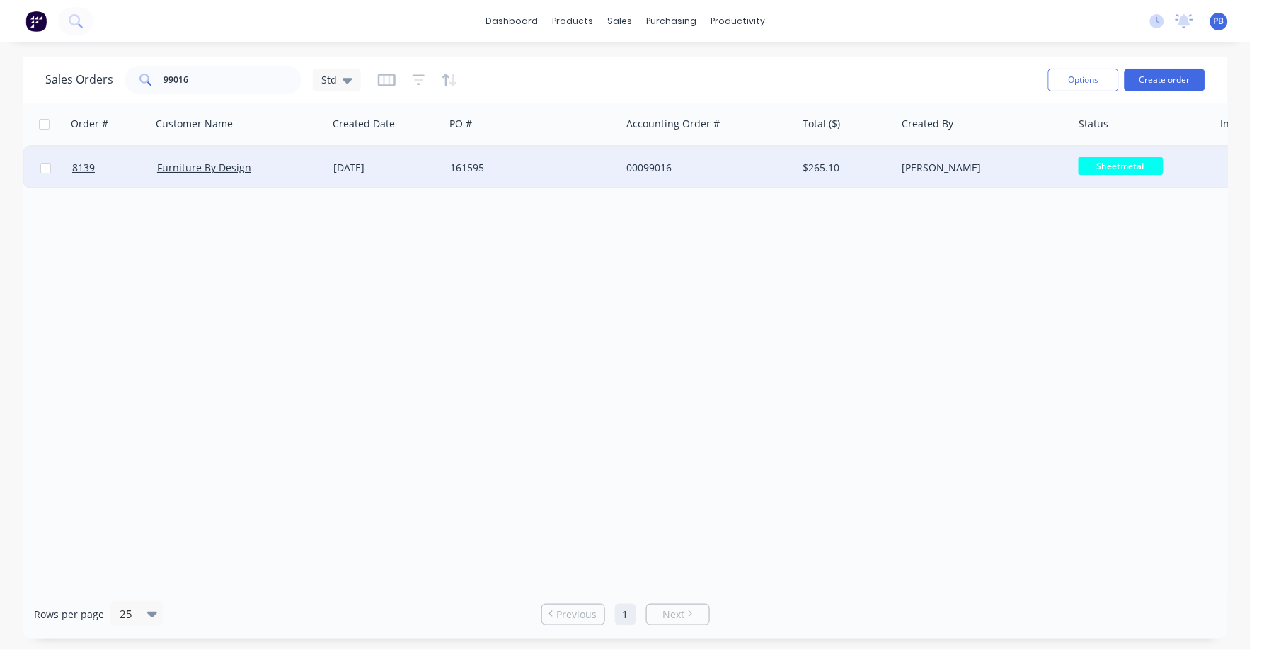
click at [645, 162] on div "00099016" at bounding box center [704, 168] width 157 height 14
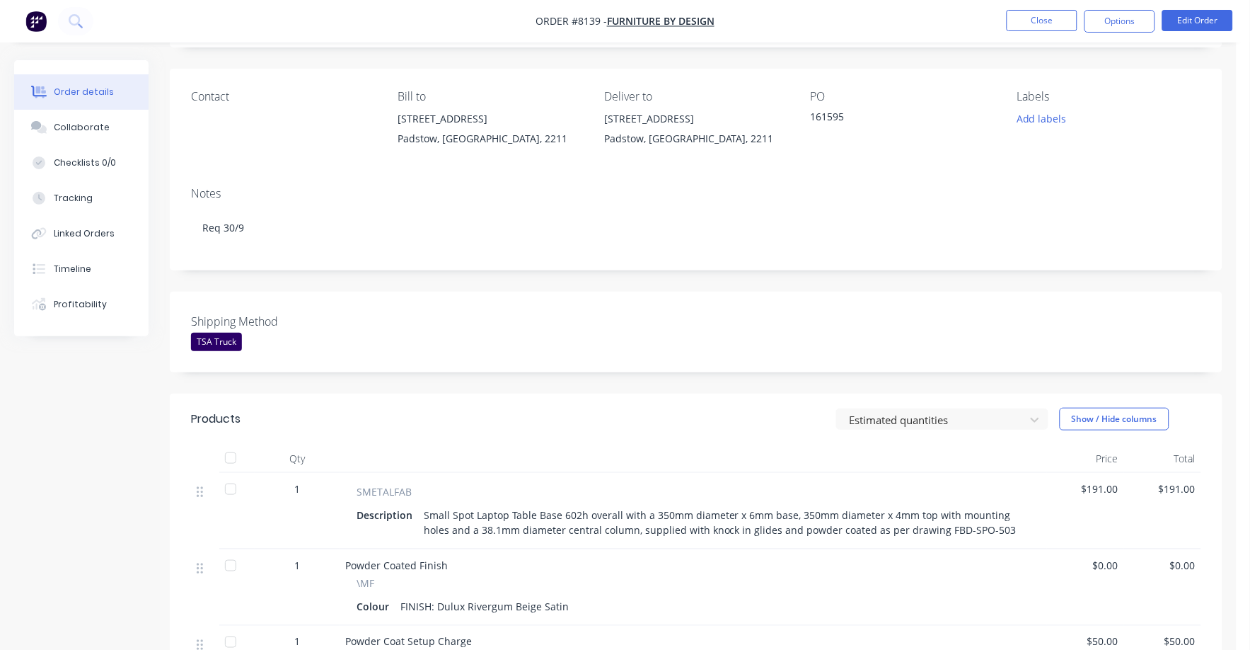
scroll to position [176, 0]
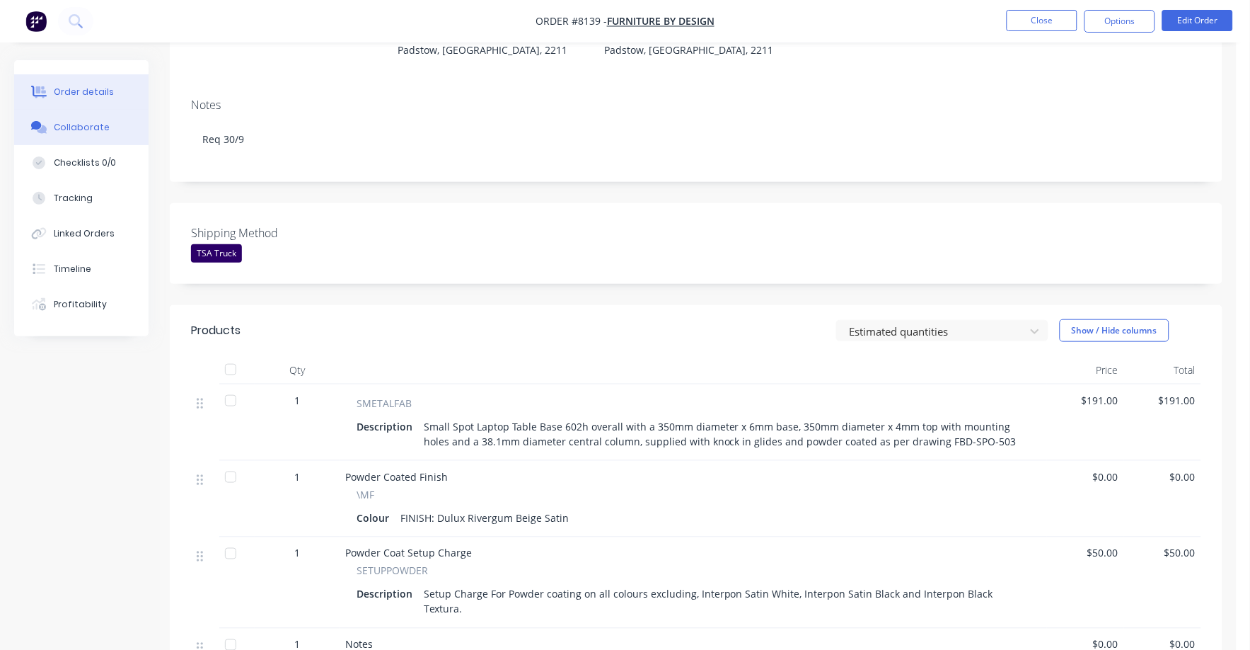
click at [76, 134] on button "Collaborate" at bounding box center [81, 127] width 134 height 35
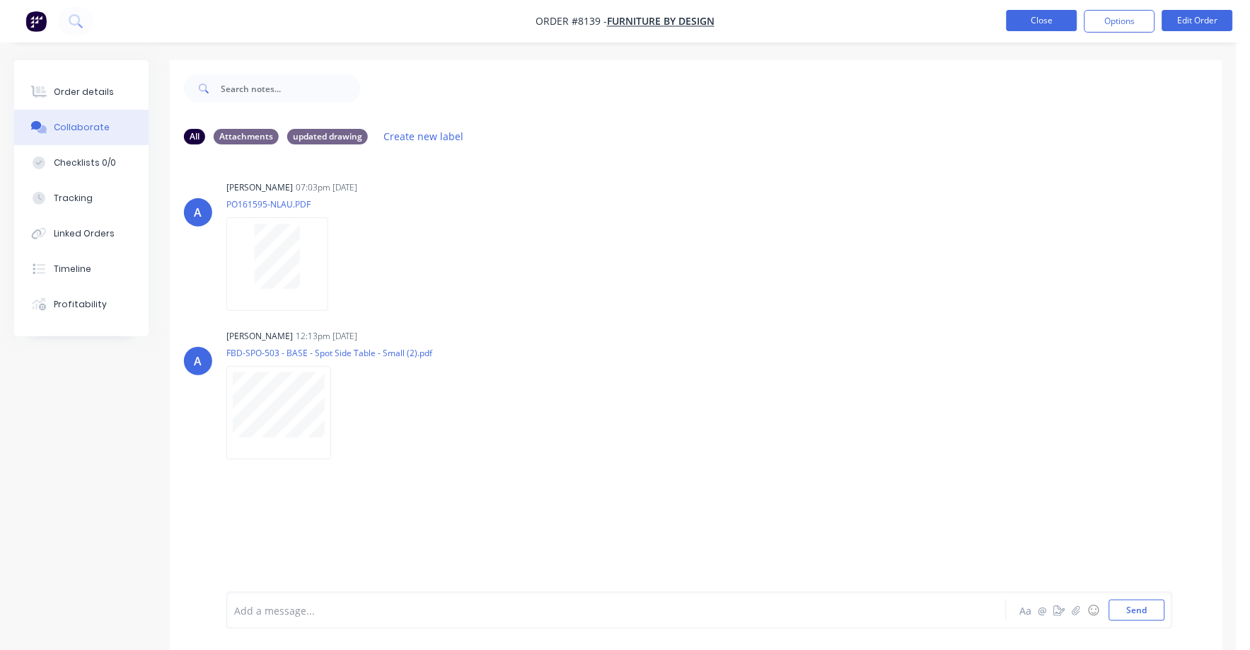
click at [1040, 23] on button "Close" at bounding box center [1042, 20] width 71 height 21
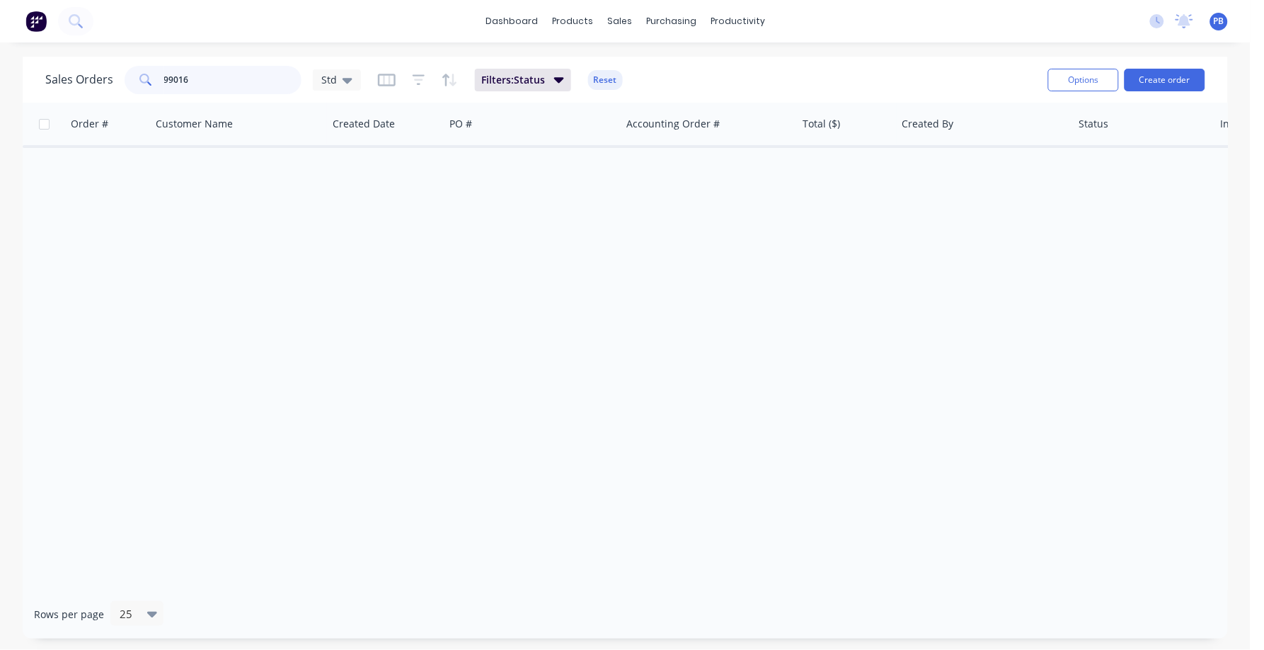
drag, startPoint x: 195, startPoint y: 73, endPoint x: 130, endPoint y: 65, distance: 64.9
click at [130, 66] on div "99016" at bounding box center [213, 80] width 177 height 28
type input "98982"
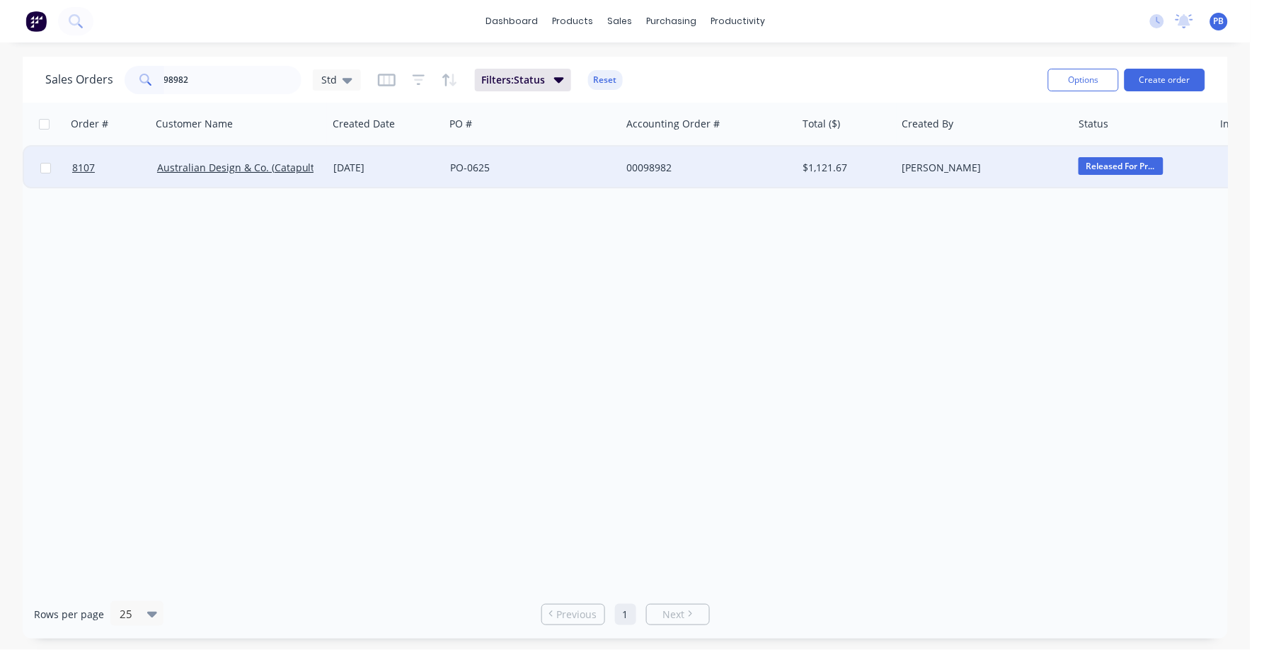
click at [666, 162] on div "00098982" at bounding box center [704, 168] width 157 height 14
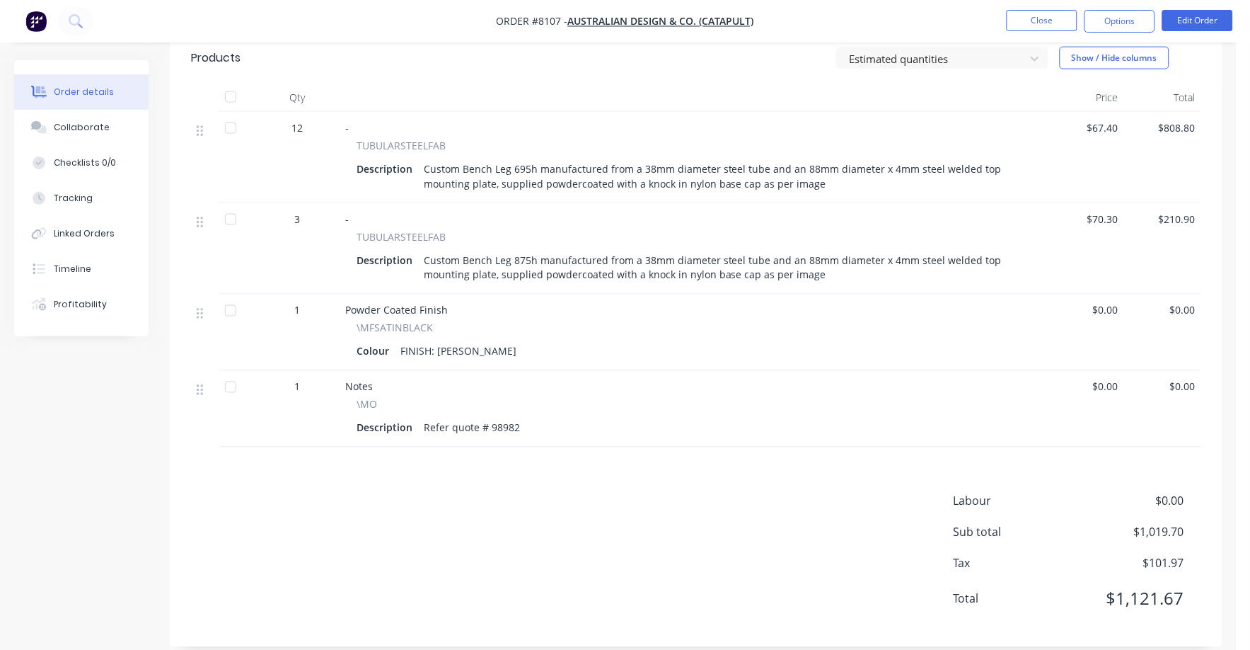
scroll to position [467, 0]
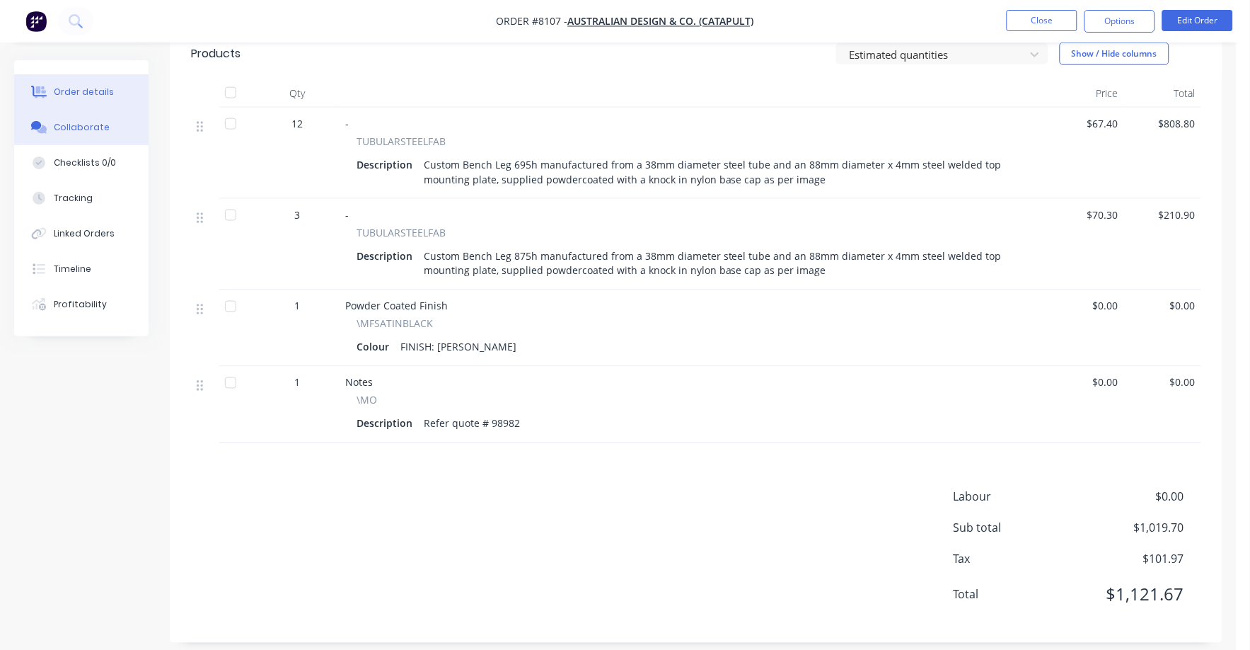
click at [77, 121] on div "Collaborate" at bounding box center [82, 127] width 56 height 13
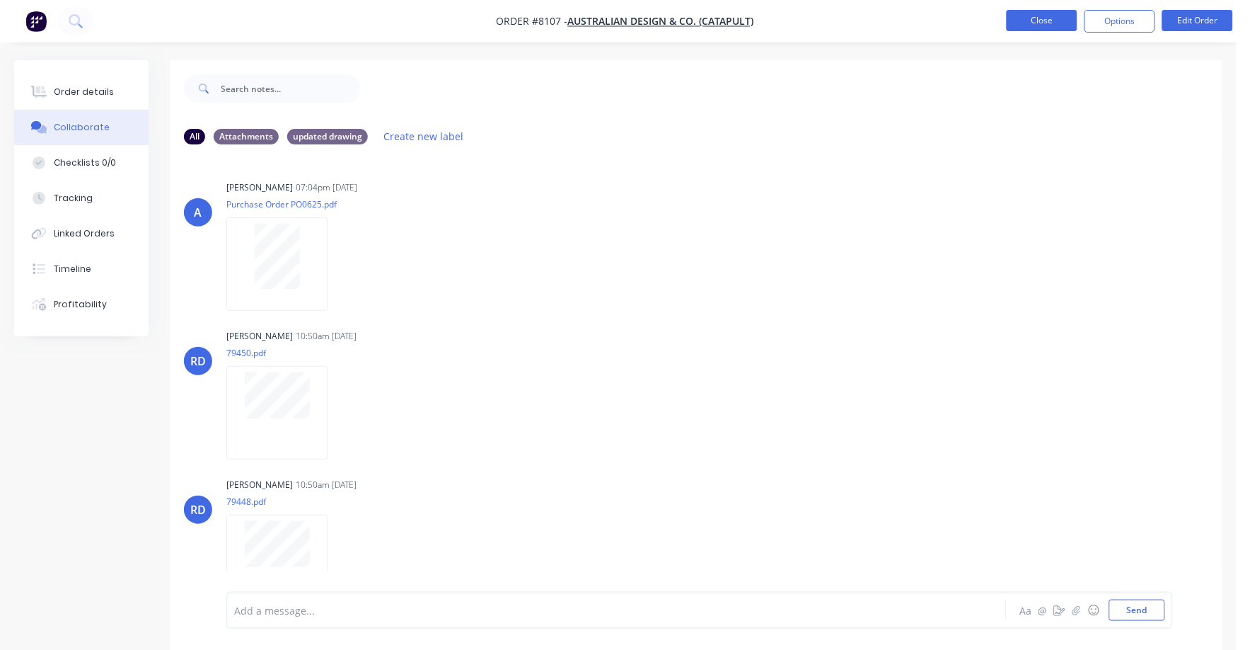
click at [1040, 16] on button "Close" at bounding box center [1042, 20] width 71 height 21
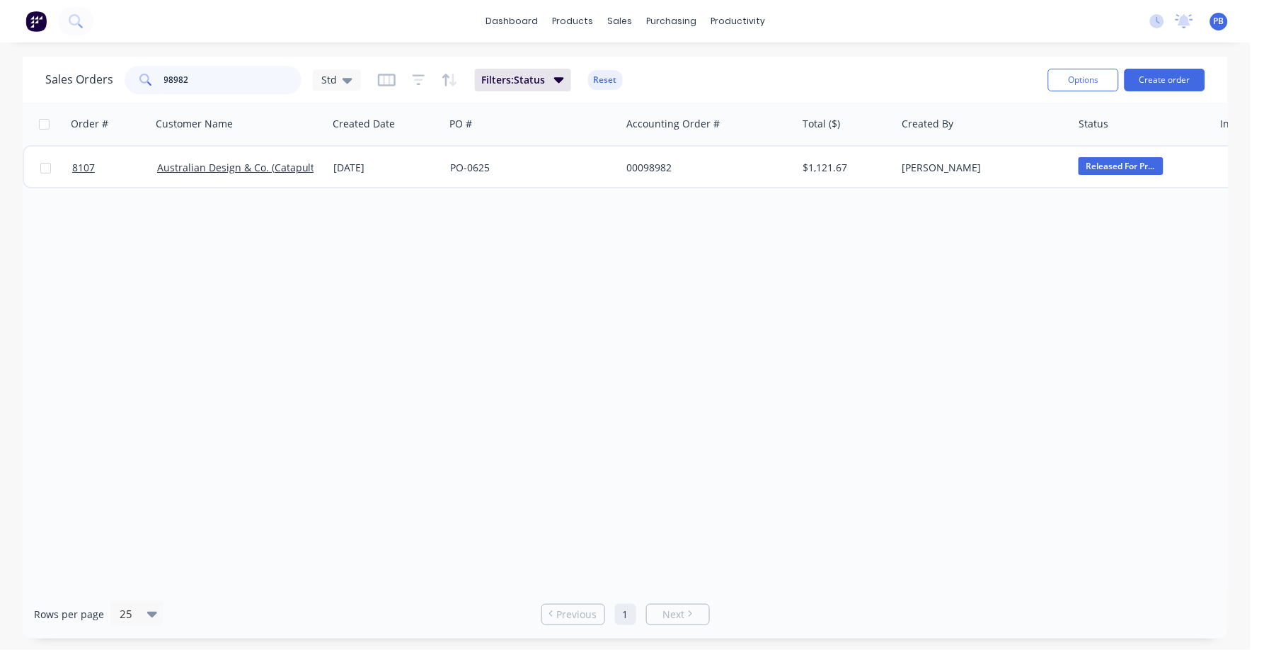
click at [190, 80] on input "98982" at bounding box center [233, 80] width 138 height 28
type input "99003"
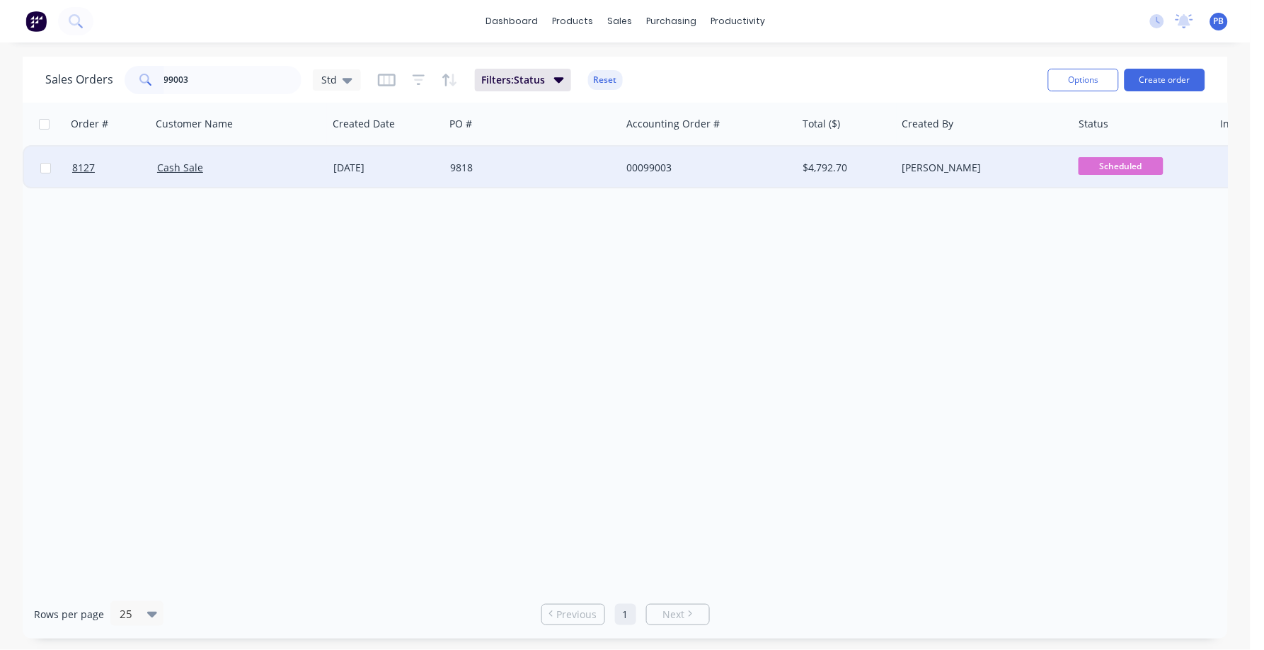
click at [648, 159] on div "00099003" at bounding box center [709, 167] width 176 height 42
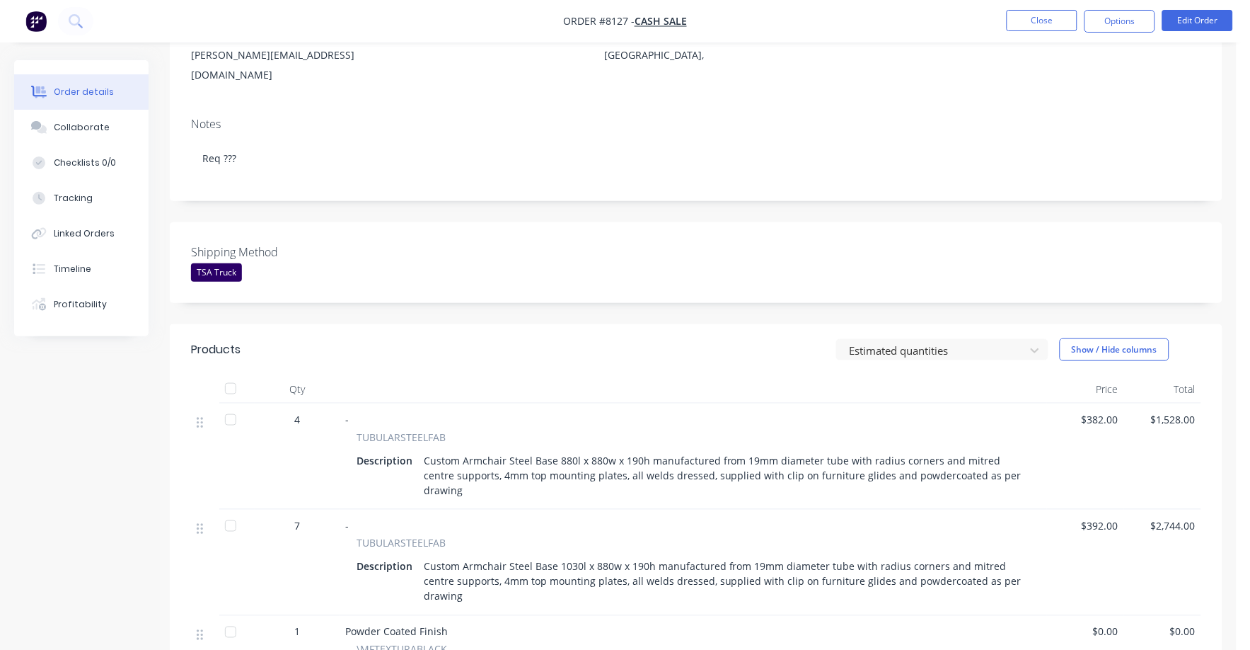
scroll to position [265, 0]
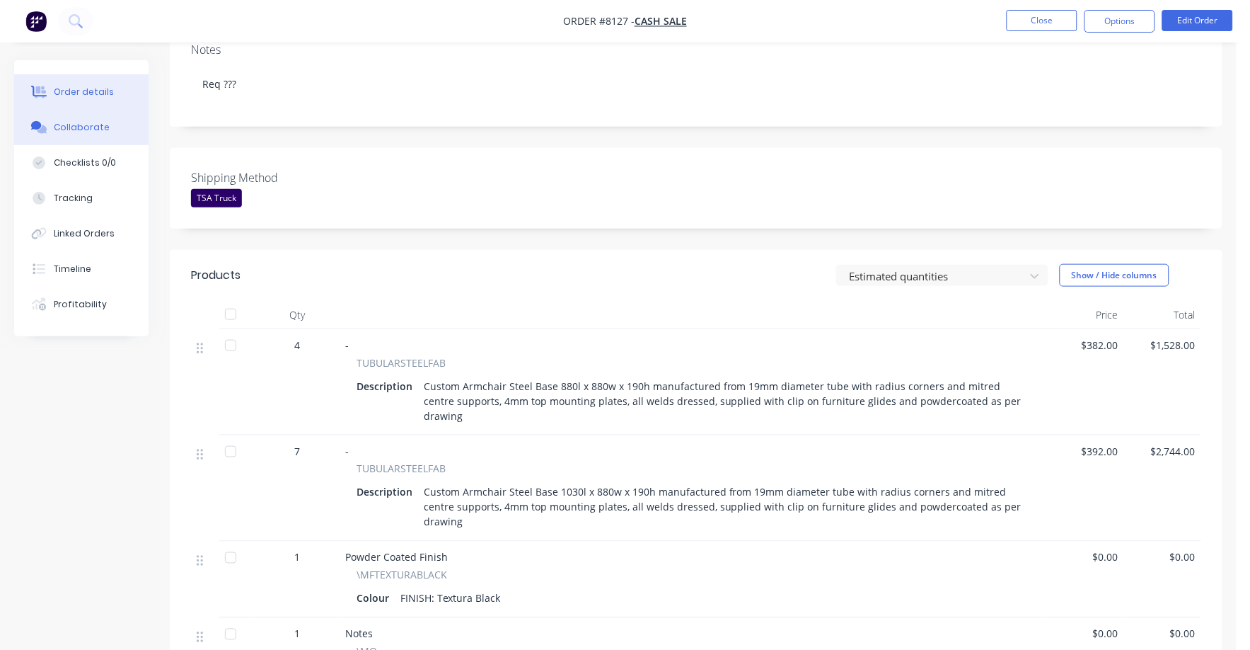
click at [59, 121] on div "Collaborate" at bounding box center [82, 127] width 56 height 13
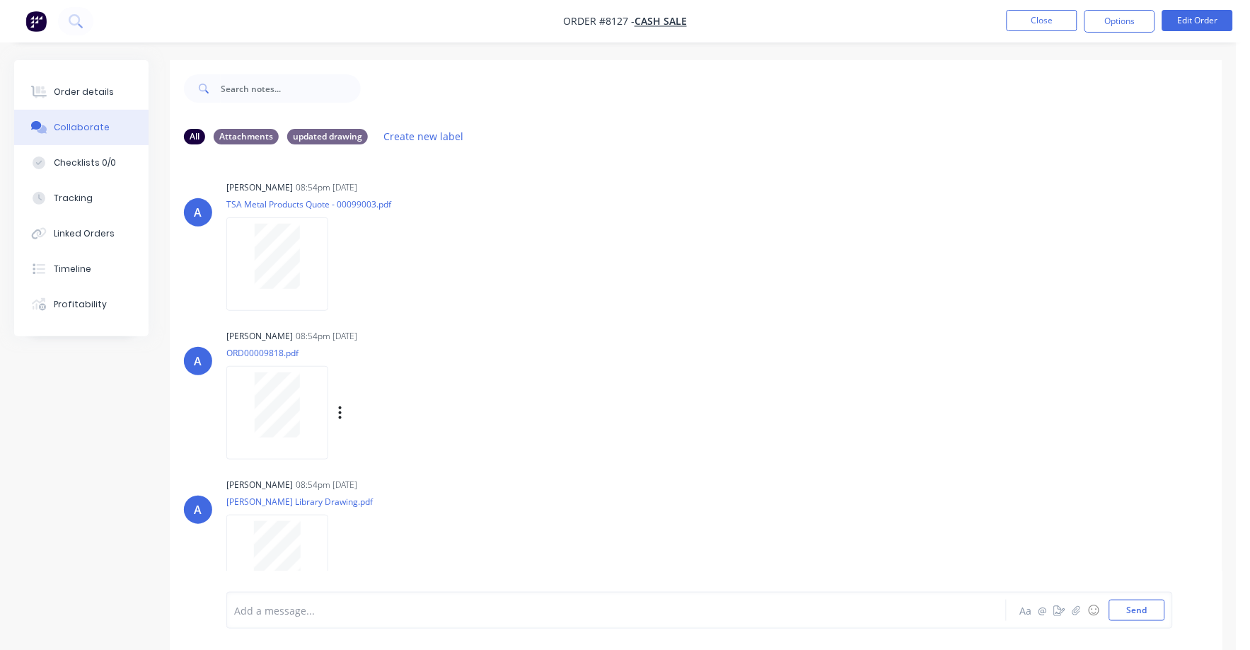
scroll to position [83, 0]
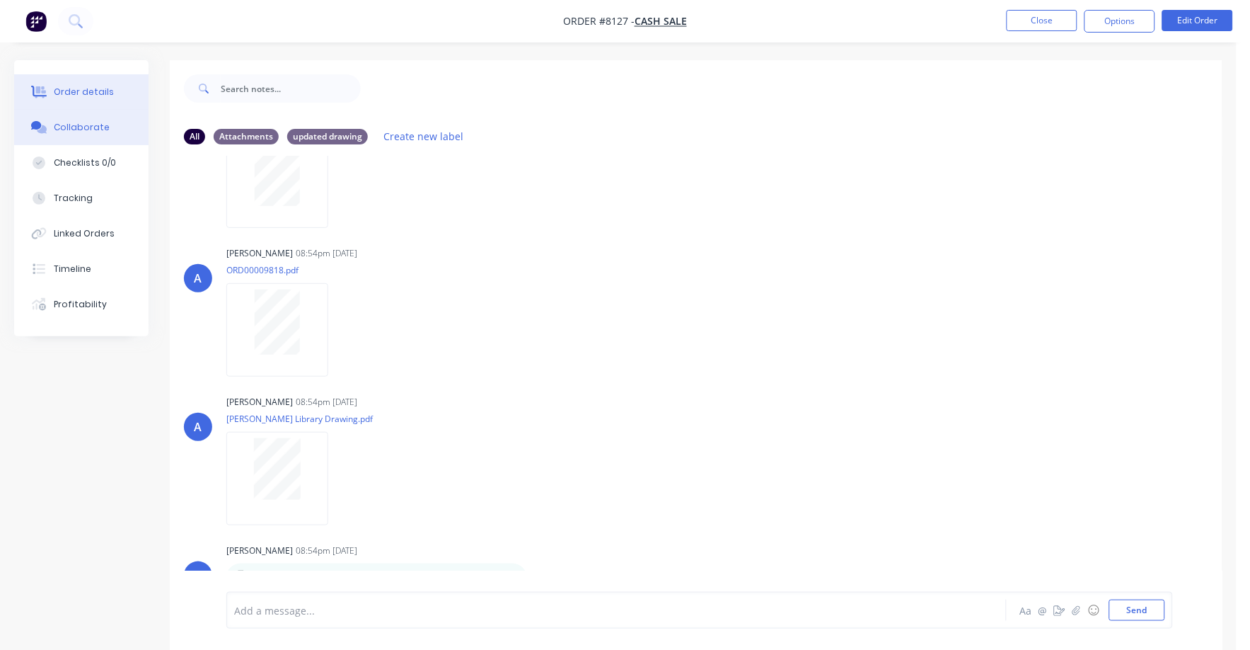
click at [77, 86] on div "Order details" at bounding box center [84, 92] width 60 height 13
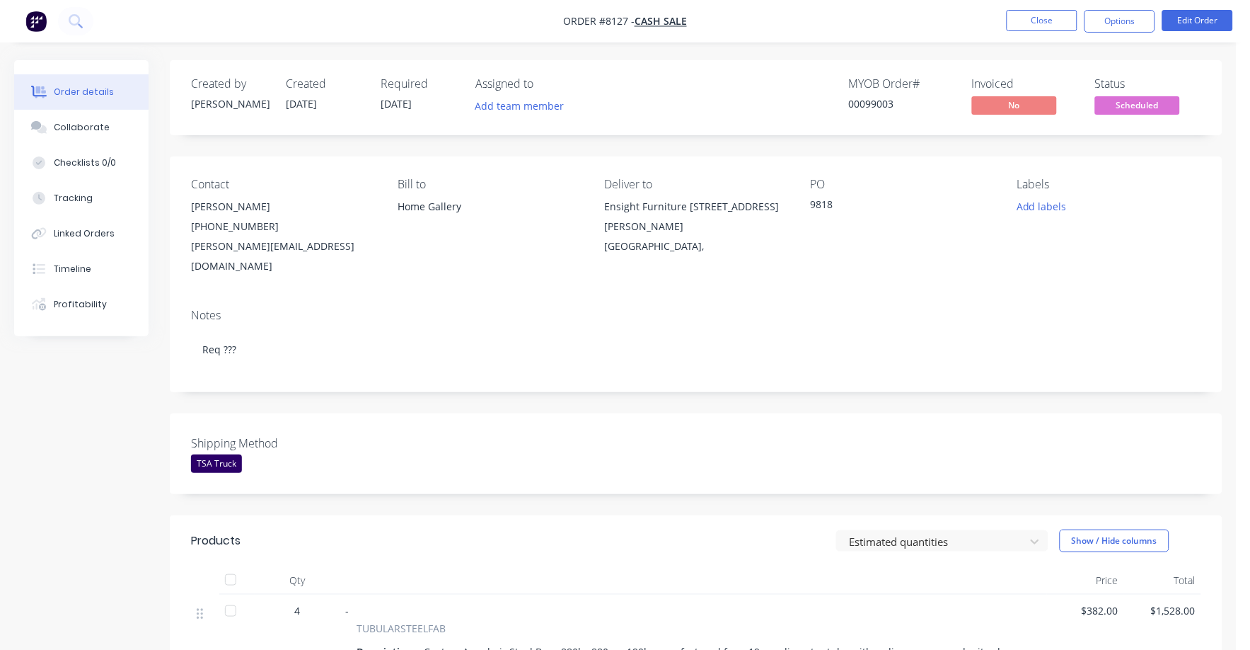
click at [1149, 104] on span "Scheduled" at bounding box center [1137, 105] width 85 height 18
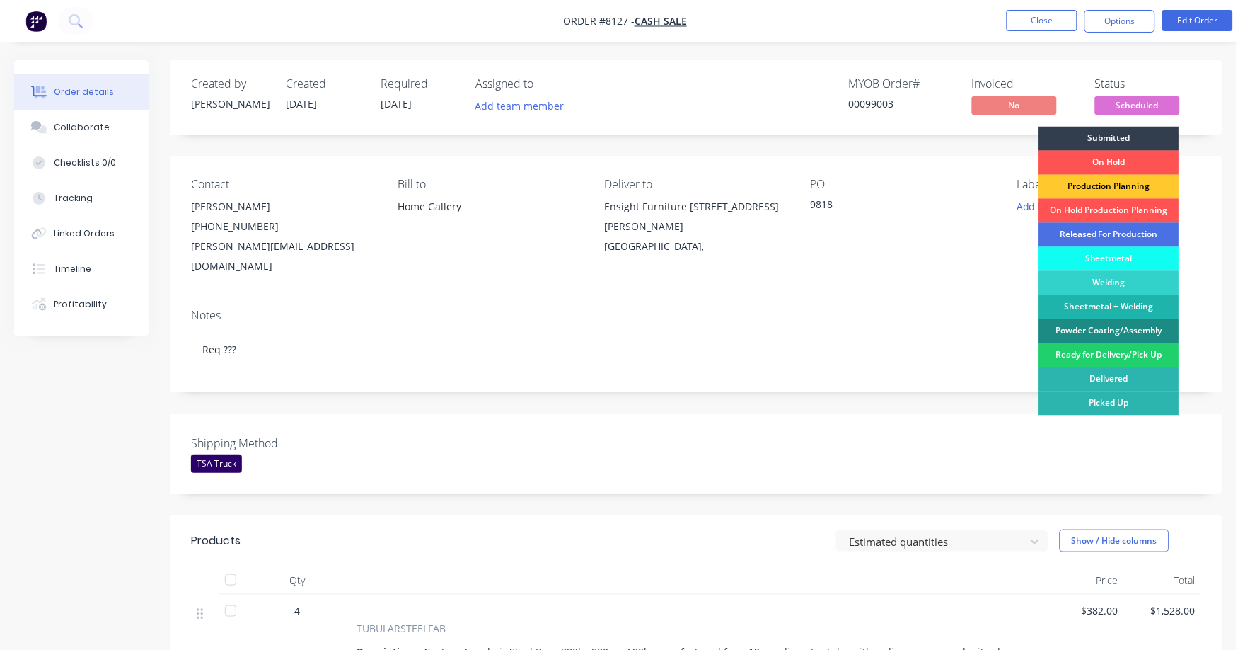
click at [1125, 180] on div "Production Planning" at bounding box center [1110, 187] width 140 height 24
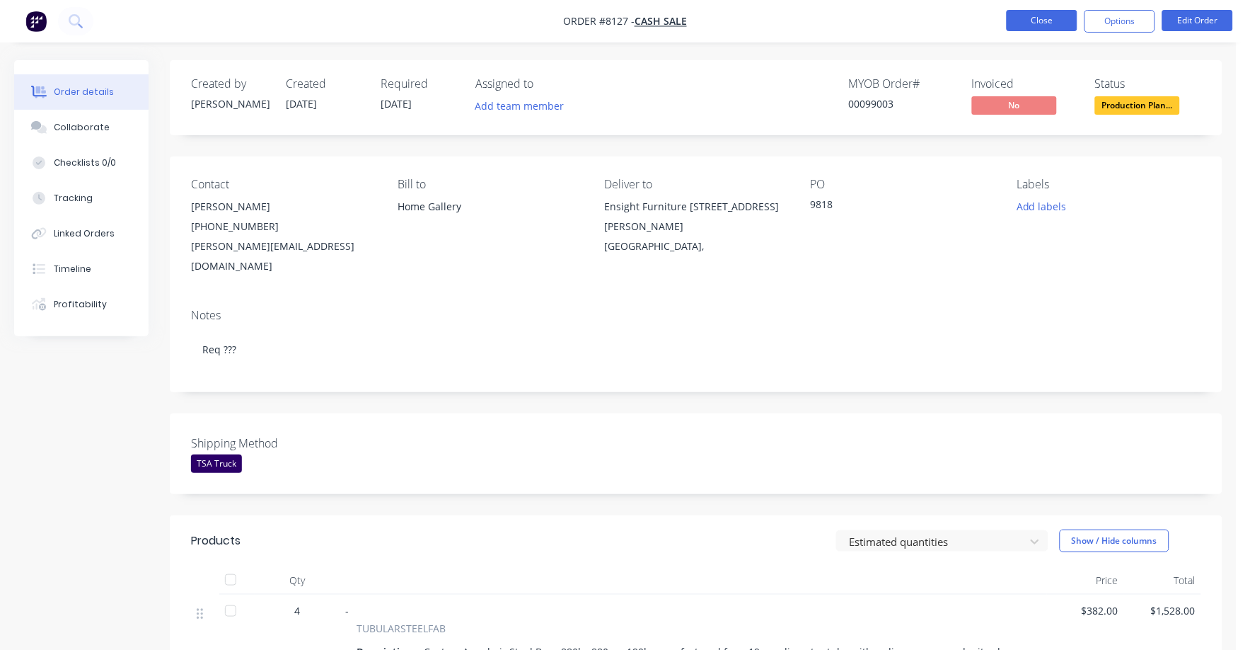
click at [1022, 16] on button "Close" at bounding box center [1042, 20] width 71 height 21
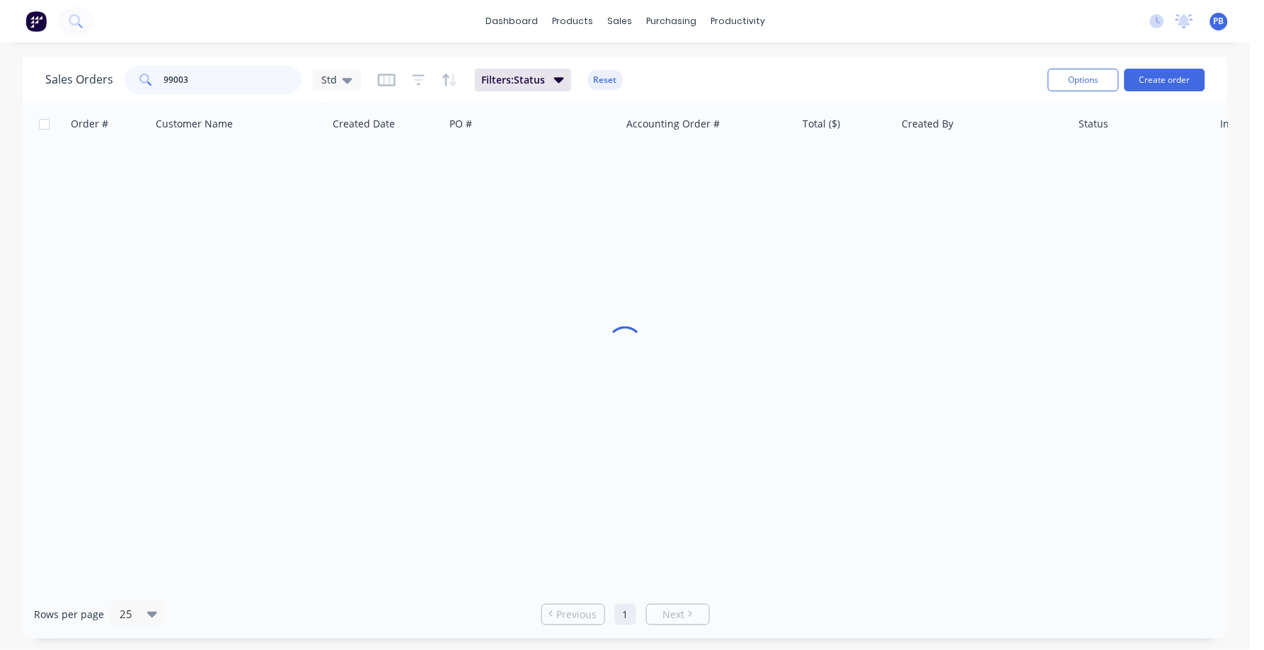
drag, startPoint x: 223, startPoint y: 86, endPoint x: 127, endPoint y: 76, distance: 96.0
click at [127, 76] on div "99003" at bounding box center [213, 80] width 177 height 28
type input "99040"
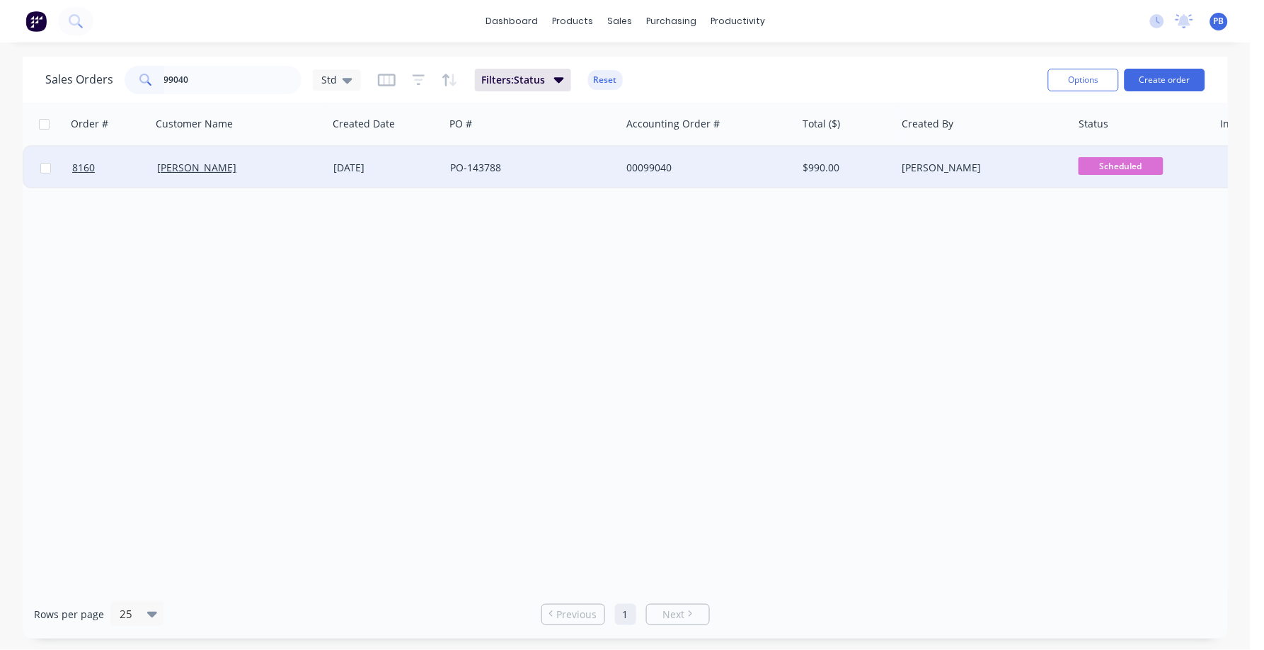
click at [645, 162] on div "00099040" at bounding box center [704, 168] width 157 height 14
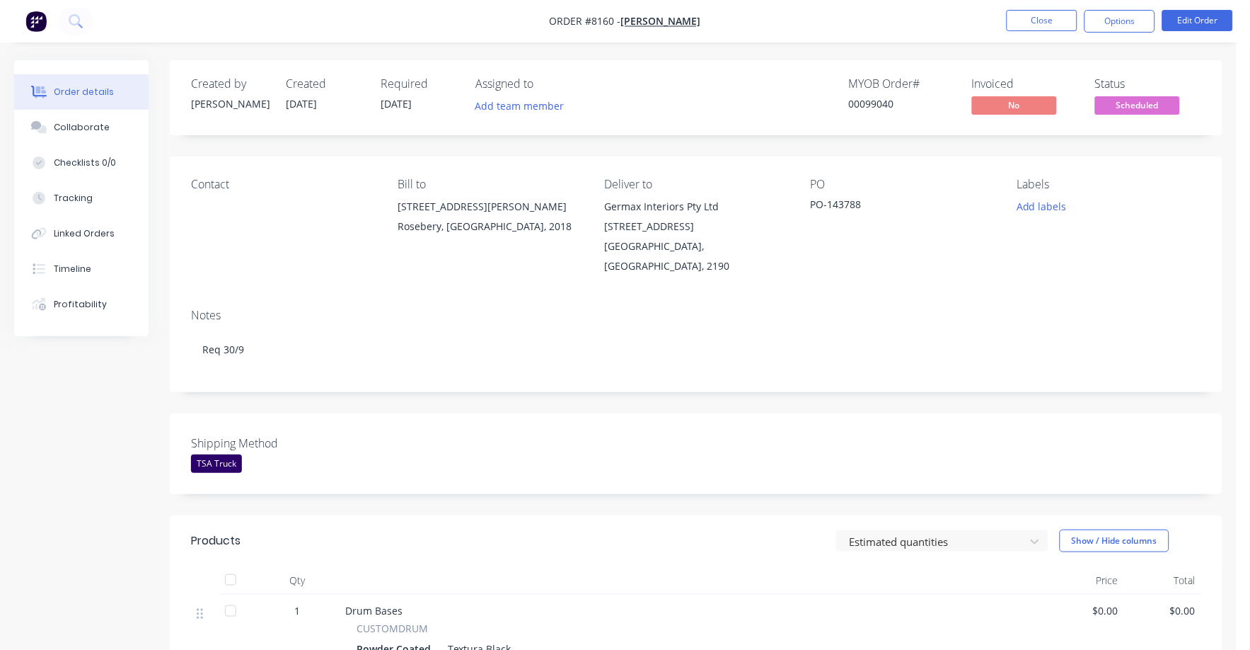
click at [1147, 104] on span "Scheduled" at bounding box center [1137, 105] width 85 height 18
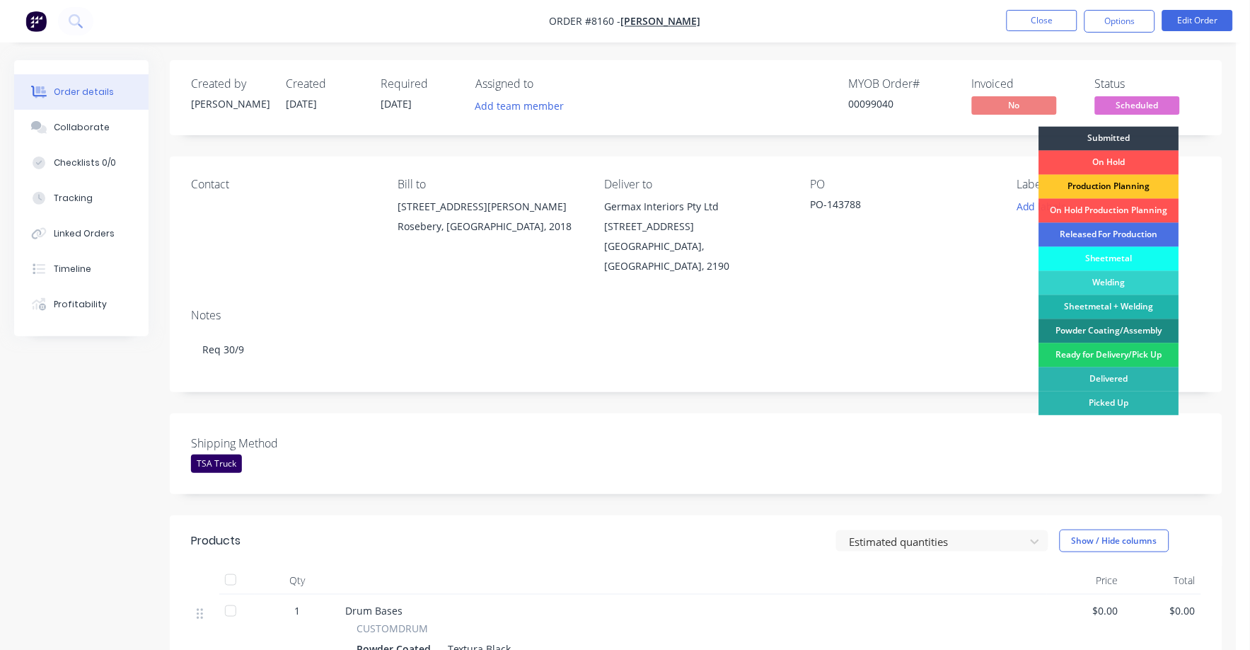
click at [1112, 187] on div "Production Planning" at bounding box center [1110, 187] width 140 height 24
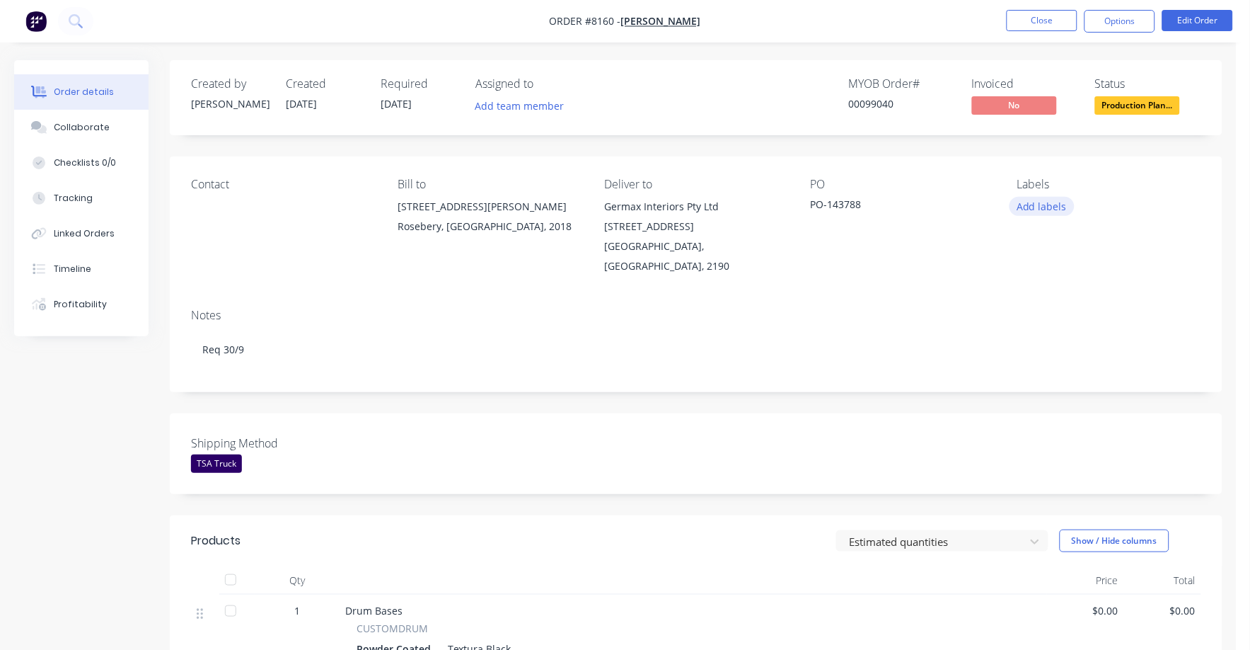
click at [1042, 204] on button "Add labels" at bounding box center [1042, 206] width 65 height 19
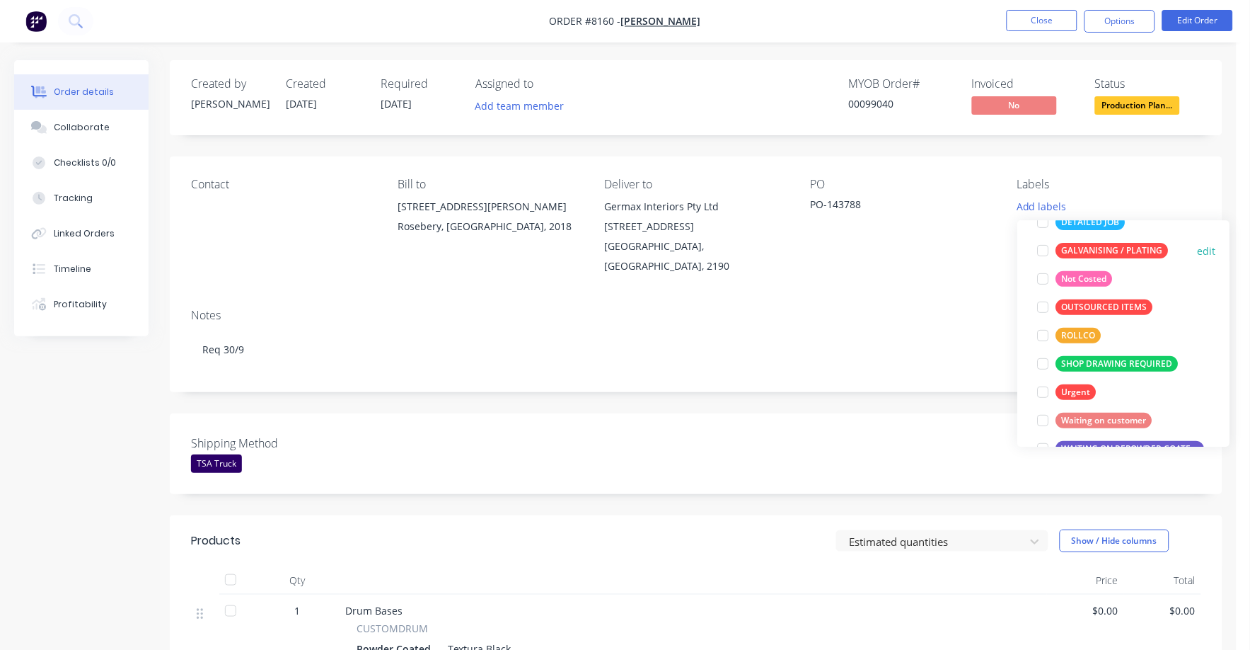
scroll to position [169, 0]
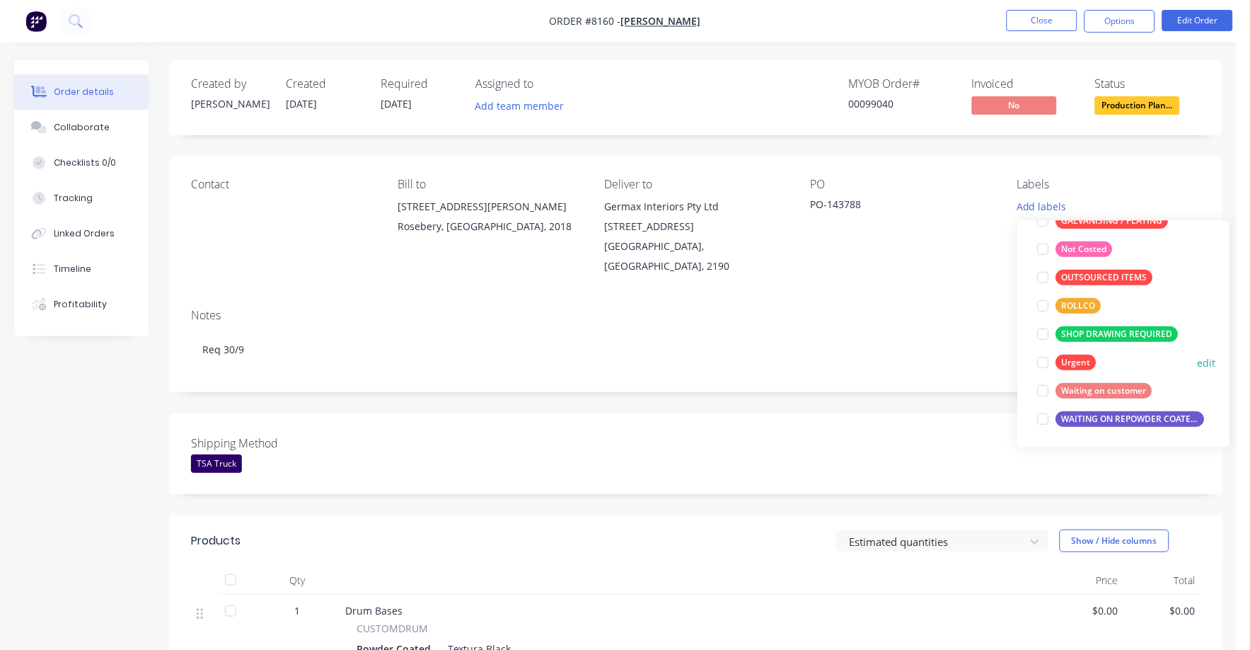
click at [1071, 355] on div "Urgent" at bounding box center [1077, 363] width 40 height 16
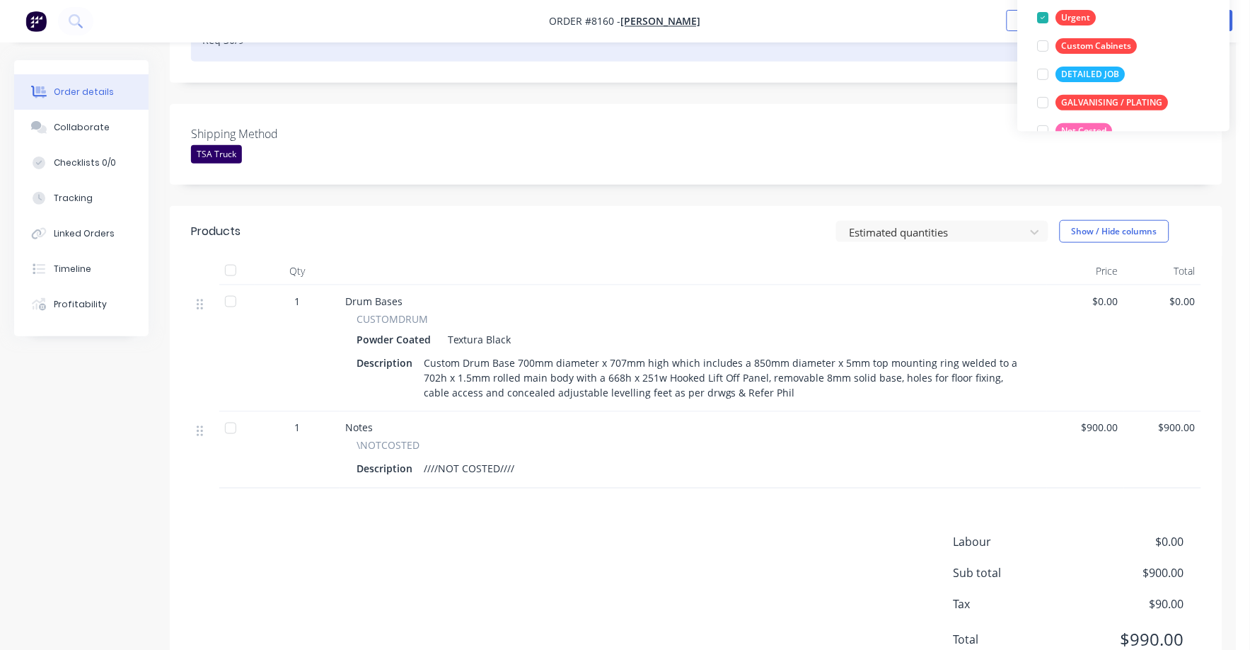
scroll to position [349, 0]
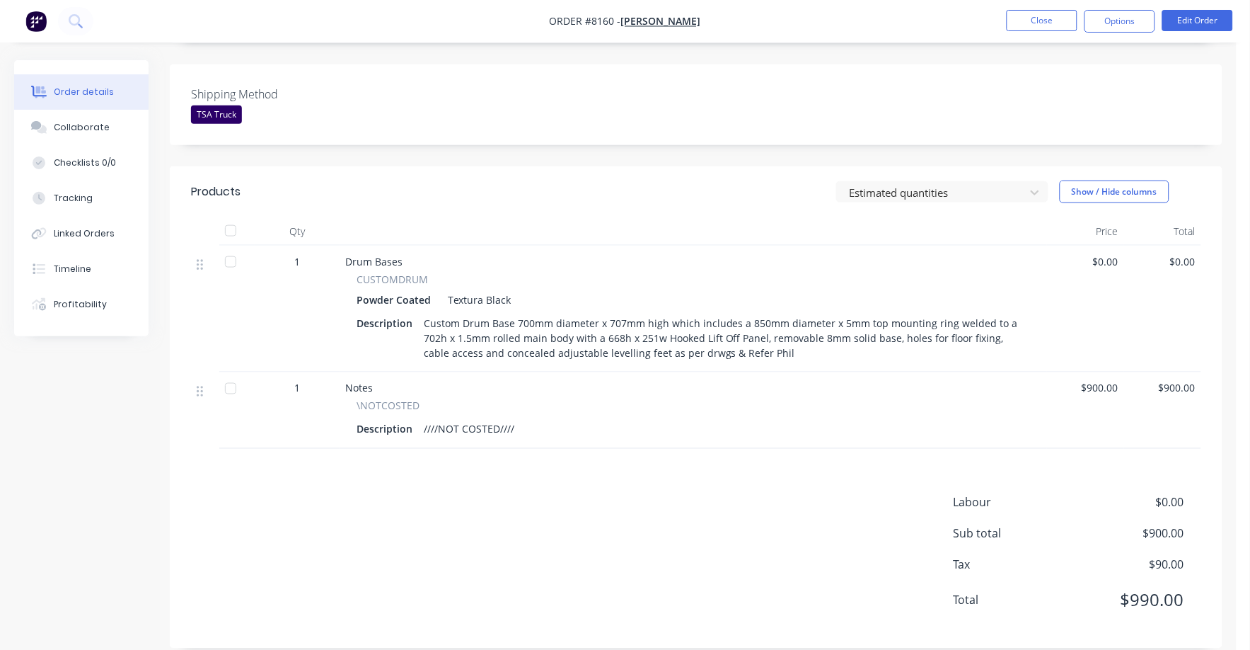
click at [741, 180] on div "Estimated quantities Show / Hide columns" at bounding box center [803, 191] width 795 height 23
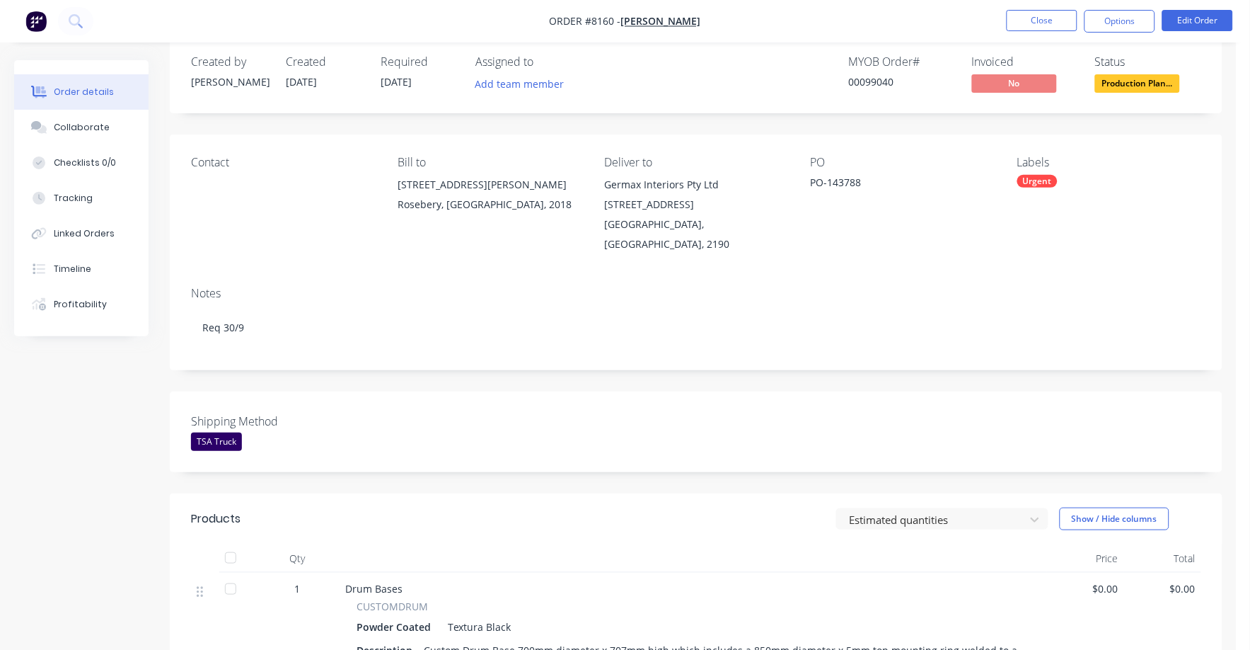
scroll to position [0, 0]
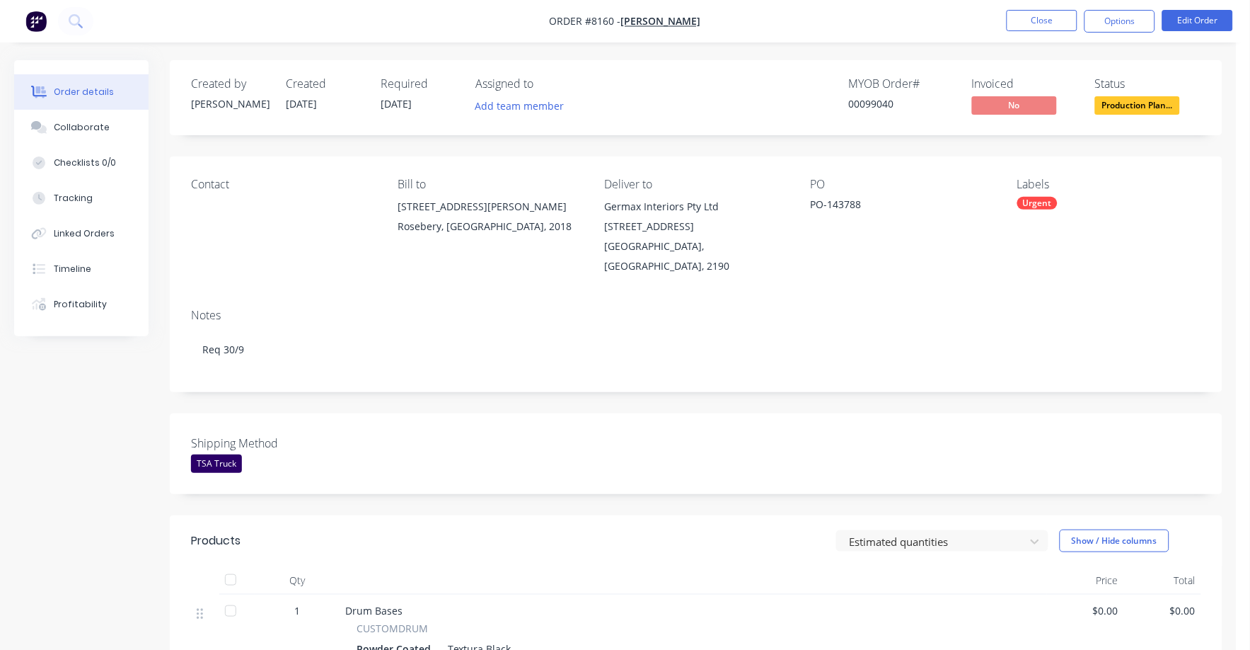
click at [1042, 188] on div "Labels" at bounding box center [1110, 184] width 184 height 13
click at [1049, 205] on div "Urgent" at bounding box center [1038, 203] width 40 height 13
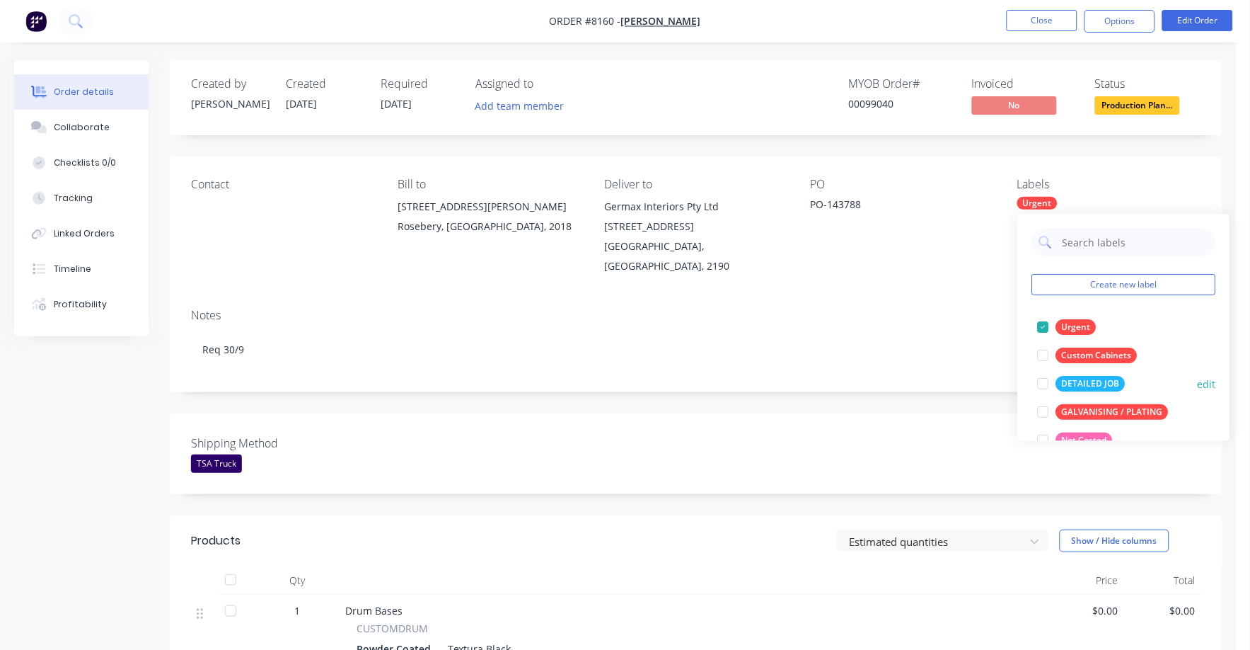
click at [1043, 381] on div at bounding box center [1044, 383] width 28 height 28
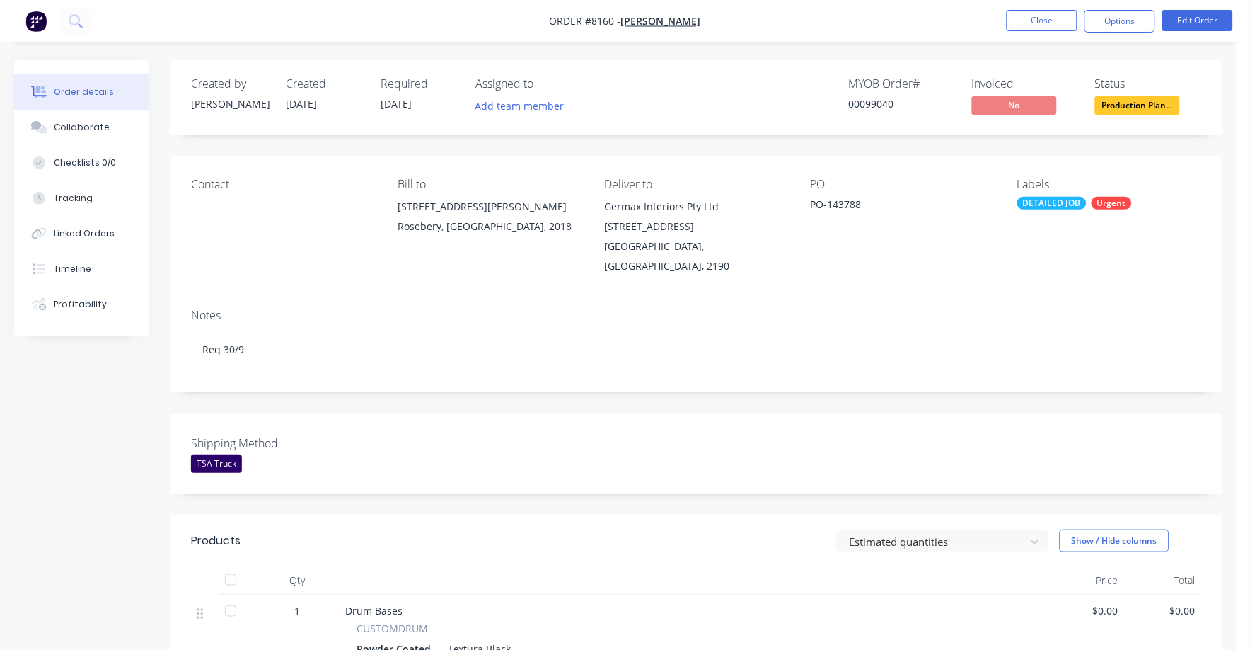
click at [962, 357] on div "Notes Req 30/9" at bounding box center [696, 344] width 1053 height 95
click at [1033, 17] on button "Close" at bounding box center [1042, 20] width 71 height 21
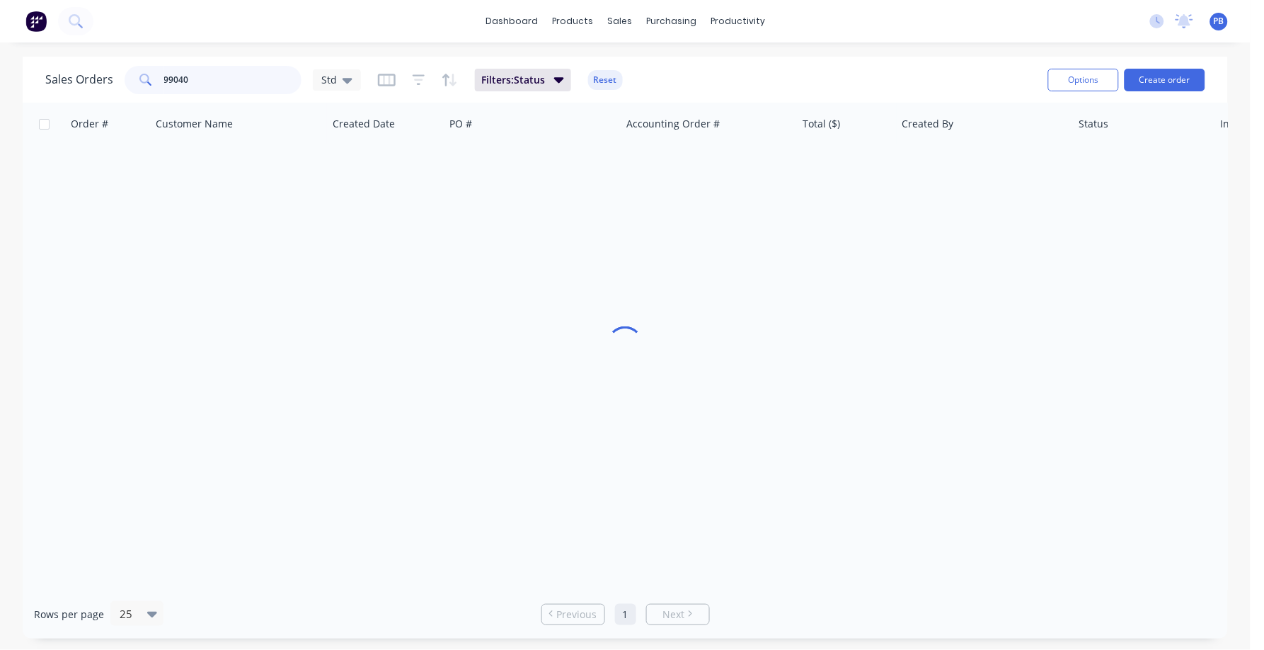
drag, startPoint x: 214, startPoint y: 72, endPoint x: 125, endPoint y: 71, distance: 89.2
click at [125, 71] on div "99040" at bounding box center [213, 80] width 177 height 28
type input "8162"
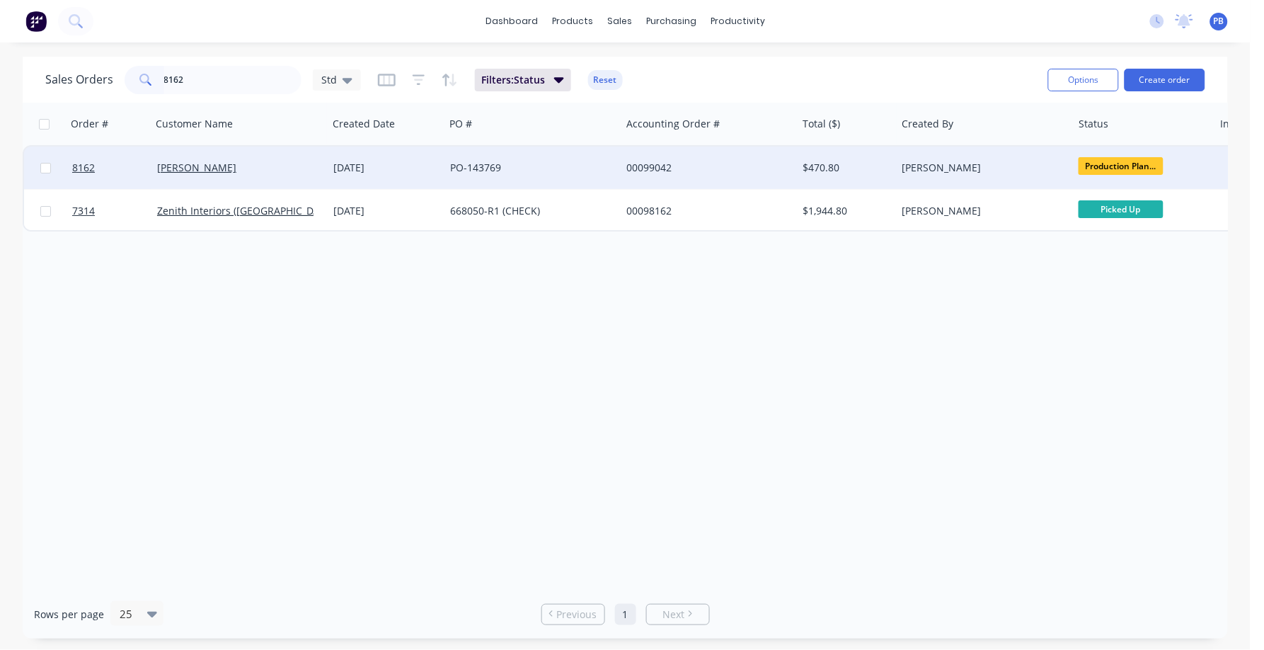
click at [669, 168] on div "00099042" at bounding box center [704, 168] width 157 height 14
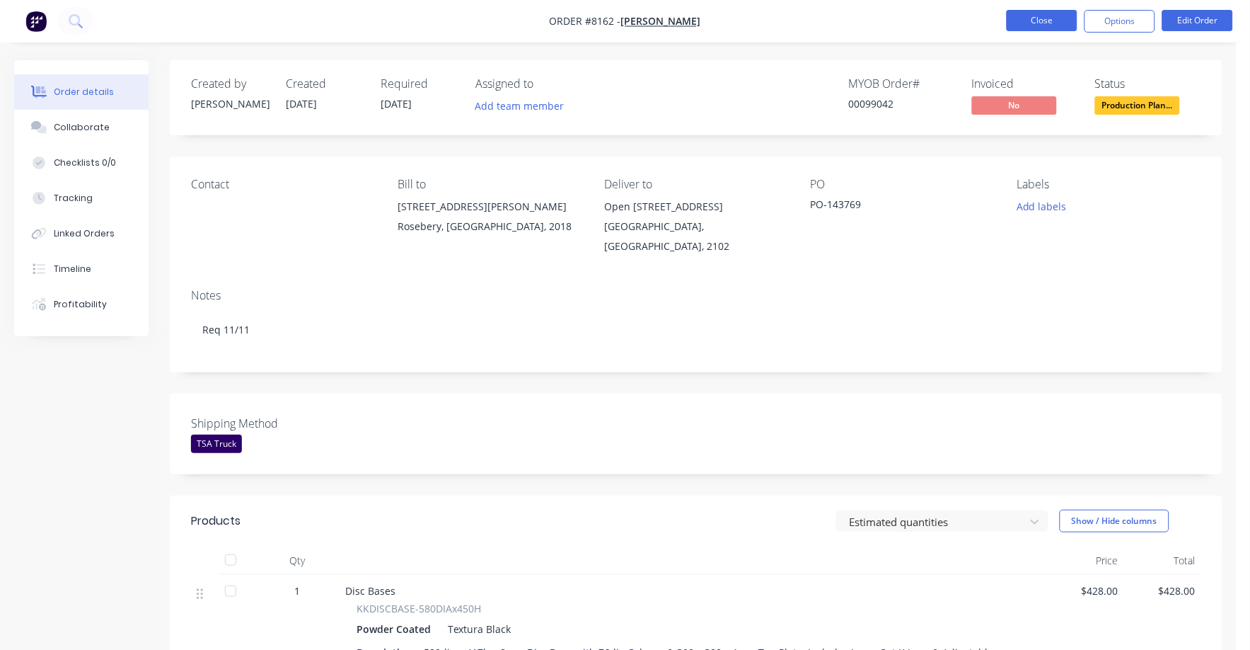
click at [1023, 19] on button "Close" at bounding box center [1042, 20] width 71 height 21
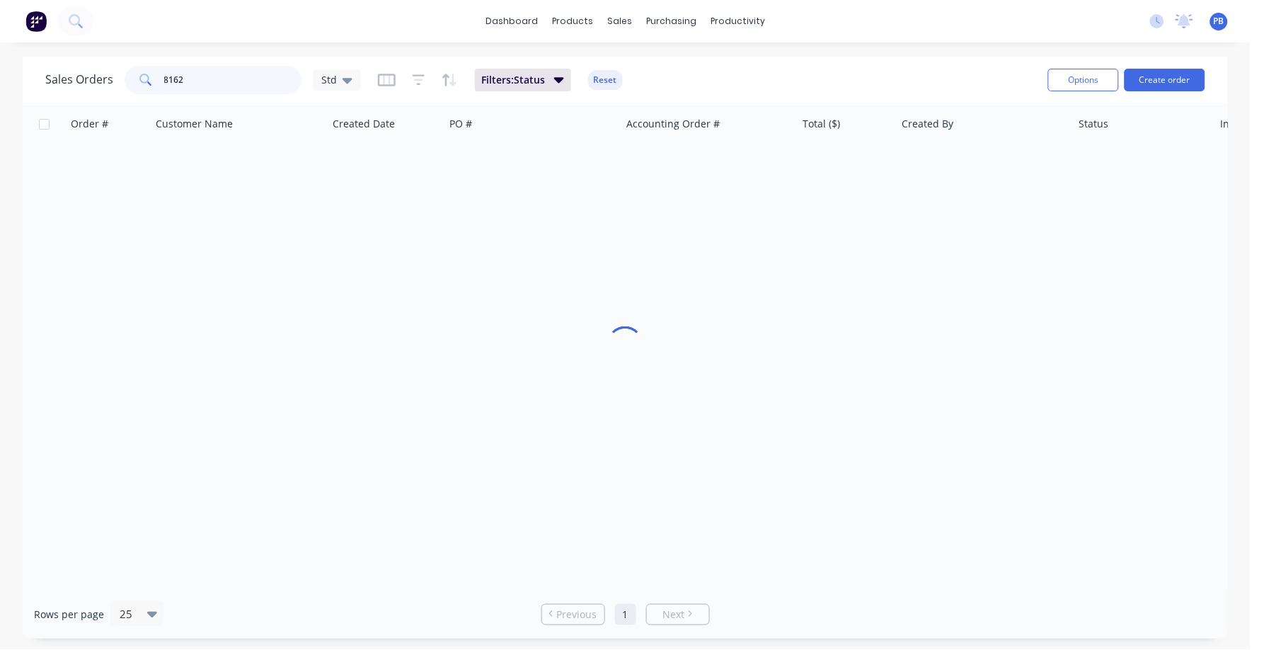
click at [127, 66] on div "8162" at bounding box center [213, 80] width 177 height 28
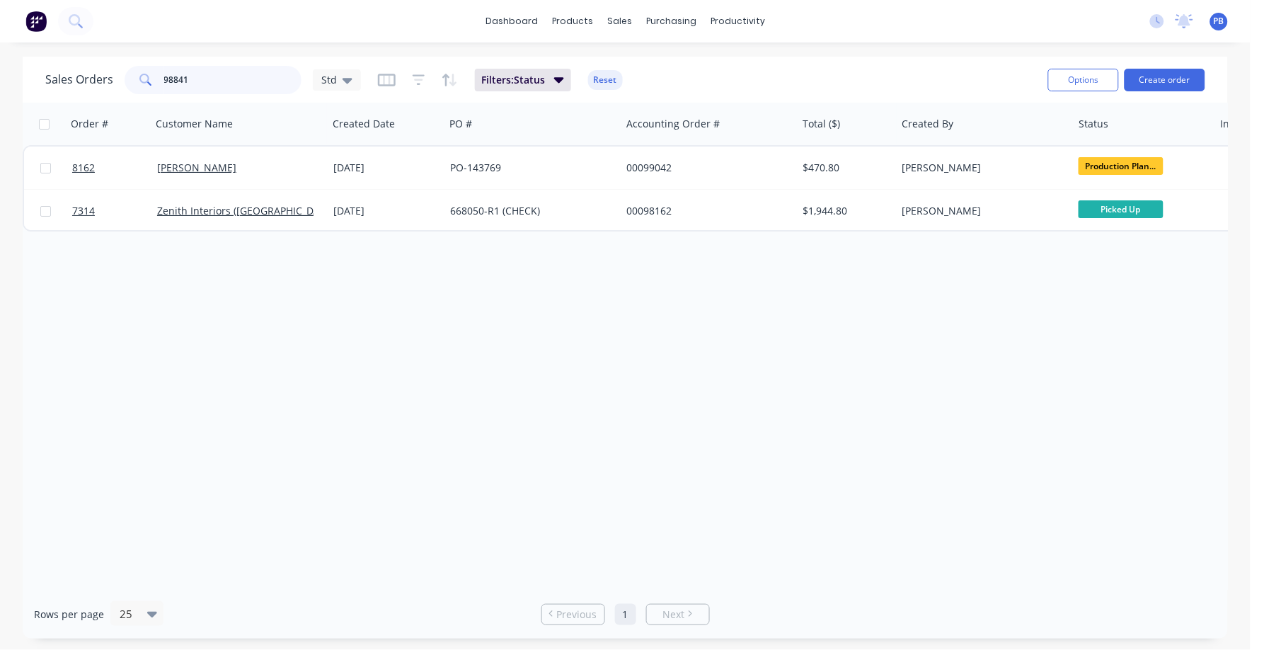
type input "98841"
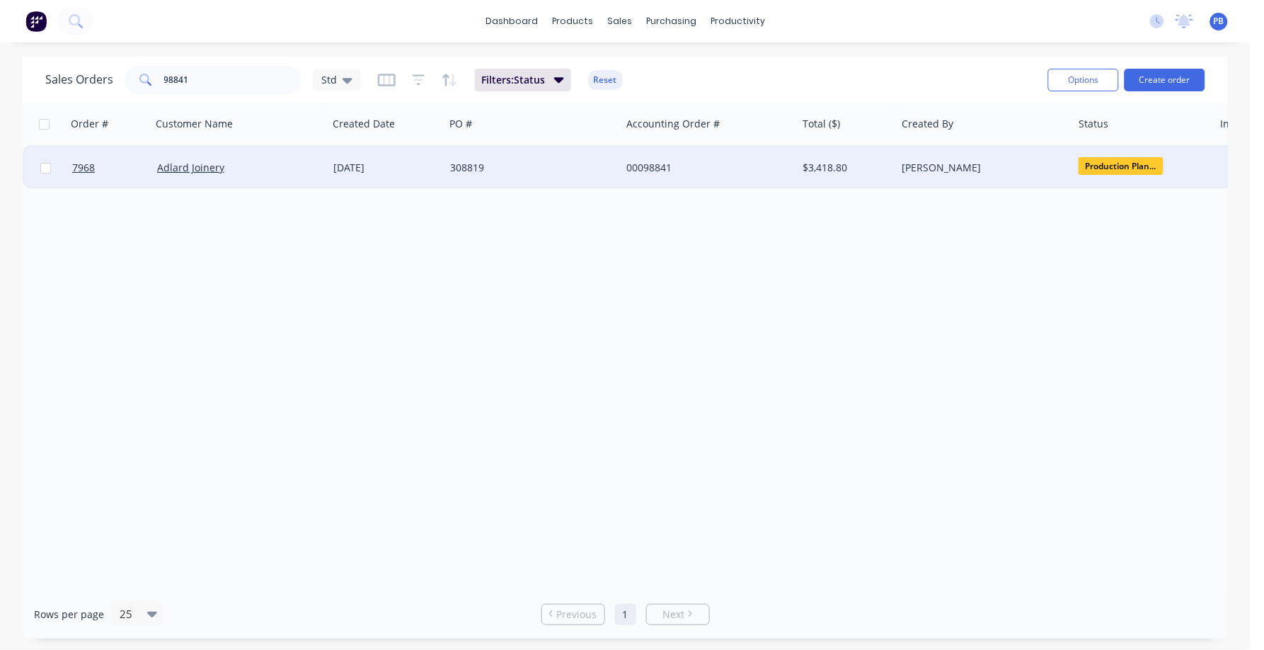
click at [643, 165] on div "00098841" at bounding box center [704, 168] width 157 height 14
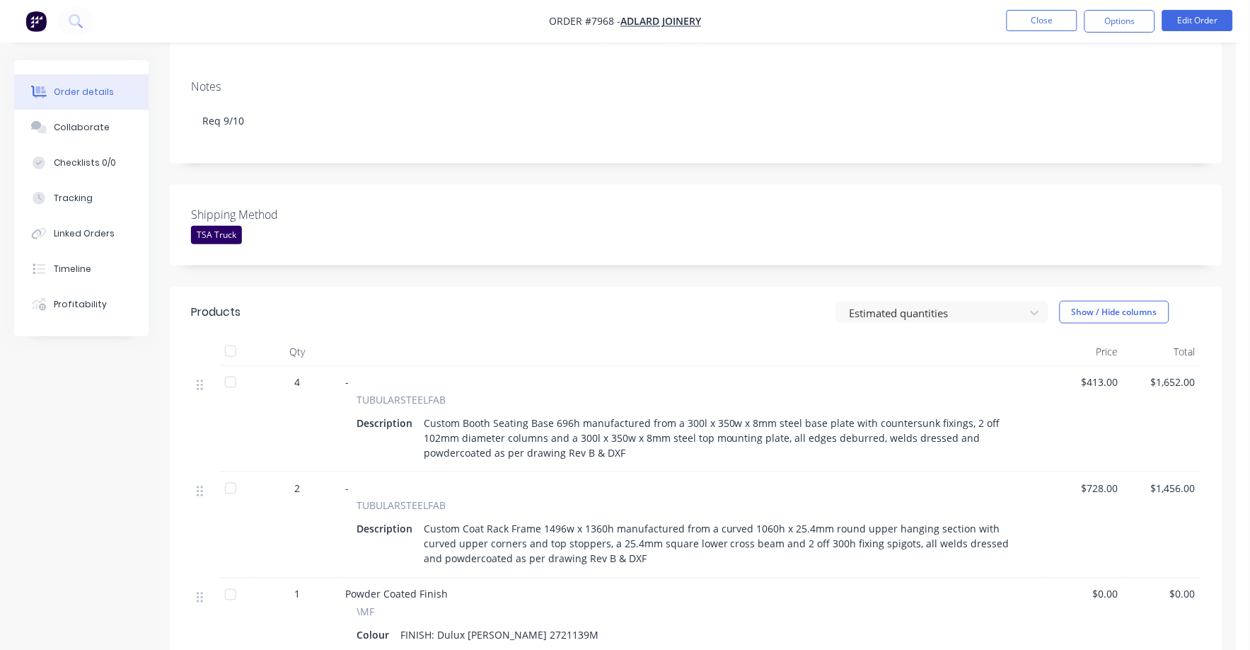
scroll to position [176, 0]
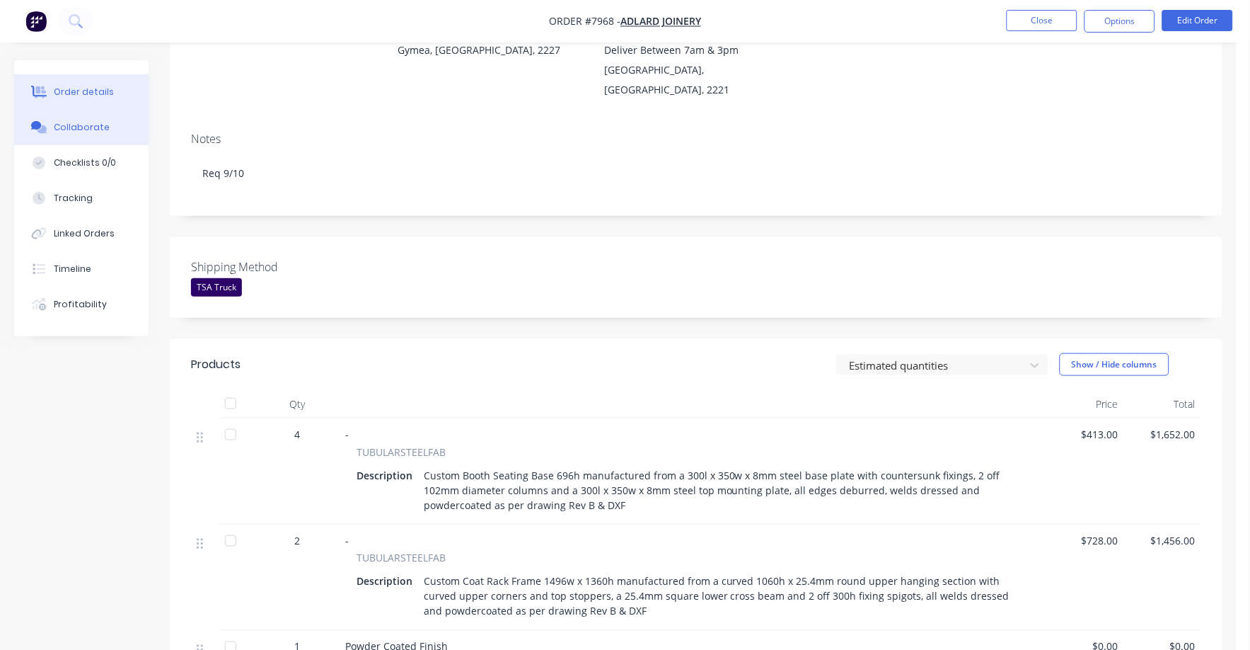
click at [76, 122] on div "Collaborate" at bounding box center [82, 127] width 56 height 13
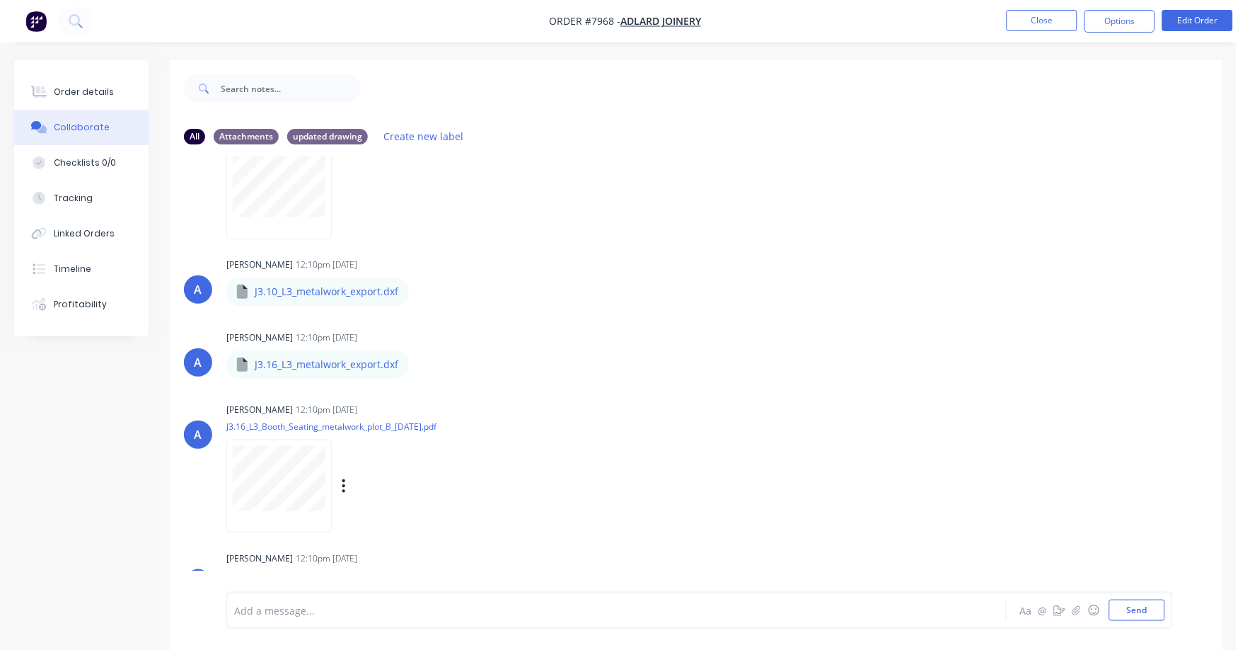
scroll to position [376, 0]
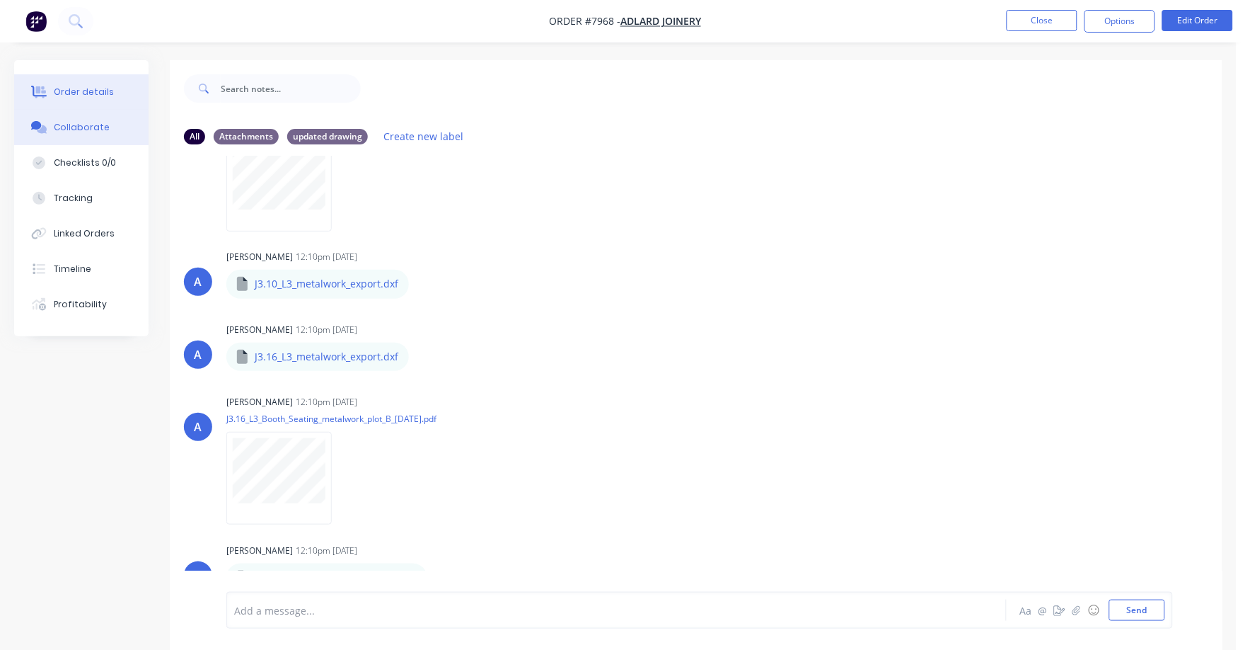
click at [84, 84] on button "Order details" at bounding box center [81, 91] width 134 height 35
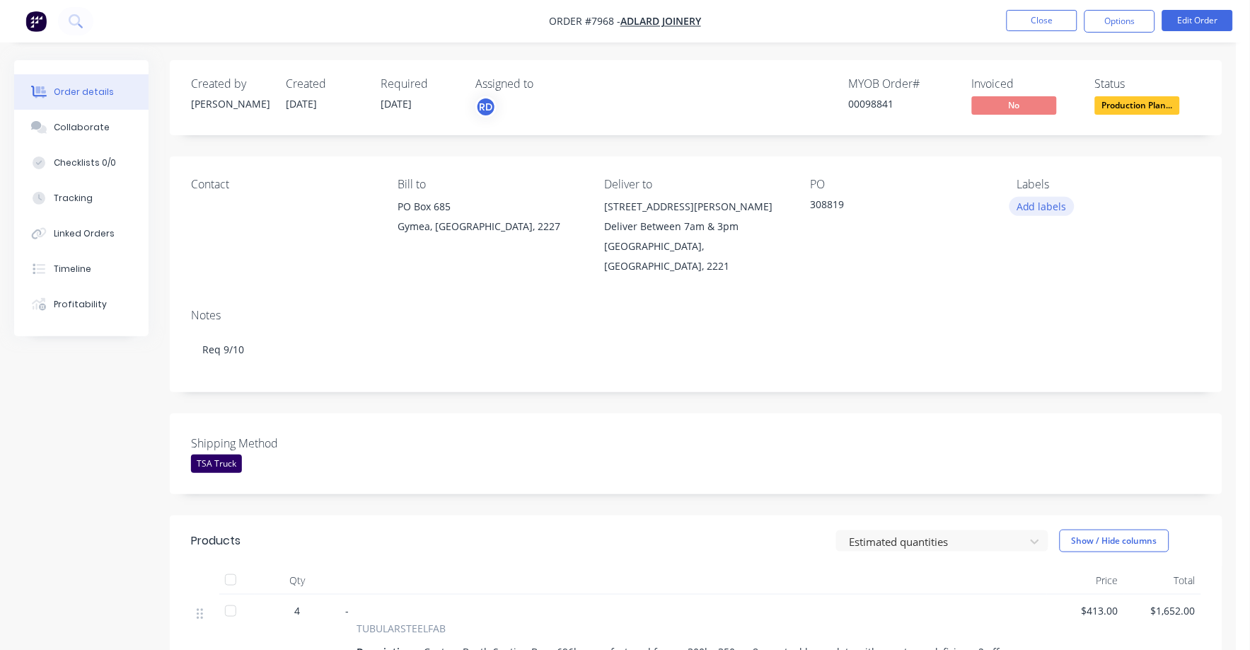
click at [1030, 204] on button "Add labels" at bounding box center [1042, 206] width 65 height 19
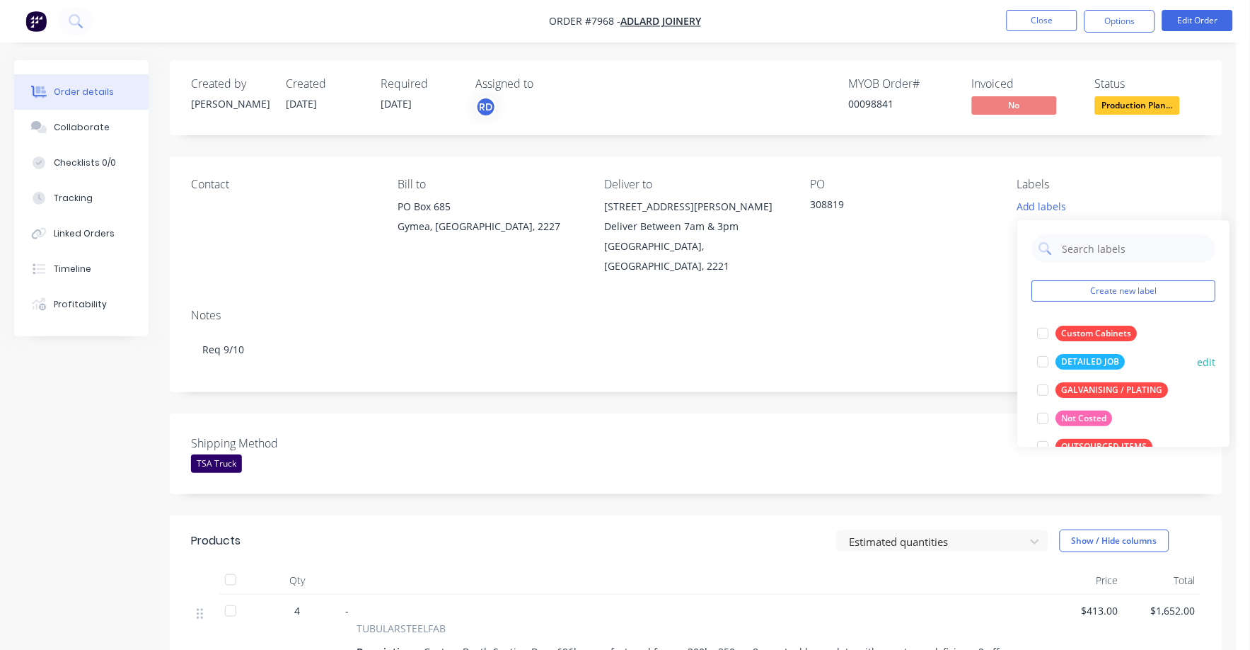
click at [1091, 364] on div "DETAILED JOB" at bounding box center [1091, 362] width 69 height 16
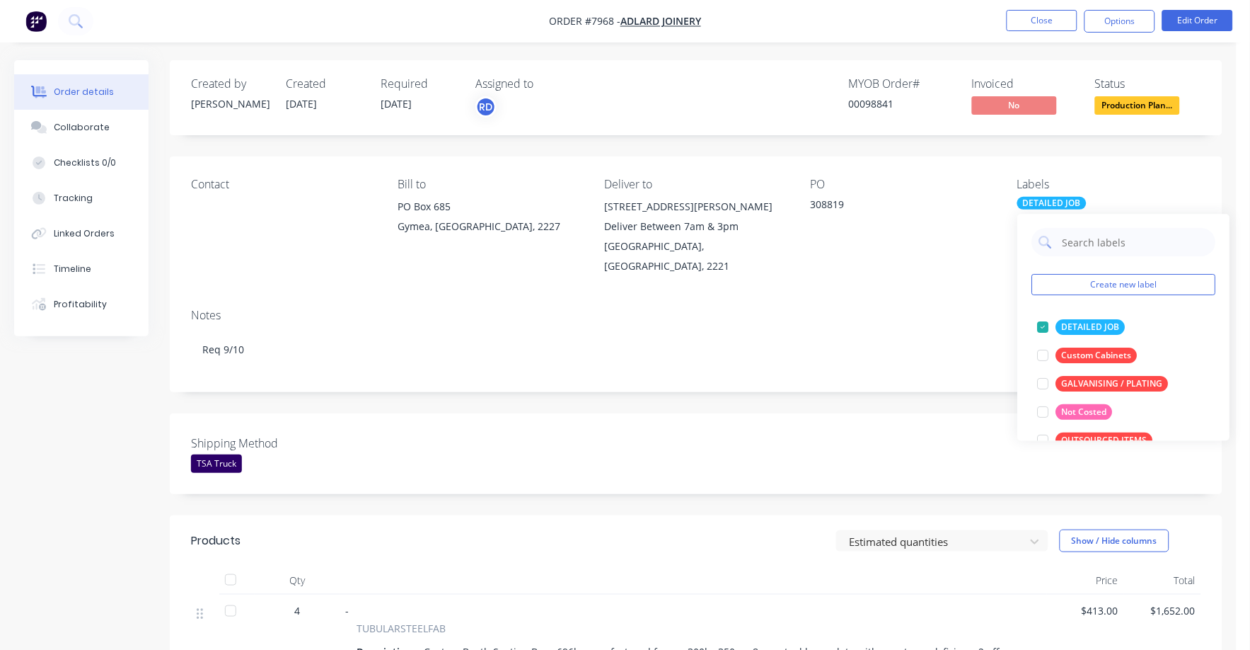
click at [802, 352] on div "Notes Req 9/10" at bounding box center [696, 344] width 1053 height 95
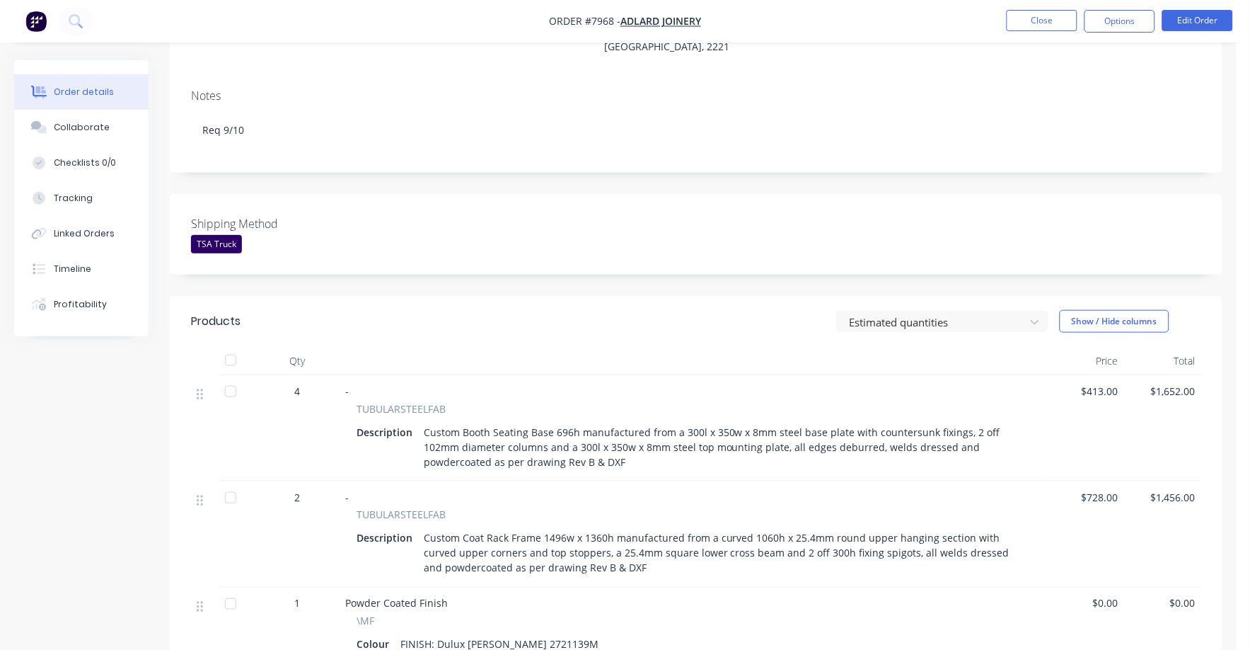
scroll to position [265, 0]
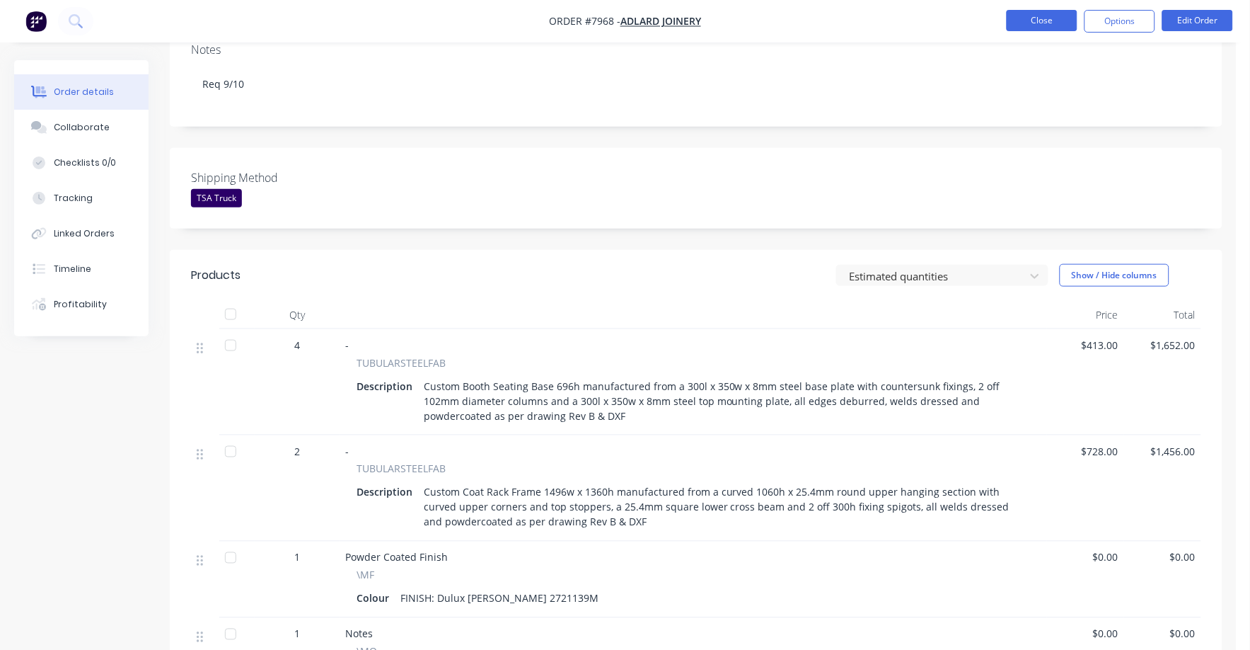
click at [1026, 17] on button "Close" at bounding box center [1042, 20] width 71 height 21
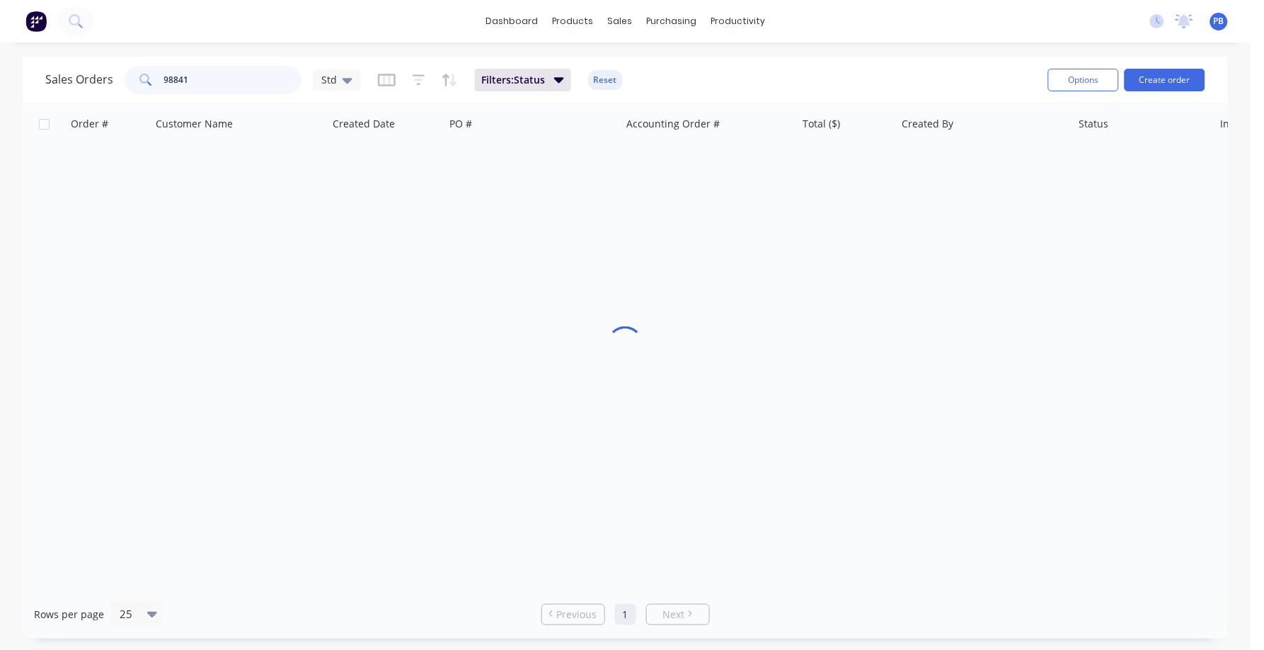
drag, startPoint x: 199, startPoint y: 76, endPoint x: 113, endPoint y: 71, distance: 85.8
click at [113, 71] on div "Sales Orders 98841 Std" at bounding box center [203, 80] width 316 height 28
type input "8164"
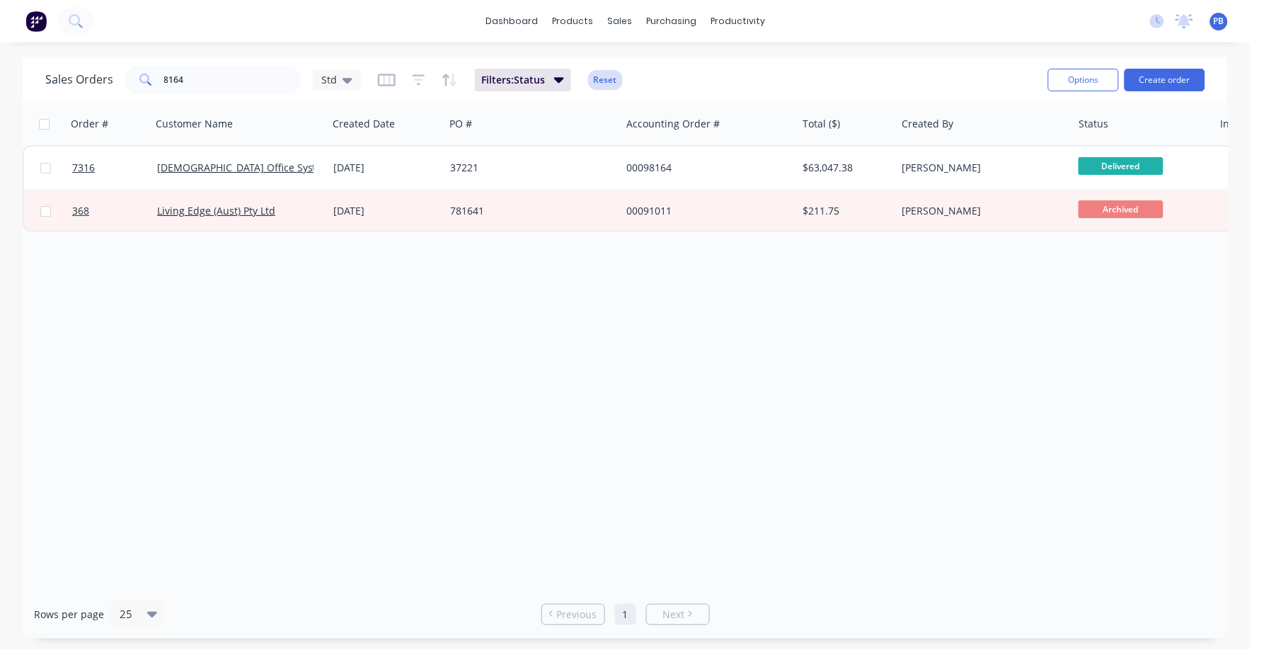
click at [597, 80] on button "Reset" at bounding box center [605, 80] width 35 height 20
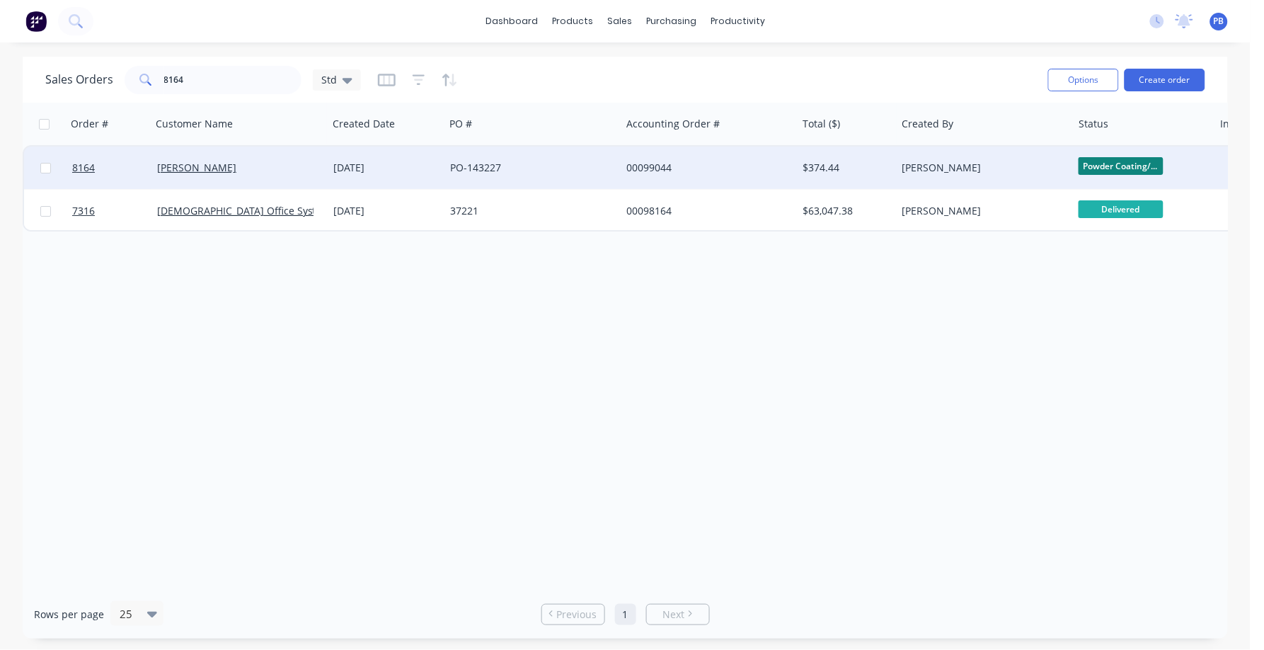
click at [643, 161] on div "00099044" at bounding box center [704, 168] width 157 height 14
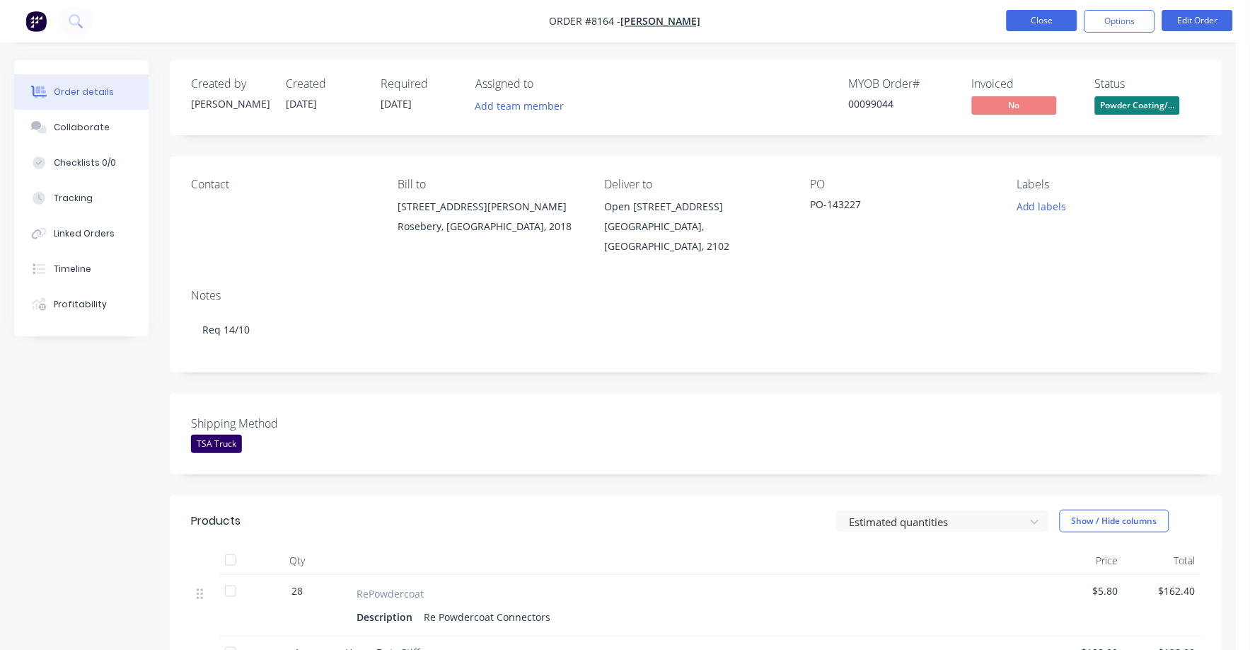
click at [1036, 22] on button "Close" at bounding box center [1042, 20] width 71 height 21
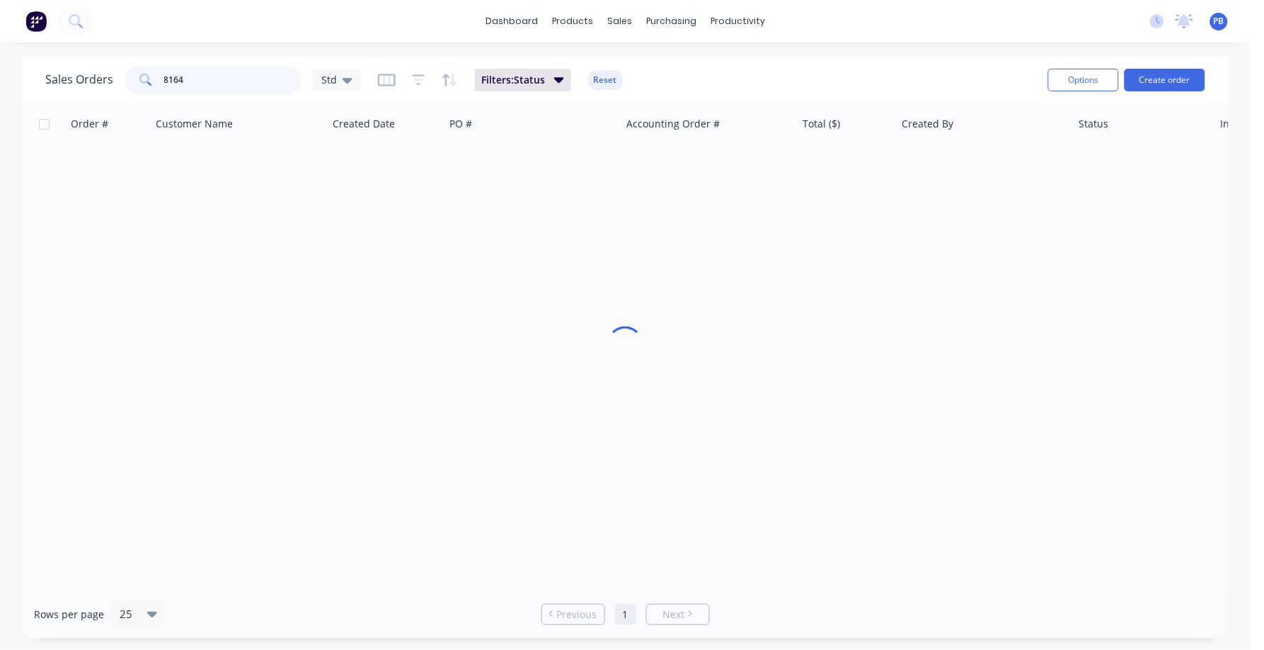
drag, startPoint x: 232, startPoint y: 80, endPoint x: 119, endPoint y: 67, distance: 113.9
click at [119, 67] on div "Sales Orders 8164 Std" at bounding box center [203, 80] width 316 height 28
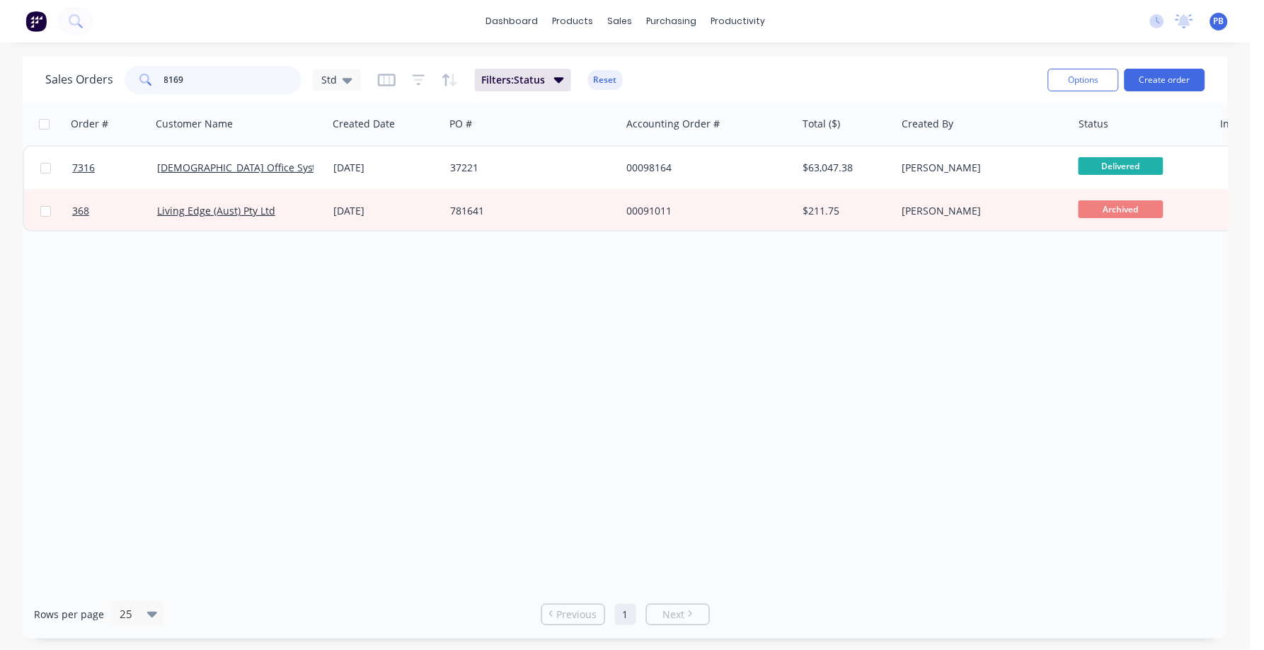
type input "8169"
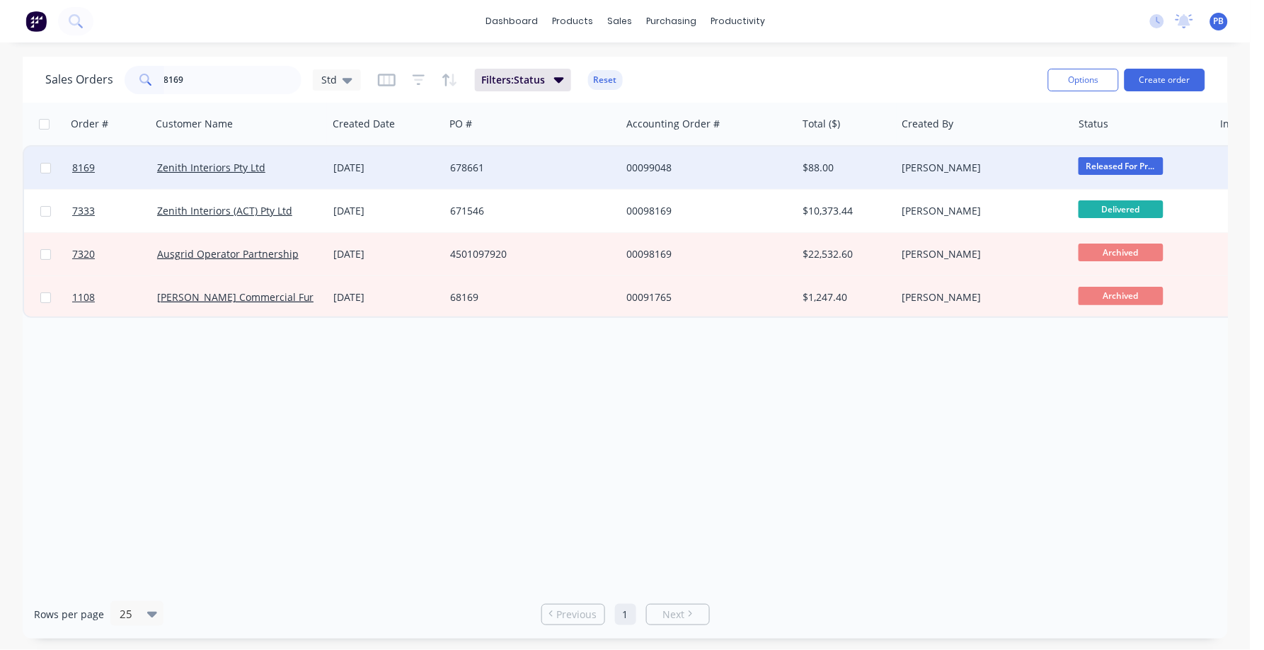
click at [648, 161] on div "00099048" at bounding box center [704, 168] width 157 height 14
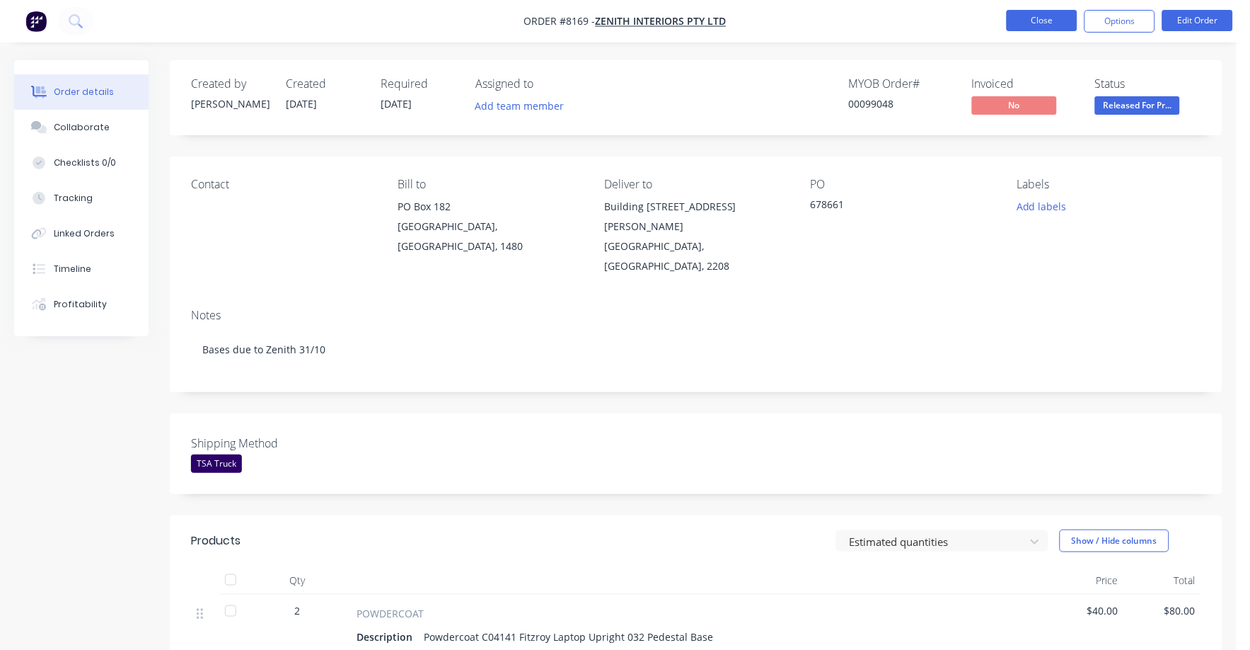
click at [1045, 22] on button "Close" at bounding box center [1042, 20] width 71 height 21
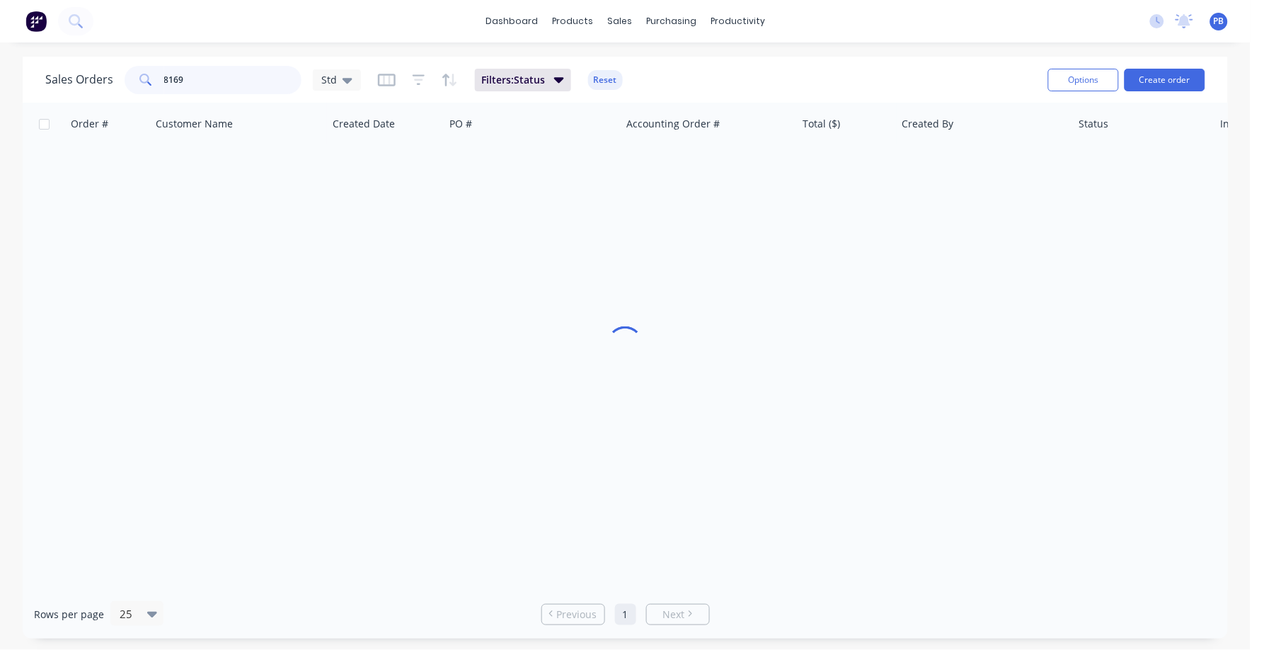
drag, startPoint x: 252, startPoint y: 91, endPoint x: 148, endPoint y: 78, distance: 104.8
click at [148, 78] on div "8169" at bounding box center [213, 80] width 177 height 28
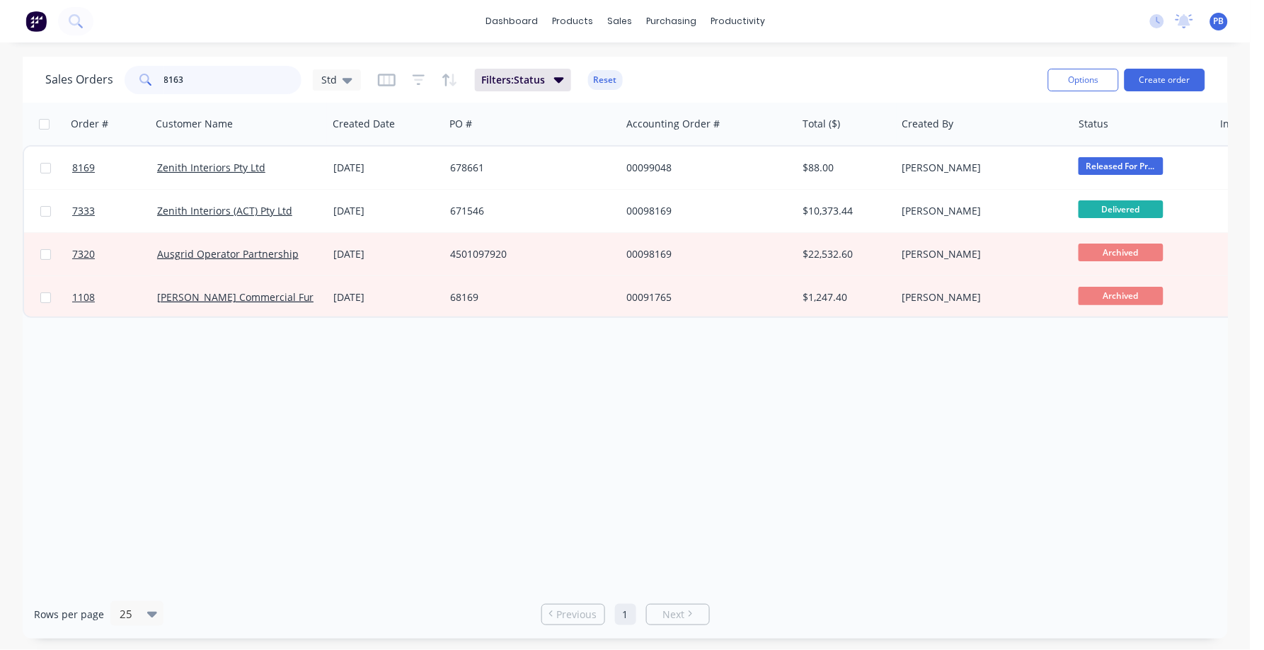
type input "8163"
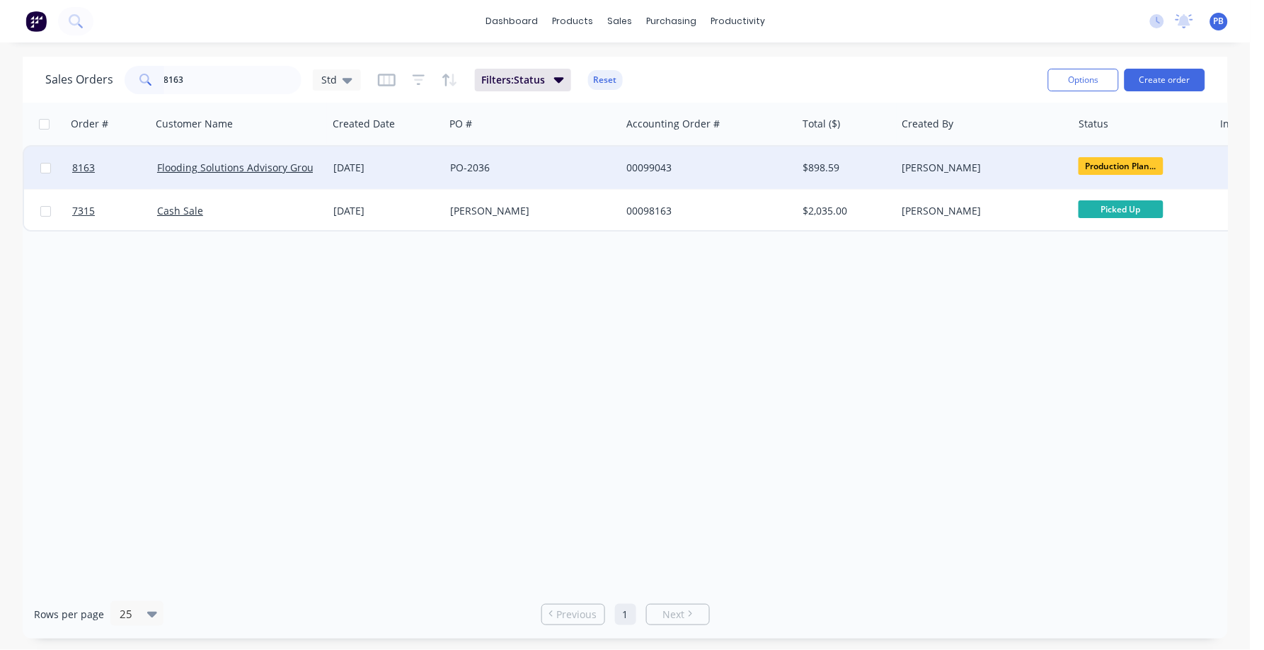
click at [643, 169] on div "00099043" at bounding box center [704, 168] width 157 height 14
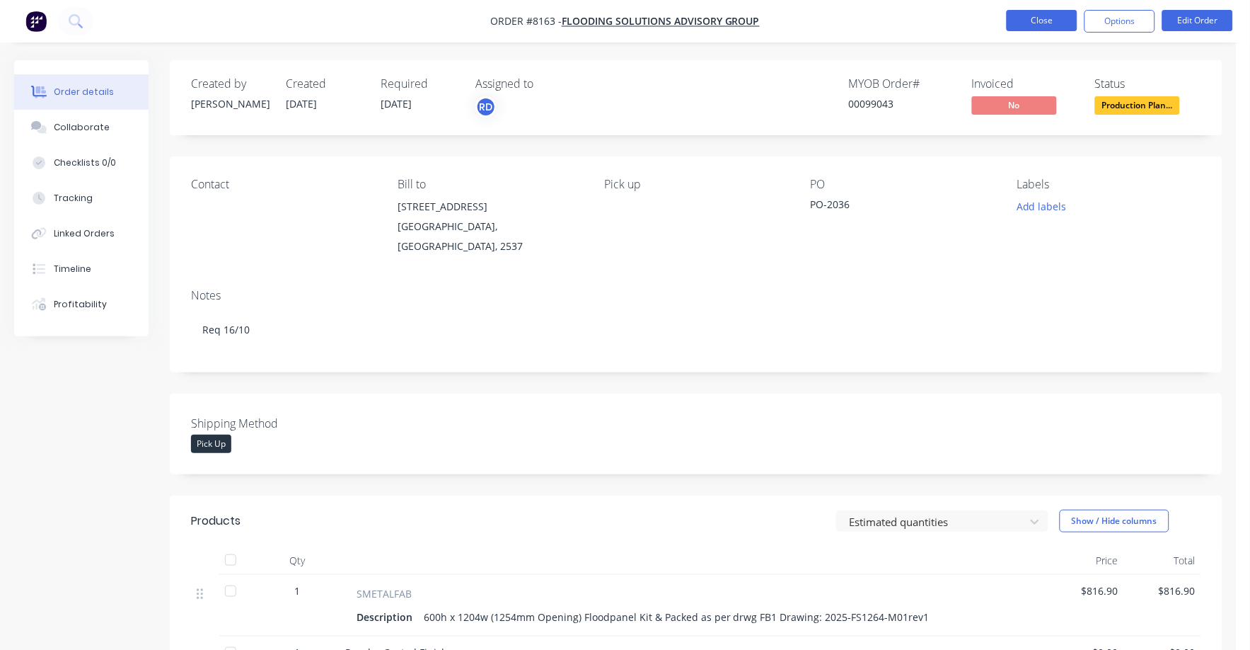
click at [1052, 16] on button "Close" at bounding box center [1042, 20] width 71 height 21
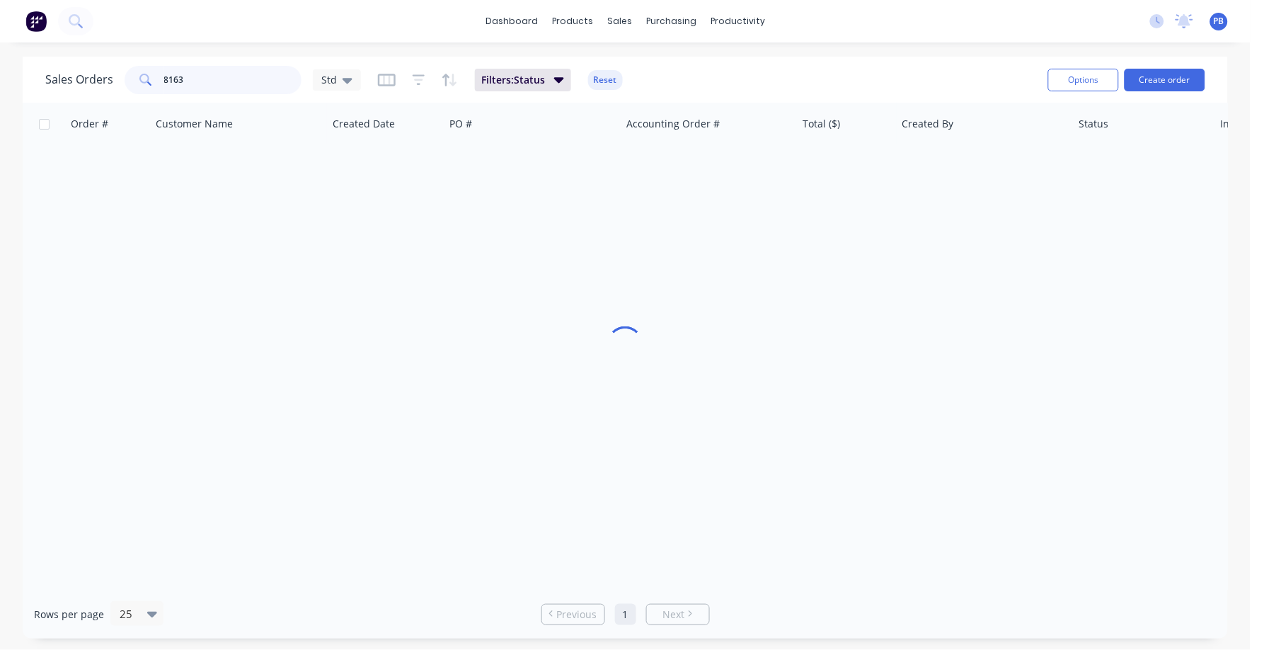
drag, startPoint x: 219, startPoint y: 77, endPoint x: 83, endPoint y: 58, distance: 137.9
click at [83, 58] on div "Sales Orders 8163 Std Filters: Status Reset Options Create order" at bounding box center [625, 80] width 1205 height 46
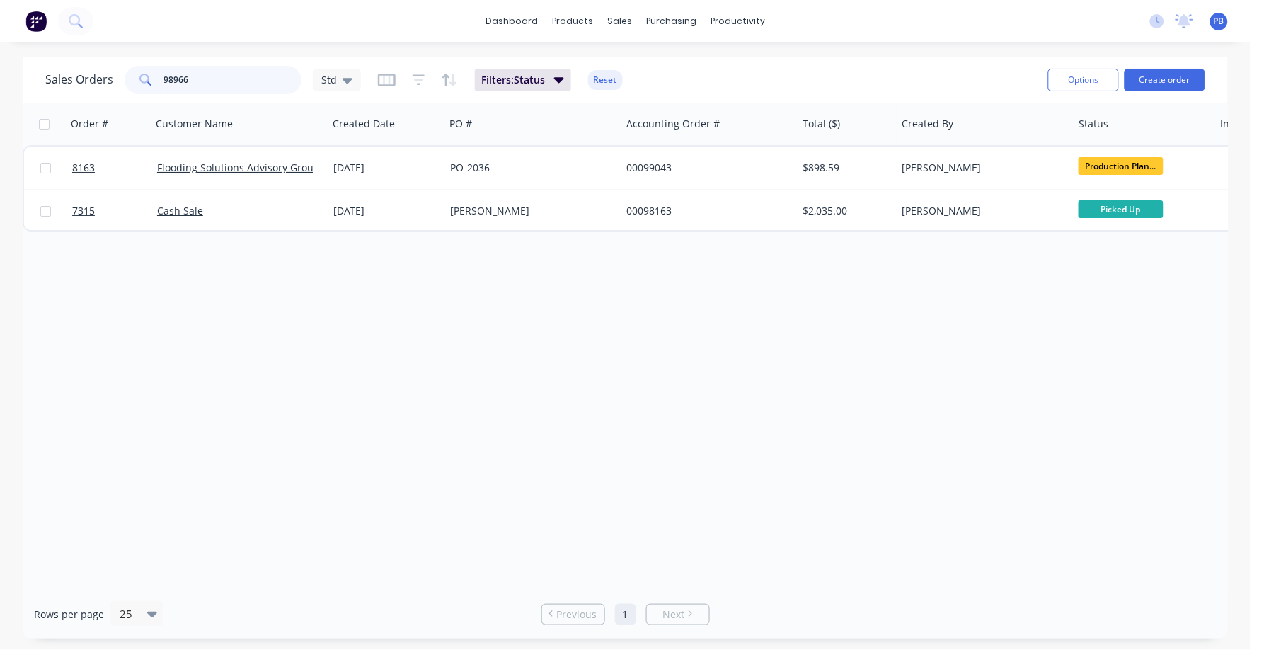
type input "98966"
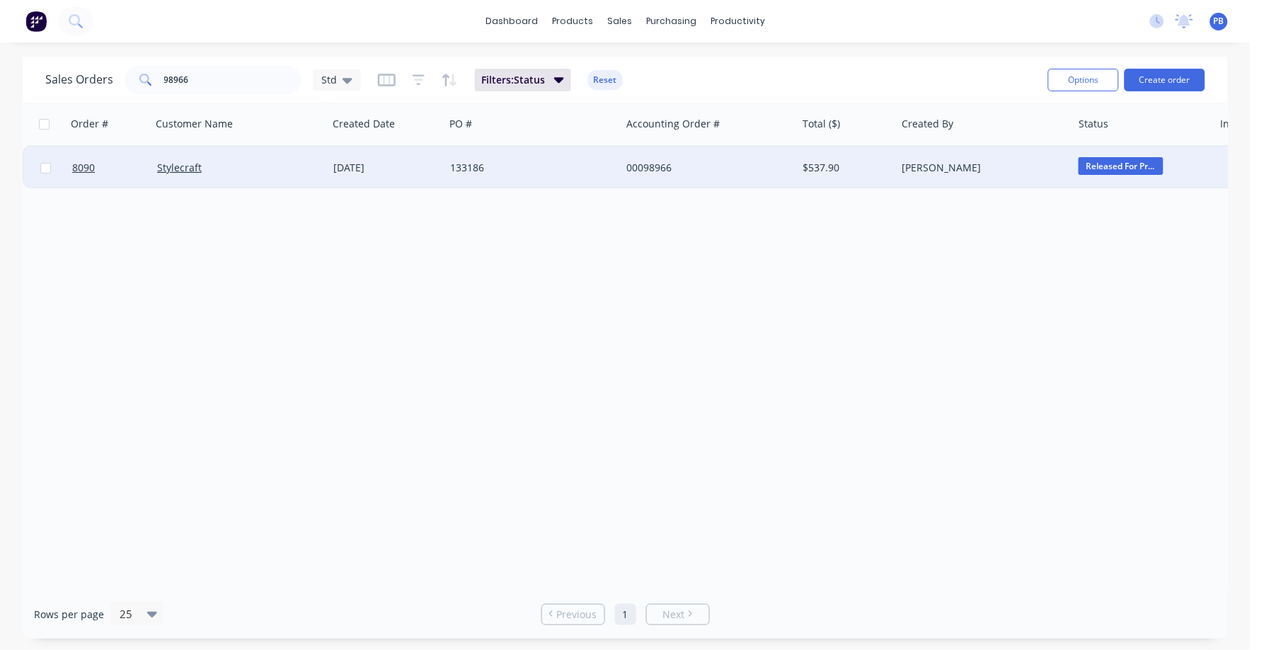
click at [644, 161] on div "00098966" at bounding box center [704, 168] width 157 height 14
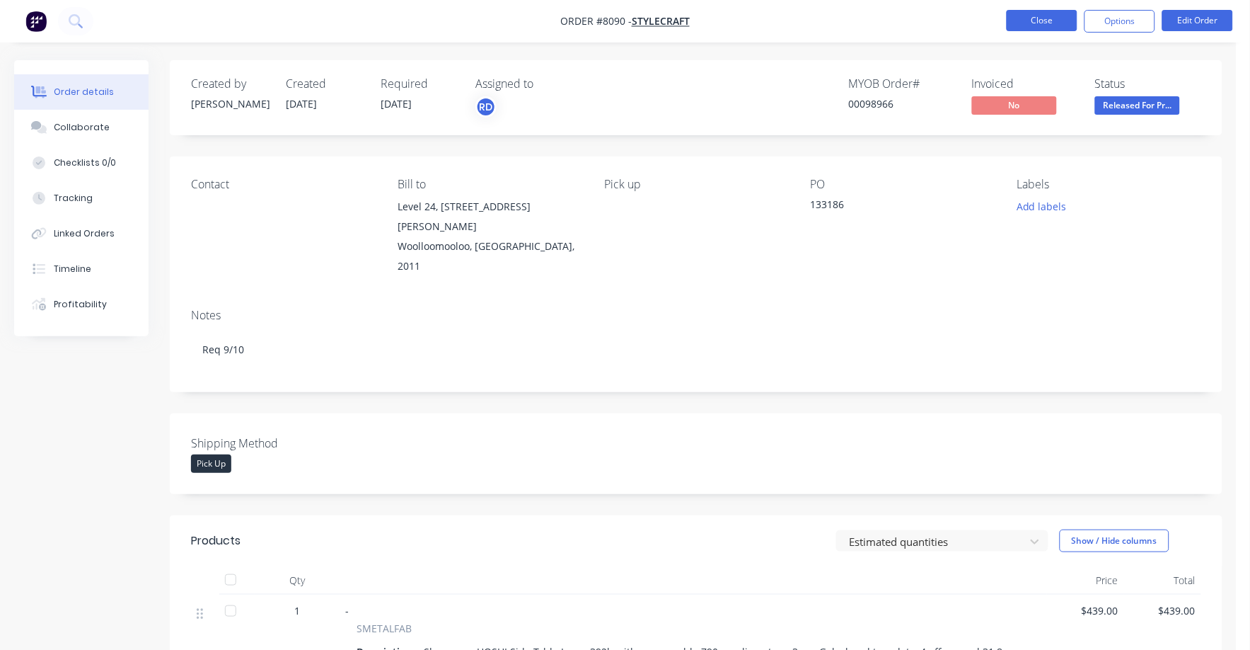
click at [1051, 22] on button "Close" at bounding box center [1042, 20] width 71 height 21
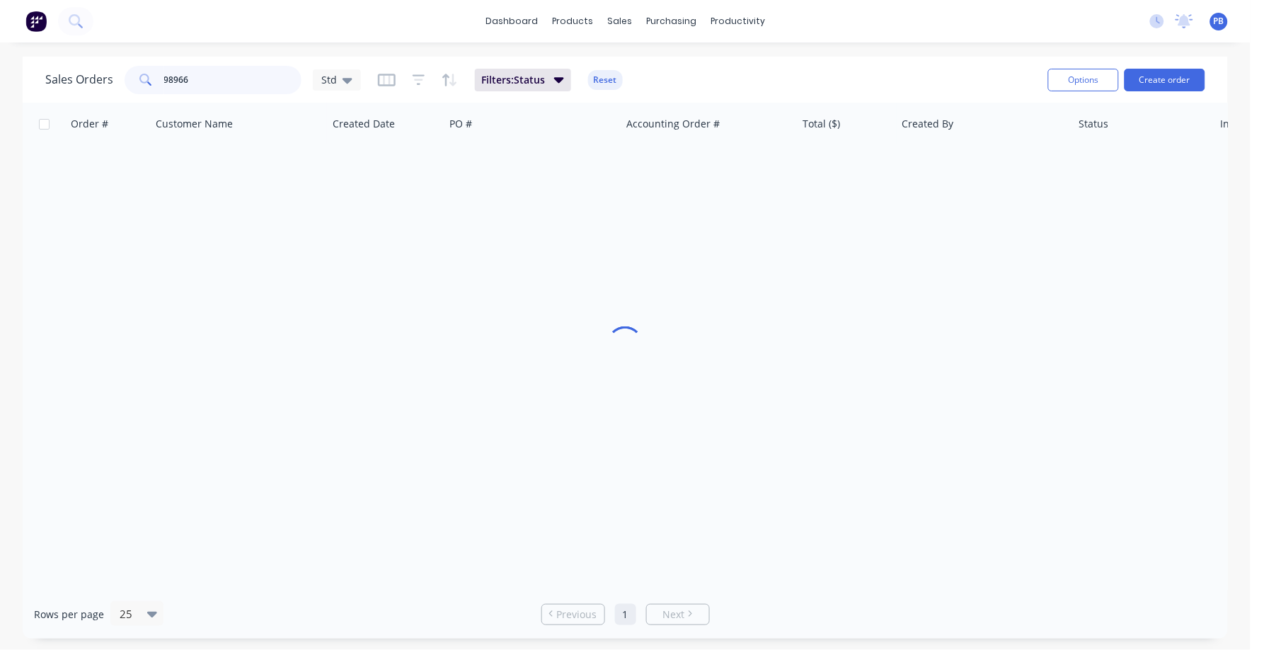
drag, startPoint x: 217, startPoint y: 84, endPoint x: 146, endPoint y: 74, distance: 71.5
click at [146, 74] on div "98966" at bounding box center [213, 80] width 177 height 28
type input "98898"
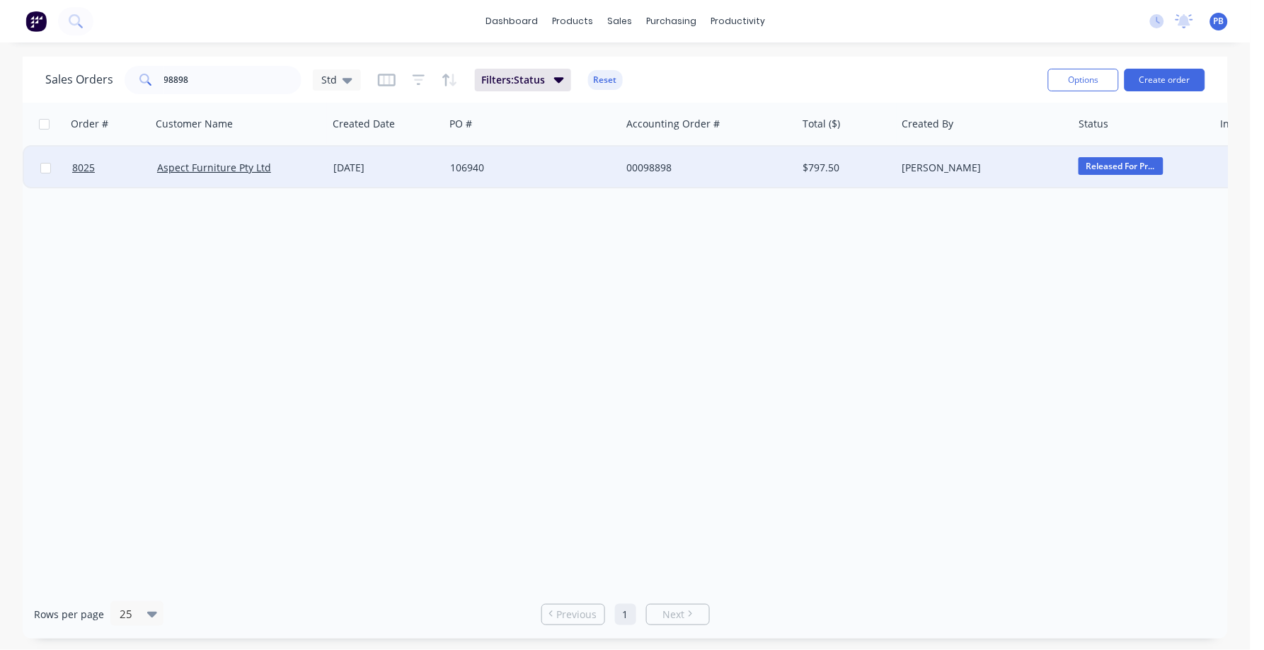
click at [656, 168] on div "00098898" at bounding box center [704, 168] width 157 height 14
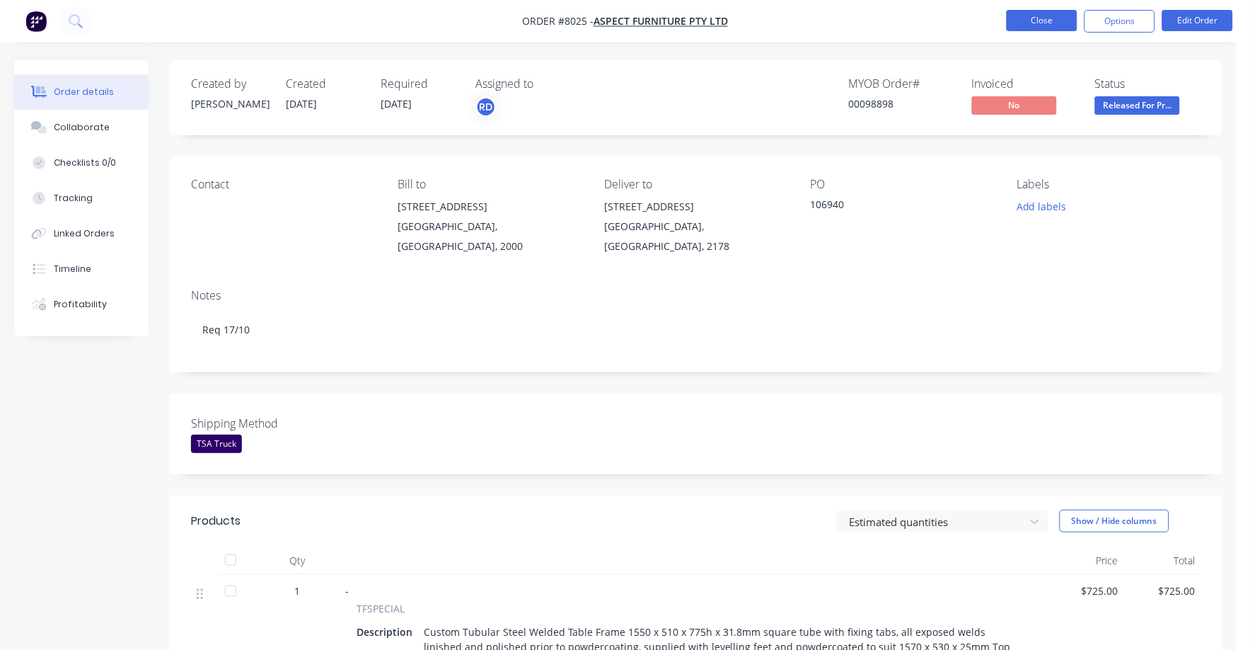
click at [1024, 17] on button "Close" at bounding box center [1042, 20] width 71 height 21
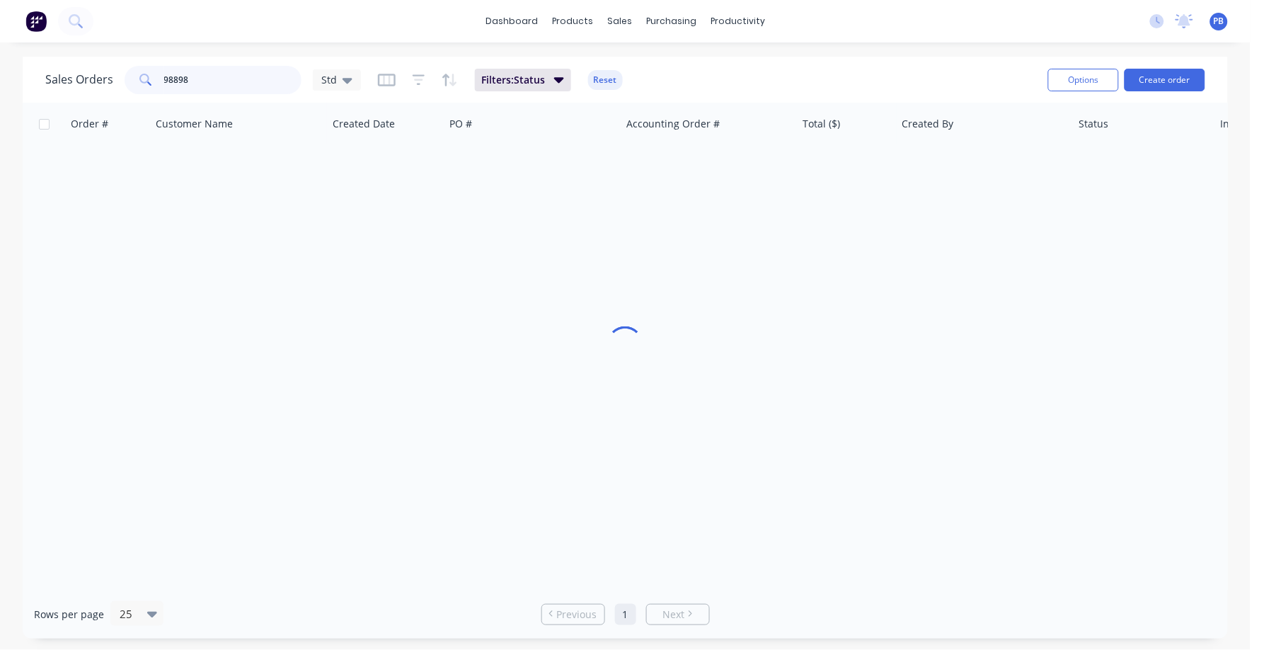
drag, startPoint x: 240, startPoint y: 88, endPoint x: 134, endPoint y: 79, distance: 105.8
click at [134, 79] on div "98898" at bounding box center [213, 80] width 177 height 28
type input "99050"
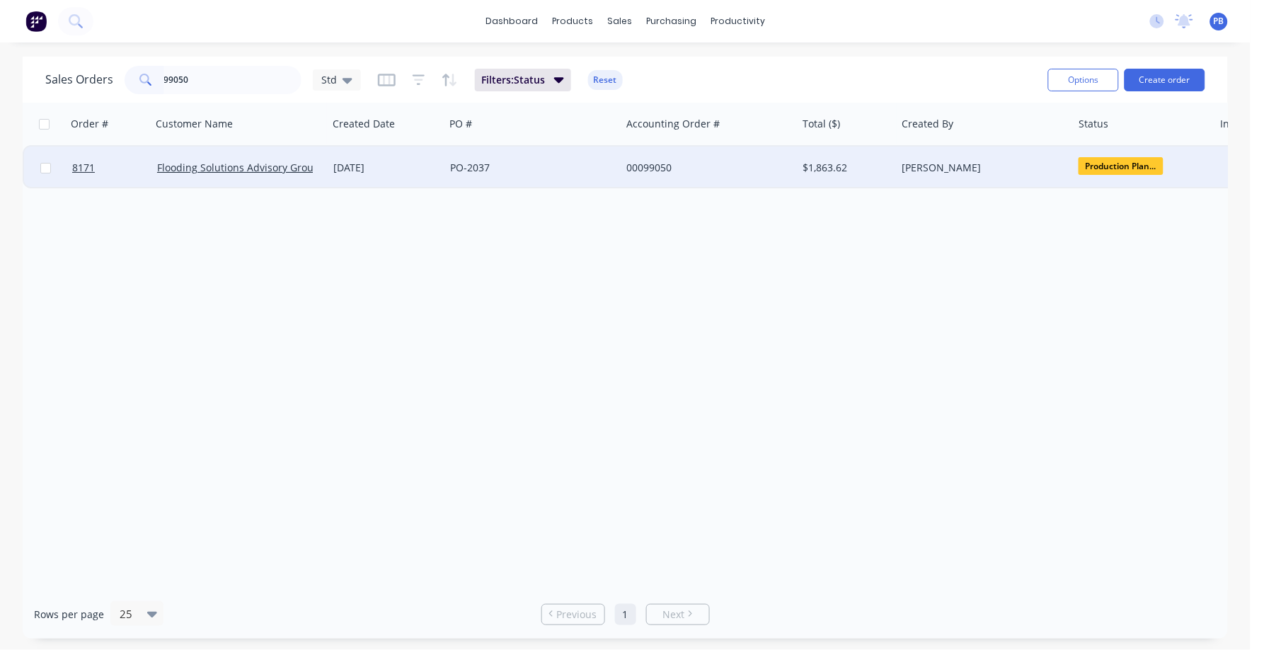
click at [648, 164] on div "00099050" at bounding box center [704, 168] width 157 height 14
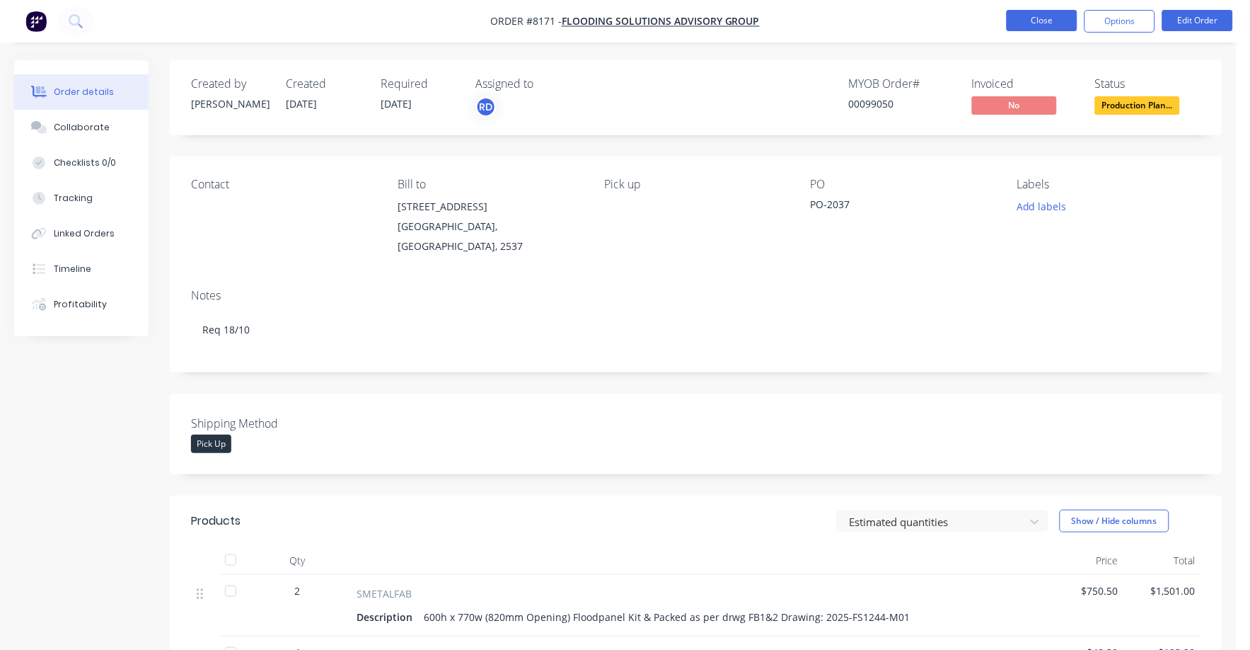
click at [1028, 28] on button "Close" at bounding box center [1042, 20] width 71 height 21
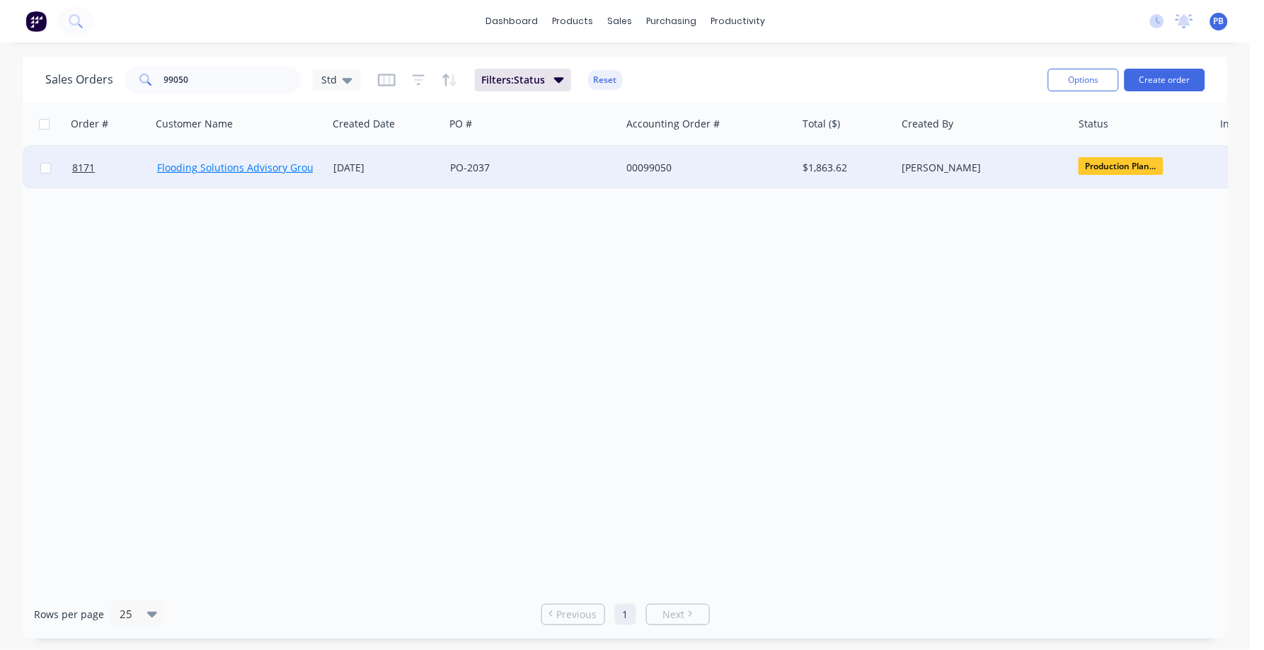
drag, startPoint x: 512, startPoint y: 239, endPoint x: 295, endPoint y: 159, distance: 231.5
click at [501, 235] on div "Order # Customer Name Created Date PO # Accounting Order # Total ($) Created By…" at bounding box center [625, 346] width 1205 height 487
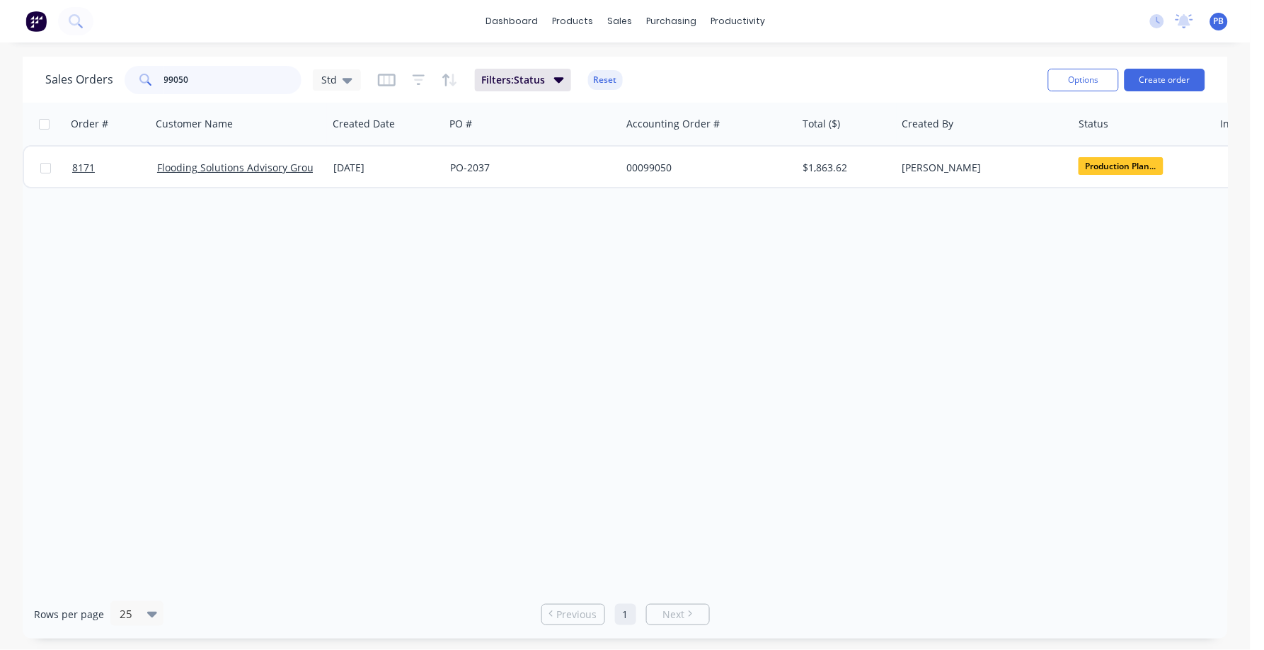
drag, startPoint x: 205, startPoint y: 77, endPoint x: 156, endPoint y: 71, distance: 49.2
click at [156, 71] on div "99050" at bounding box center [213, 80] width 177 height 28
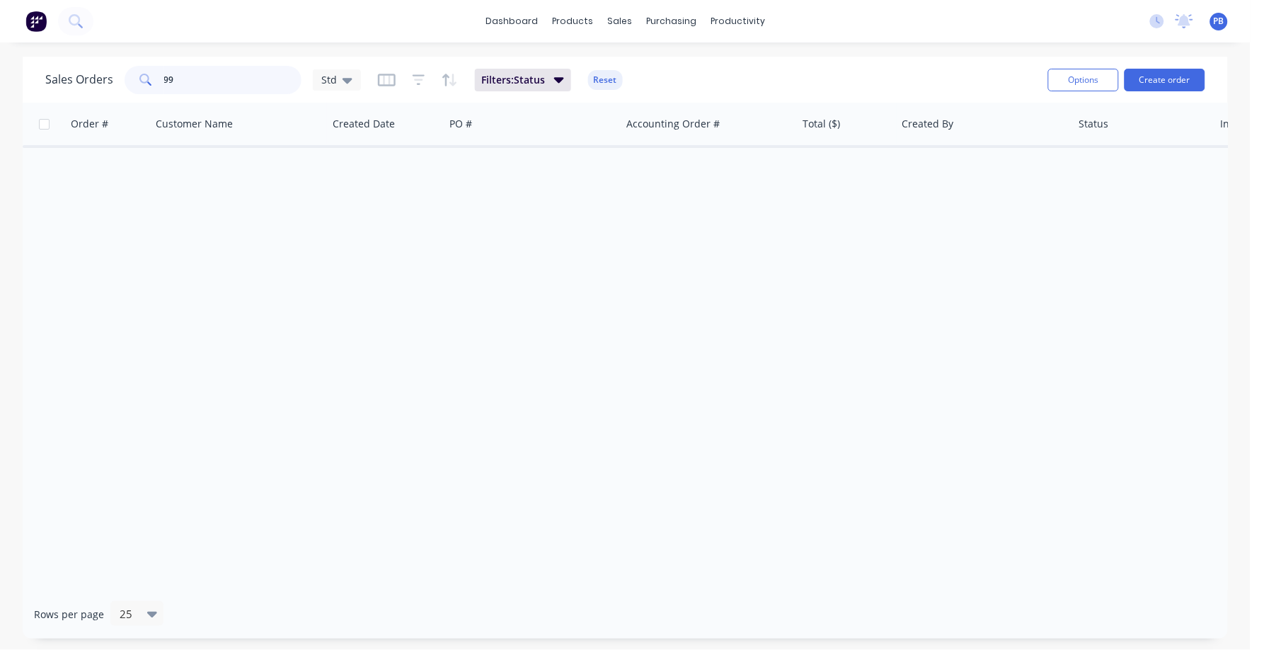
type input "9"
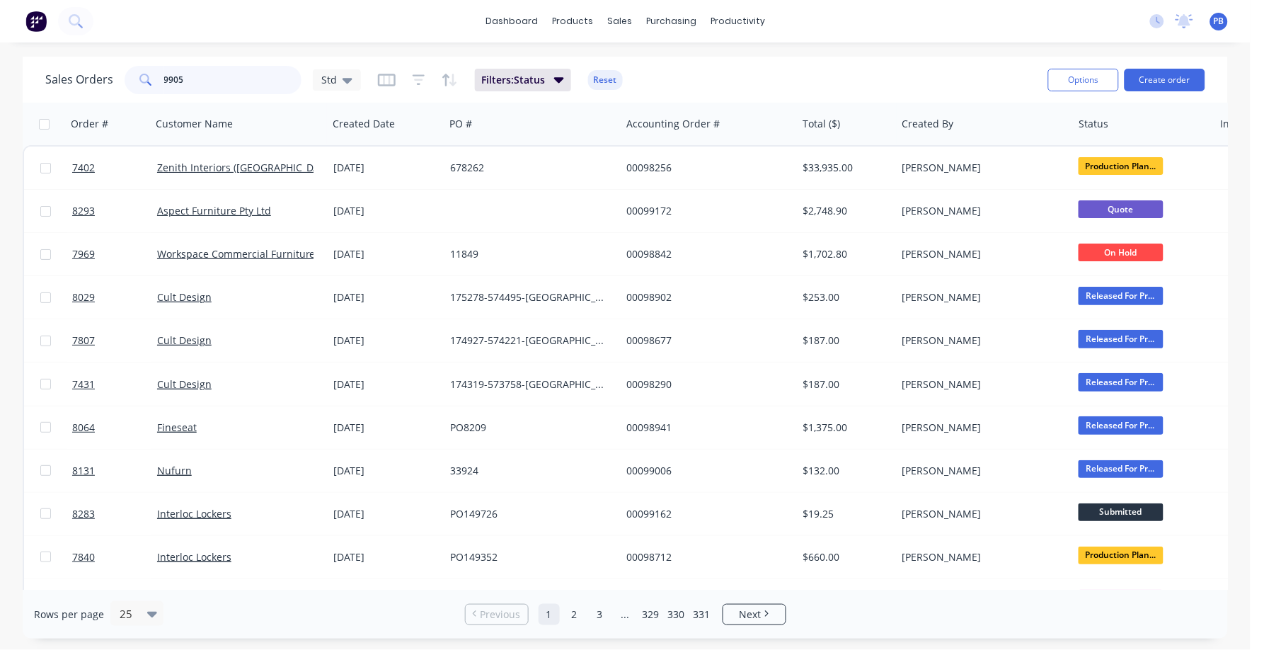
type input "99051"
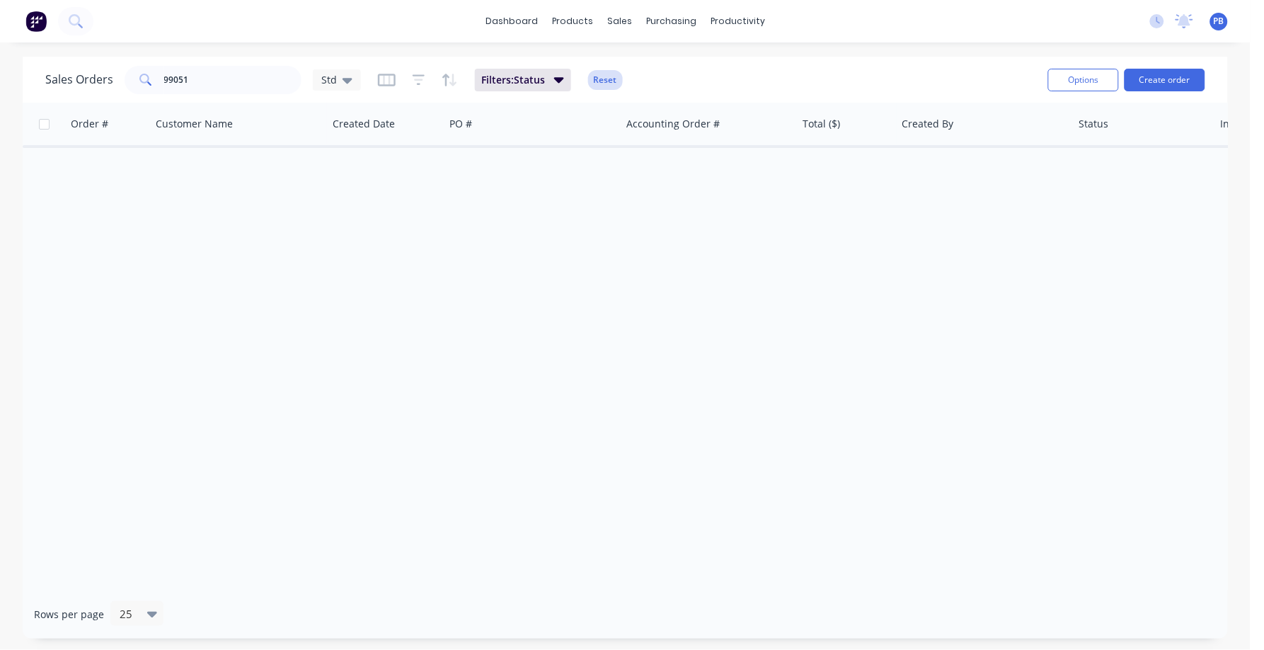
click at [598, 74] on button "Reset" at bounding box center [605, 80] width 35 height 20
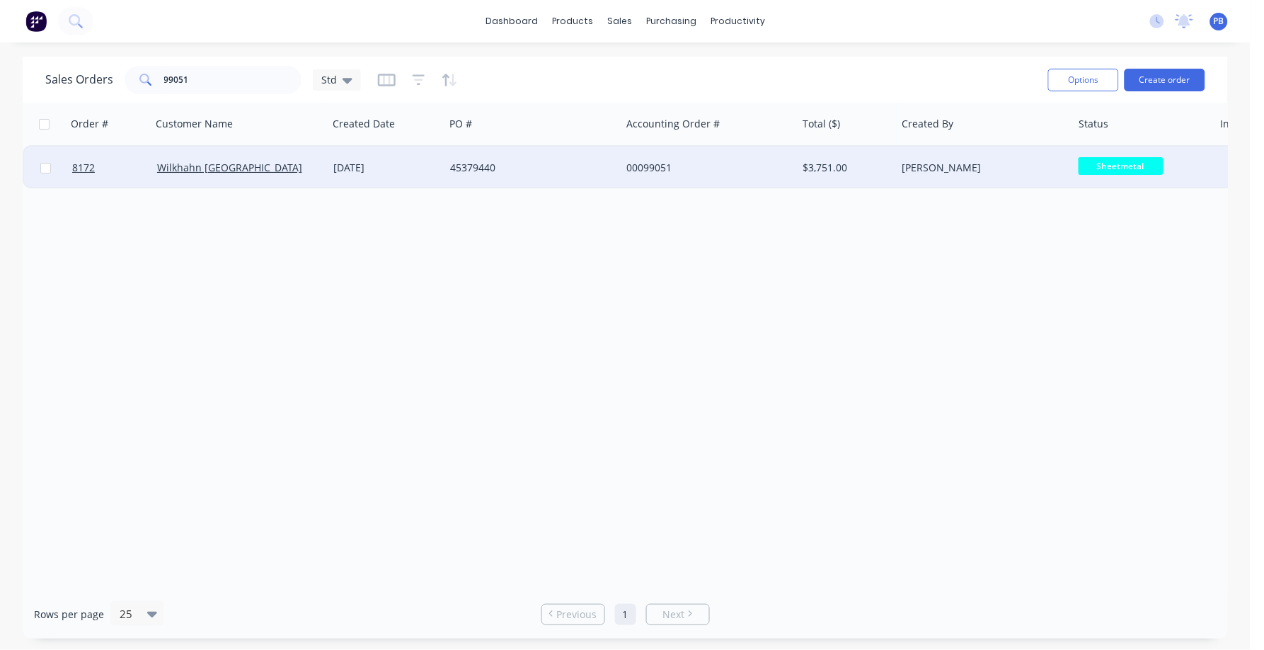
click at [637, 166] on div "00099051" at bounding box center [704, 168] width 157 height 14
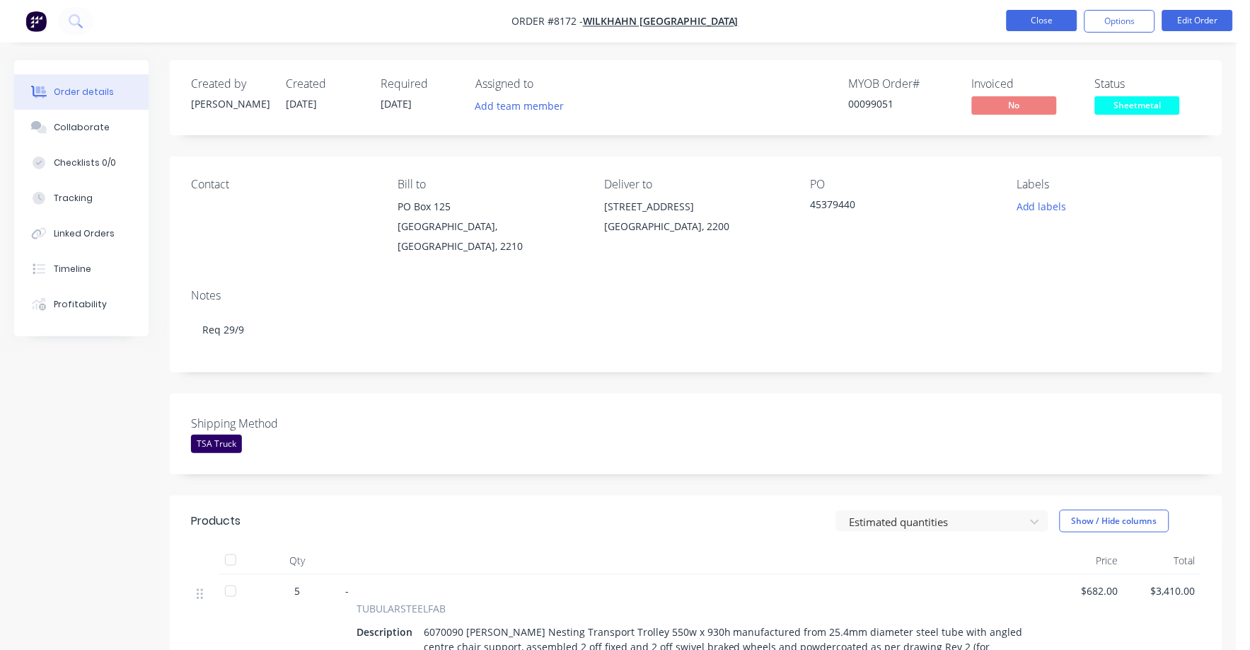
click at [1040, 24] on button "Close" at bounding box center [1042, 20] width 71 height 21
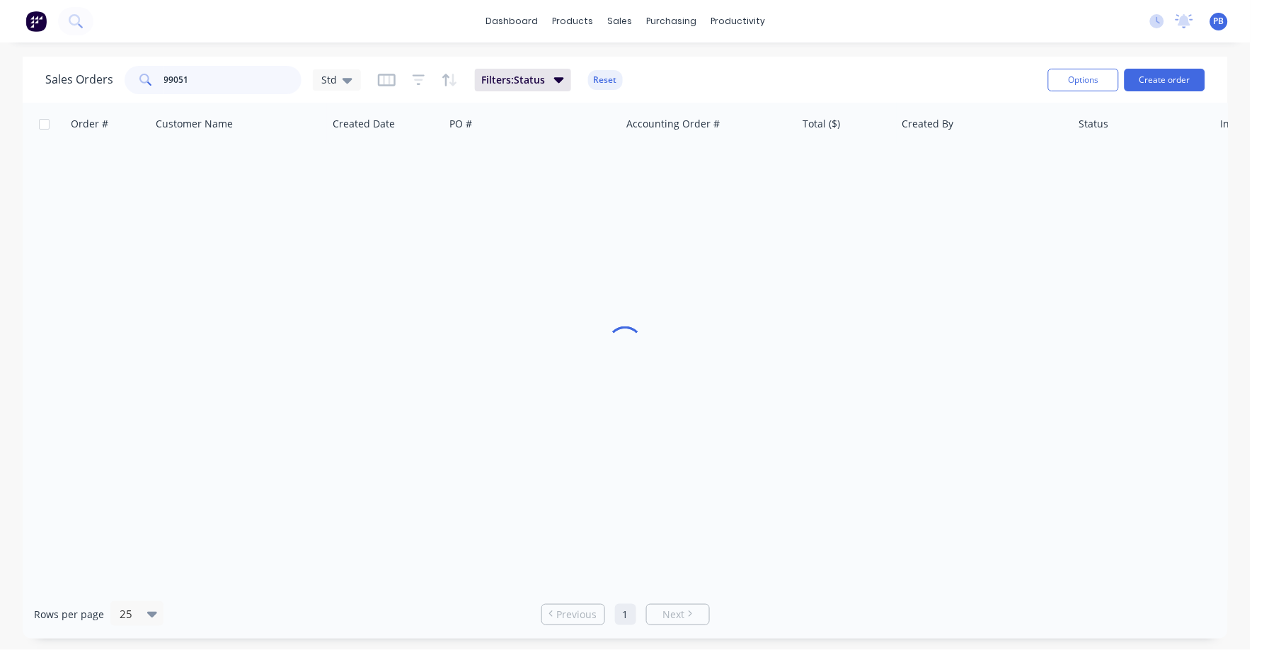
drag, startPoint x: 254, startPoint y: 79, endPoint x: 116, endPoint y: 58, distance: 139.6
click at [116, 58] on div "Sales Orders 99051 Std Filters: Status Reset Options Create order" at bounding box center [625, 80] width 1205 height 46
type input "8180"
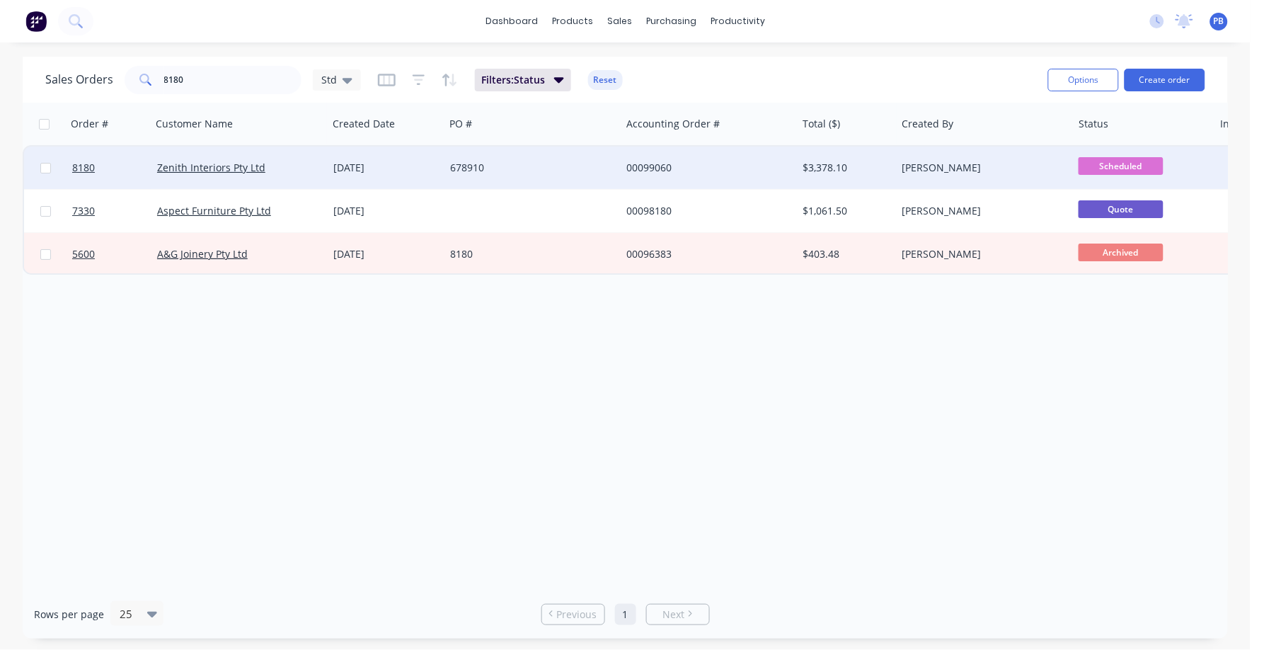
click at [647, 166] on div "00099060" at bounding box center [704, 168] width 157 height 14
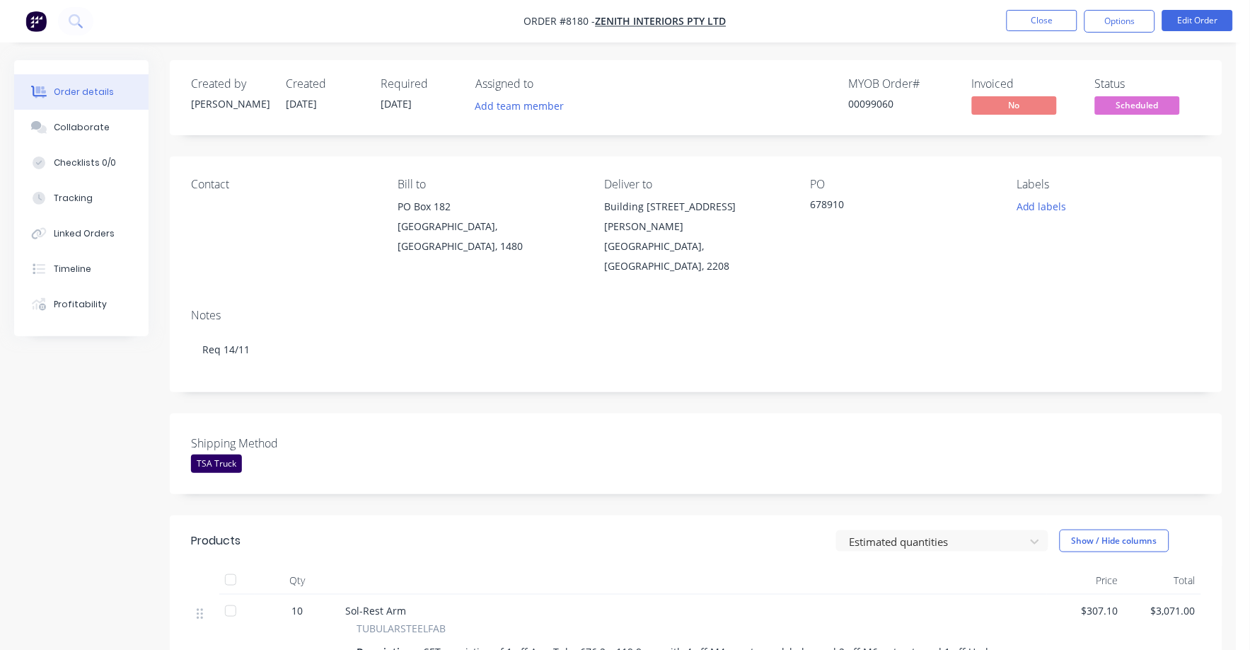
click at [1144, 105] on span "Scheduled" at bounding box center [1137, 105] width 85 height 18
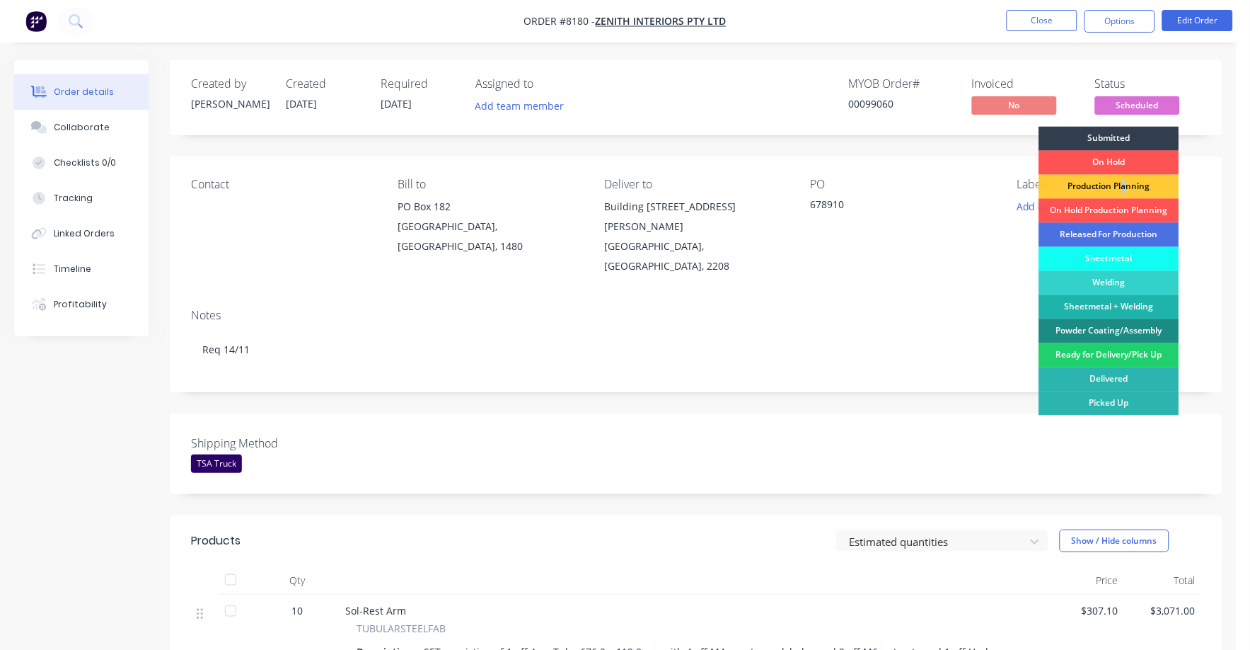
click at [1125, 186] on div "Production Planning" at bounding box center [1110, 187] width 140 height 24
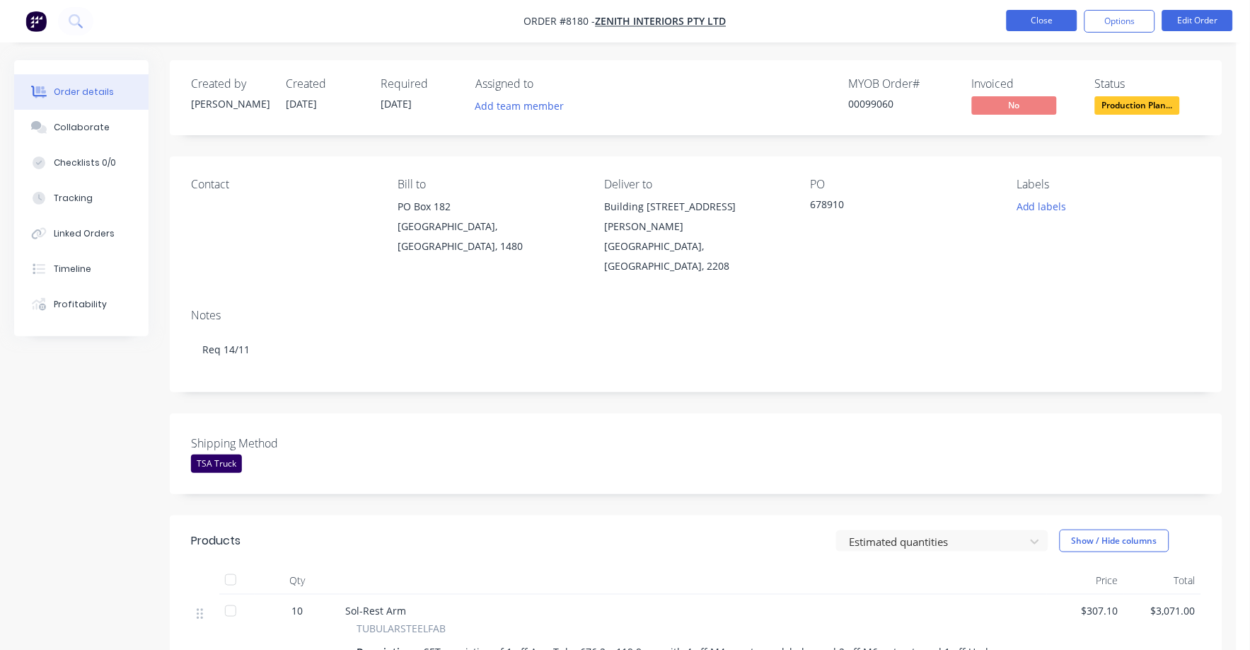
click at [1040, 18] on button "Close" at bounding box center [1042, 20] width 71 height 21
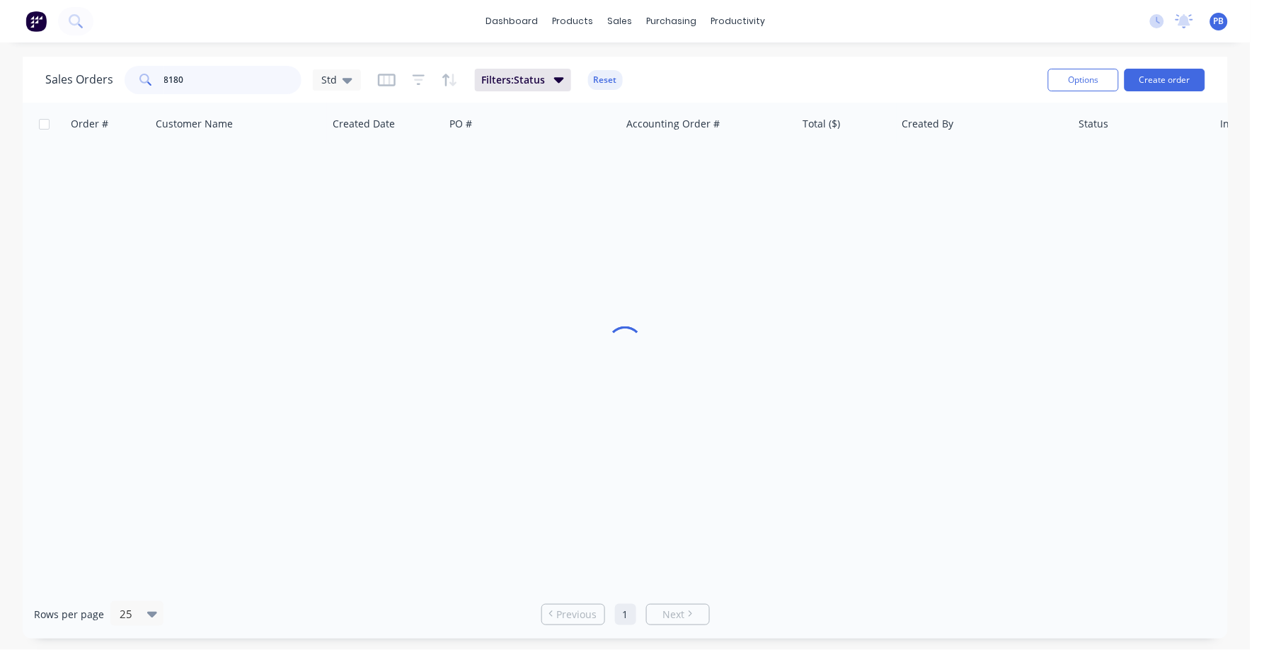
drag, startPoint x: 187, startPoint y: 76, endPoint x: 120, endPoint y: 70, distance: 67.5
click at [120, 70] on div "Sales Orders [STREET_ADDRESS]" at bounding box center [203, 80] width 316 height 28
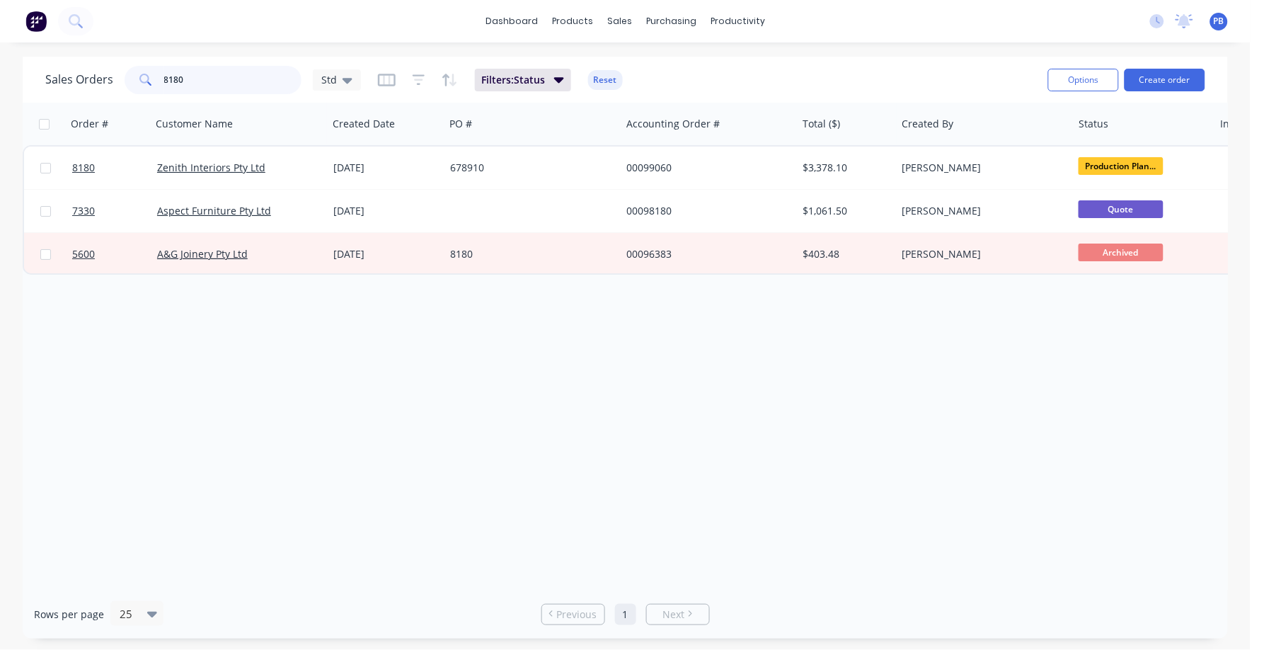
click at [198, 71] on input "8180" at bounding box center [233, 80] width 138 height 28
click at [195, 76] on input "8180" at bounding box center [233, 80] width 138 height 28
click at [195, 78] on input "8180" at bounding box center [233, 80] width 138 height 28
type input "99094"
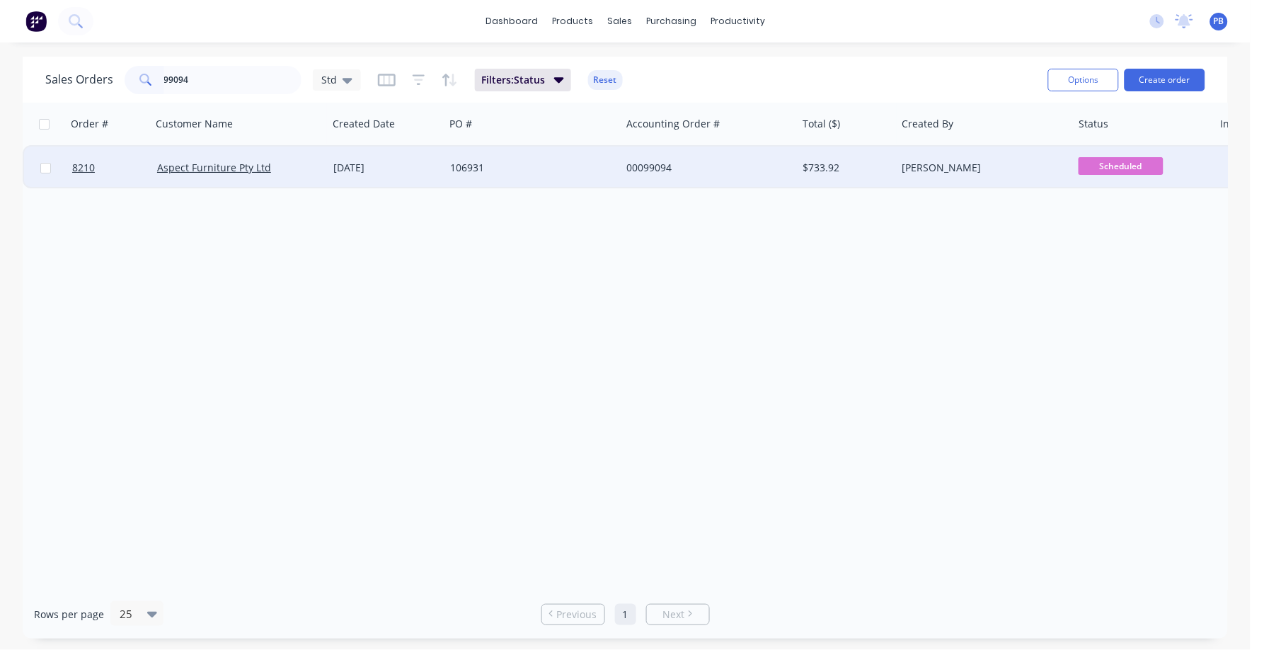
click at [657, 170] on div "00099094" at bounding box center [704, 168] width 157 height 14
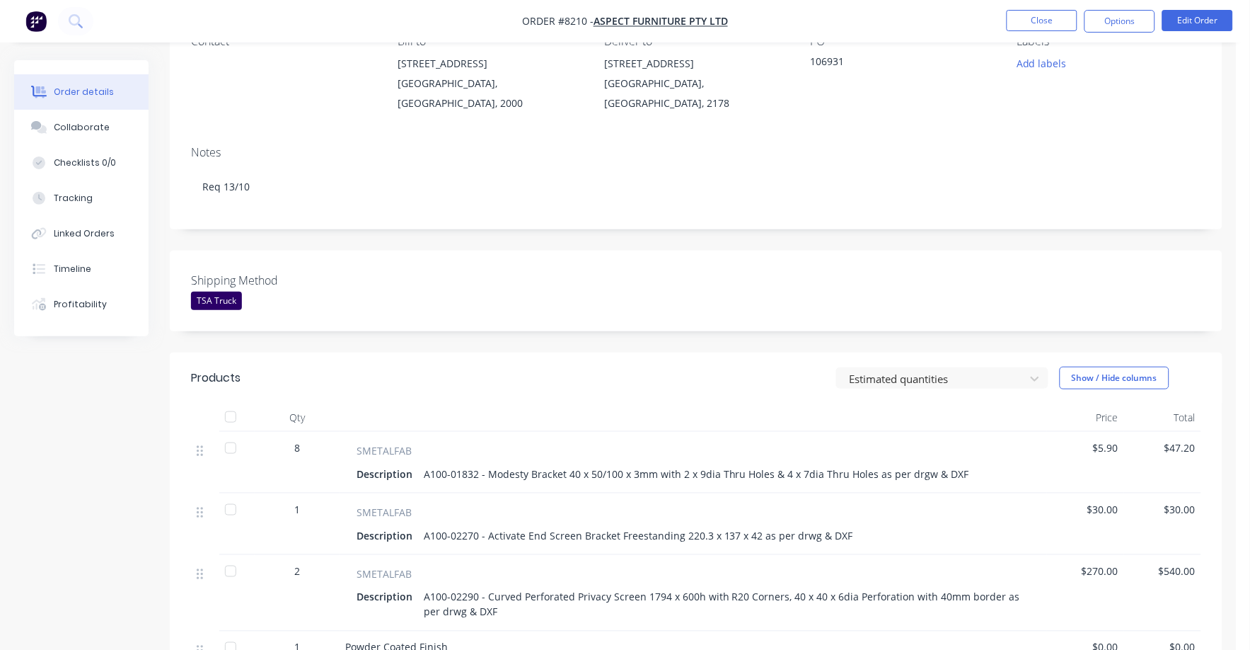
scroll to position [176, 0]
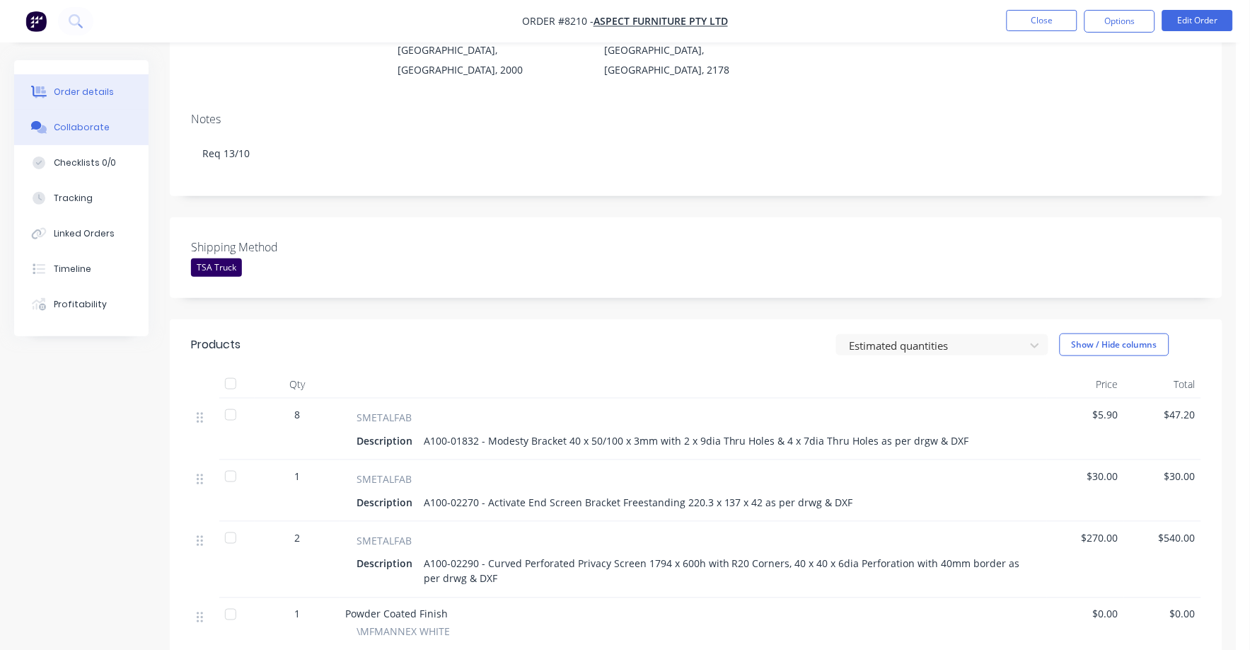
click at [87, 121] on div "Collaborate" at bounding box center [82, 127] width 56 height 13
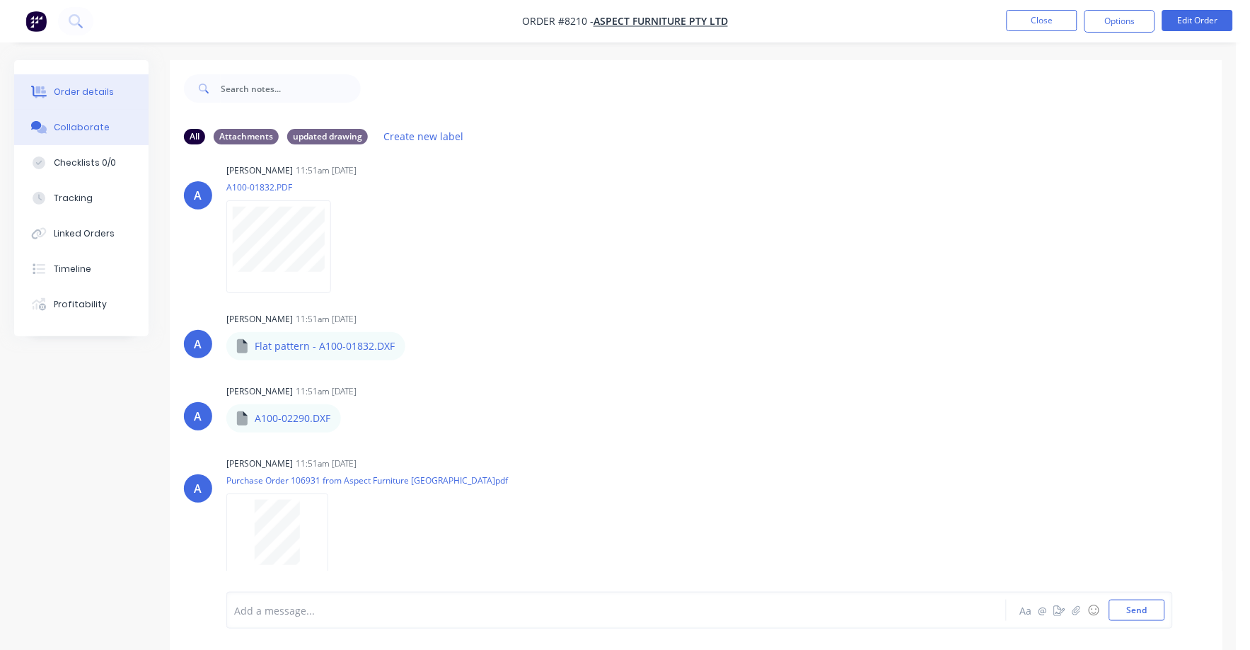
click at [58, 81] on button "Order details" at bounding box center [81, 91] width 134 height 35
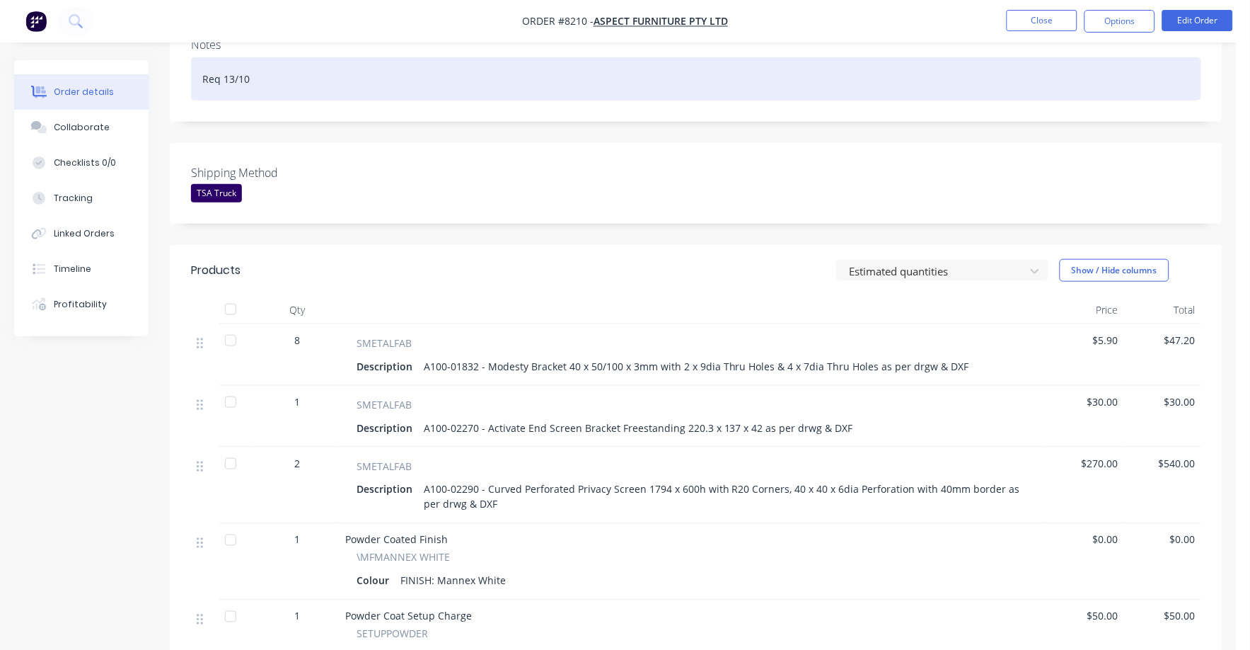
scroll to position [265, 0]
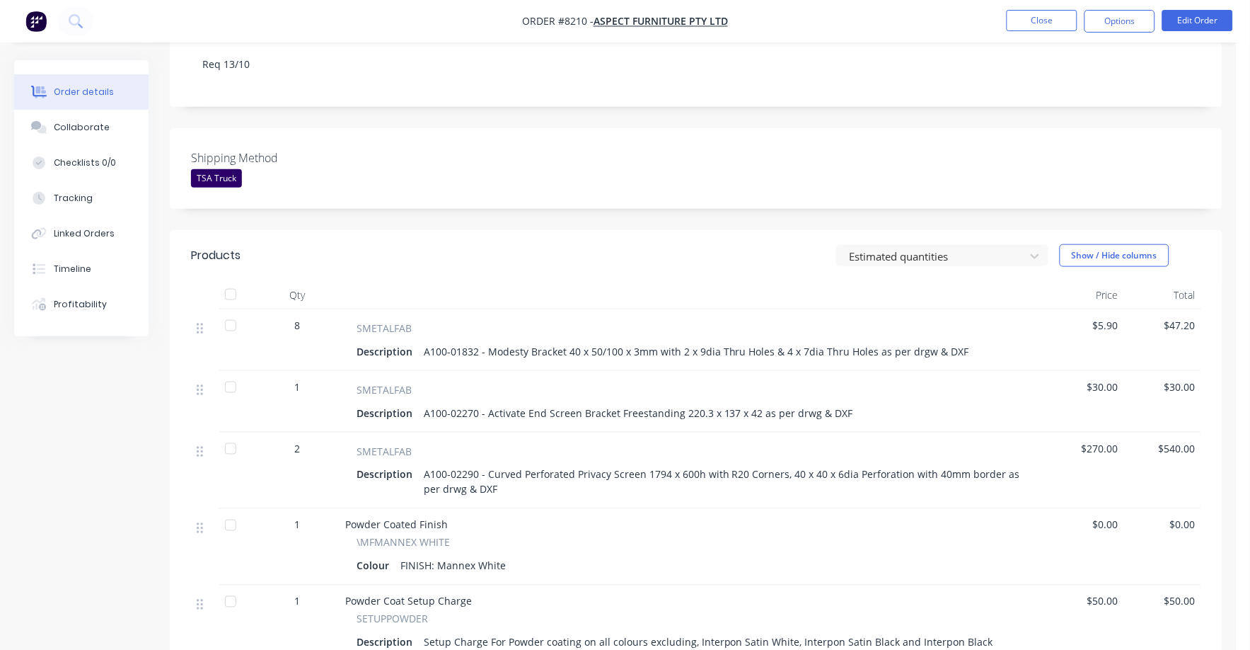
click at [1100, 318] on span "$5.90" at bounding box center [1086, 325] width 66 height 15
click at [1206, 15] on button "Edit Order" at bounding box center [1198, 20] width 71 height 21
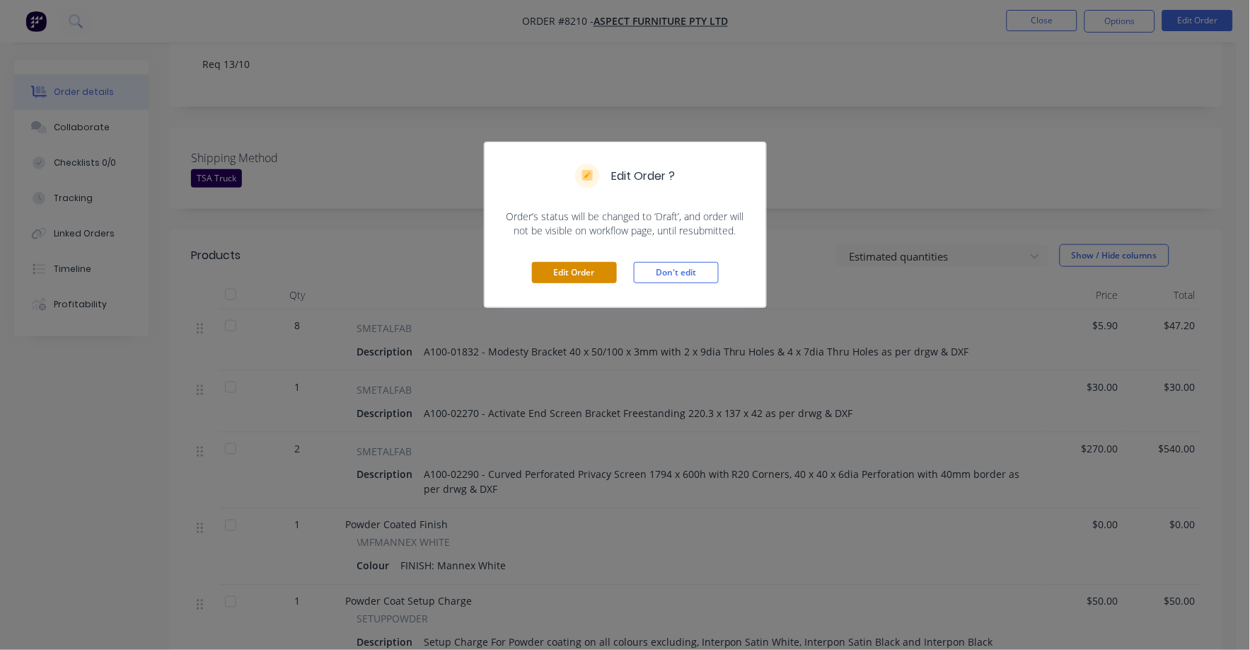
click at [559, 274] on button "Edit Order" at bounding box center [574, 272] width 85 height 21
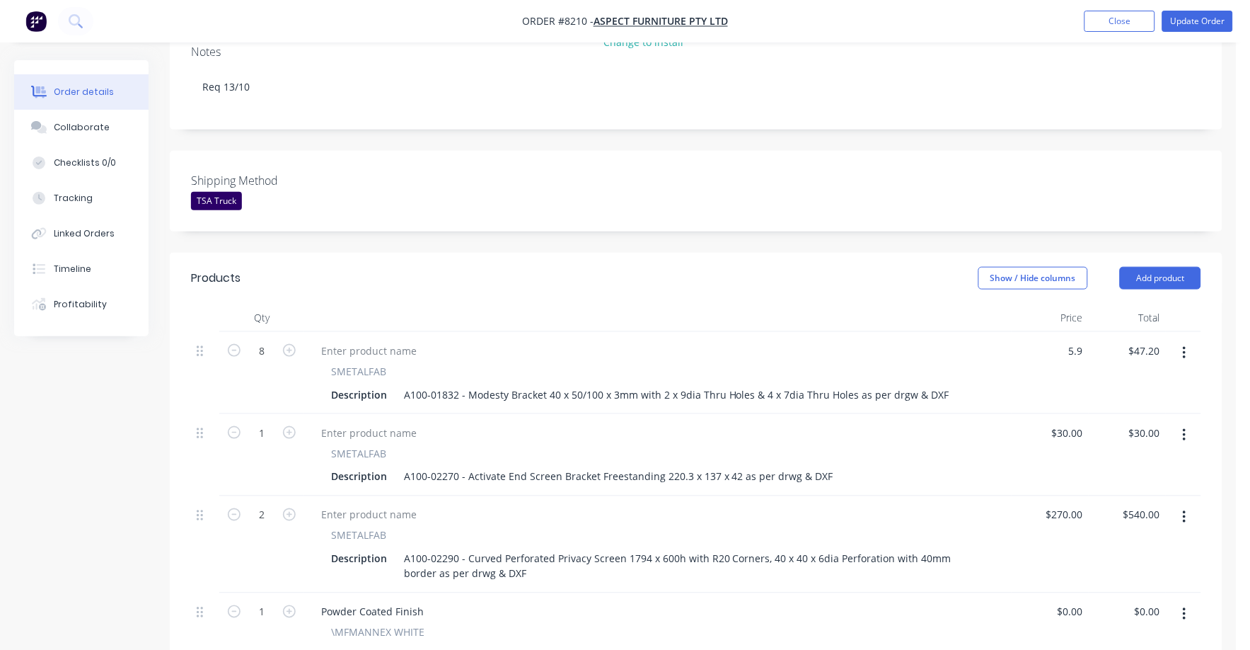
drag, startPoint x: 1084, startPoint y: 330, endPoint x: 1105, endPoint y: 330, distance: 21.2
click at [1083, 340] on input "5.9" at bounding box center [1073, 350] width 33 height 21
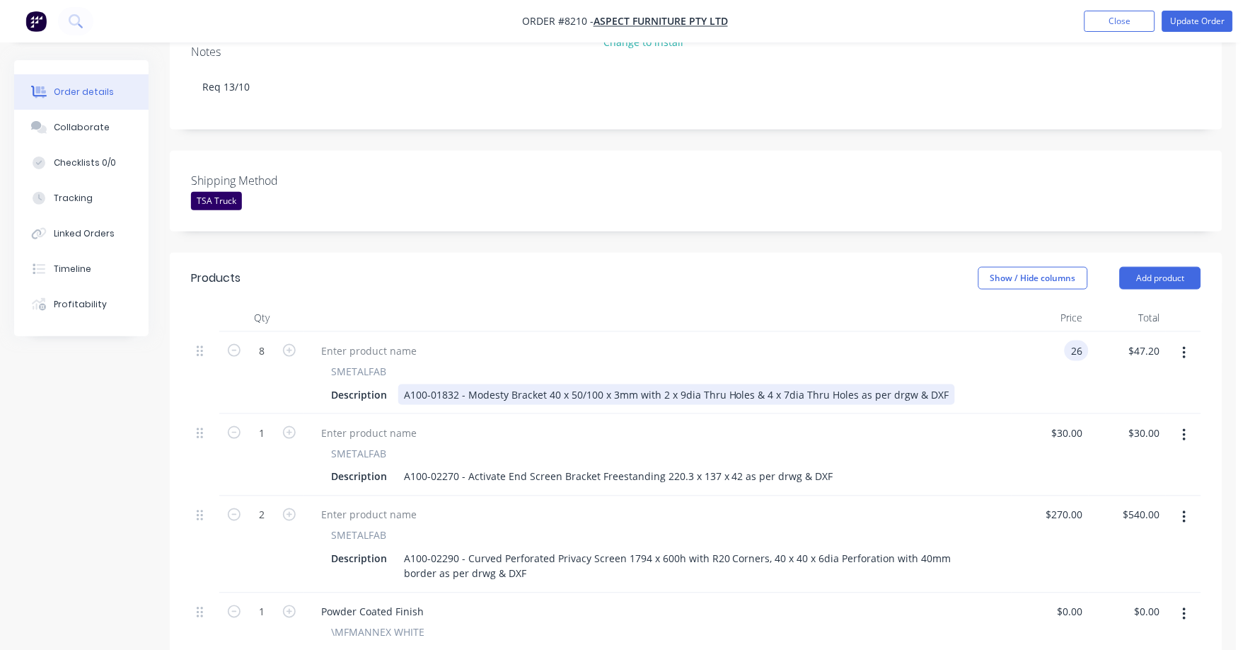
type input "$26.00"
type input "$208.00"
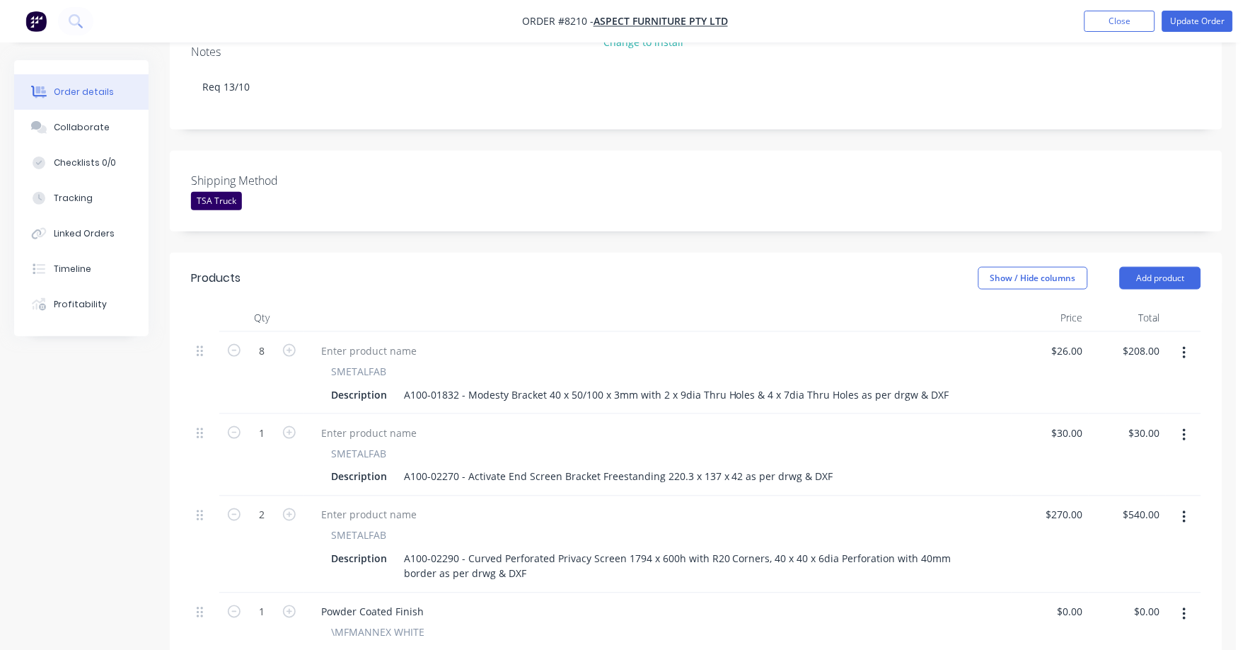
click at [986, 369] on div "SMETALFAB Description A100-01832 - Modesty Bracket 40 x 50/100 x 3mm with 2 x 9…" at bounding box center [658, 384] width 696 height 41
click at [1072, 340] on input "26" at bounding box center [1080, 350] width 18 height 21
type input "$25.55"
type input "$204.40"
click at [1016, 435] on div "$30.00 $30.00" at bounding box center [1050, 455] width 77 height 82
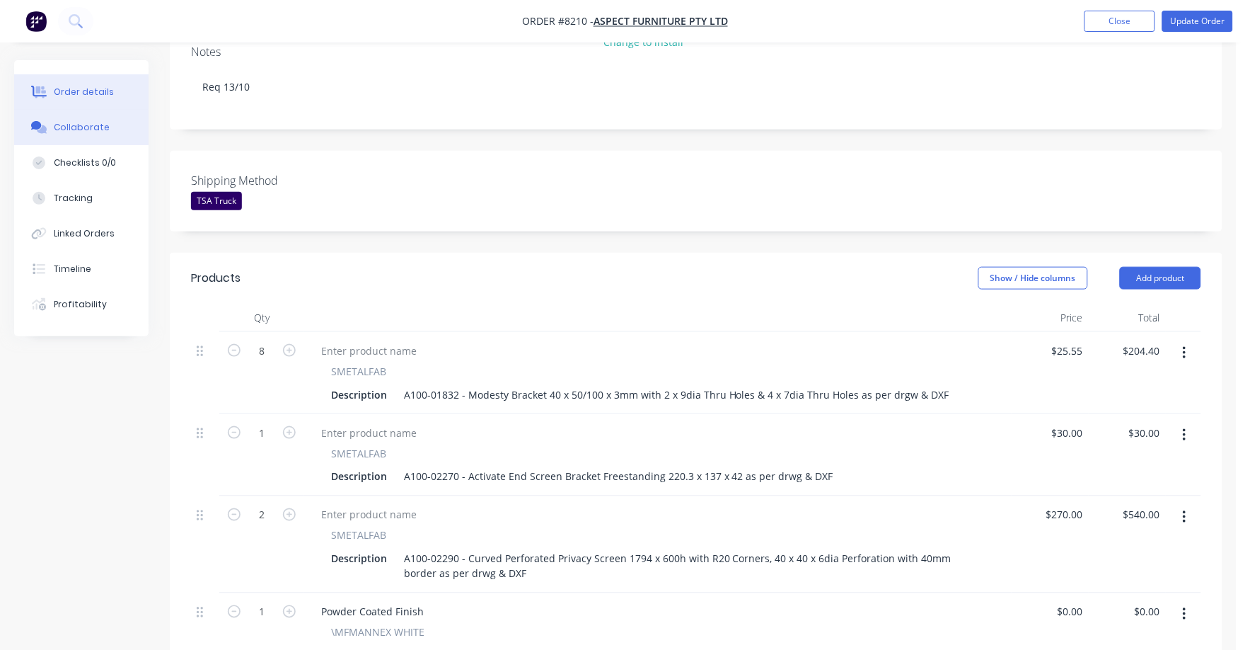
click at [98, 126] on div "Collaborate" at bounding box center [82, 127] width 56 height 13
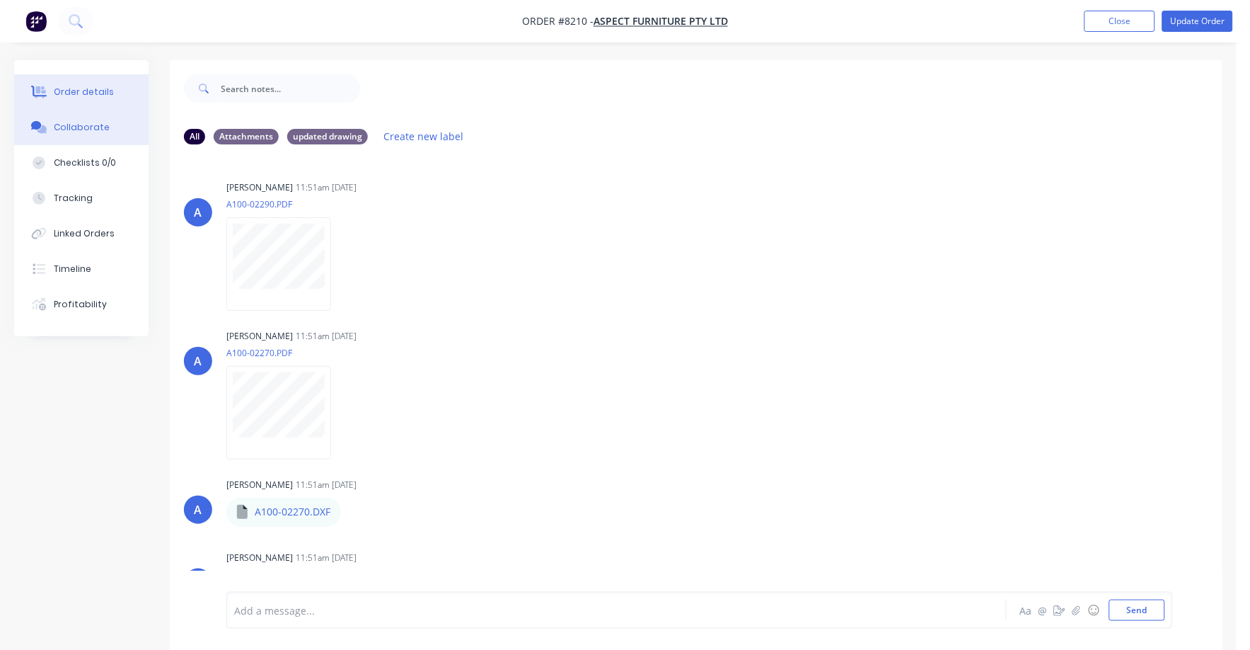
click at [52, 96] on button "Order details" at bounding box center [81, 91] width 134 height 35
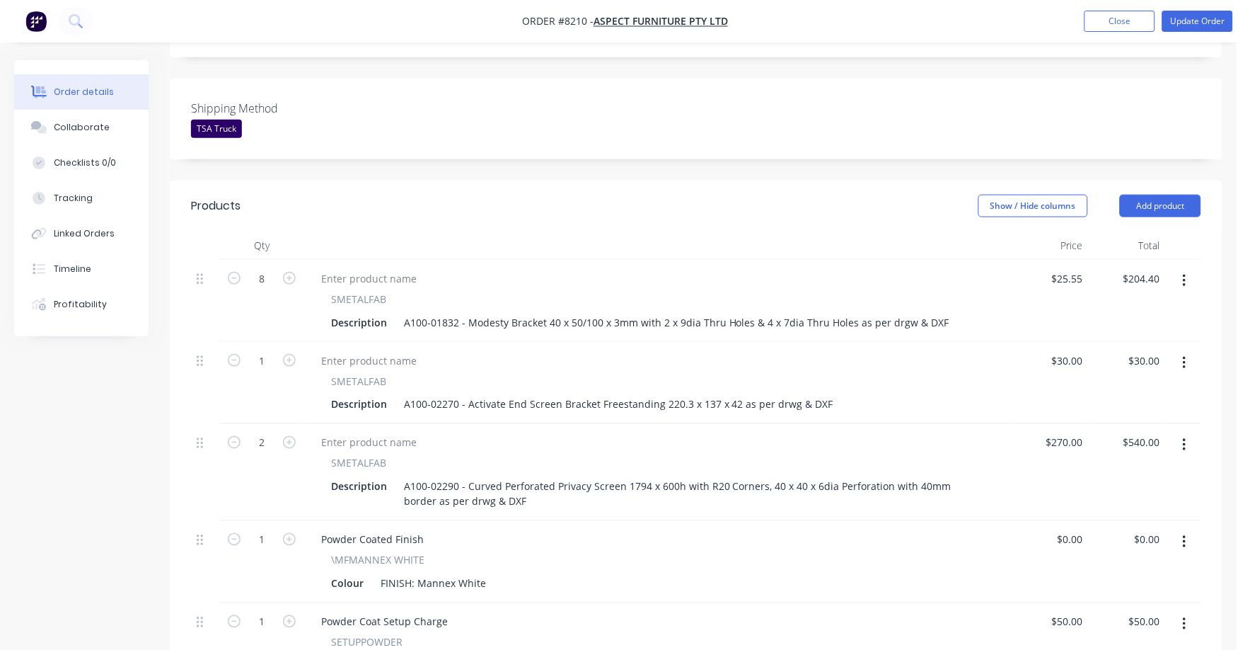
scroll to position [353, 0]
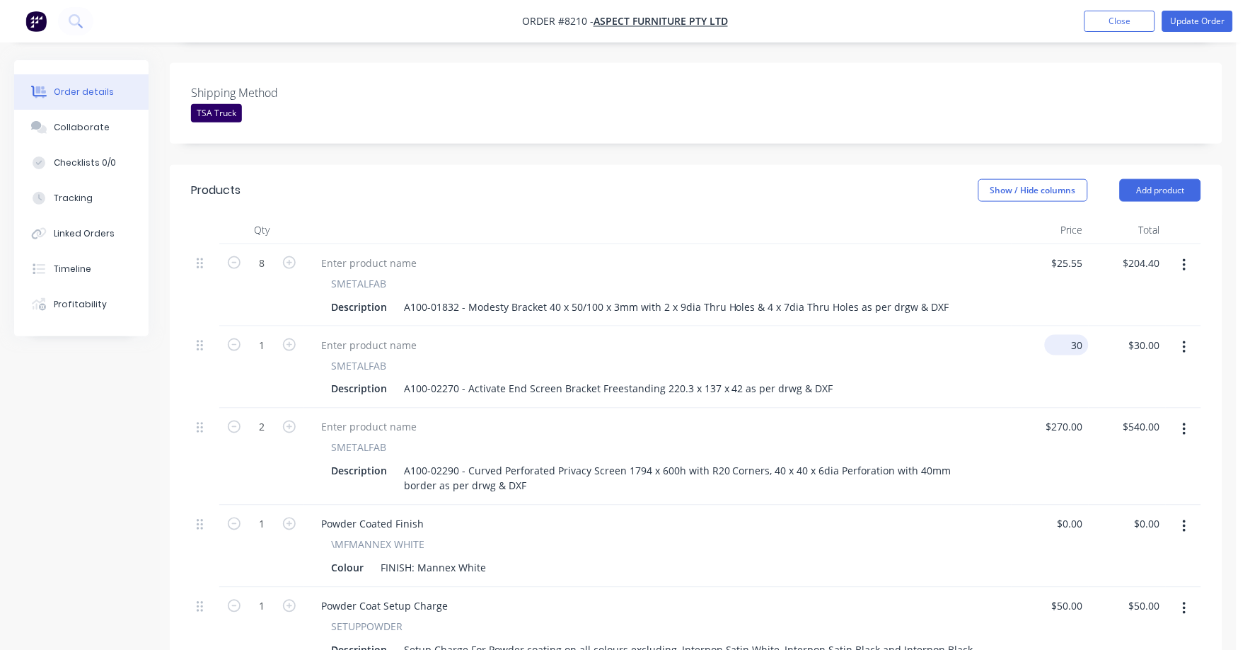
drag, startPoint x: 1065, startPoint y: 324, endPoint x: 1082, endPoint y: 328, distance: 17.3
click at [1076, 335] on input "30" at bounding box center [1070, 345] width 38 height 21
type input "$92.00"
drag, startPoint x: 1045, startPoint y: 419, endPoint x: 1045, endPoint y: 427, distance: 7.8
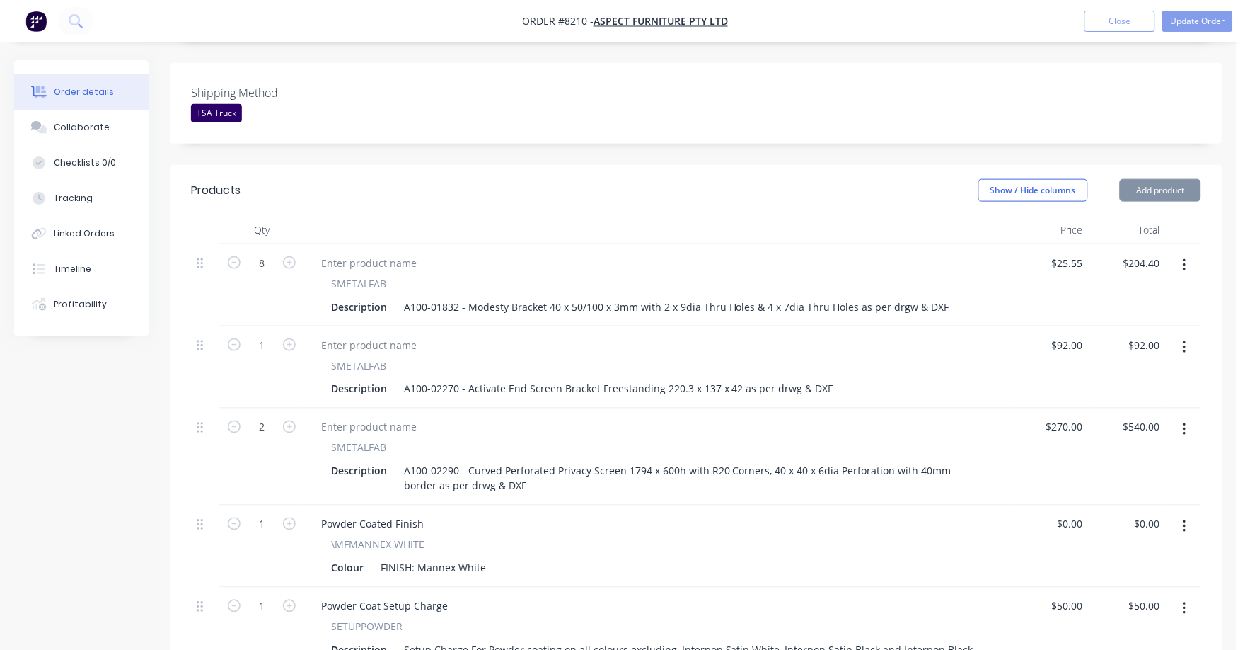
click at [1045, 427] on div "$270.00 $270.00" at bounding box center [1050, 456] width 77 height 97
click at [1071, 335] on input "92" at bounding box center [1070, 345] width 38 height 21
type input "$81.90"
click at [983, 417] on div at bounding box center [658, 427] width 696 height 21
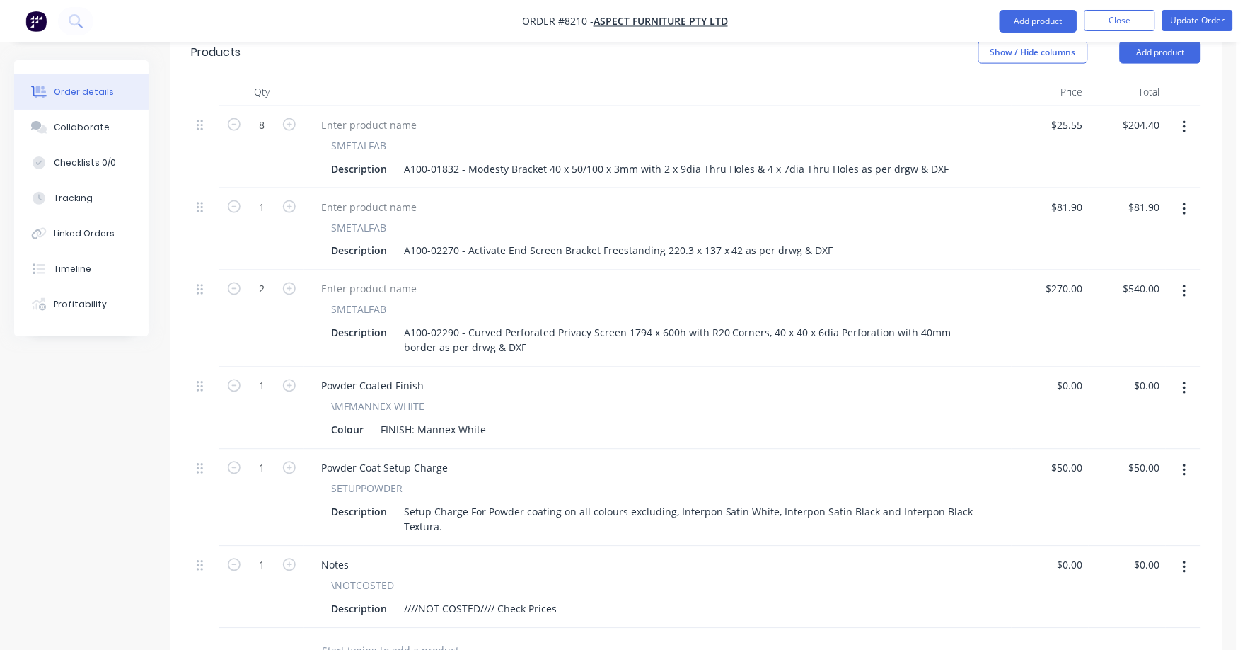
scroll to position [442, 0]
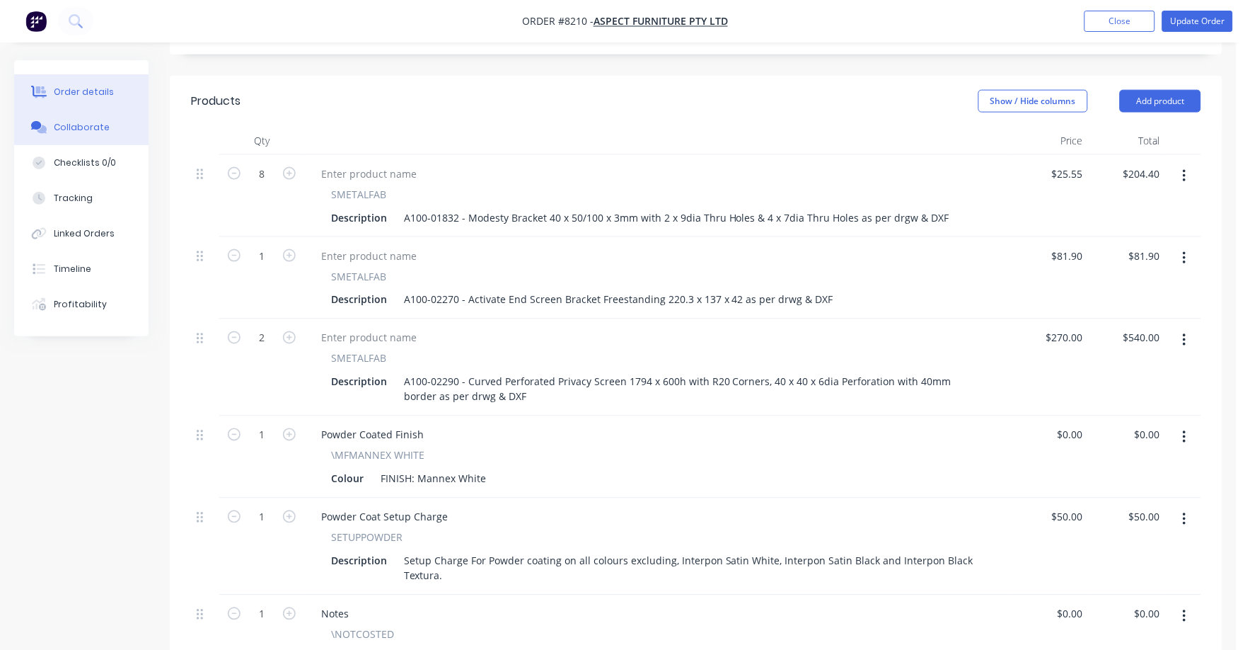
click at [75, 128] on div "Collaborate" at bounding box center [82, 127] width 56 height 13
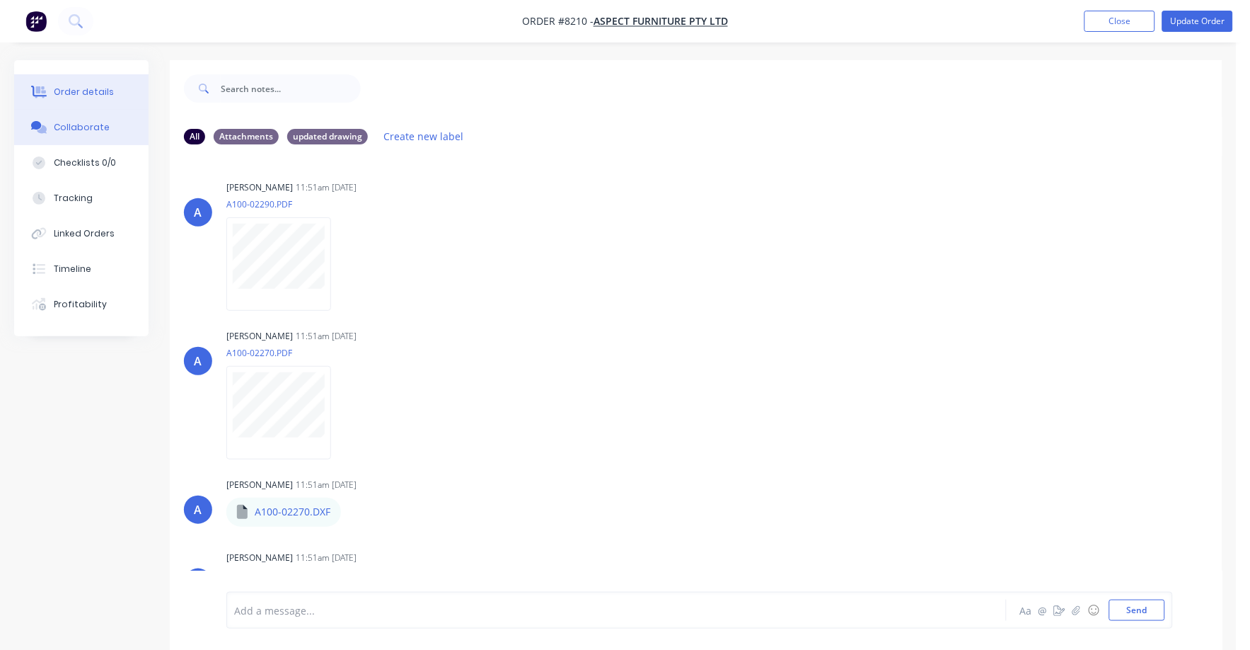
drag, startPoint x: 78, startPoint y: 86, endPoint x: 85, endPoint y: 88, distance: 7.4
click at [81, 88] on div "Order details" at bounding box center [84, 92] width 60 height 13
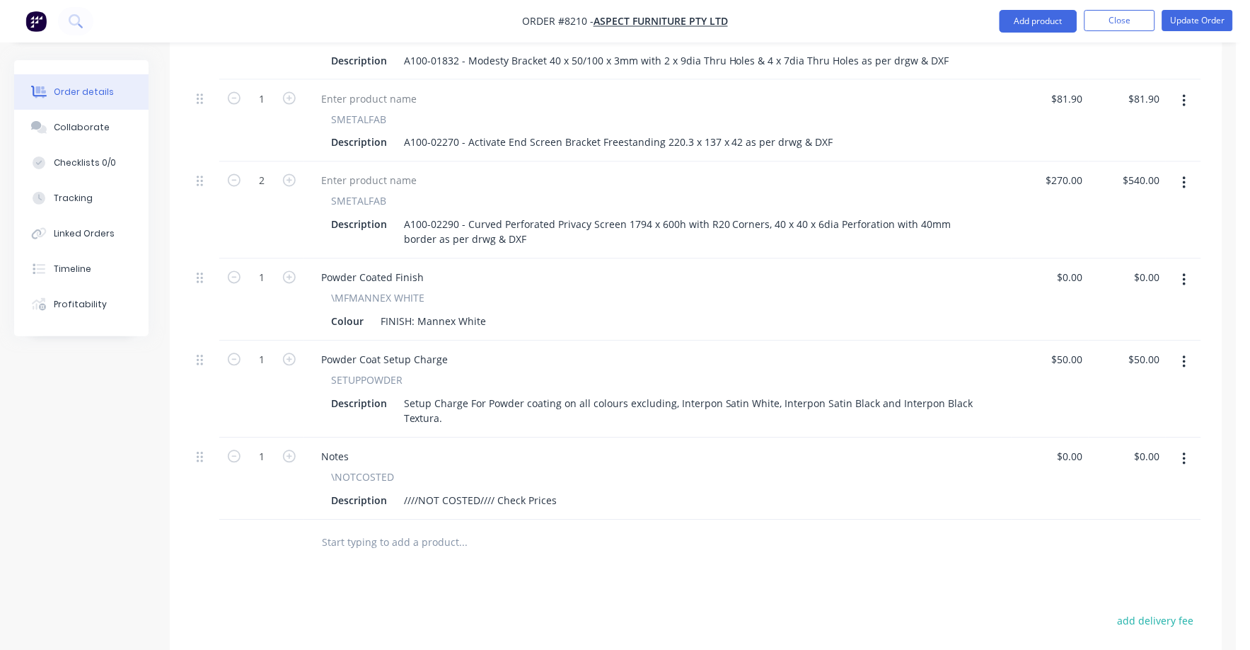
scroll to position [619, 0]
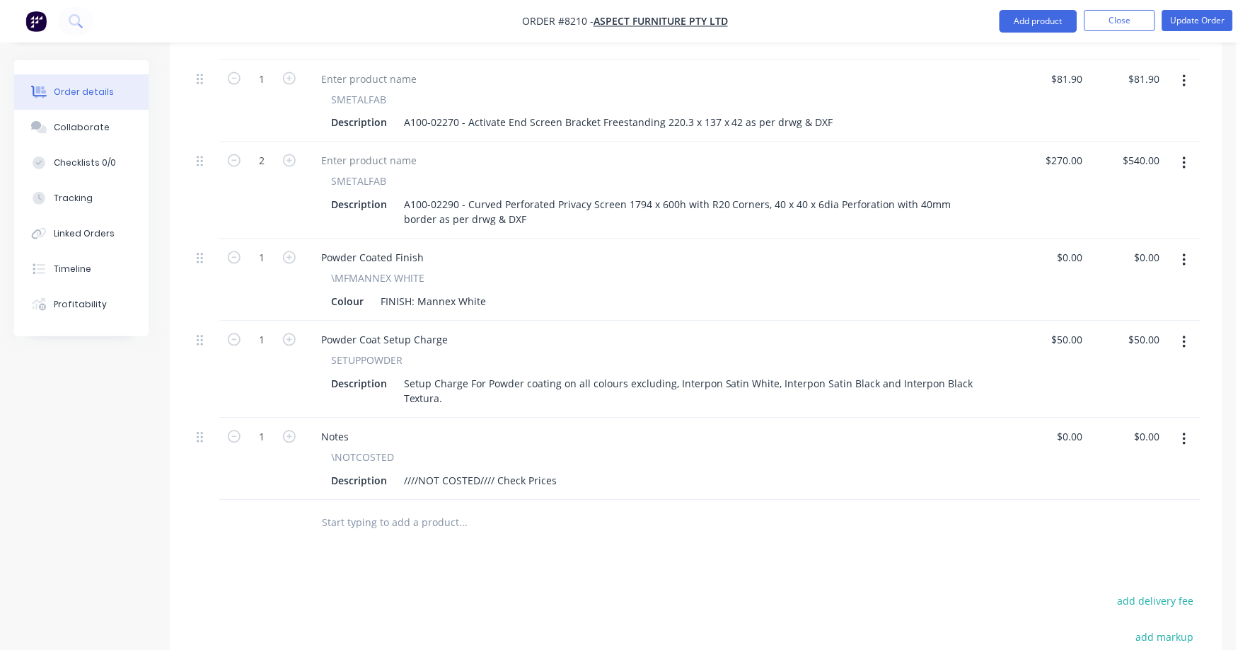
click at [1183, 432] on icon "button" at bounding box center [1185, 440] width 4 height 16
click at [1090, 551] on div "Delete" at bounding box center [1134, 561] width 109 height 21
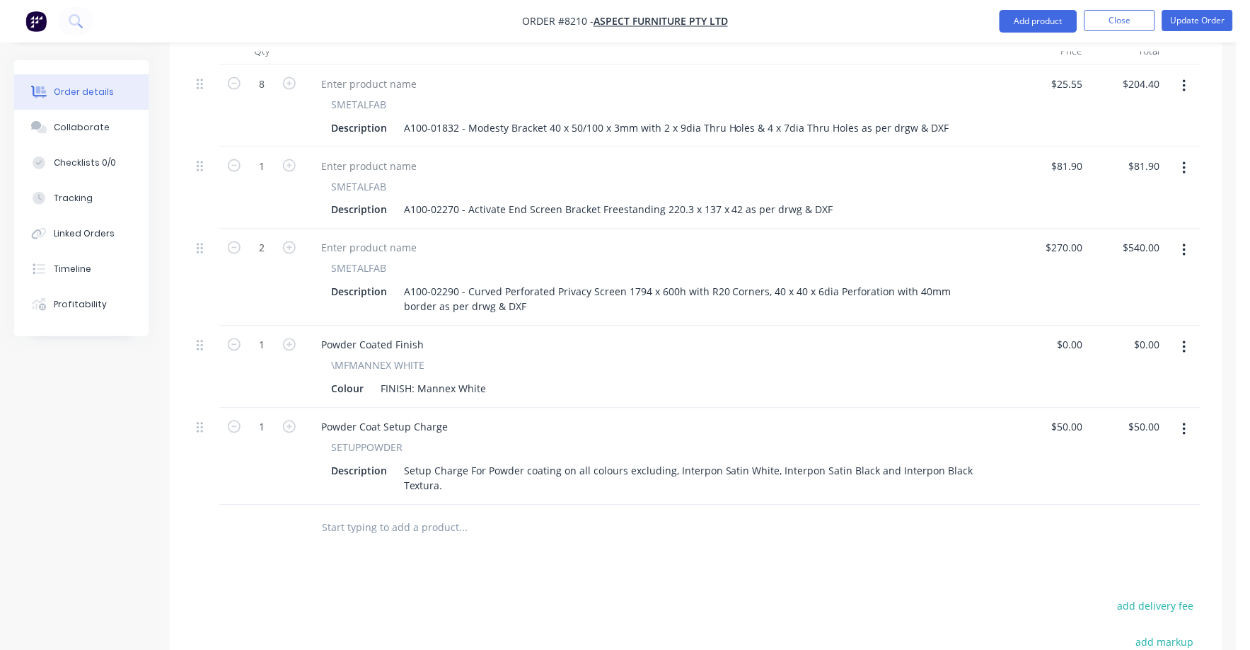
scroll to position [531, 0]
click at [1065, 239] on div "270 $270.00" at bounding box center [1067, 249] width 44 height 21
type input "$248.00"
type input "$496.00"
click at [991, 369] on div "\MFMANNEX WHITE Colour FINISH: Mannex White" at bounding box center [658, 380] width 696 height 41
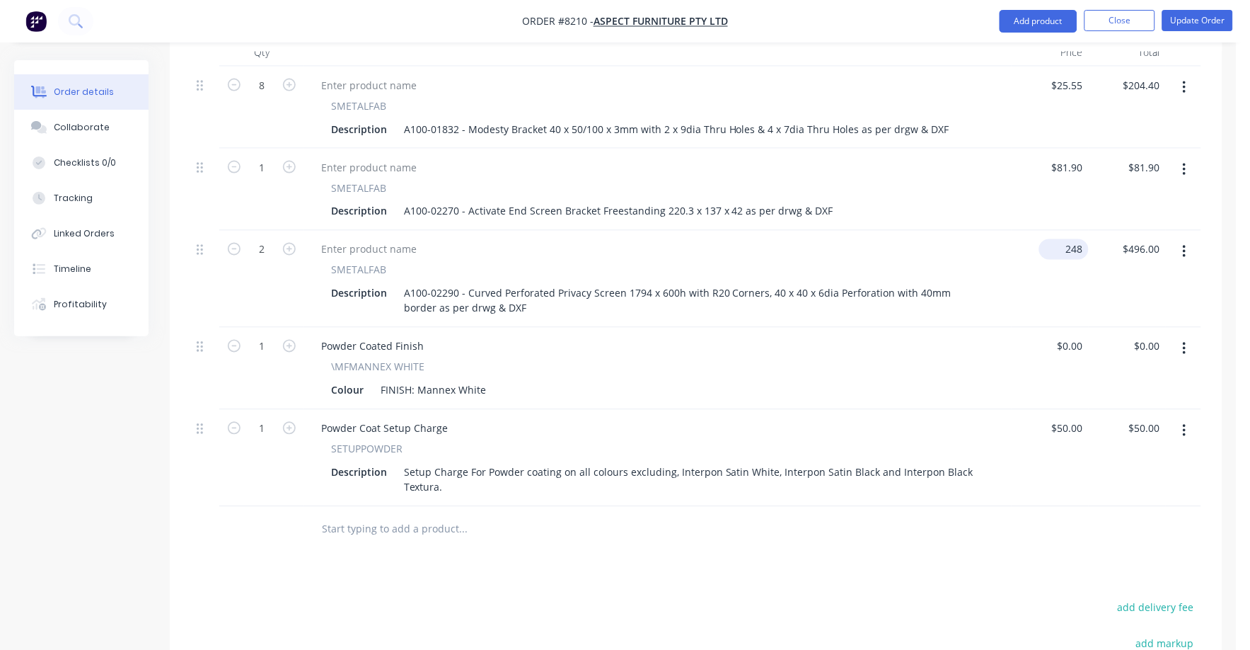
click at [1071, 239] on input "248" at bounding box center [1067, 249] width 44 height 21
type input "$238.00"
type input "$476.00"
click at [886, 384] on div "Powder Coated Finish \MFMANNEX WHITE Colour FINISH: Mannex White" at bounding box center [658, 369] width 708 height 82
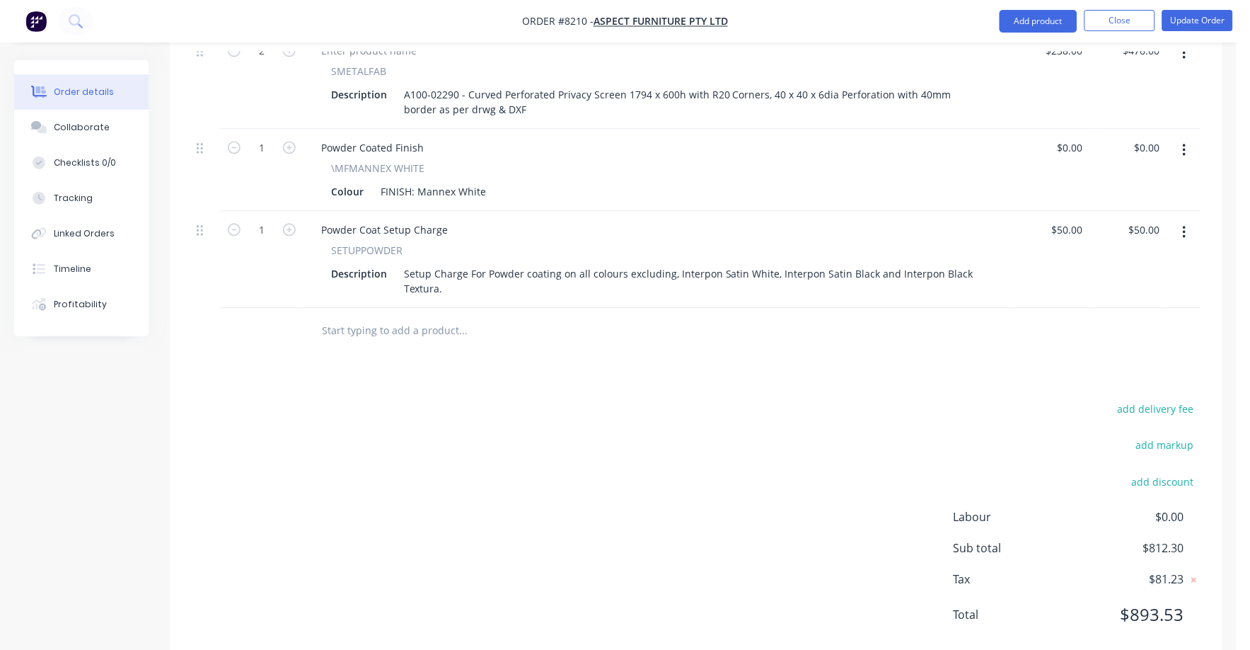
scroll to position [744, 0]
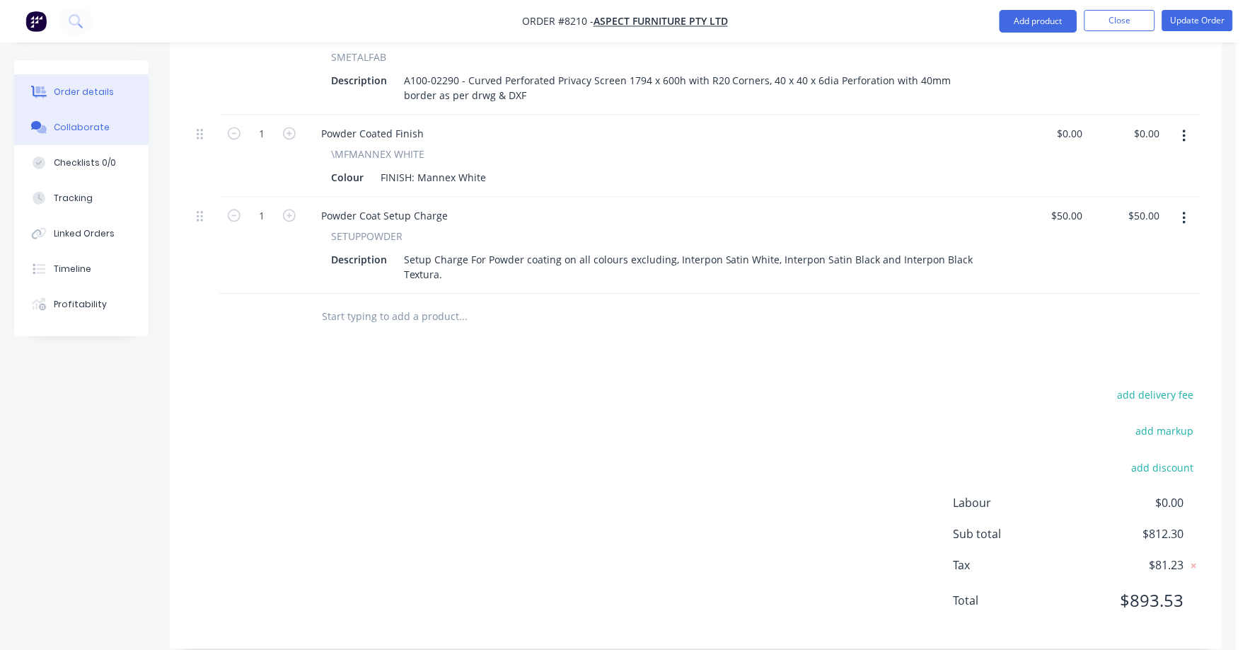
click at [63, 118] on button "Collaborate" at bounding box center [81, 127] width 134 height 35
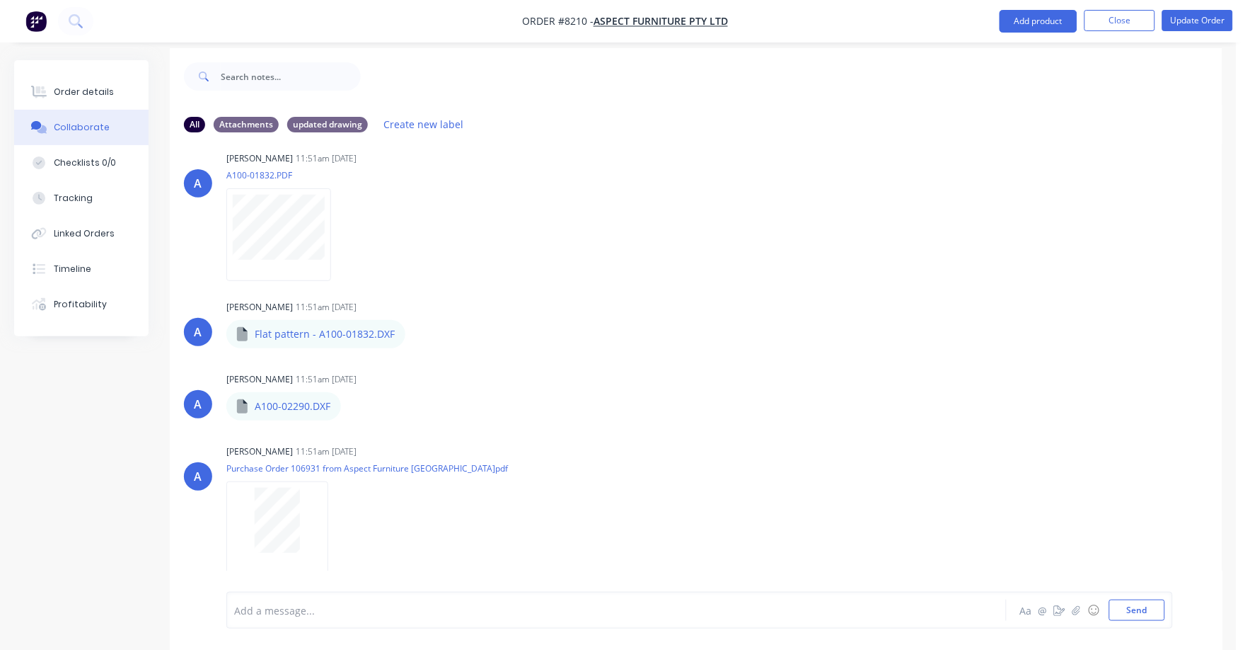
scroll to position [22, 0]
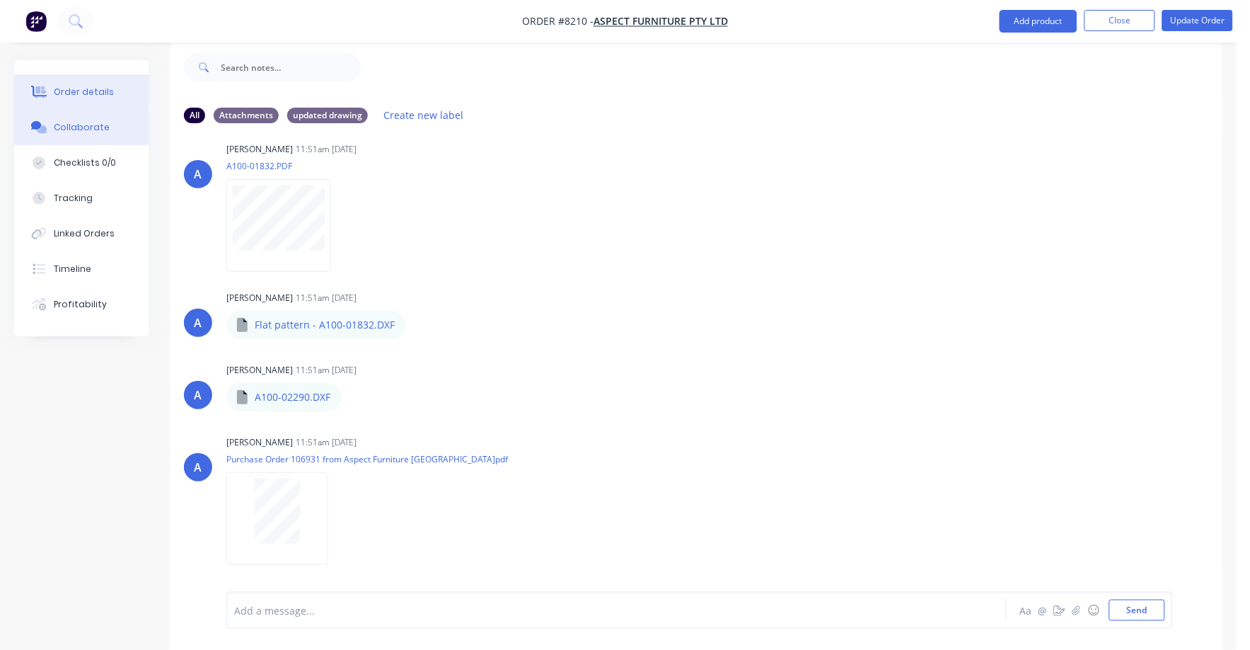
click at [94, 84] on button "Order details" at bounding box center [81, 91] width 134 height 35
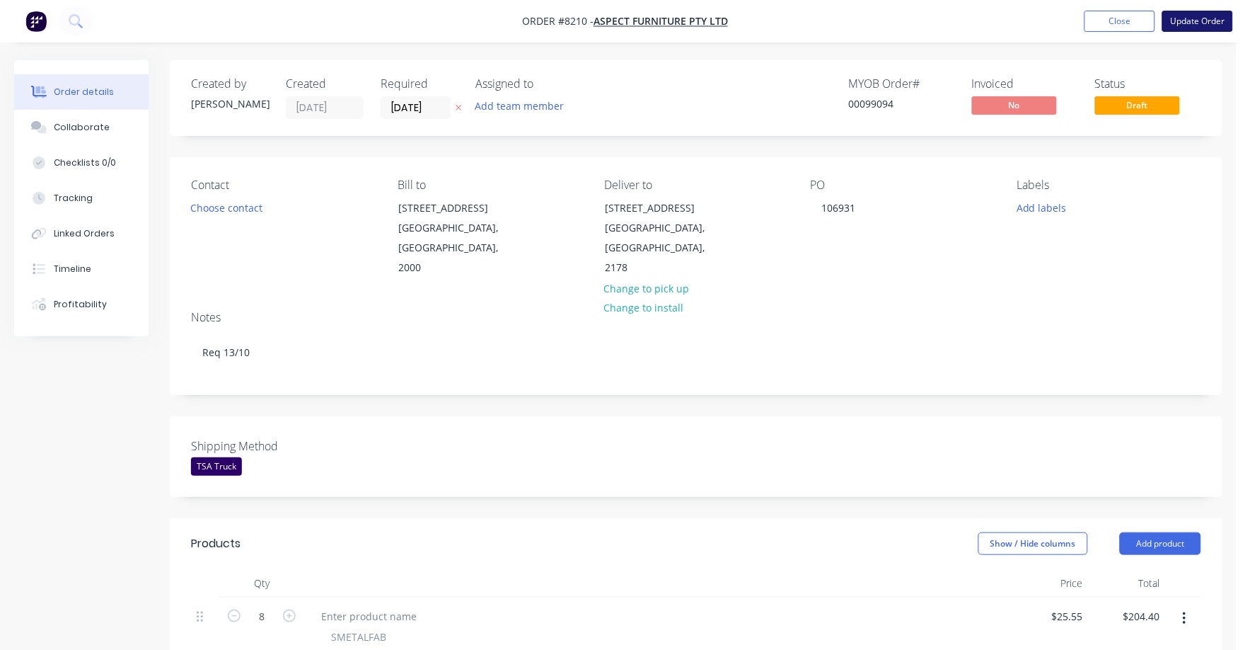
click at [1207, 15] on button "Update Order" at bounding box center [1198, 21] width 71 height 21
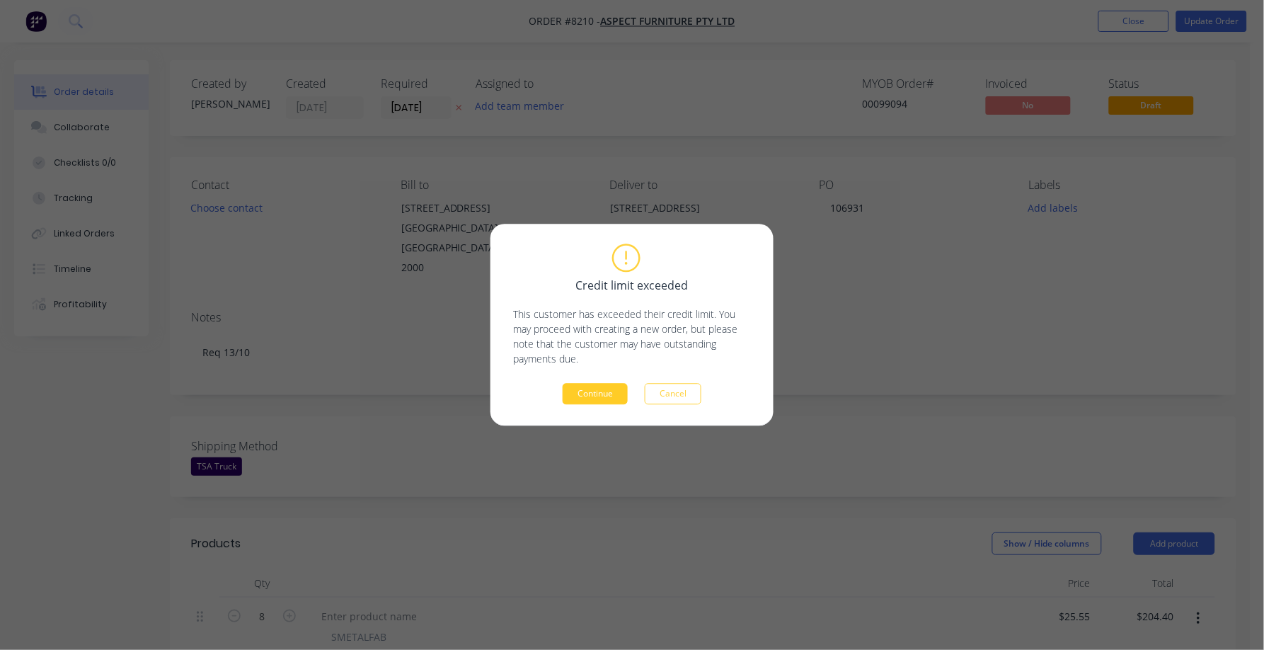
drag, startPoint x: 573, startPoint y: 406, endPoint x: 584, endPoint y: 393, distance: 16.6
click at [573, 404] on div "Credit limit exceeded This customer has exceeded their credit limit. You may pr…" at bounding box center [631, 325] width 283 height 202
click at [588, 390] on button "Continue" at bounding box center [595, 394] width 65 height 21
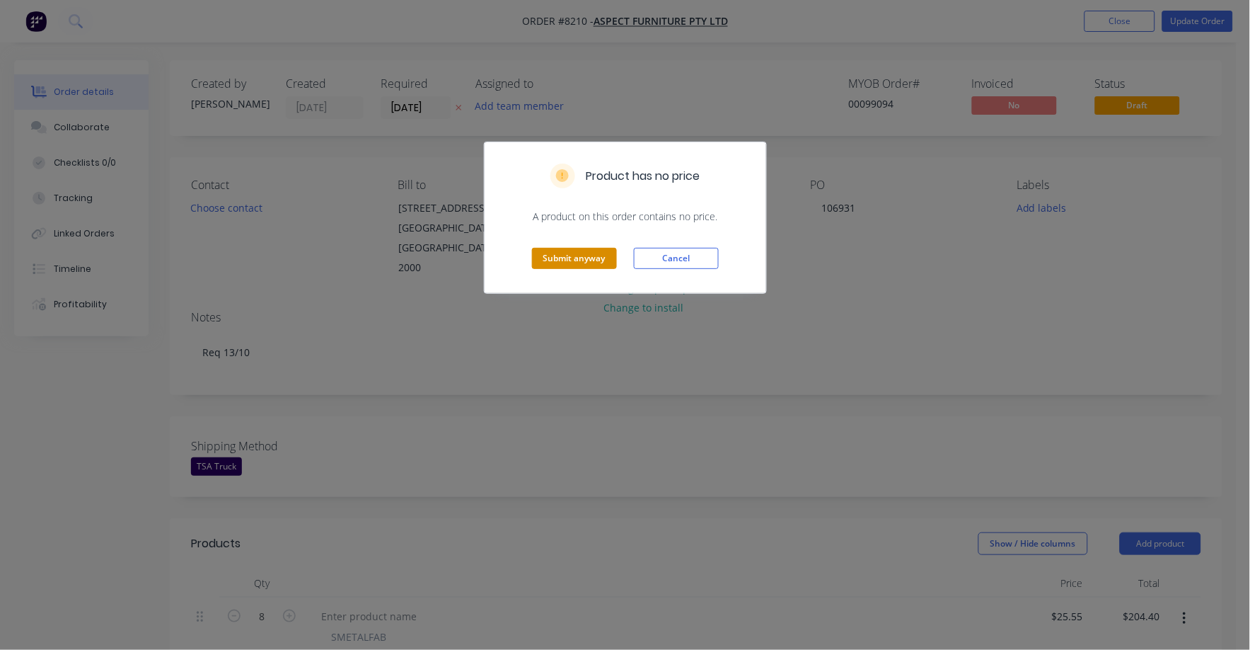
click at [570, 255] on button "Submit anyway" at bounding box center [574, 258] width 85 height 21
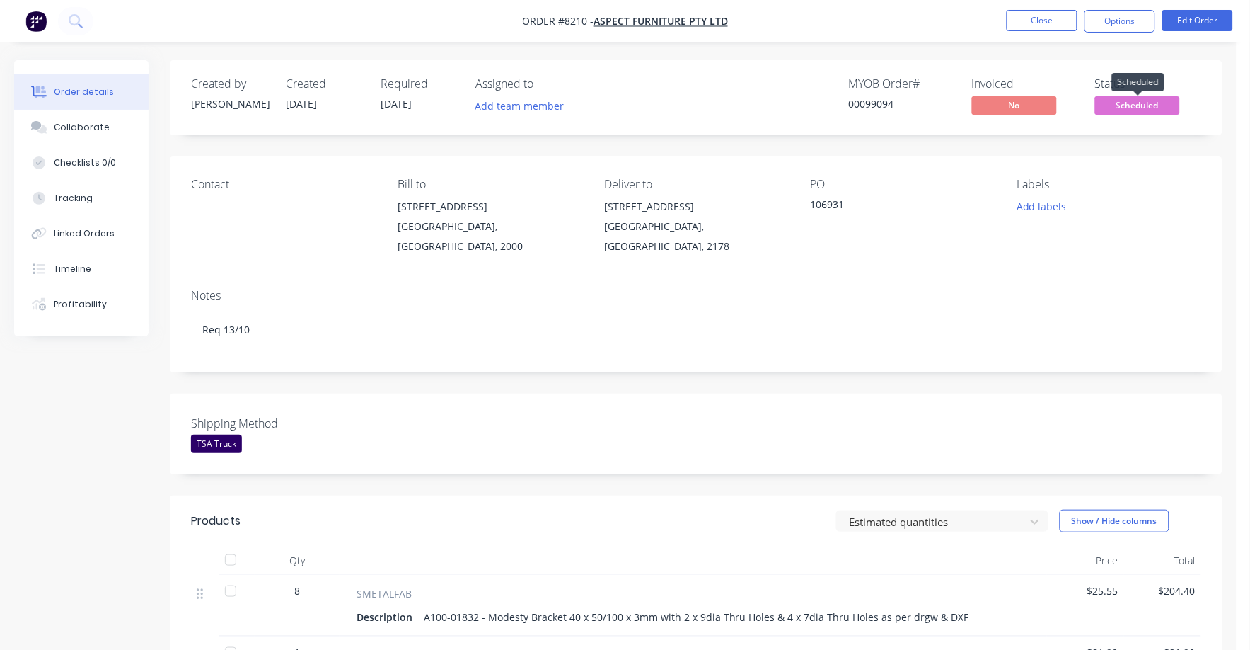
click at [1120, 105] on span "Scheduled" at bounding box center [1137, 105] width 85 height 18
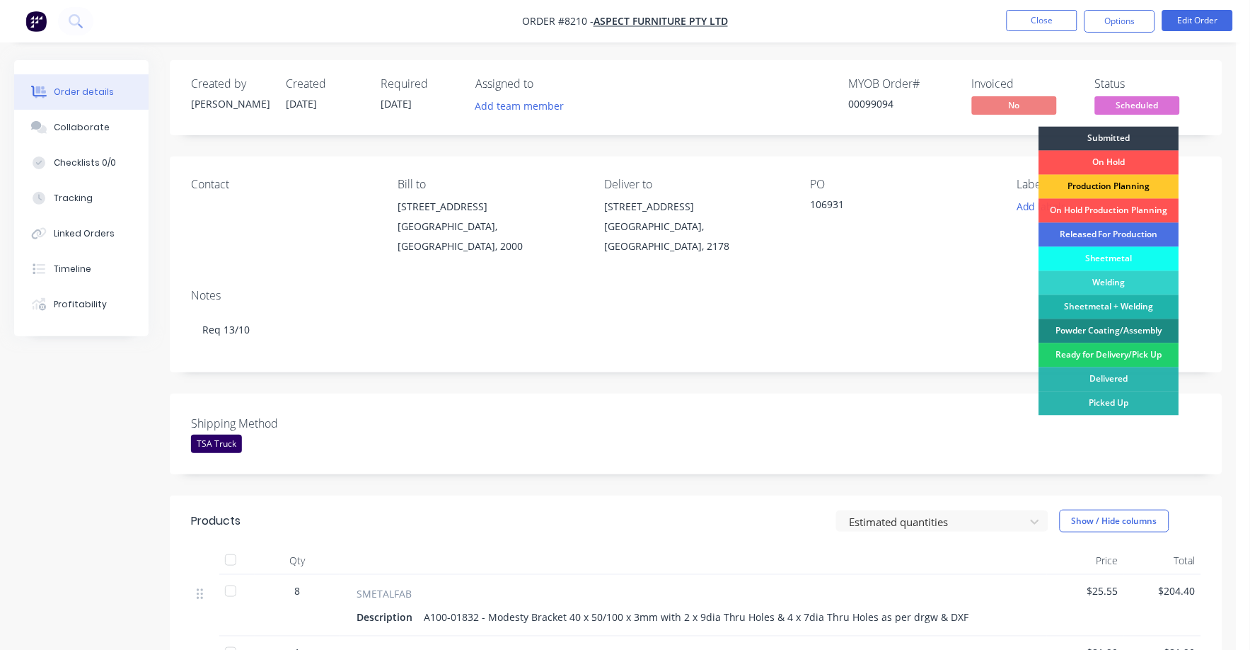
click at [1146, 185] on div "Production Planning" at bounding box center [1110, 187] width 140 height 24
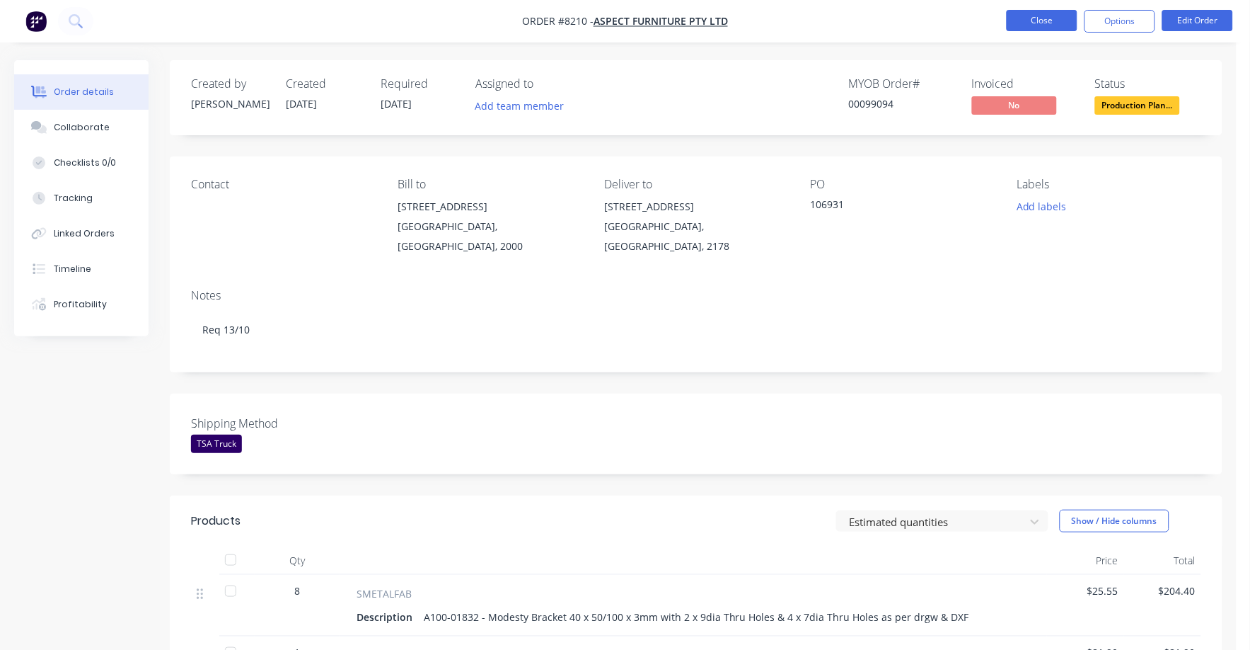
click at [1045, 19] on button "Close" at bounding box center [1042, 20] width 71 height 21
